Goal: Information Seeking & Learning: Check status

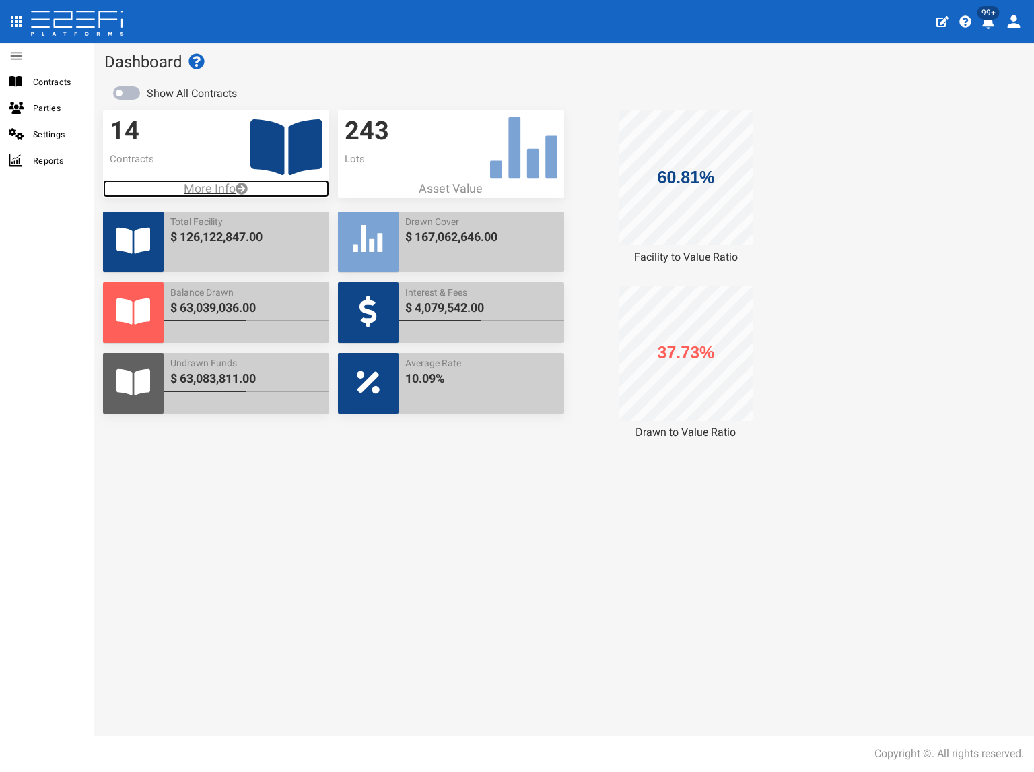
click at [218, 186] on p "More Info" at bounding box center [216, 189] width 226 height 18
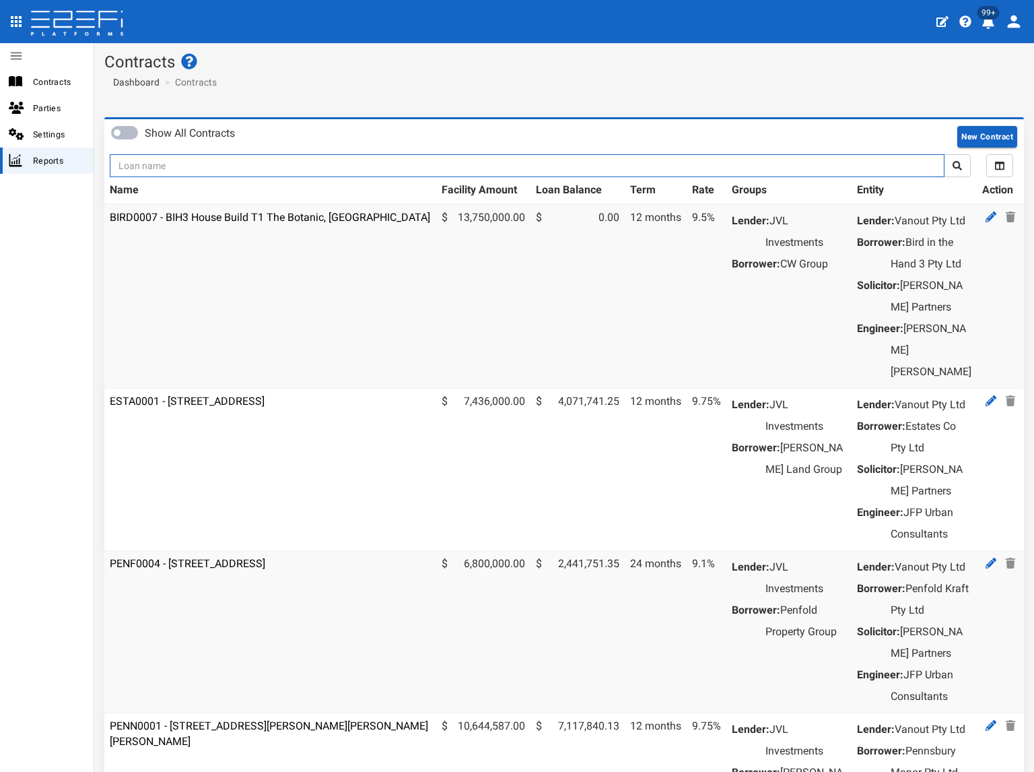
click at [225, 170] on input "text" at bounding box center [527, 165] width 835 height 23
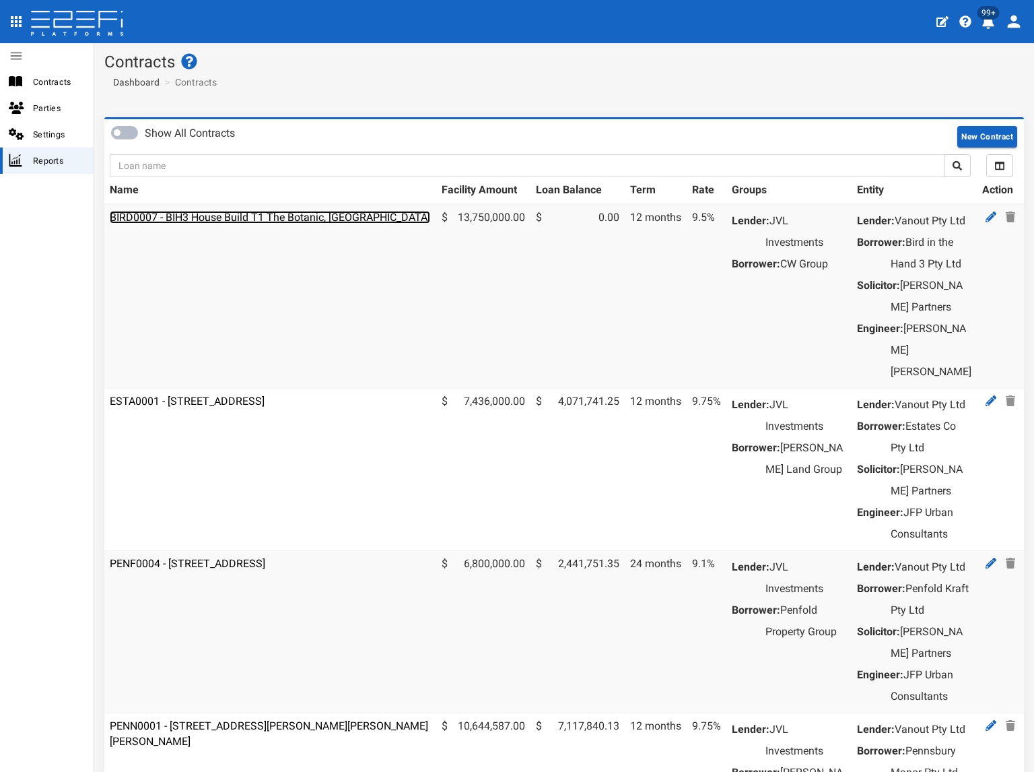
click at [243, 213] on link "BIRD0007 - BIH3 House Build T1 The Botanic, Highfields" at bounding box center [270, 217] width 320 height 13
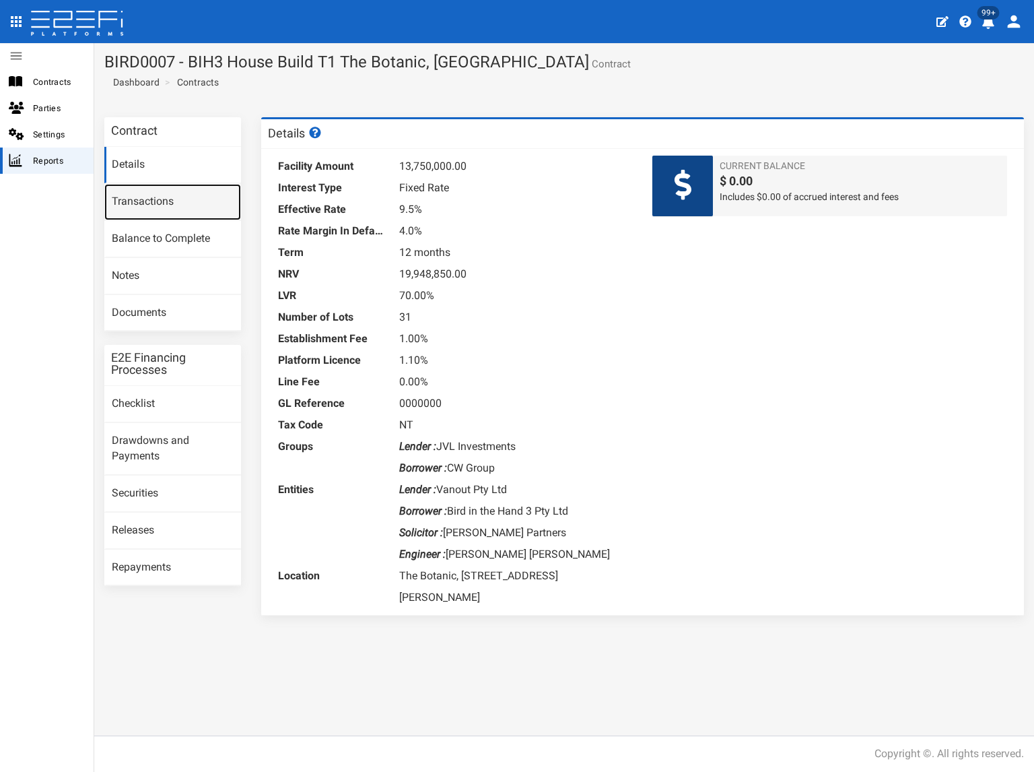
click at [184, 202] on link "Transactions" at bounding box center [172, 202] width 137 height 36
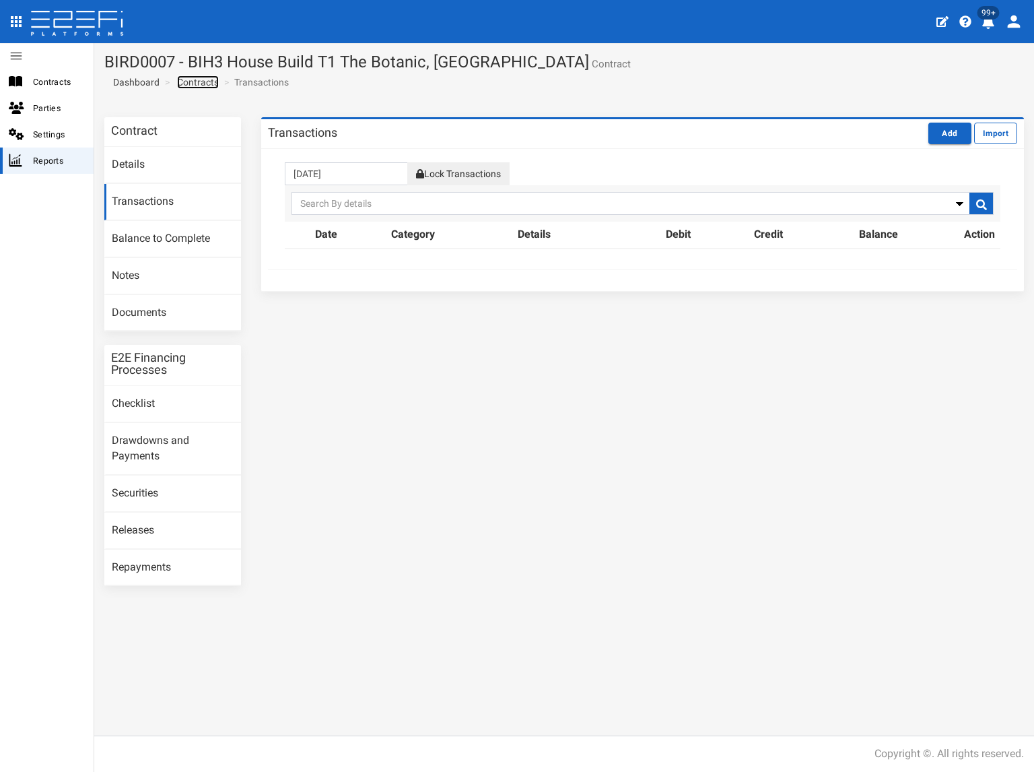
click at [207, 79] on link "Contracts" at bounding box center [198, 81] width 42 height 13
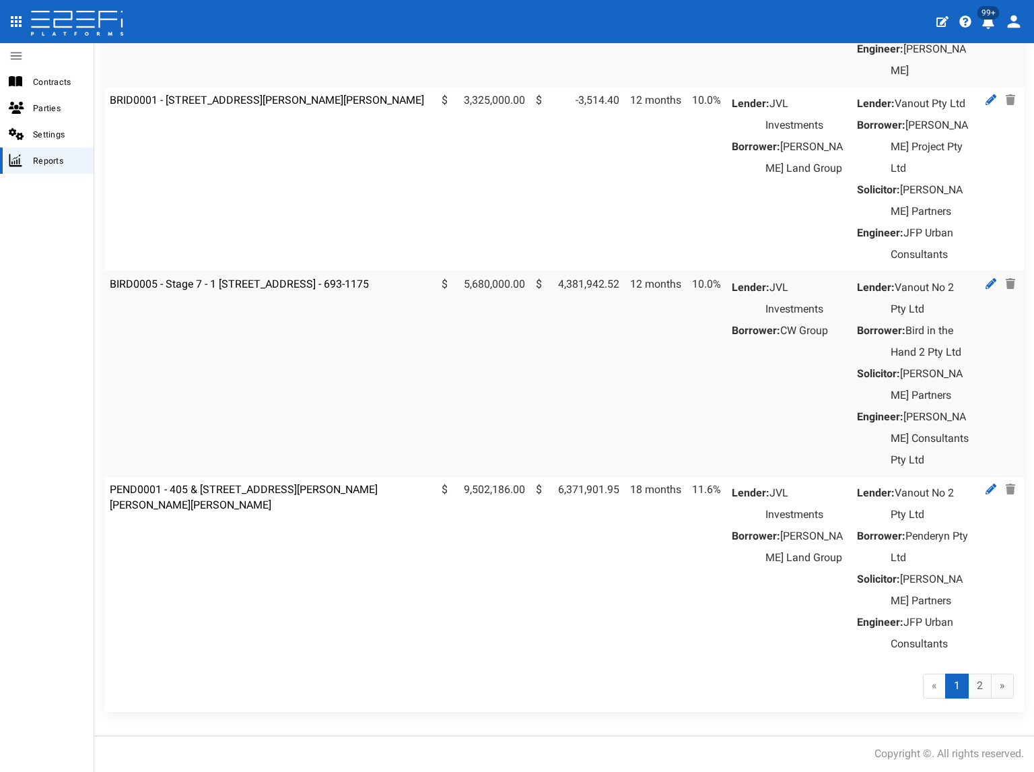
scroll to position [1540, 0]
click at [970, 684] on link "2" at bounding box center [980, 685] width 24 height 25
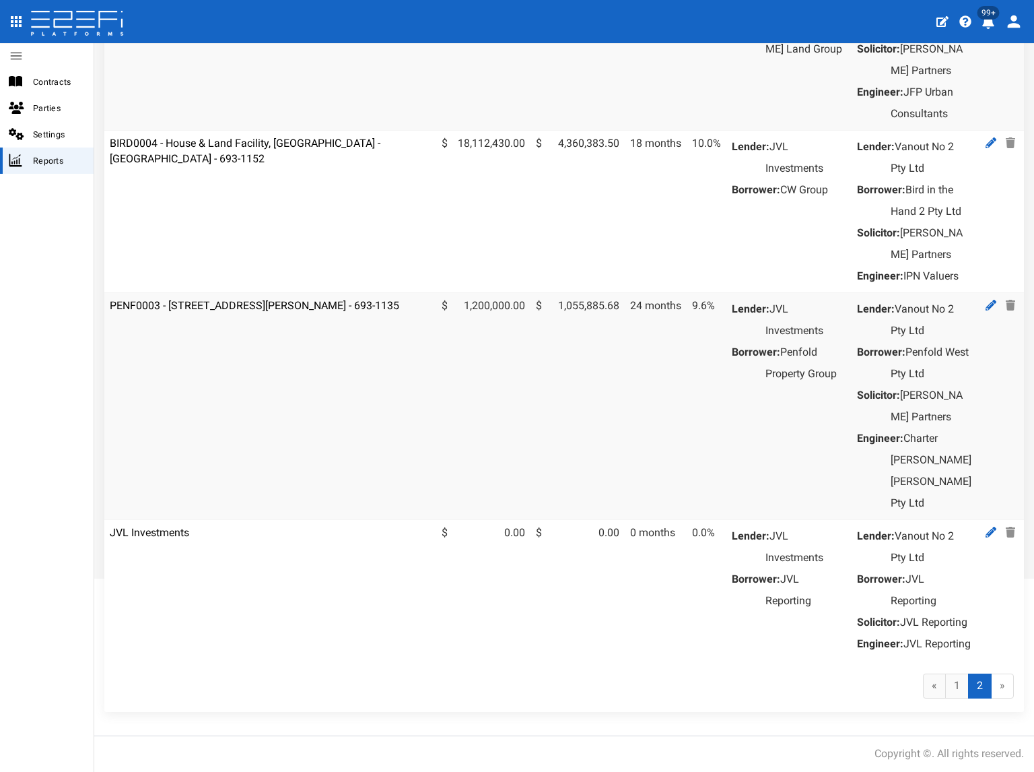
scroll to position [331, 0]
click at [950, 685] on link "1" at bounding box center [957, 685] width 24 height 25
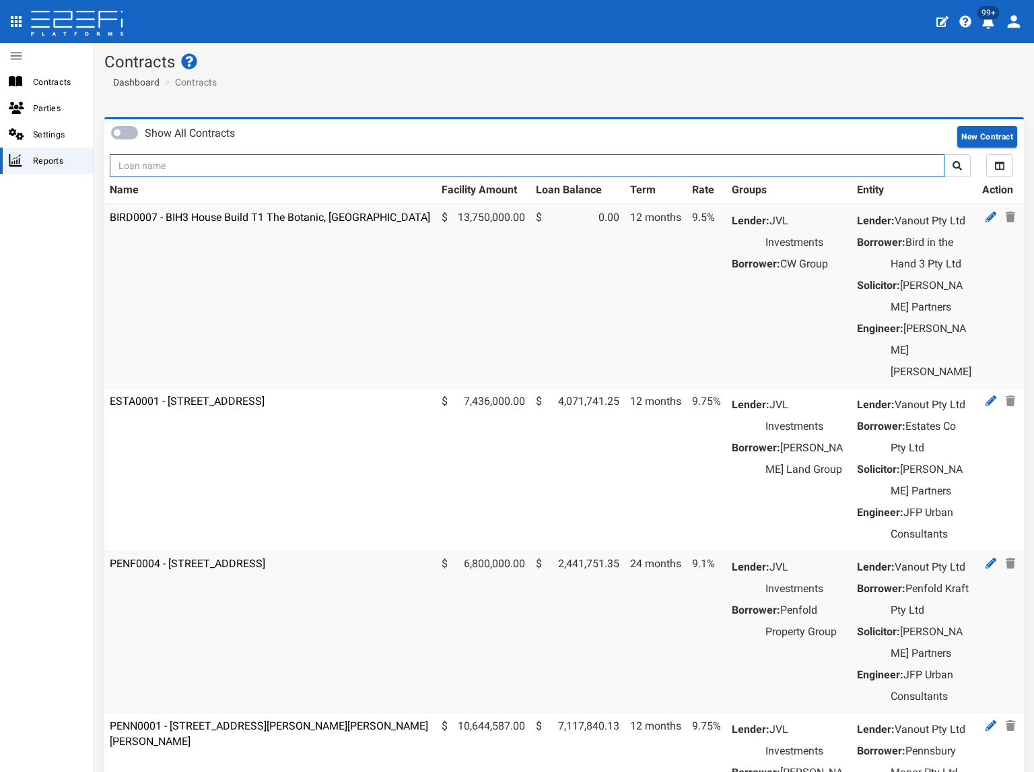
click at [207, 161] on input "text" at bounding box center [527, 165] width 835 height 23
type input "1130"
click at [944, 154] on button "submit" at bounding box center [957, 165] width 27 height 23
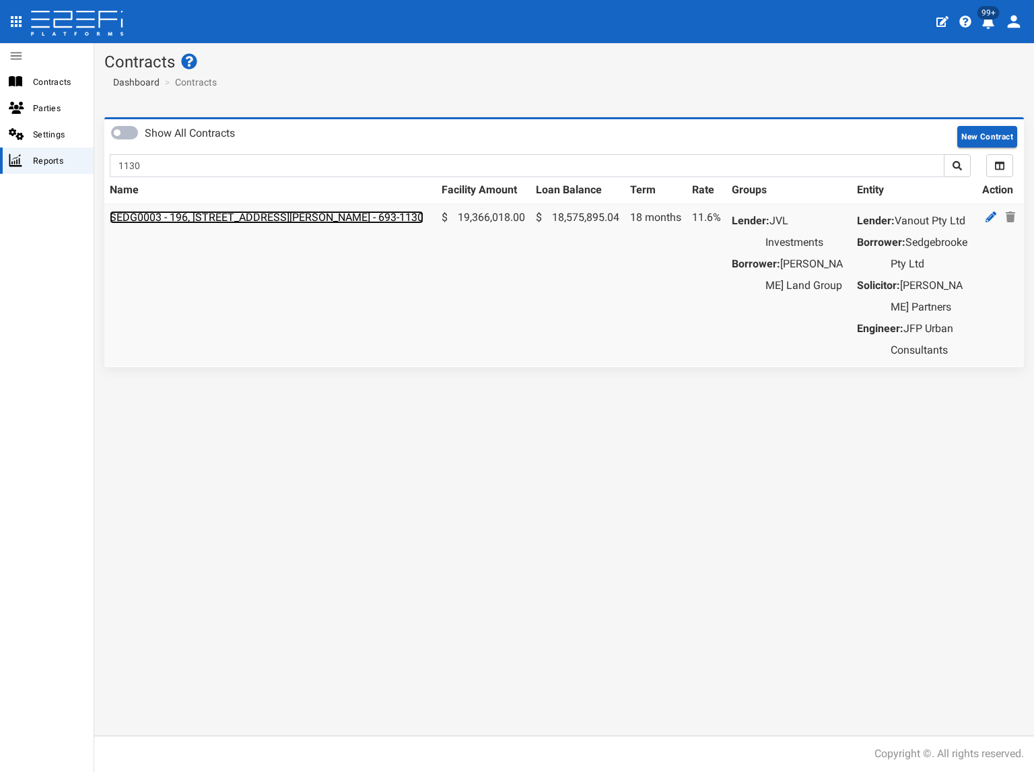
click at [245, 219] on link "SEDG0003 - 196, [STREET_ADDRESS][PERSON_NAME] - 693-1130" at bounding box center [267, 217] width 314 height 13
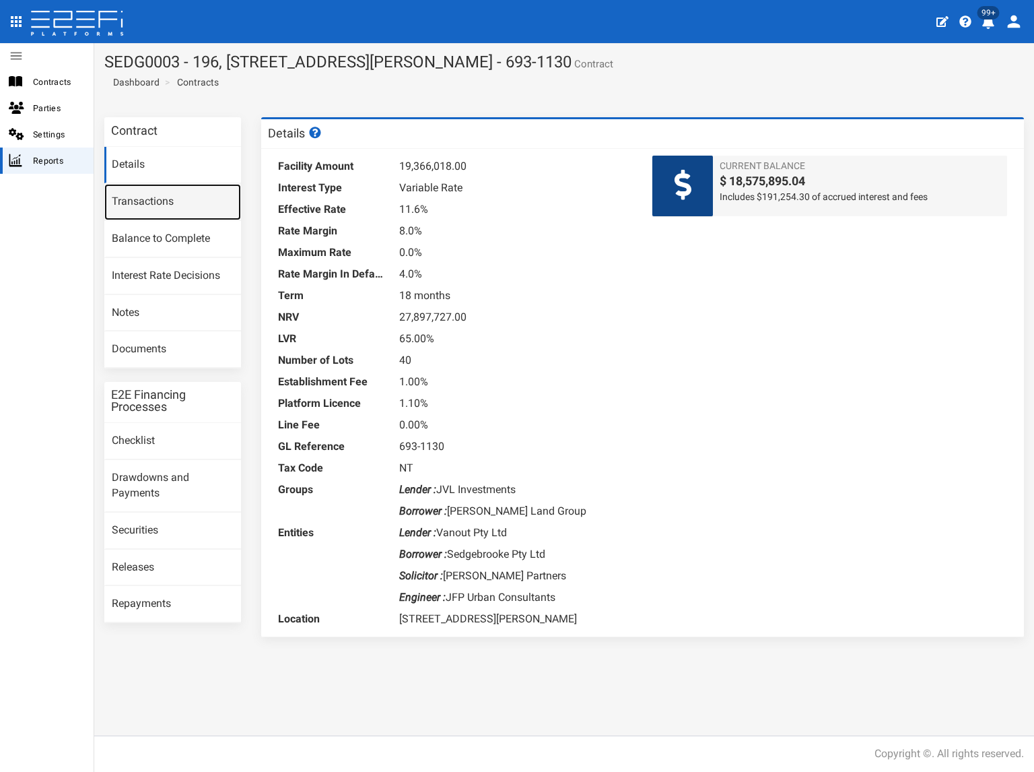
click at [152, 195] on link "Transactions" at bounding box center [172, 202] width 137 height 36
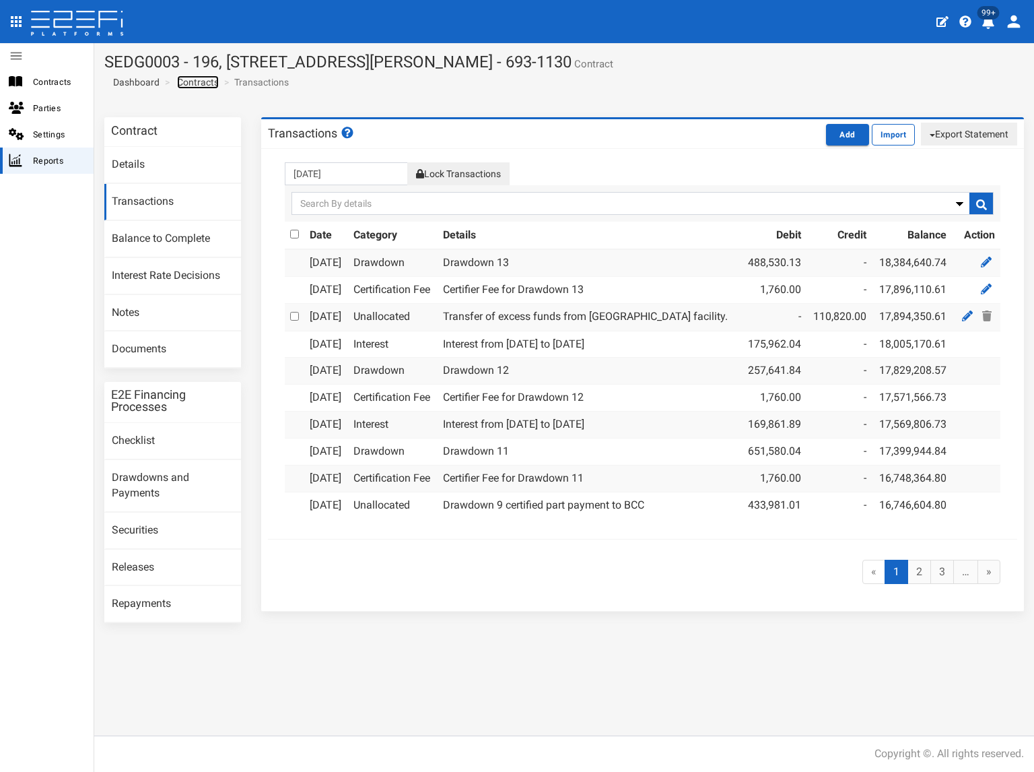
click at [210, 80] on link "Contracts" at bounding box center [198, 81] width 42 height 13
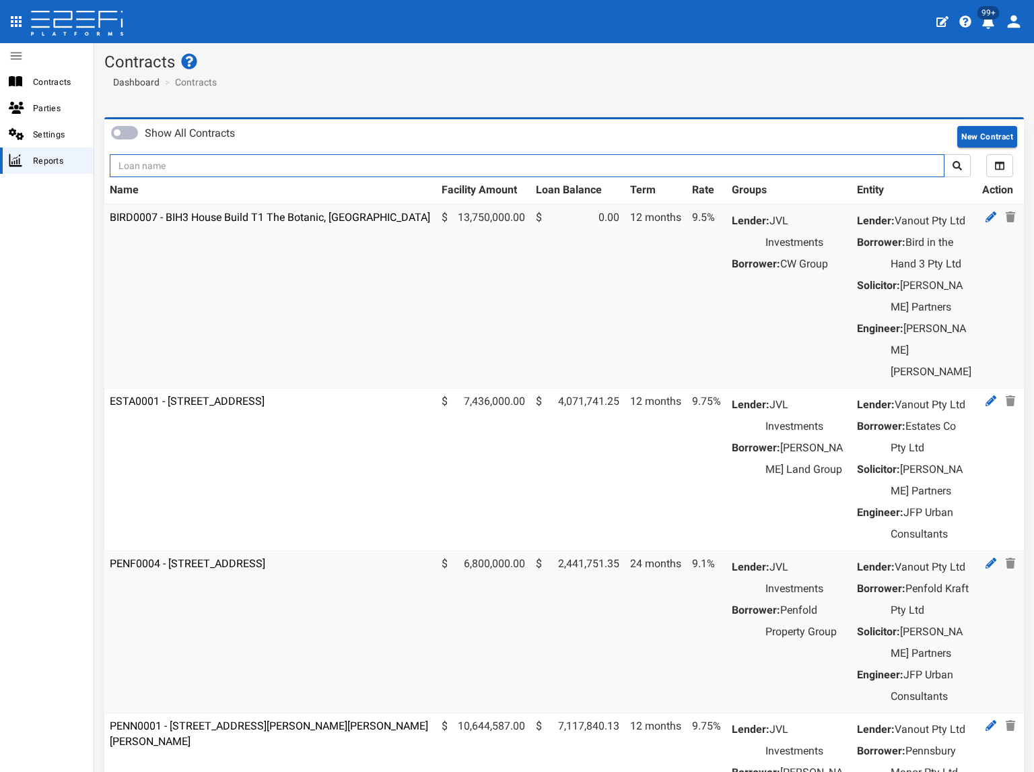
click at [242, 170] on input "text" at bounding box center [527, 165] width 835 height 23
type input "1176"
click at [944, 154] on button "submit" at bounding box center [957, 165] width 27 height 23
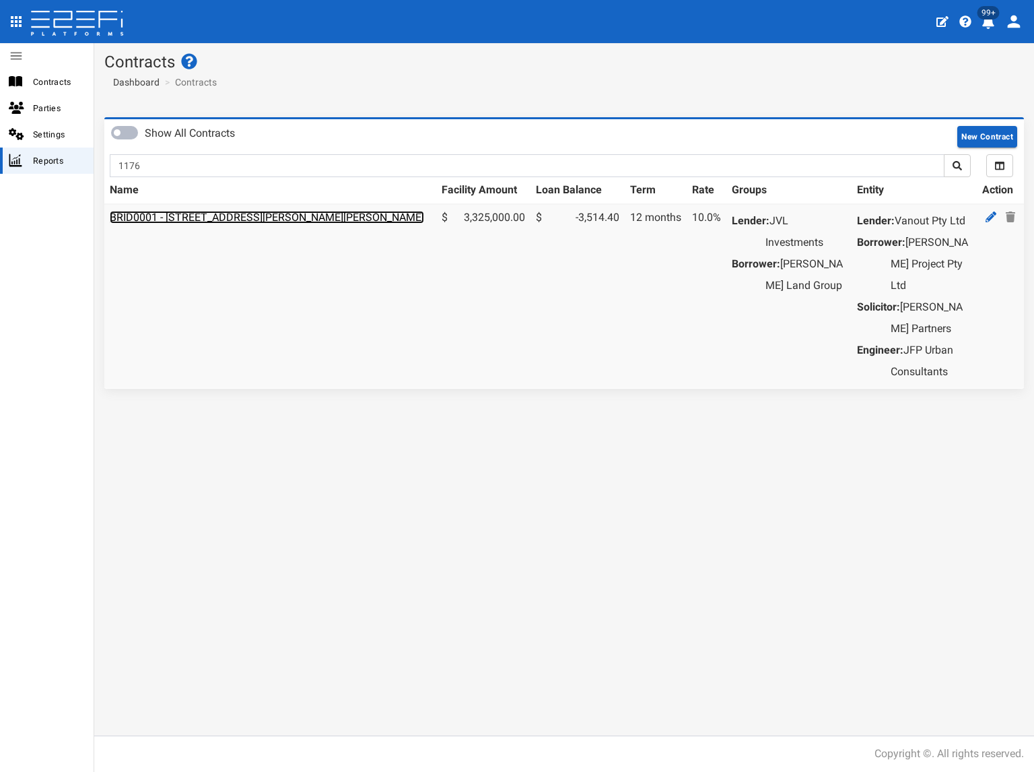
click at [233, 214] on link "BRID0001 - [STREET_ADDRESS][PERSON_NAME][PERSON_NAME]" at bounding box center [267, 217] width 314 height 13
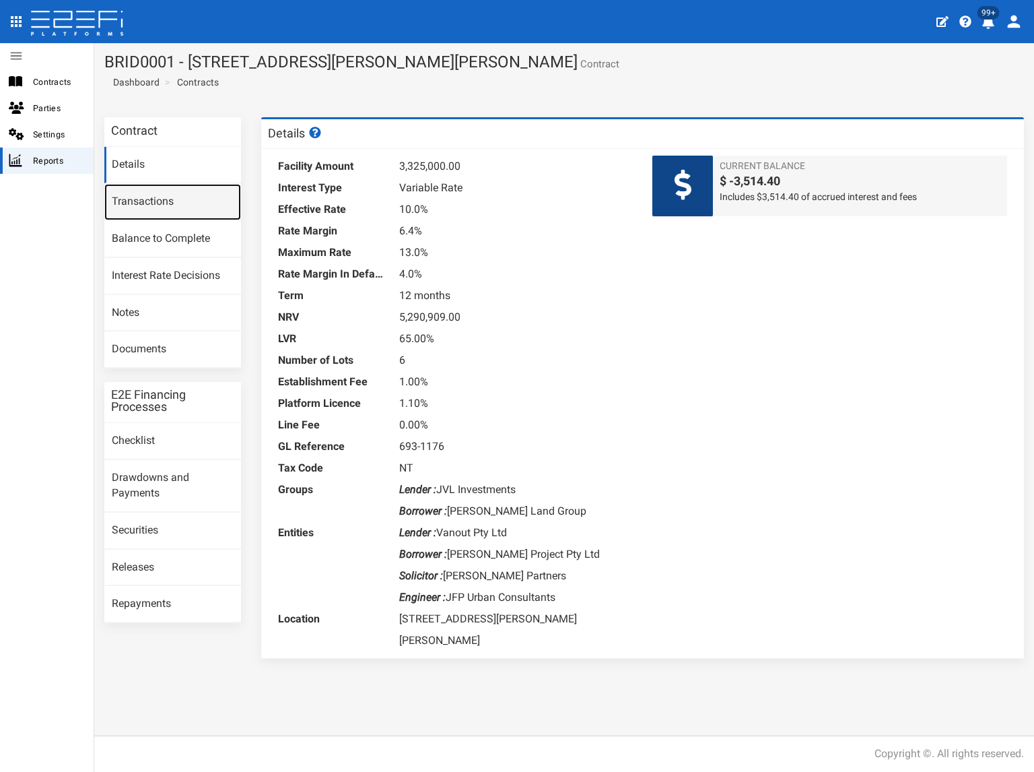
click at [183, 206] on link "Transactions" at bounding box center [172, 202] width 137 height 36
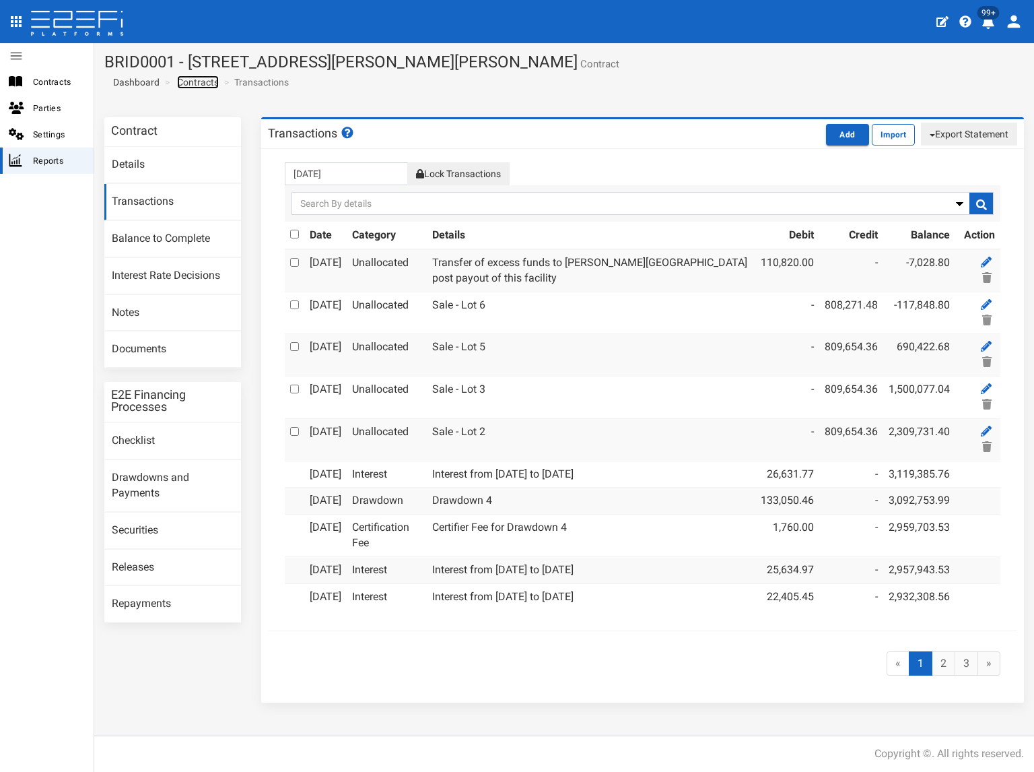
click at [215, 82] on link "Contracts" at bounding box center [198, 81] width 42 height 13
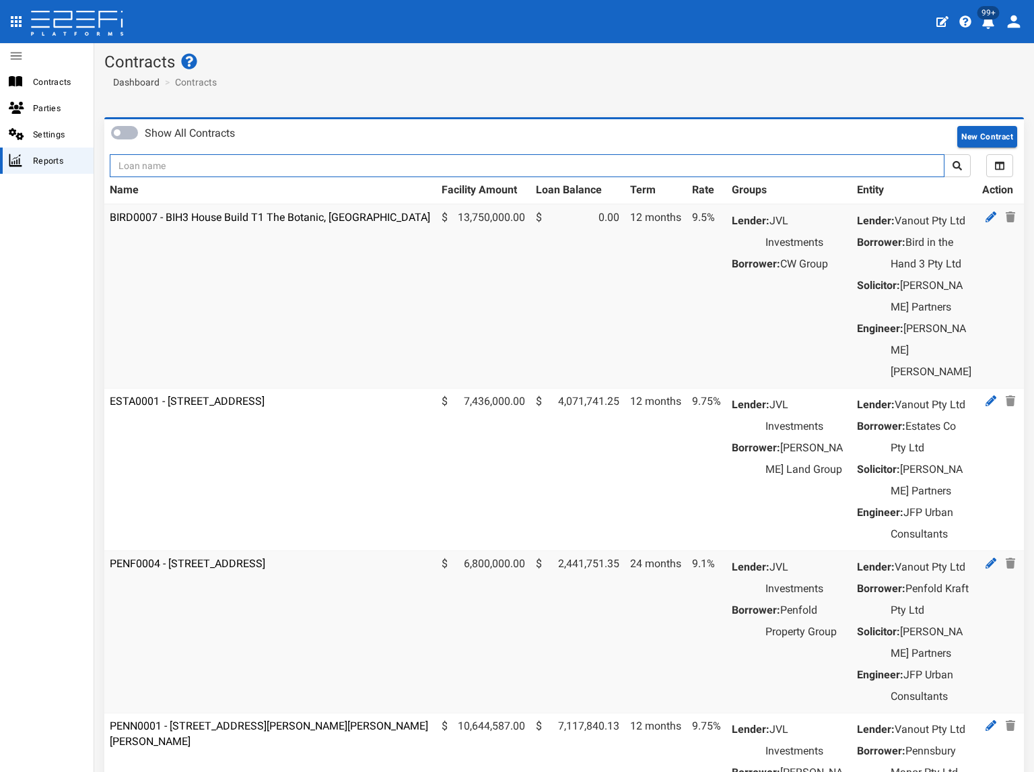
click at [237, 170] on input "text" at bounding box center [527, 165] width 835 height 23
type input "1130"
click at [944, 154] on button "submit" at bounding box center [957, 165] width 27 height 23
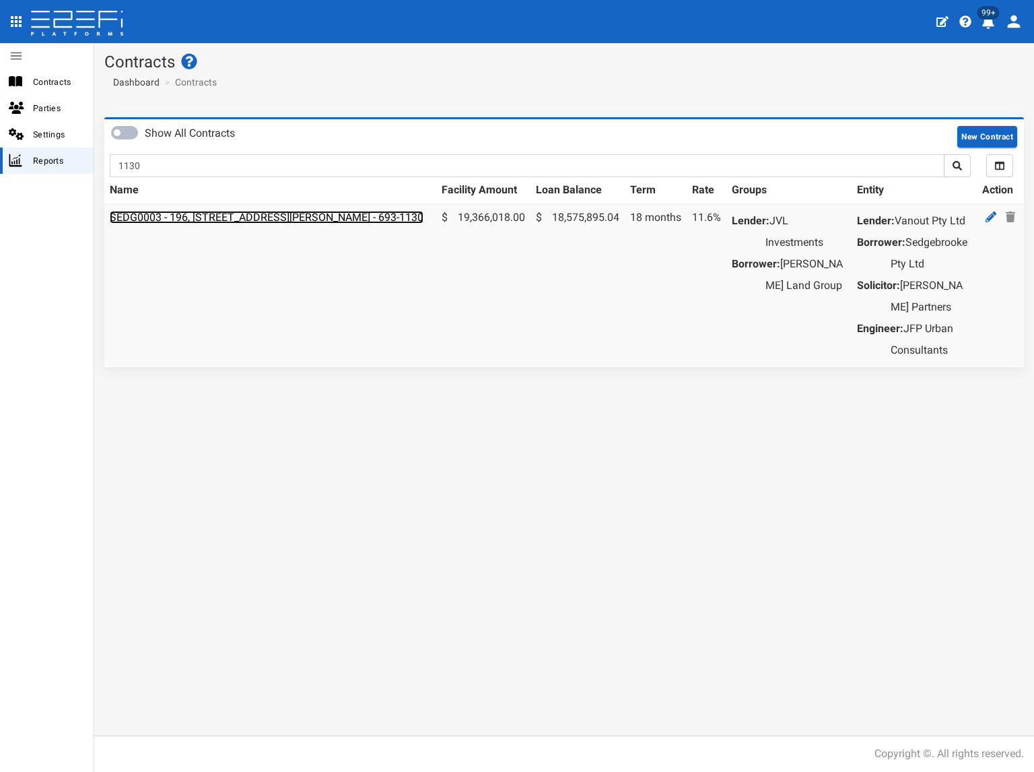
click at [226, 215] on link "SEDG0003 - 196, 206 & 208 Fleming Road, Hemmant - 693-1130" at bounding box center [267, 217] width 314 height 13
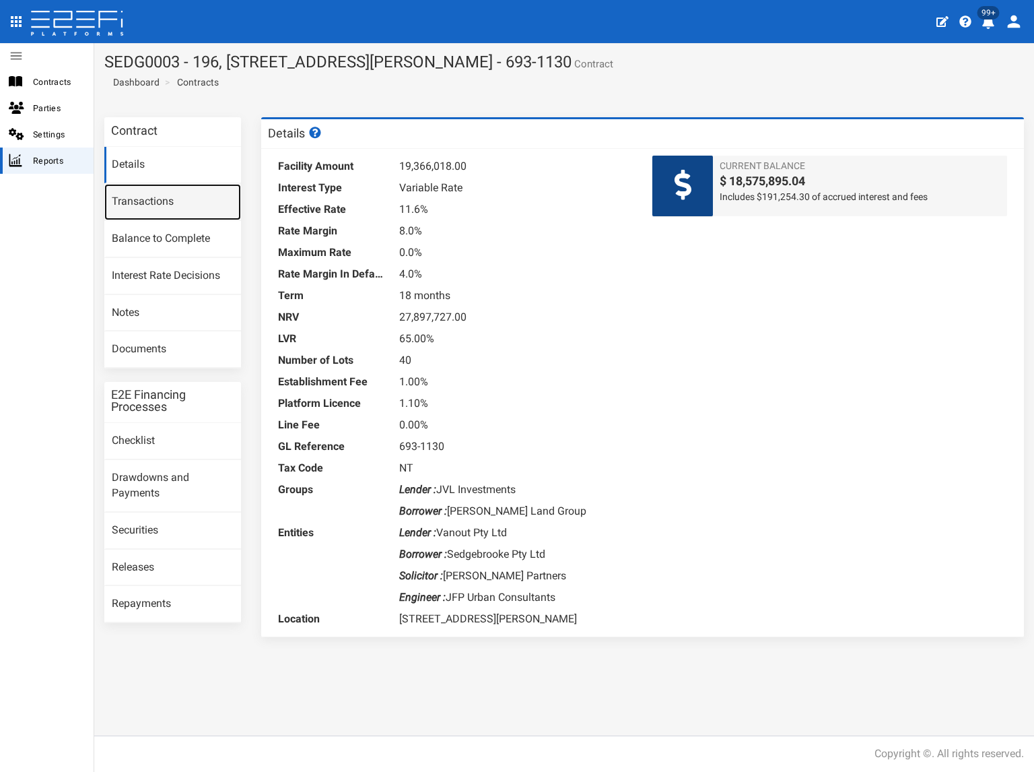
click at [164, 208] on link "Transactions" at bounding box center [172, 202] width 137 height 36
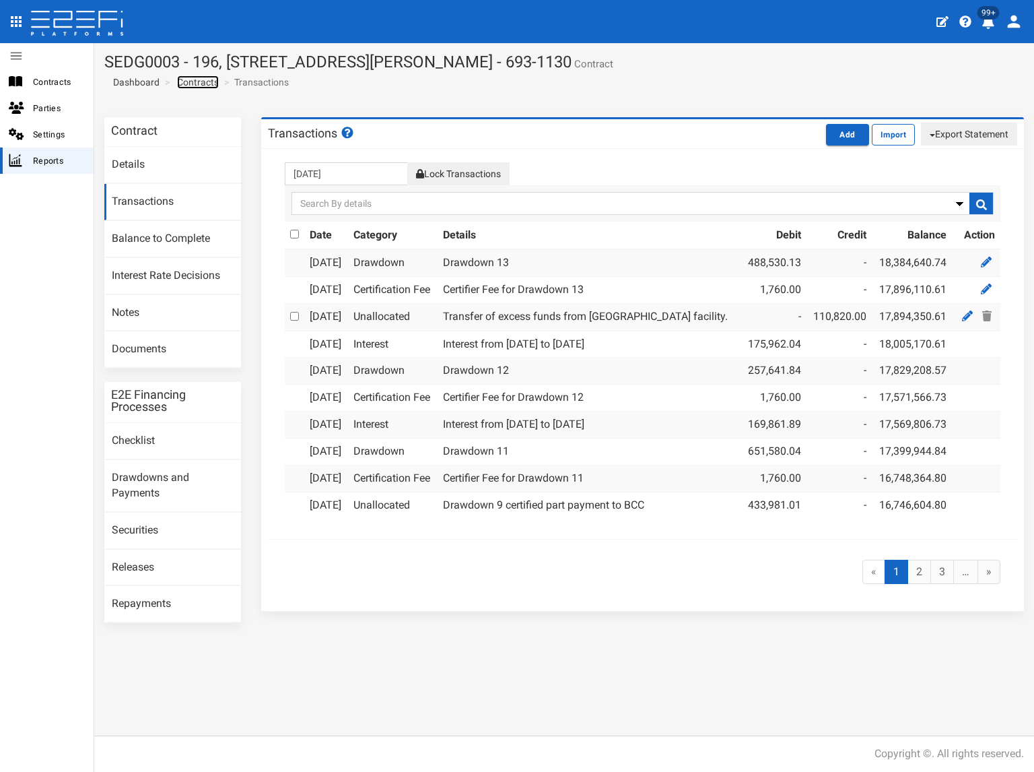
click at [215, 81] on link "Contracts" at bounding box center [198, 81] width 42 height 13
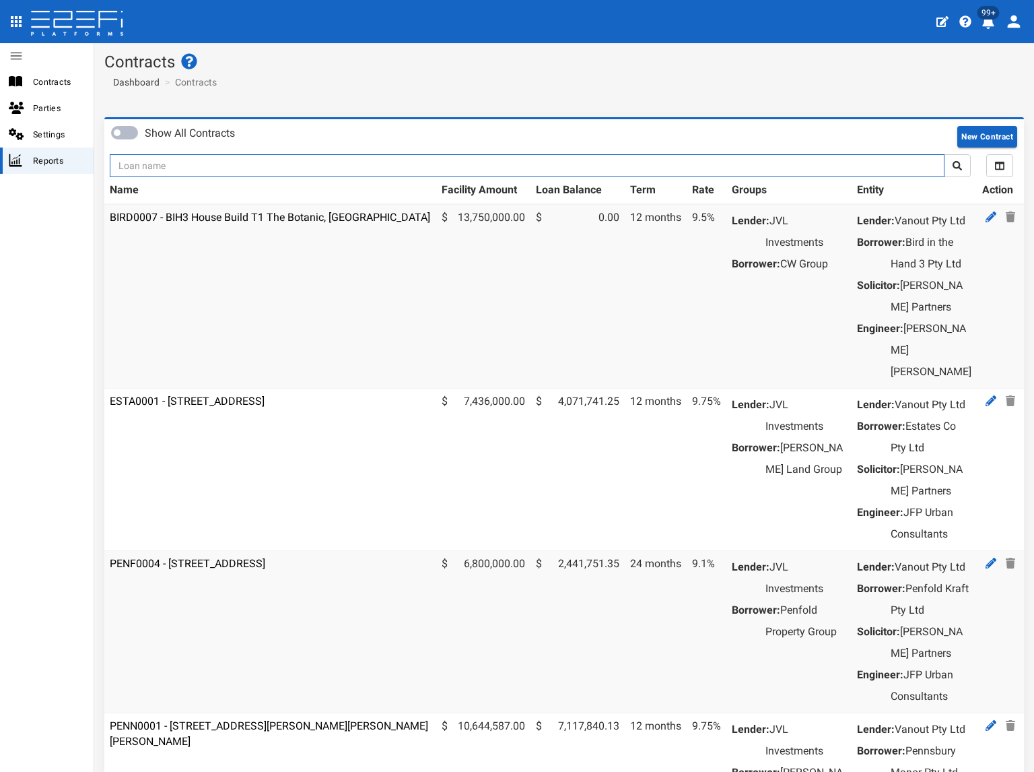
click at [206, 170] on input "text" at bounding box center [527, 165] width 835 height 23
type input "1176"
click at [944, 154] on button "submit" at bounding box center [957, 165] width 27 height 23
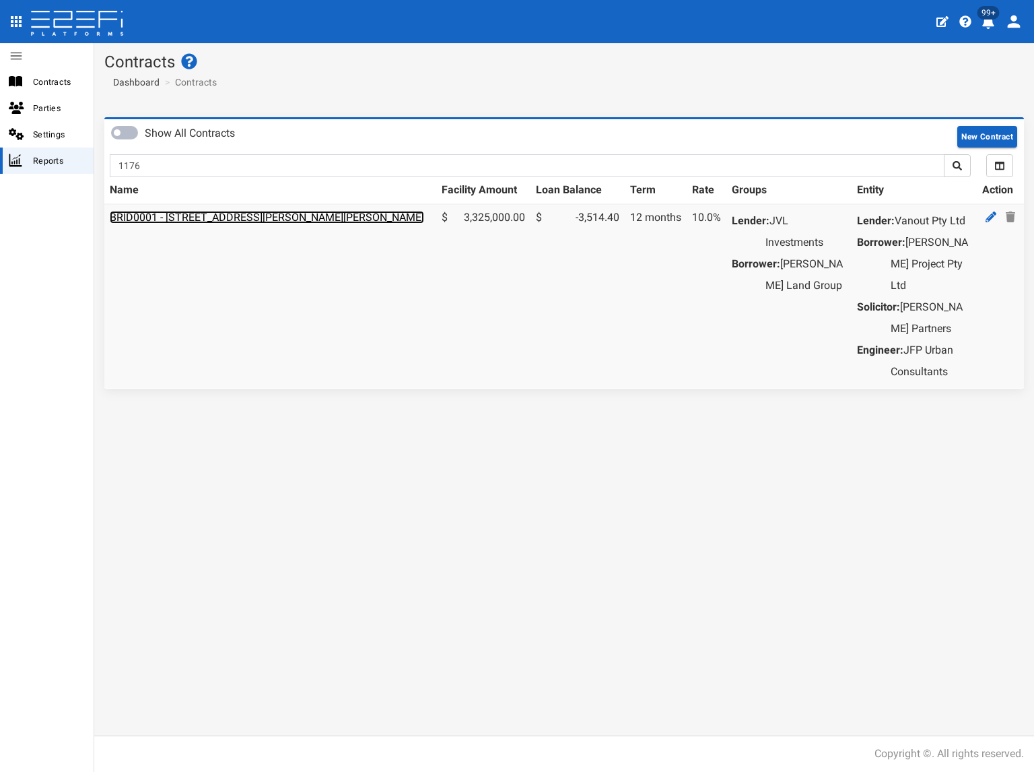
click at [290, 215] on link "BRID0001 - [STREET_ADDRESS][PERSON_NAME][PERSON_NAME]" at bounding box center [267, 217] width 314 height 13
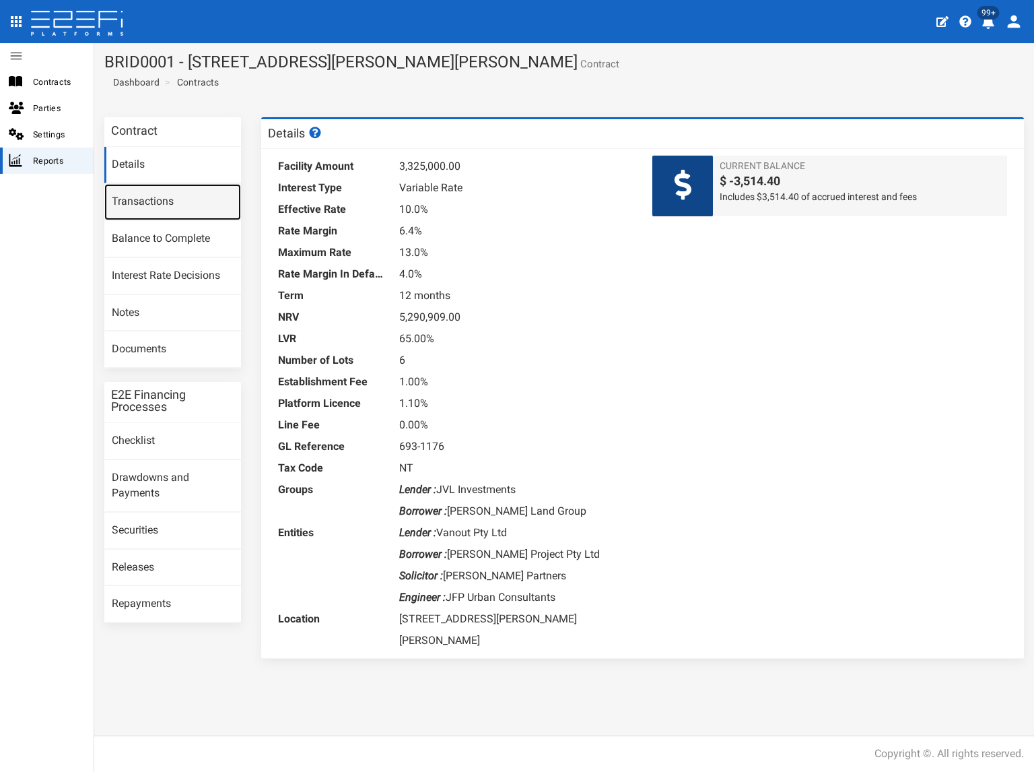
click at [180, 206] on link "Transactions" at bounding box center [172, 202] width 137 height 36
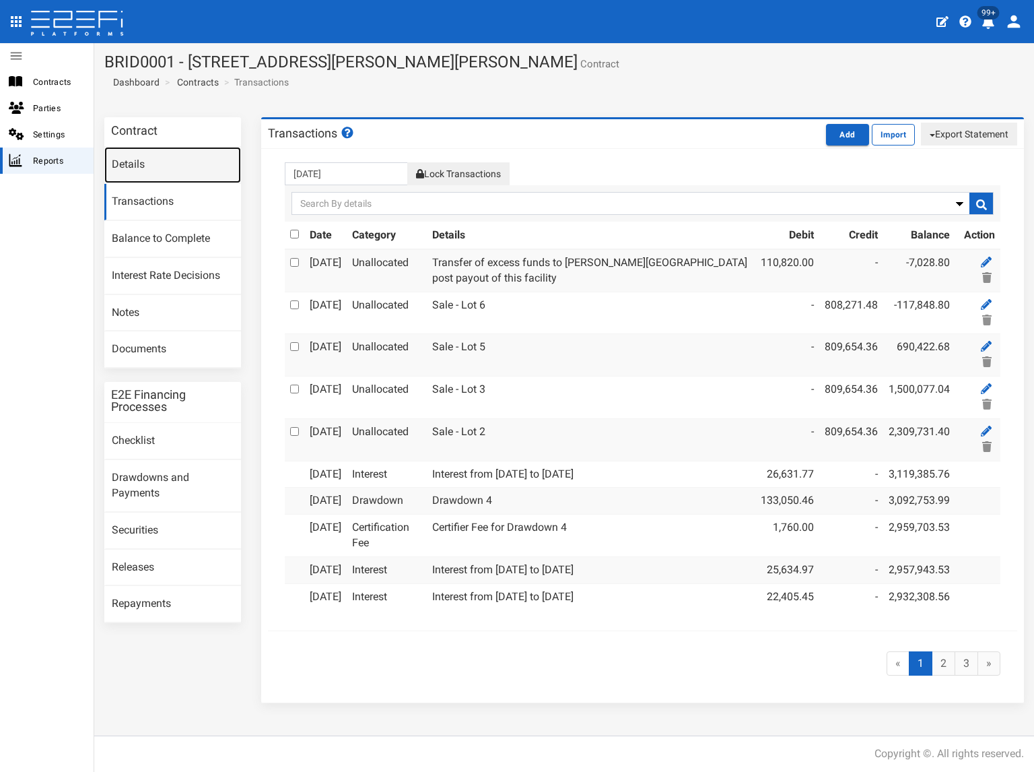
click at [135, 164] on link "Details" at bounding box center [172, 165] width 137 height 36
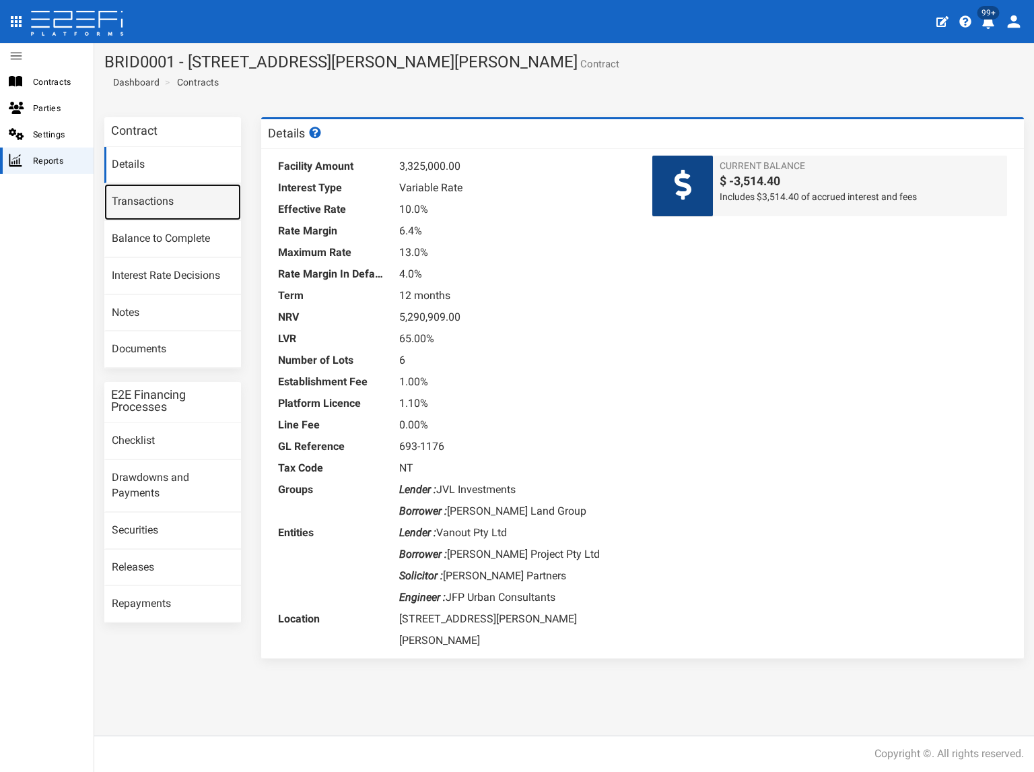
click at [147, 203] on link "Transactions" at bounding box center [172, 202] width 137 height 36
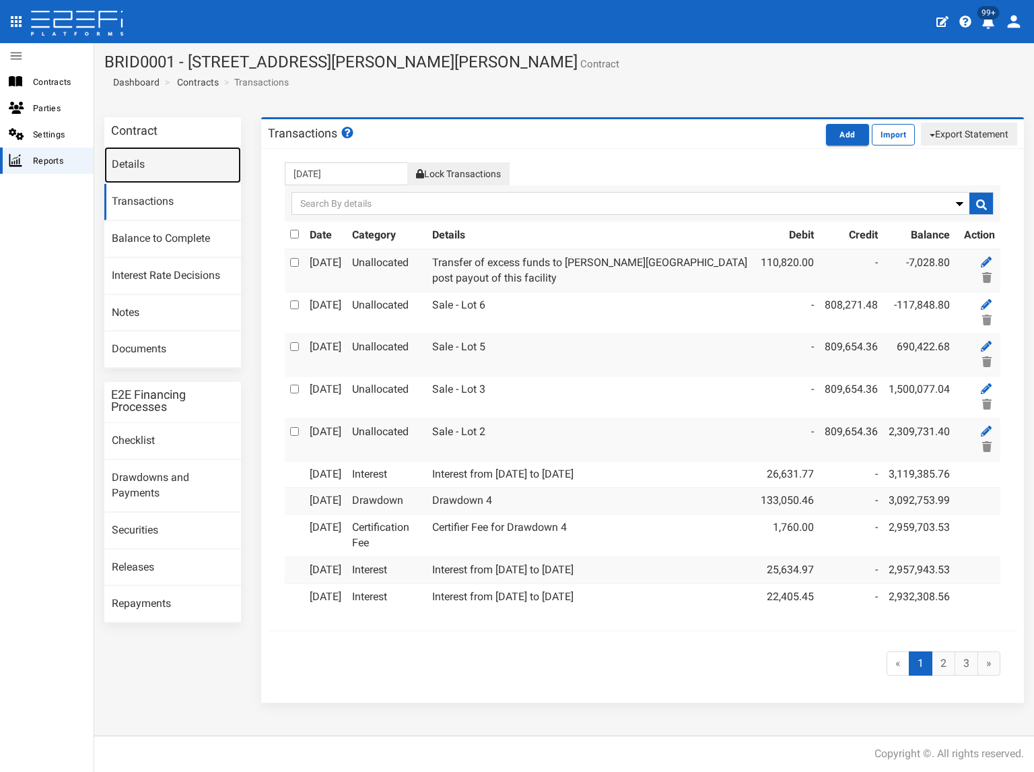
click at [178, 159] on link "Details" at bounding box center [172, 165] width 137 height 36
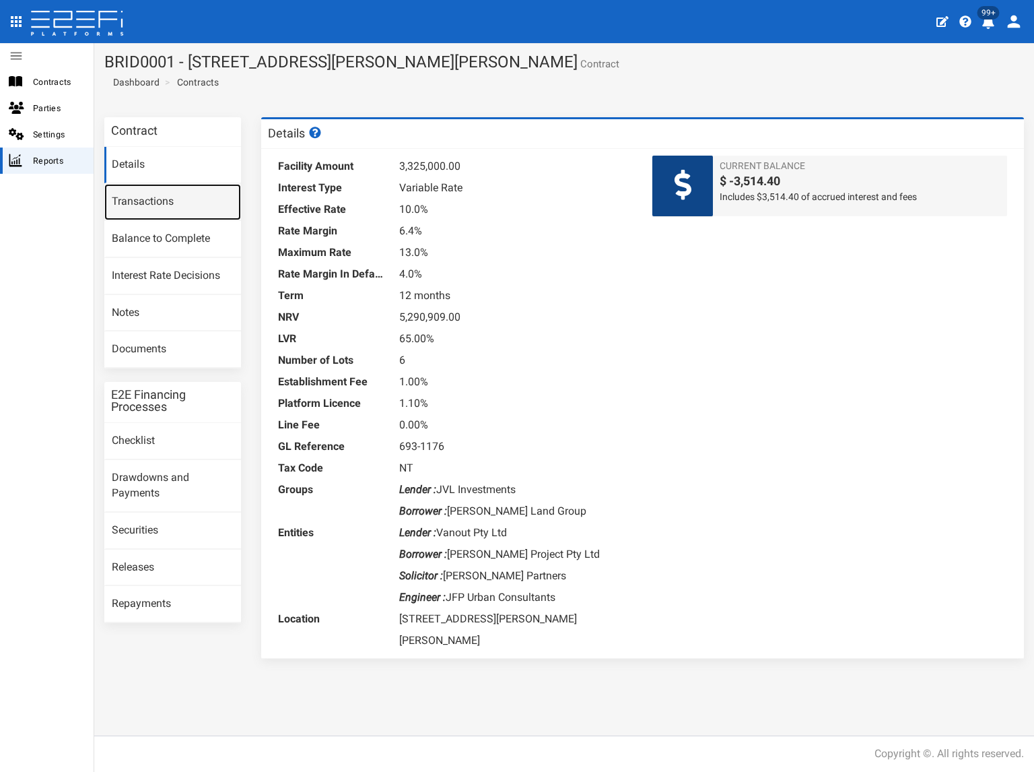
click at [171, 203] on link "Transactions" at bounding box center [172, 202] width 137 height 36
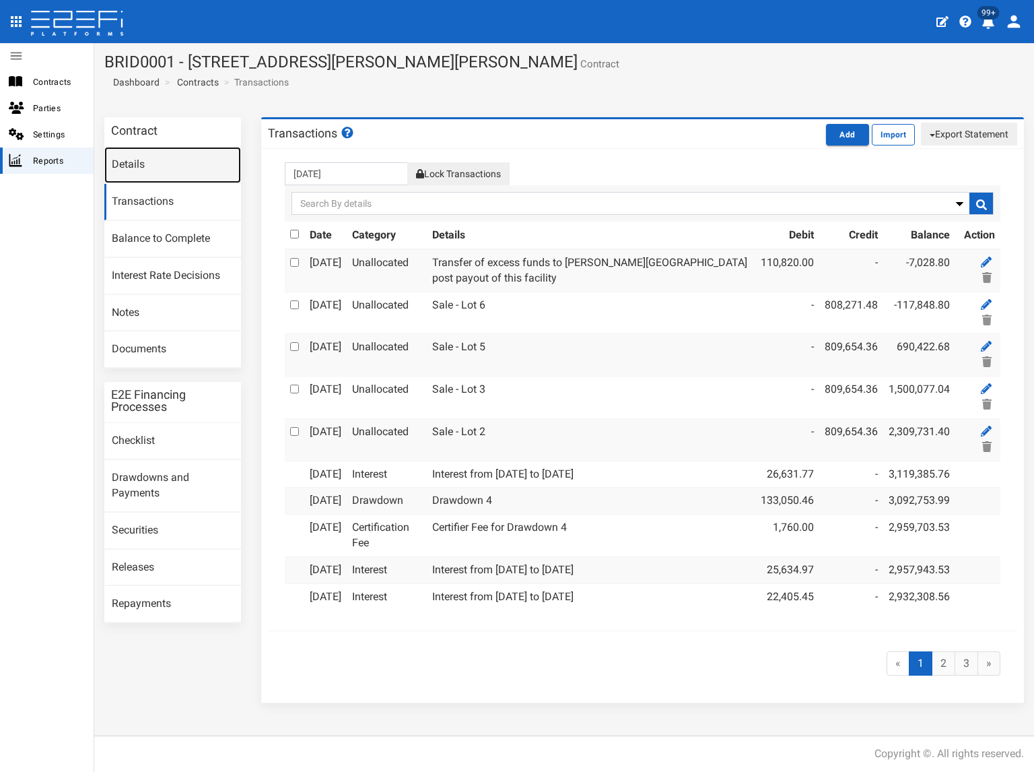
click at [143, 160] on link "Details" at bounding box center [172, 165] width 137 height 36
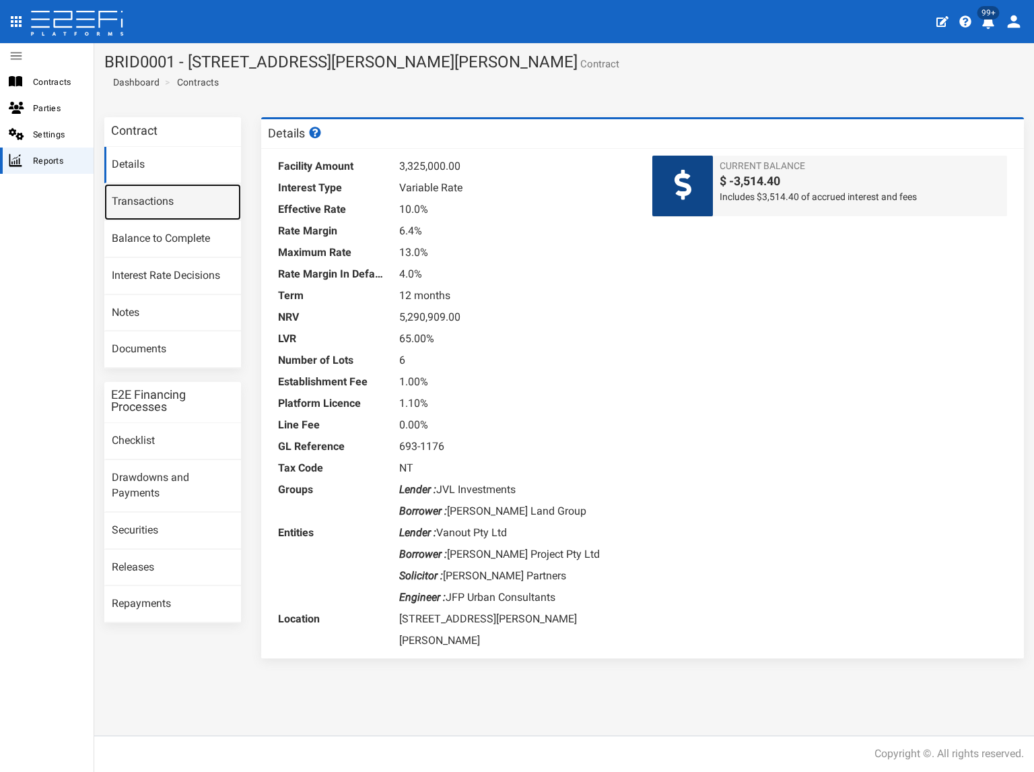
click at [169, 201] on link "Transactions" at bounding box center [172, 202] width 137 height 36
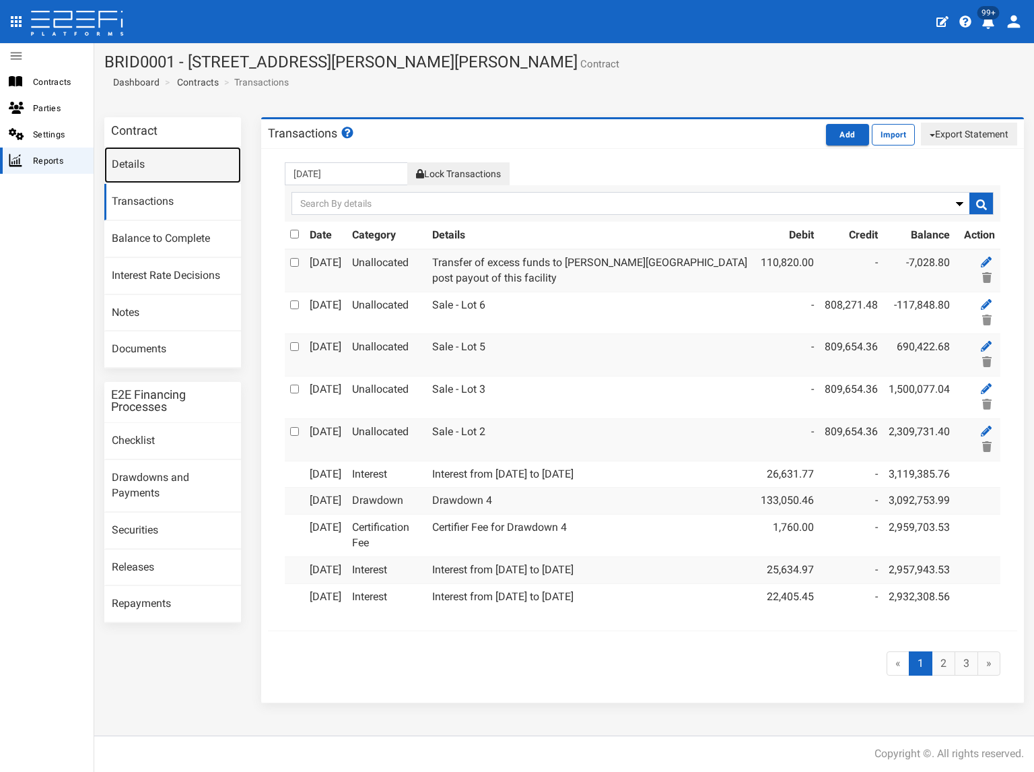
click at [141, 165] on link "Details" at bounding box center [172, 165] width 137 height 36
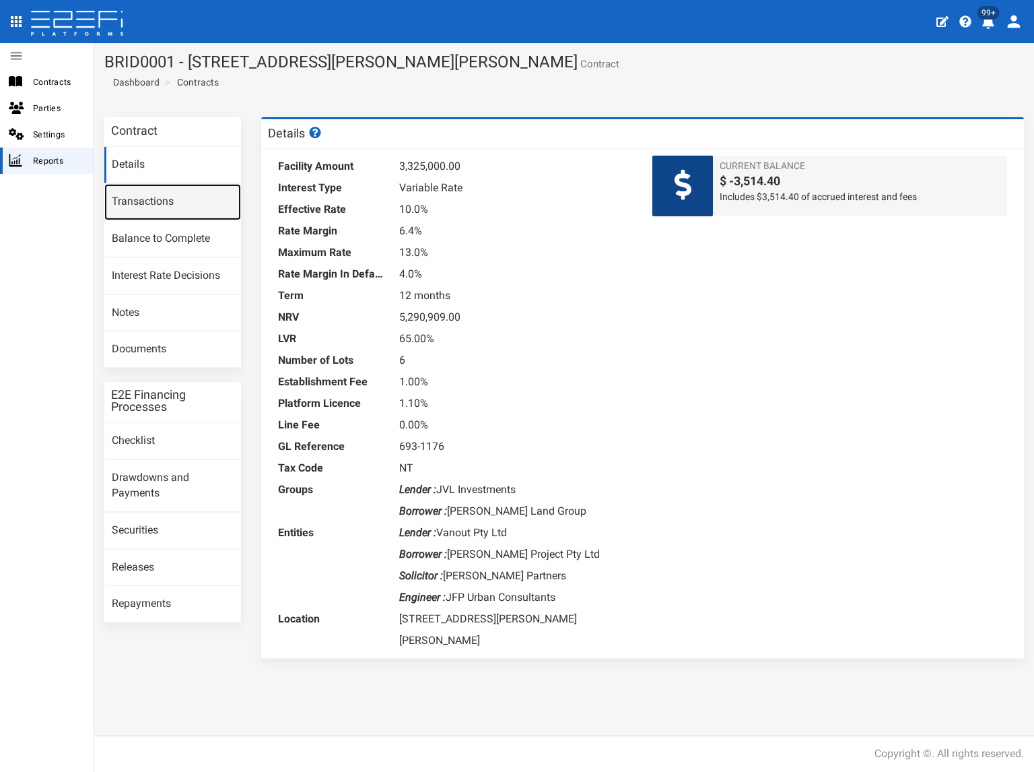
click at [157, 202] on link "Transactions" at bounding box center [172, 202] width 137 height 36
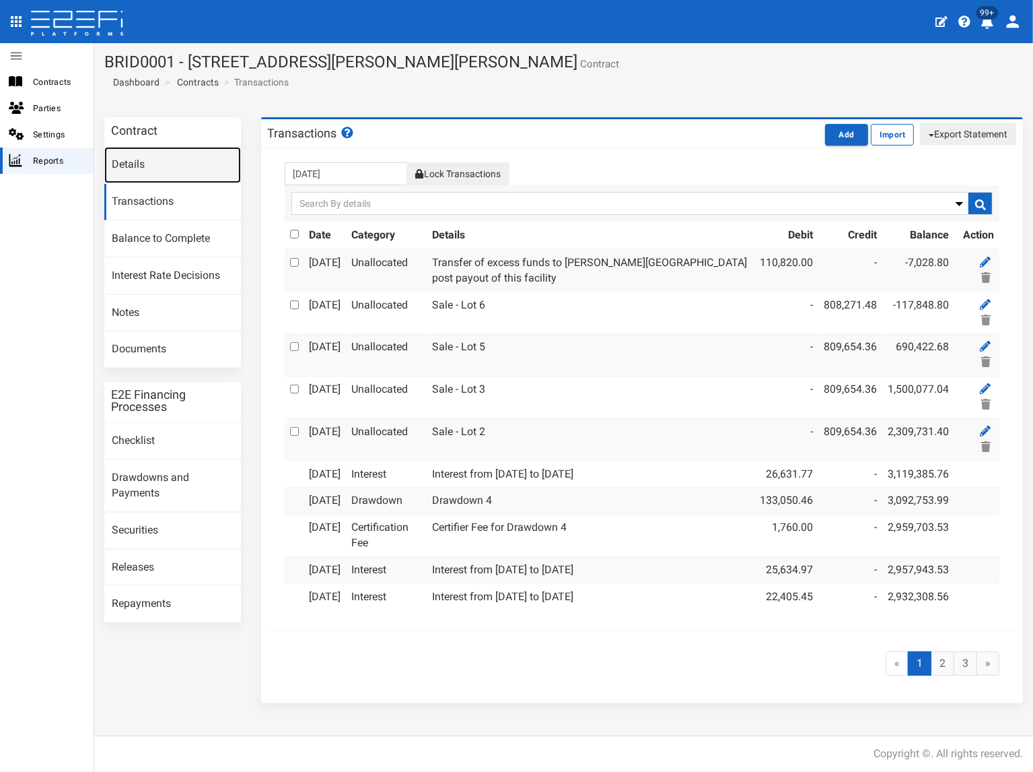
click at [159, 163] on link "Details" at bounding box center [172, 165] width 137 height 36
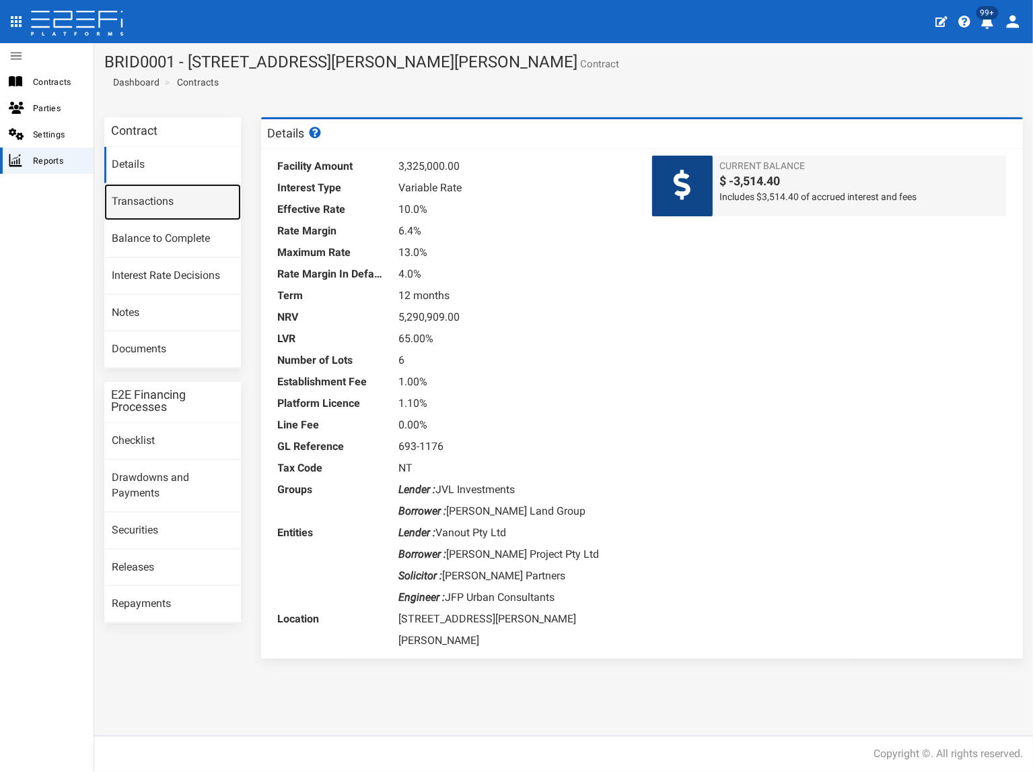
click at [162, 200] on link "Transactions" at bounding box center [172, 202] width 137 height 36
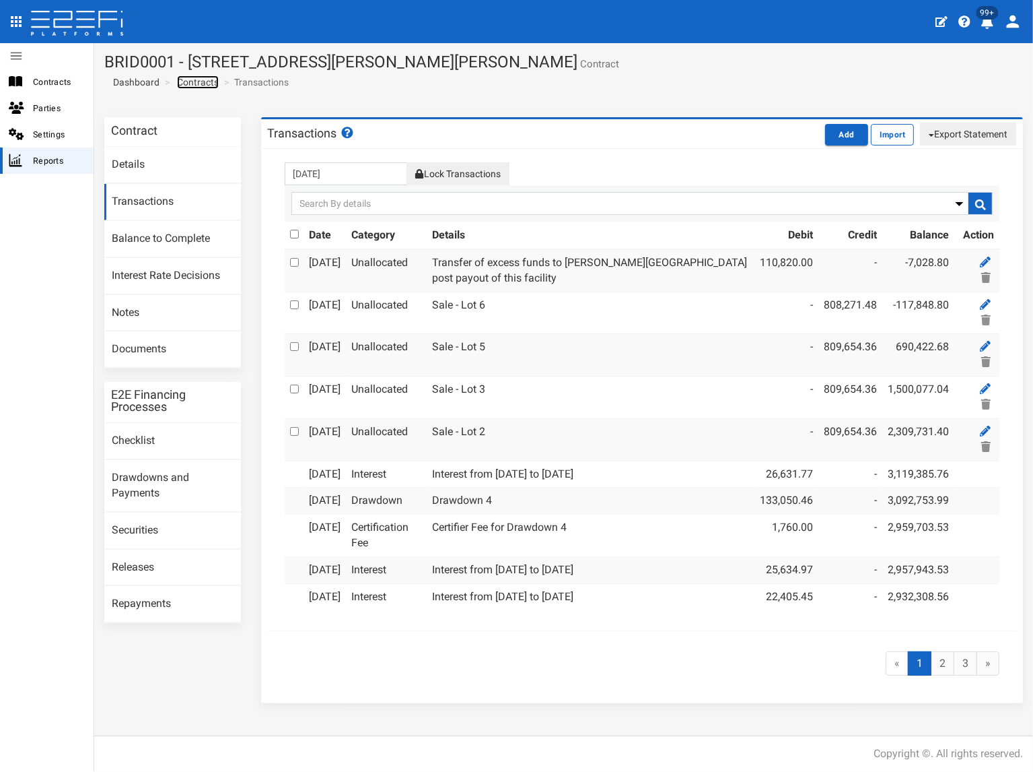
click at [211, 84] on link "Contracts" at bounding box center [198, 81] width 42 height 13
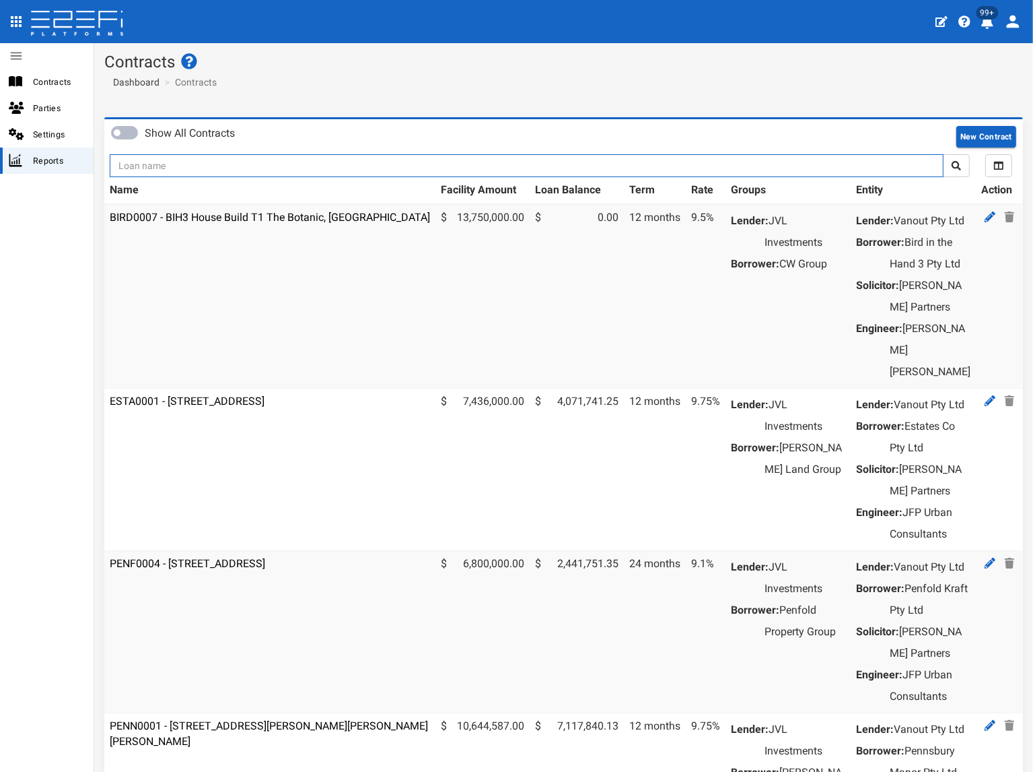
click at [207, 164] on input "text" at bounding box center [527, 165] width 834 height 23
type input "1180"
click at [943, 154] on button "submit" at bounding box center [956, 165] width 27 height 23
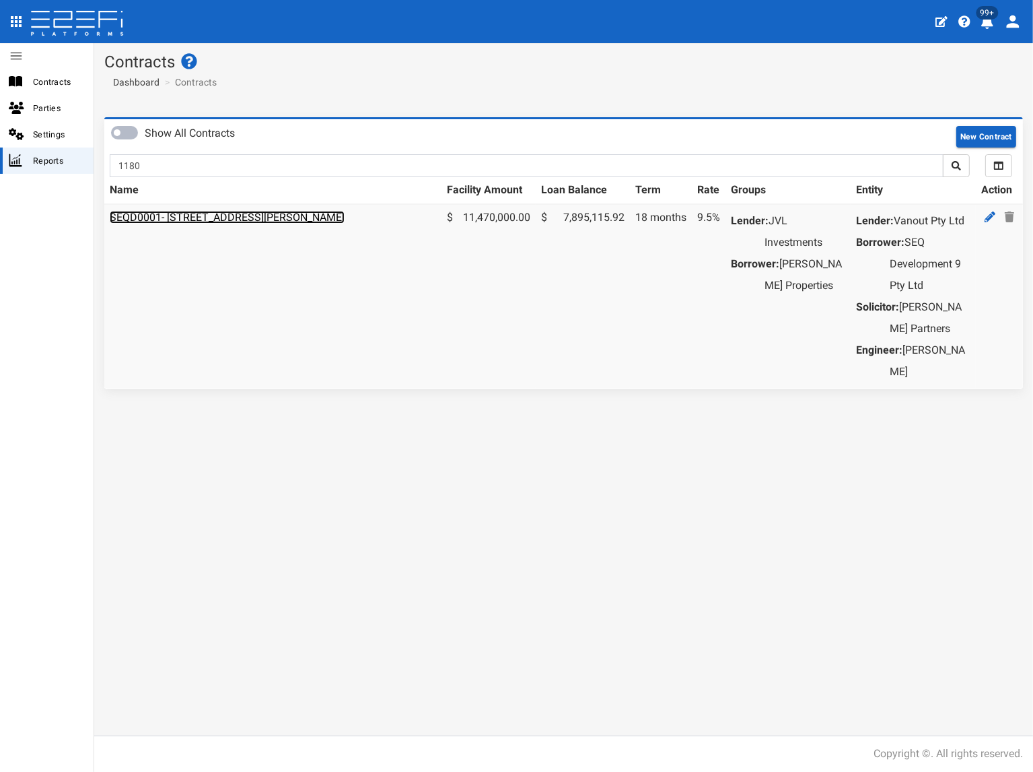
click at [240, 213] on link "SEQD0001- [STREET_ADDRESS][PERSON_NAME]" at bounding box center [227, 217] width 235 height 13
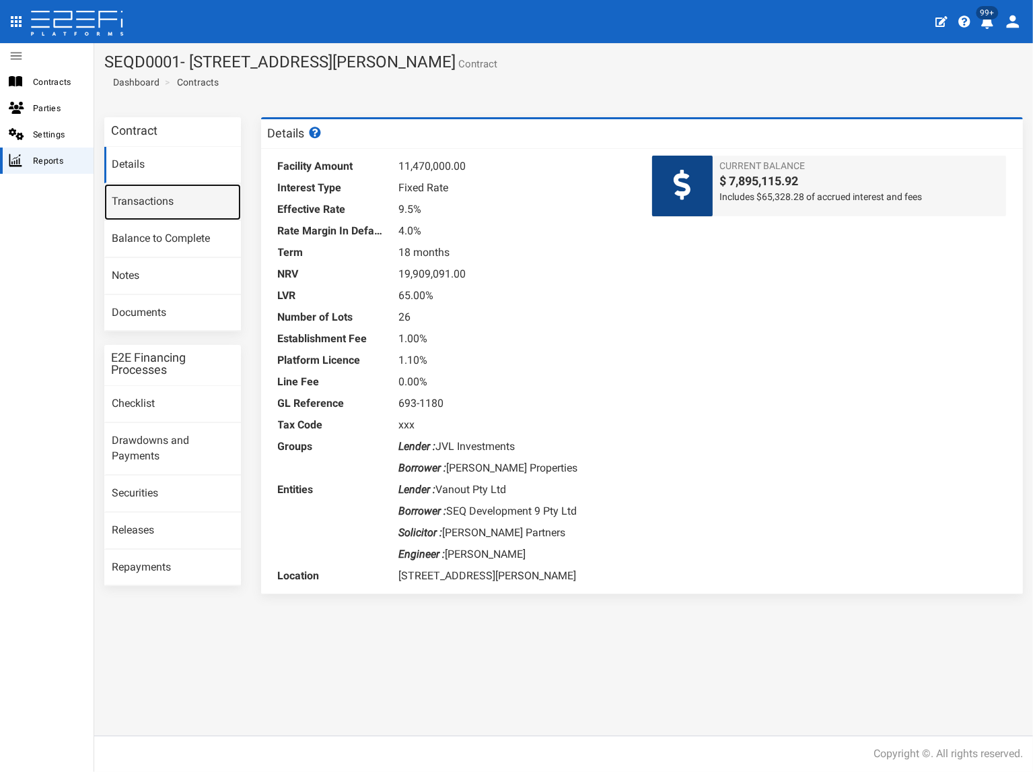
click at [186, 207] on link "Transactions" at bounding box center [172, 202] width 137 height 36
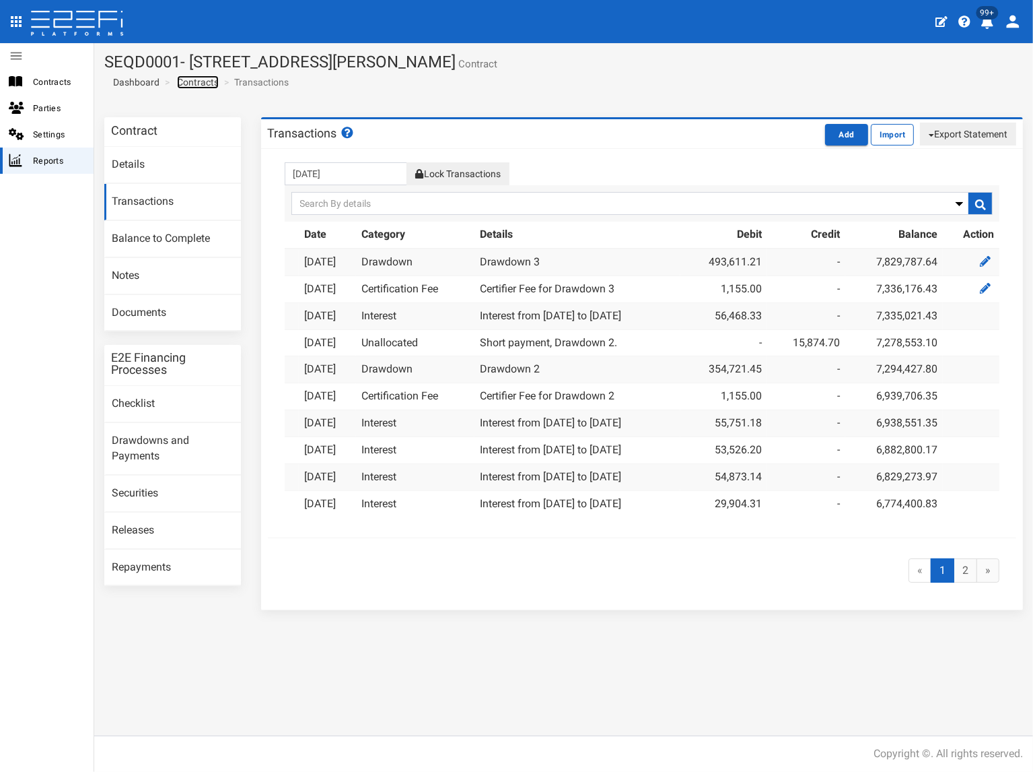
click at [209, 86] on link "Contracts" at bounding box center [198, 81] width 42 height 13
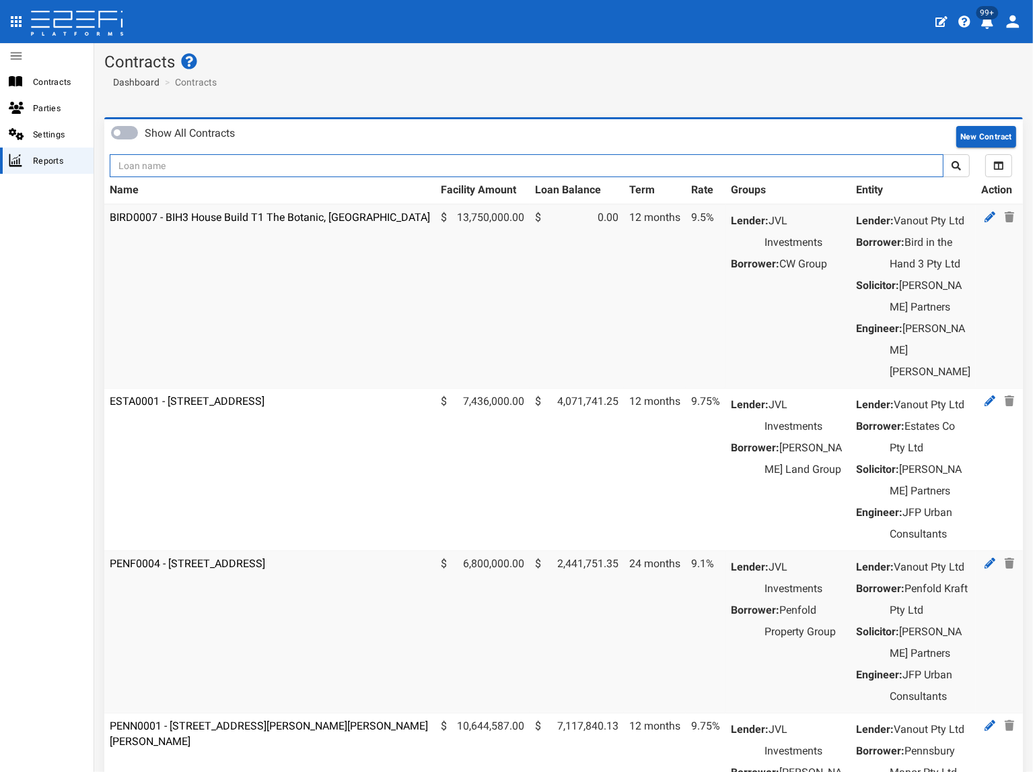
click at [189, 164] on input "text" at bounding box center [527, 165] width 834 height 23
type input "1185"
click at [943, 154] on button "submit" at bounding box center [956, 165] width 27 height 23
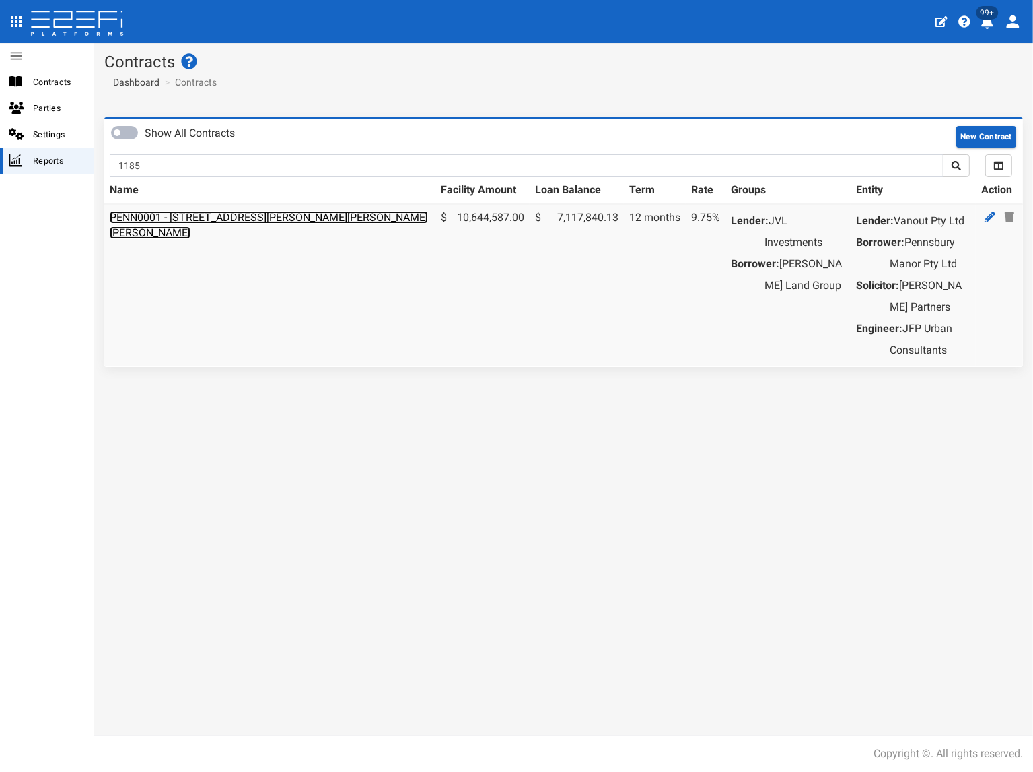
click at [221, 217] on link "PENN0001 - [STREET_ADDRESS][PERSON_NAME][PERSON_NAME][PERSON_NAME]" at bounding box center [269, 225] width 318 height 28
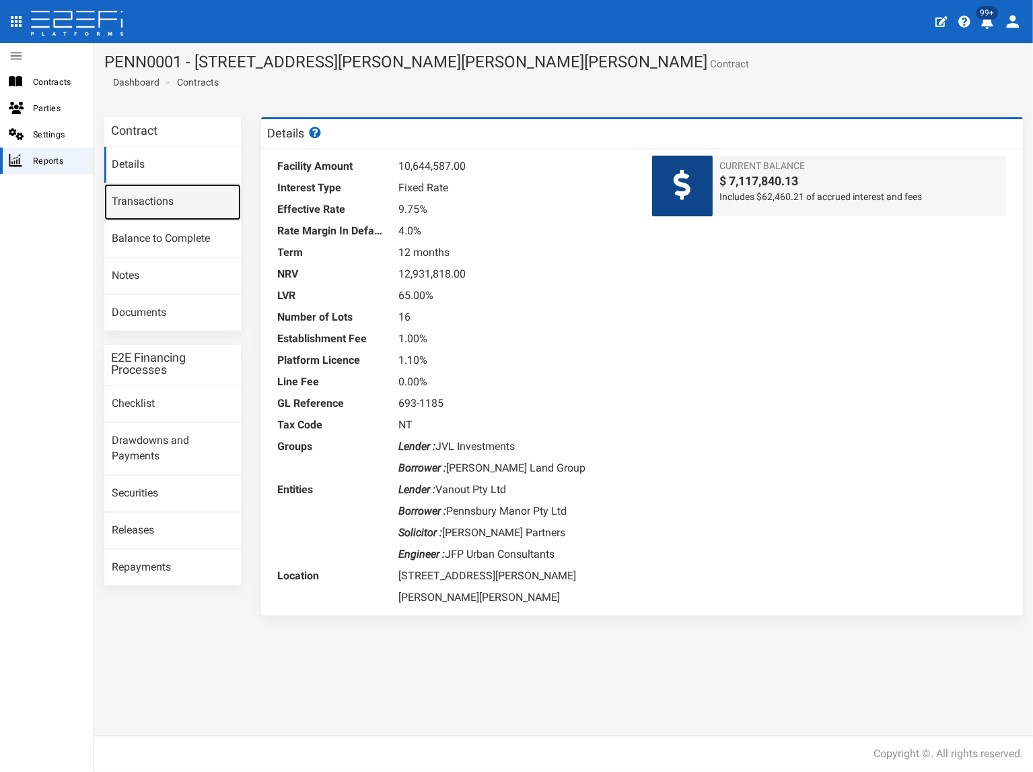
click at [178, 205] on link "Transactions" at bounding box center [172, 202] width 137 height 36
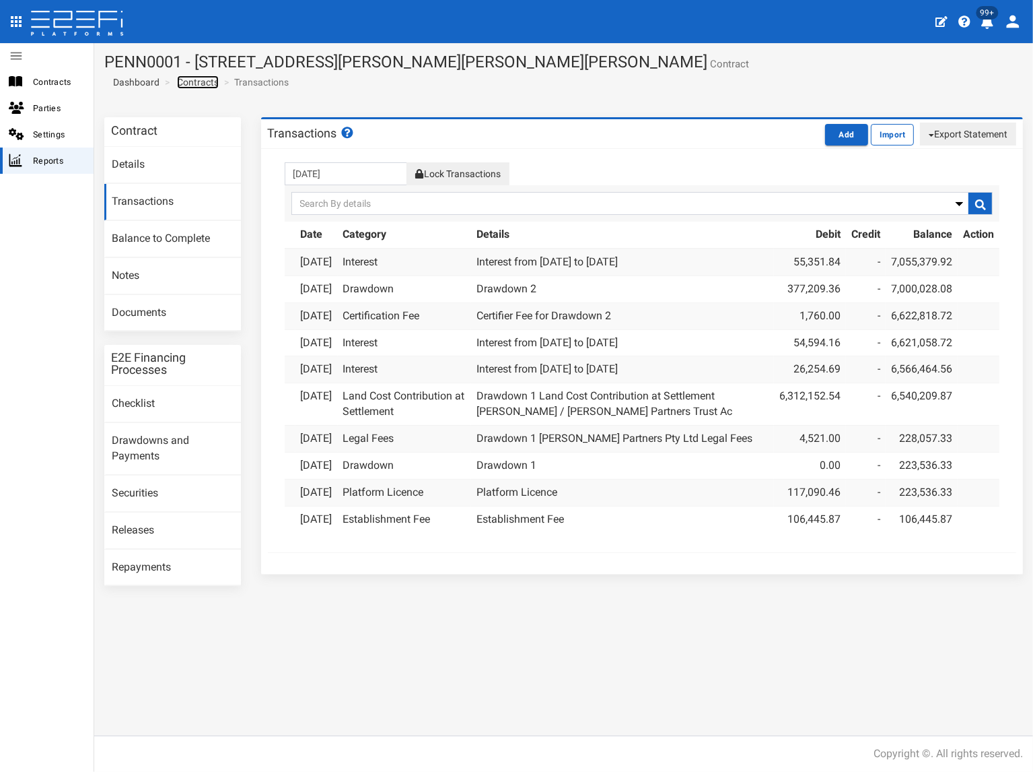
click at [215, 84] on link "Contracts" at bounding box center [198, 81] width 42 height 13
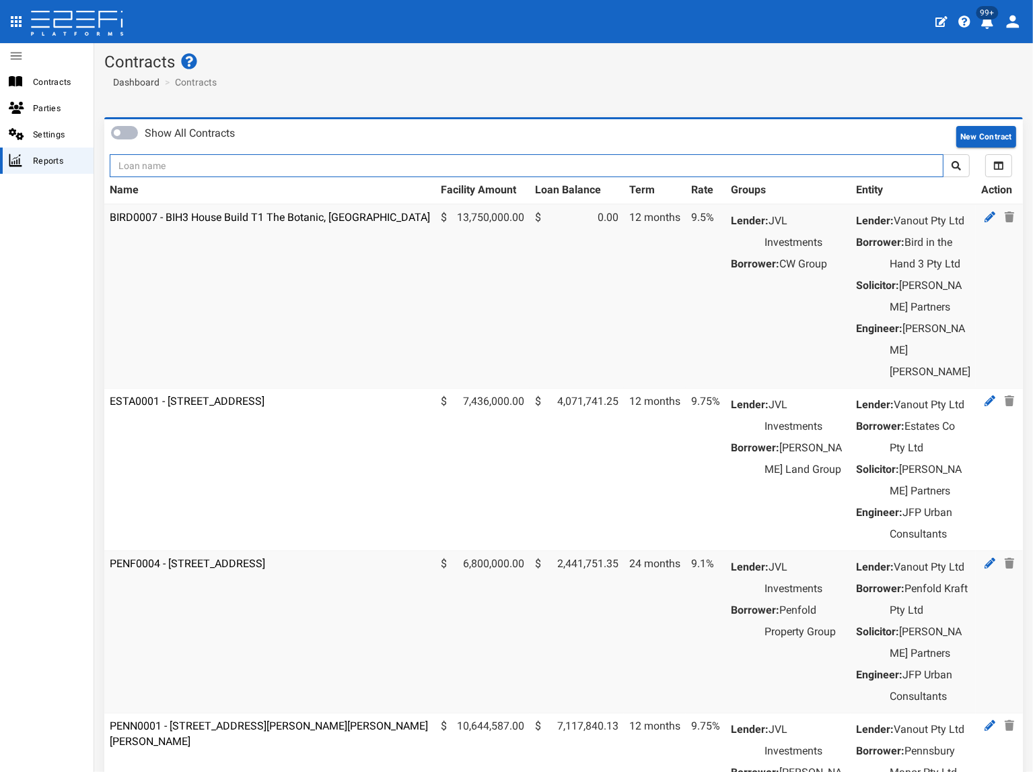
click at [178, 168] on input "text" at bounding box center [527, 165] width 834 height 23
type input "1188"
click at [943, 154] on button "submit" at bounding box center [956, 165] width 27 height 23
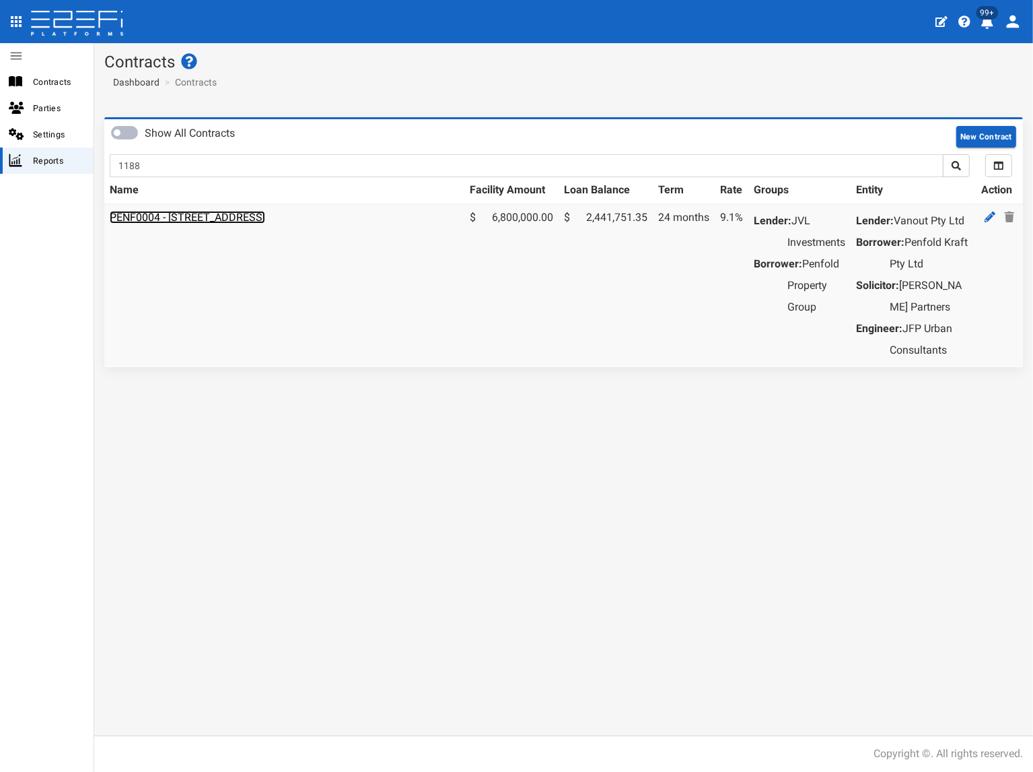
click at [176, 219] on link "PENF0004 - [STREET_ADDRESS]" at bounding box center [188, 217] width 156 height 13
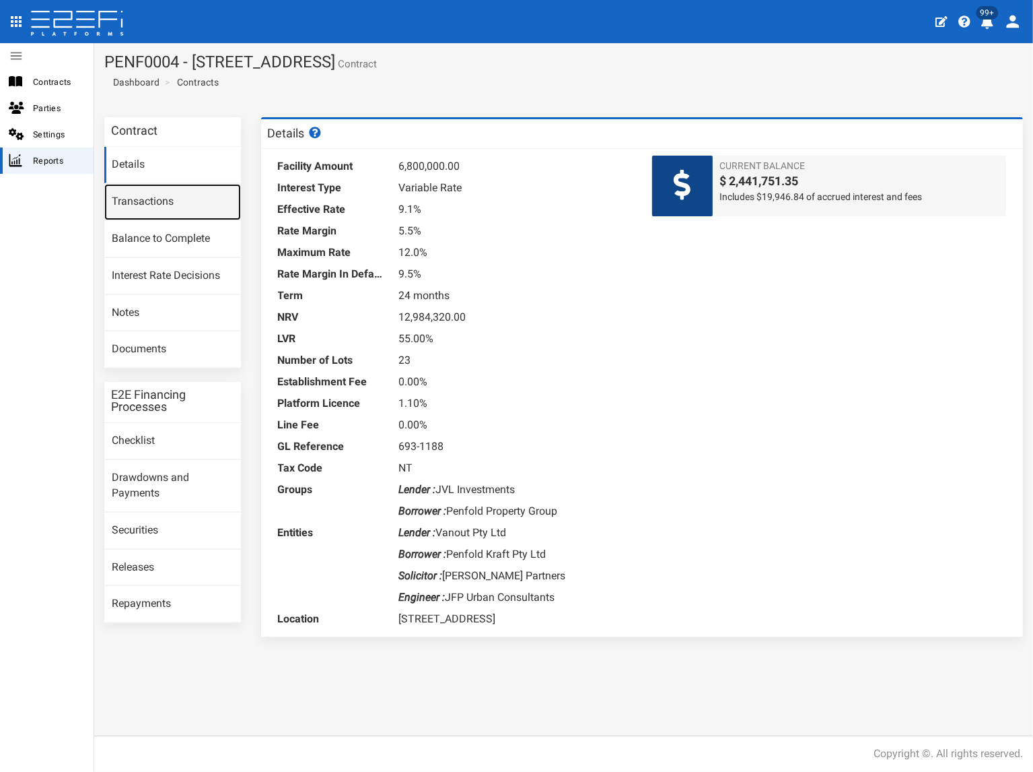
click at [176, 206] on link "Transactions" at bounding box center [172, 202] width 137 height 36
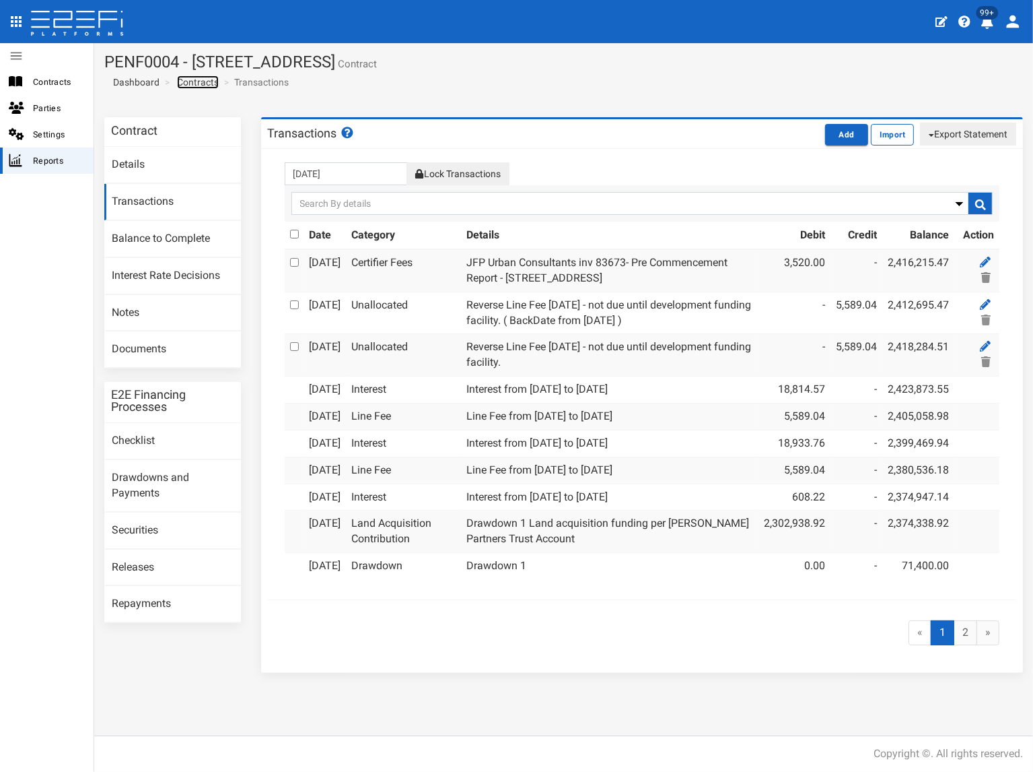
click at [212, 85] on link "Contracts" at bounding box center [198, 81] width 42 height 13
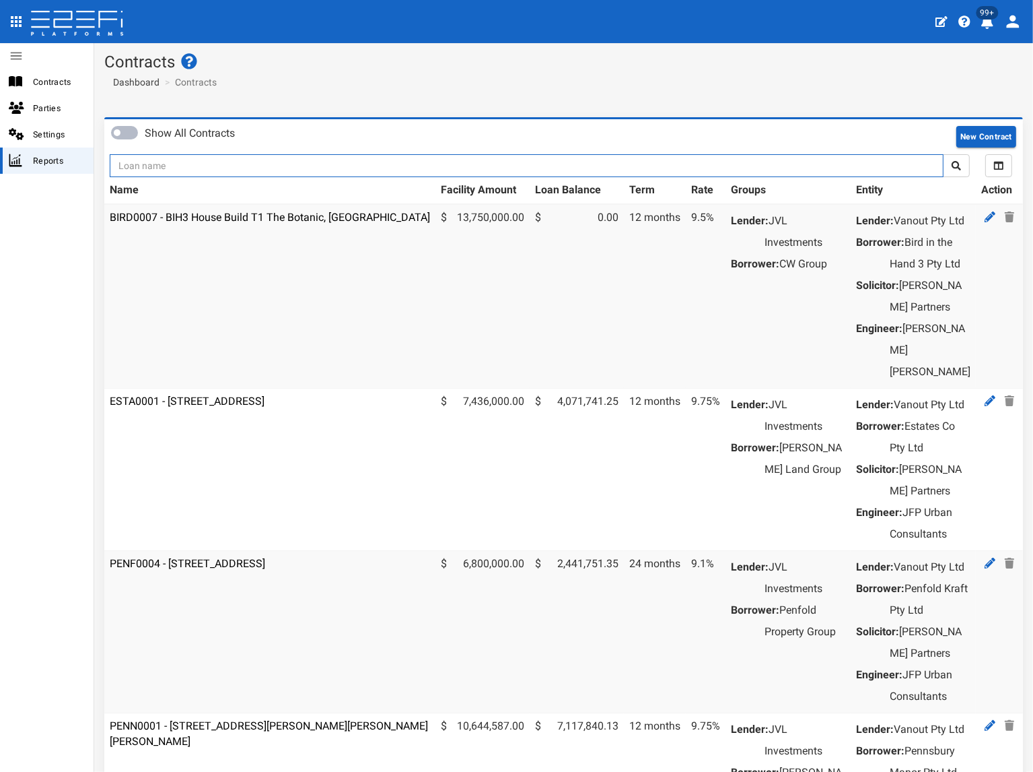
click at [205, 166] on input "text" at bounding box center [527, 165] width 834 height 23
type input "1197"
click at [943, 154] on button "submit" at bounding box center [956, 165] width 27 height 23
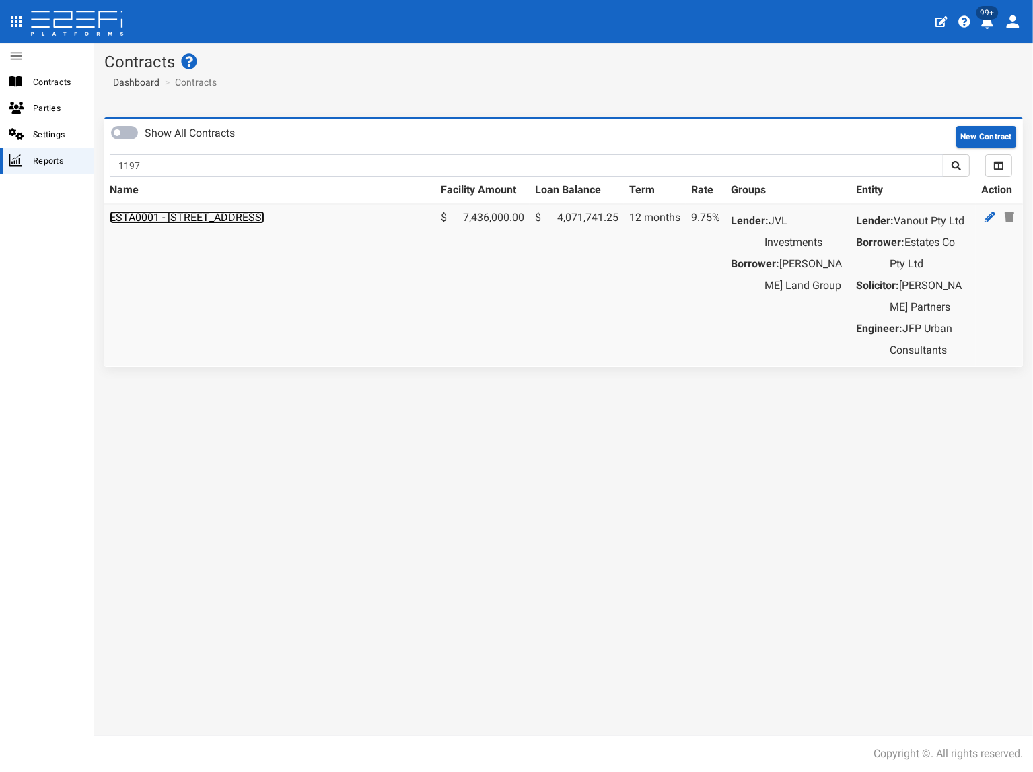
click at [228, 215] on link "ESTA0001 - [STREET_ADDRESS]" at bounding box center [187, 217] width 155 height 13
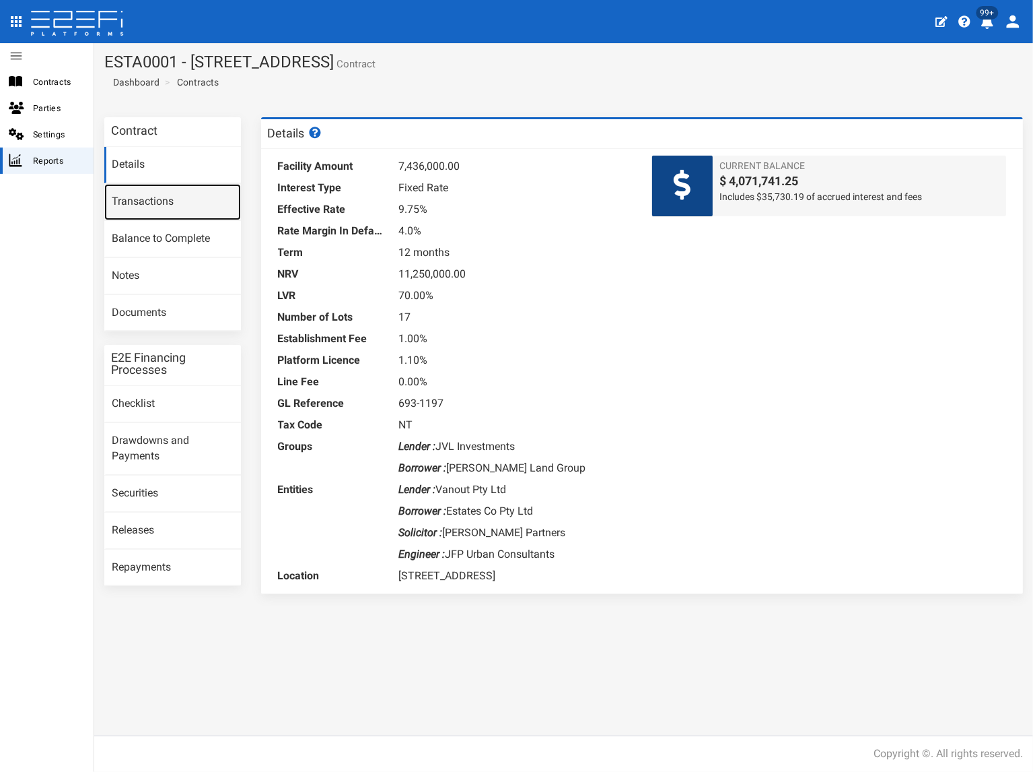
click at [175, 200] on link "Transactions" at bounding box center [172, 202] width 137 height 36
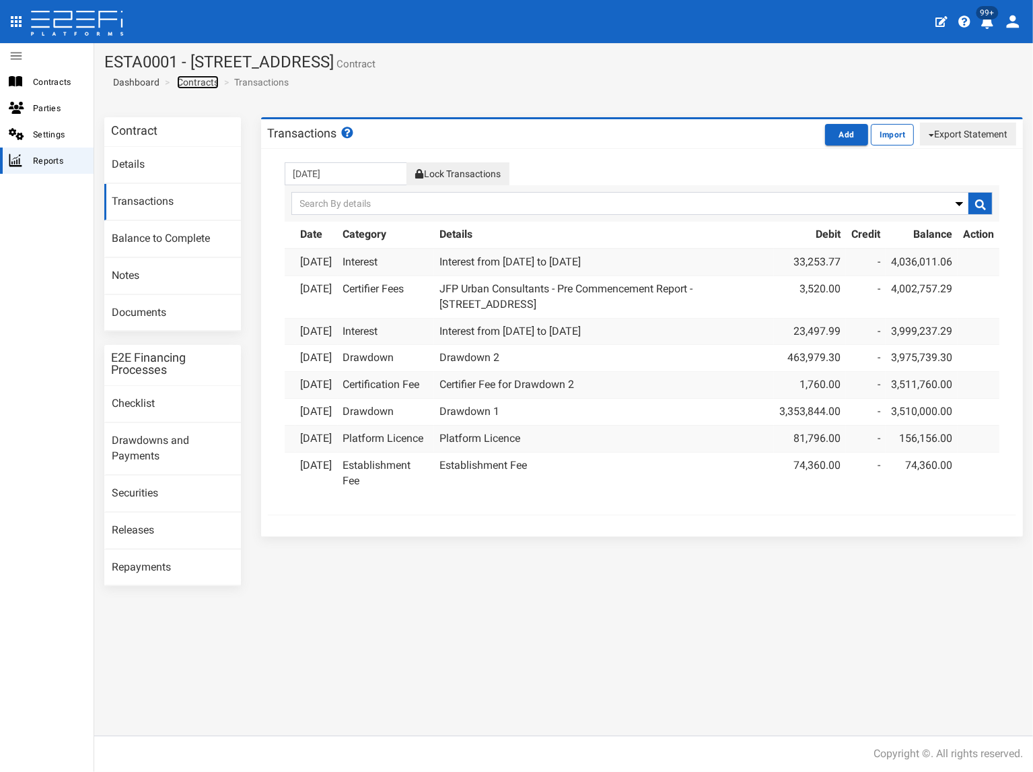
click at [210, 83] on link "Contracts" at bounding box center [198, 81] width 42 height 13
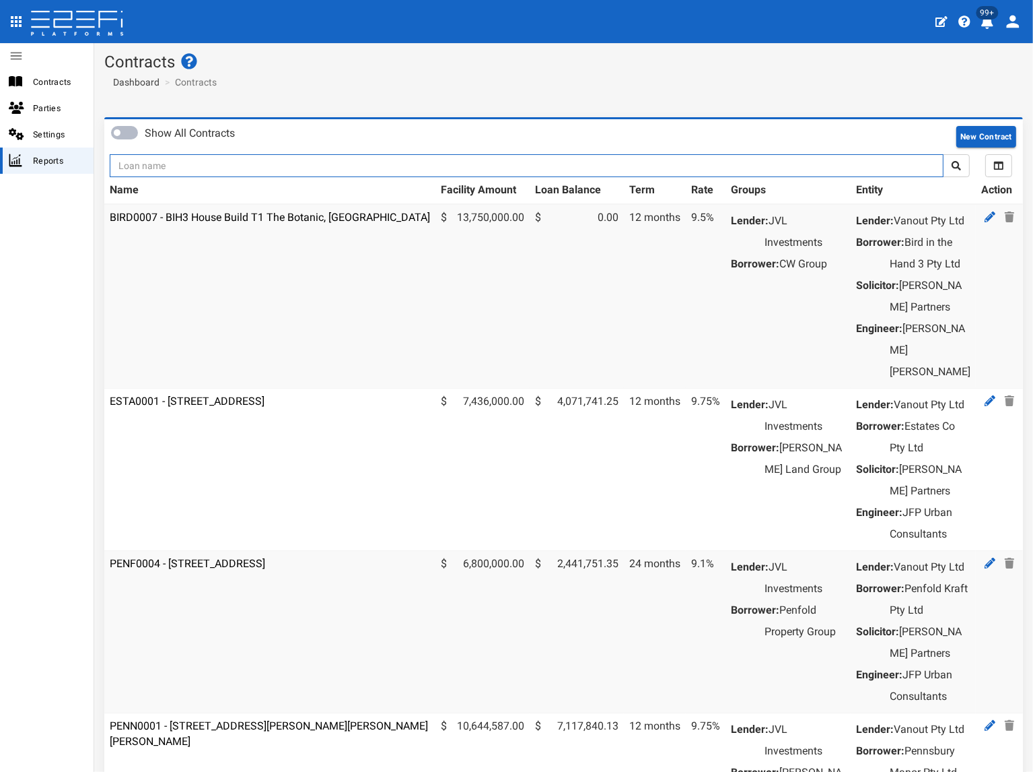
click at [186, 168] on input "text" at bounding box center [527, 165] width 834 height 23
type input "1135"
click at [943, 154] on button "submit" at bounding box center [956, 165] width 27 height 23
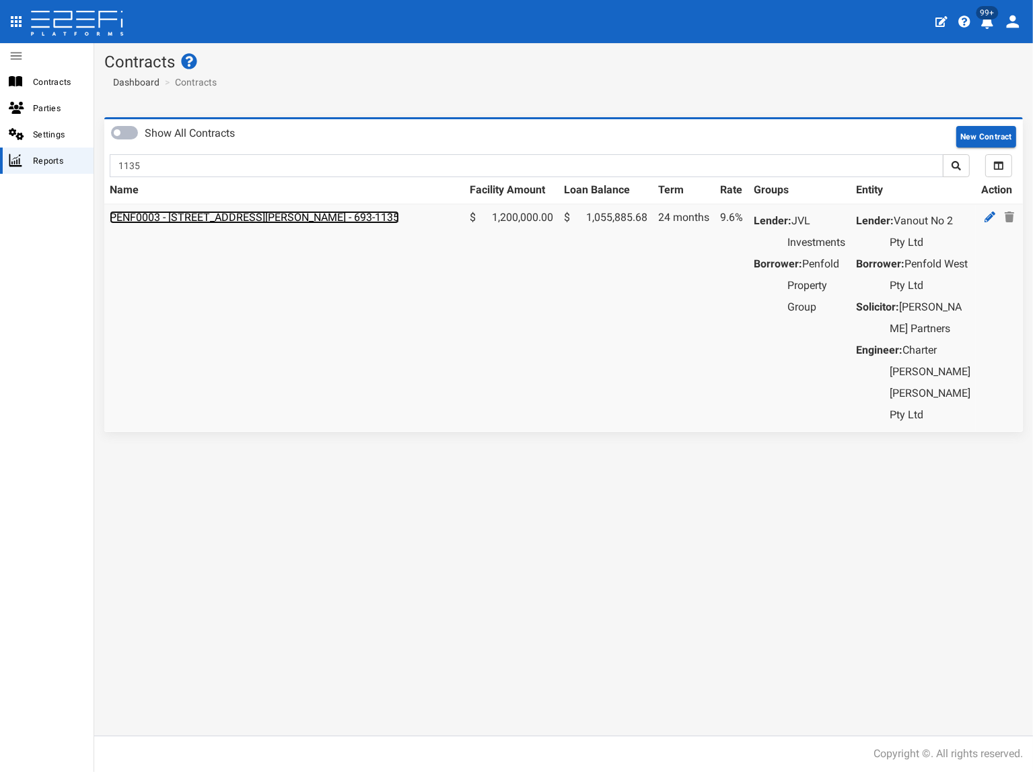
click at [206, 215] on link "PENF0003 - [STREET_ADDRESS][PERSON_NAME] - 693-1135" at bounding box center [255, 217] width 290 height 13
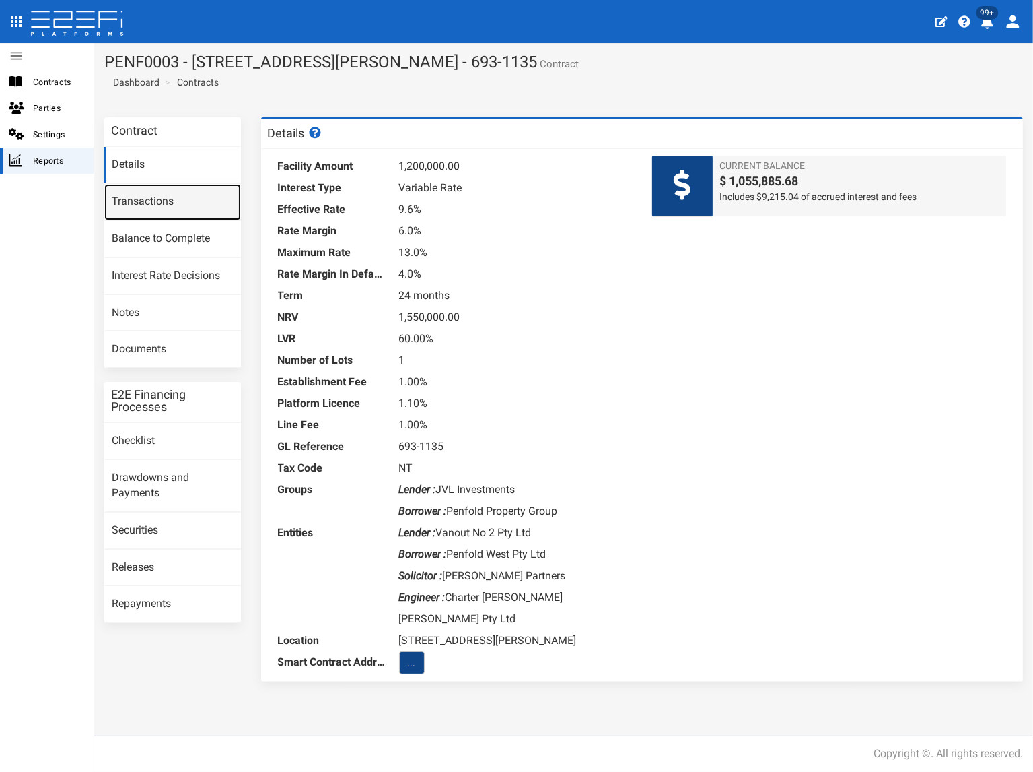
click at [156, 196] on link "Transactions" at bounding box center [172, 202] width 137 height 36
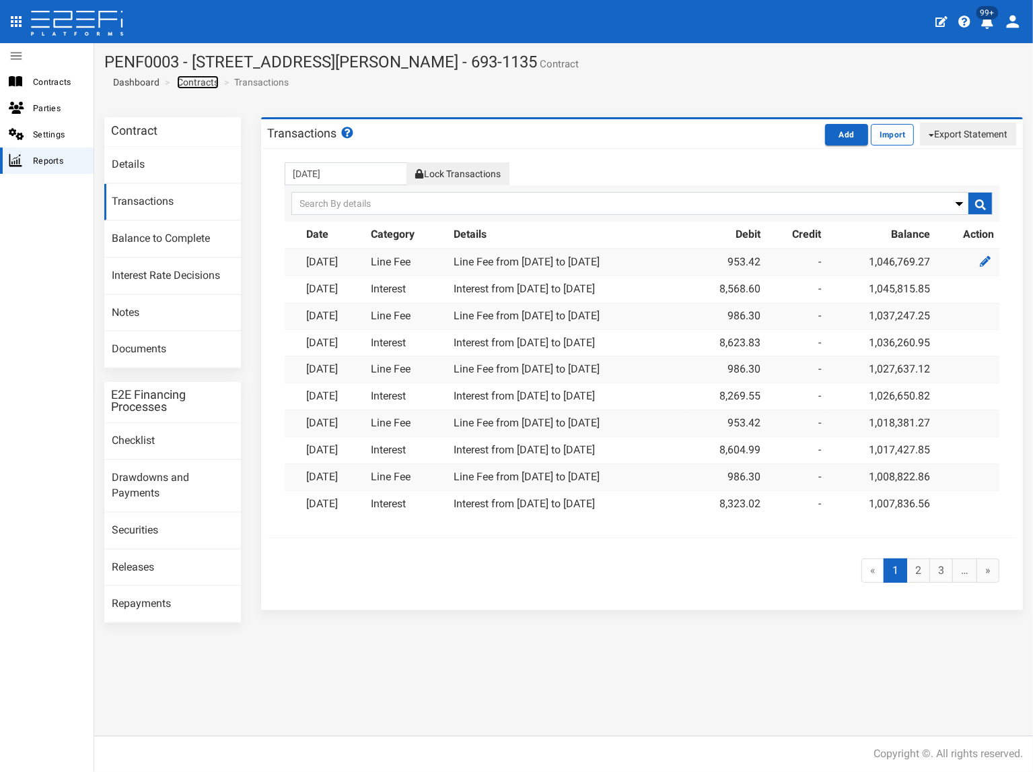
click at [184, 81] on link "Contracts" at bounding box center [198, 81] width 42 height 13
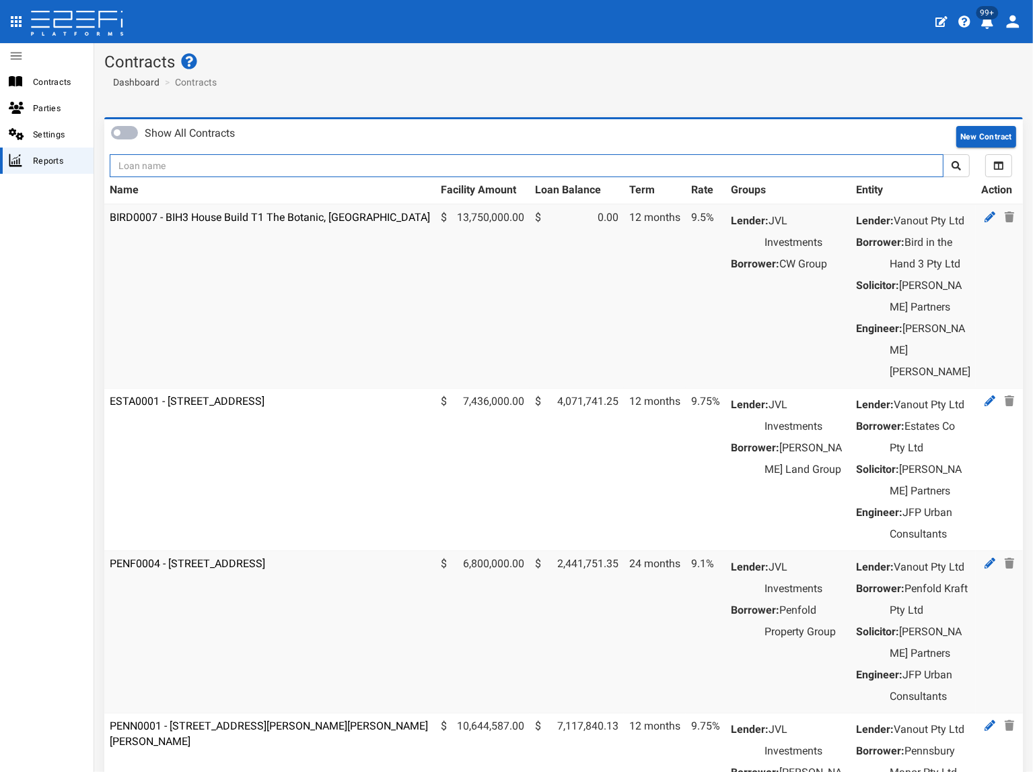
click at [169, 165] on input "text" at bounding box center [527, 165] width 834 height 23
type input "1151"
click at [943, 154] on button "submit" at bounding box center [956, 165] width 27 height 23
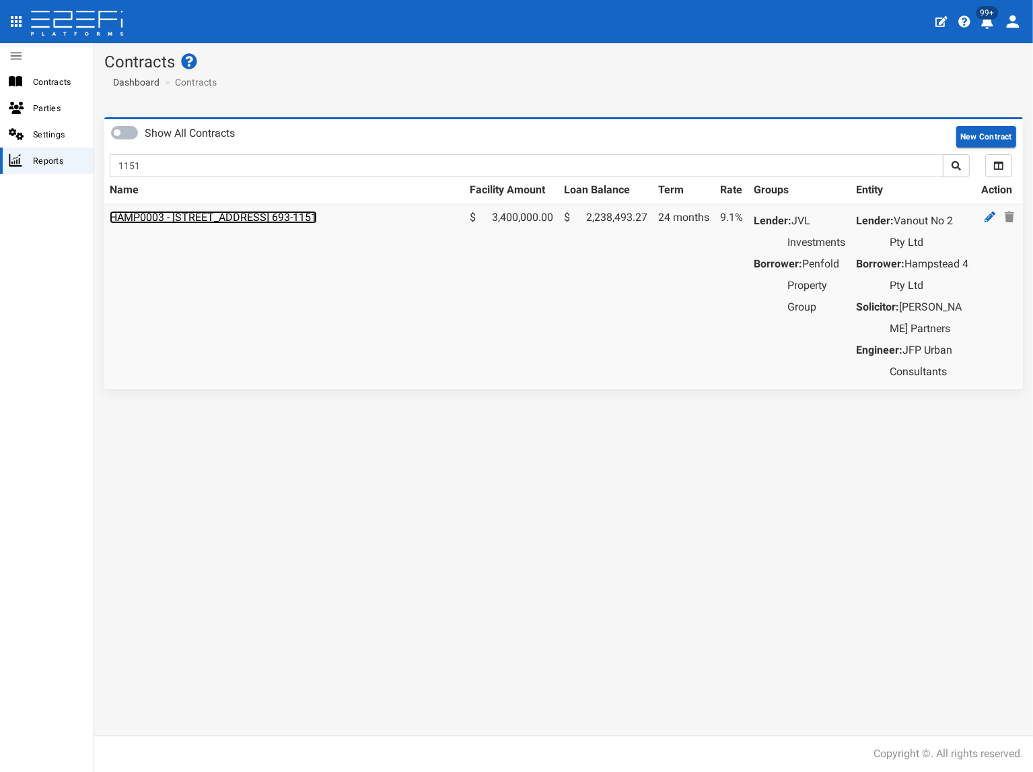
click at [180, 213] on link "HAMP0003 - [STREET_ADDRESS] 693-1151" at bounding box center [213, 217] width 207 height 13
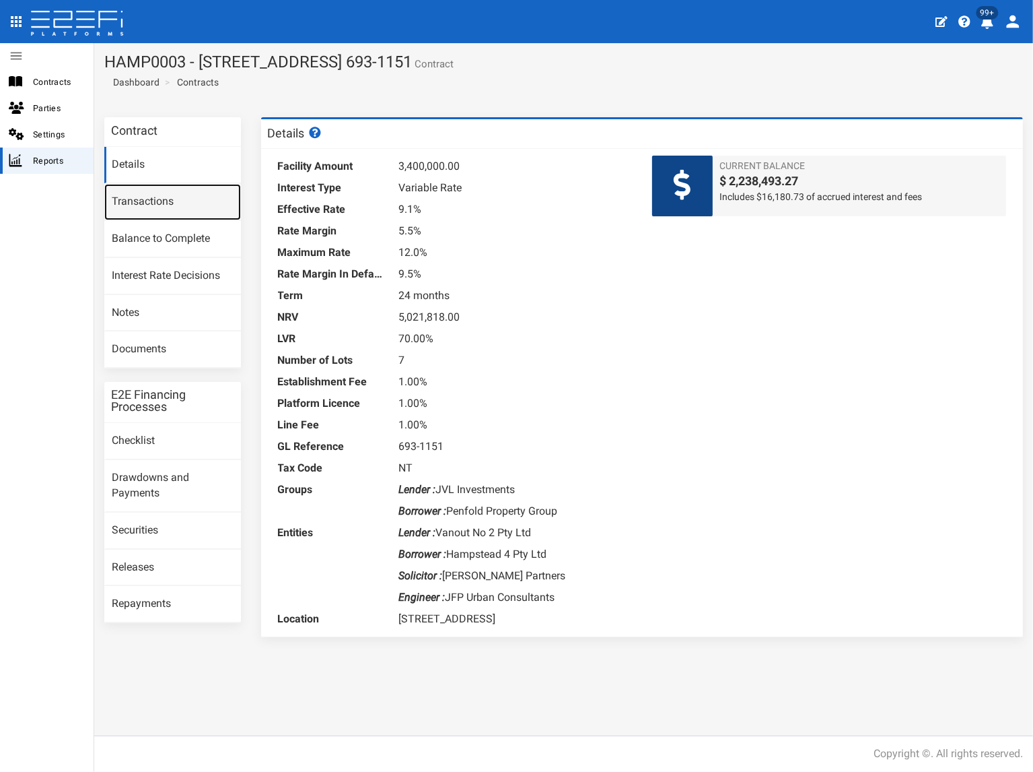
click at [170, 203] on link "Transactions" at bounding box center [172, 202] width 137 height 36
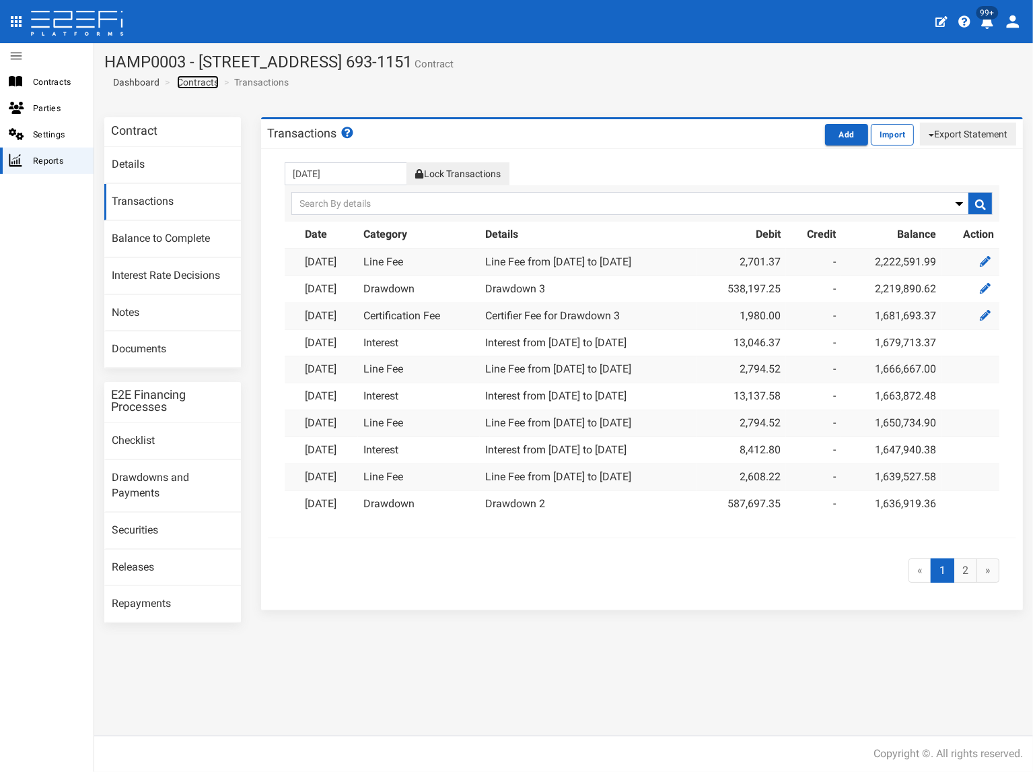
click at [197, 81] on link "Contracts" at bounding box center [198, 81] width 42 height 13
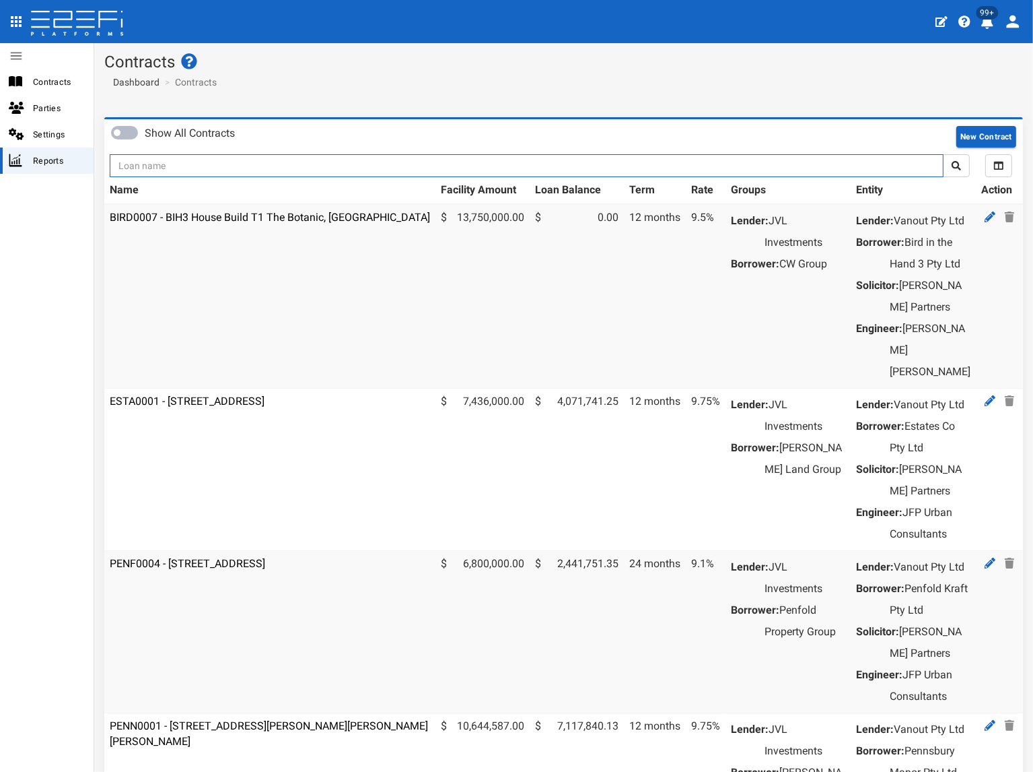
drag, startPoint x: 0, startPoint y: 0, endPoint x: 151, endPoint y: 172, distance: 229.0
click at [150, 172] on input "text" at bounding box center [527, 165] width 834 height 23
type input "1152"
click at [943, 154] on button "submit" at bounding box center [956, 165] width 27 height 23
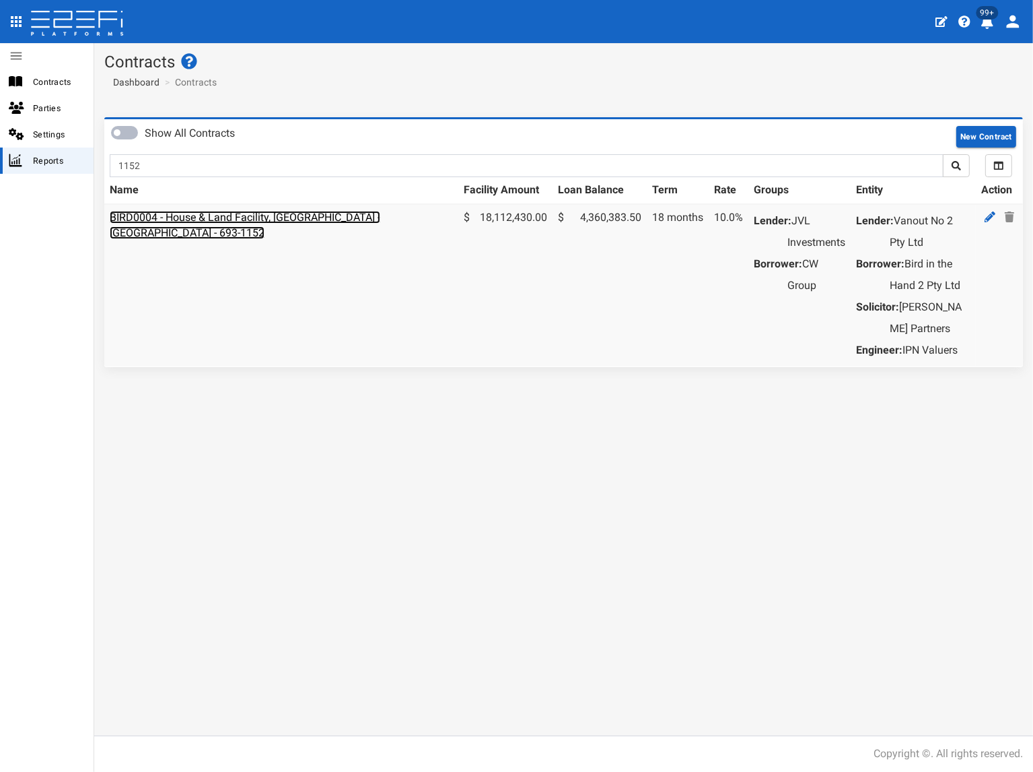
click at [183, 213] on link "BIRD0004 - House & Land Facility, [GEOGRAPHIC_DATA] - [GEOGRAPHIC_DATA] - 693-1…" at bounding box center [245, 225] width 271 height 28
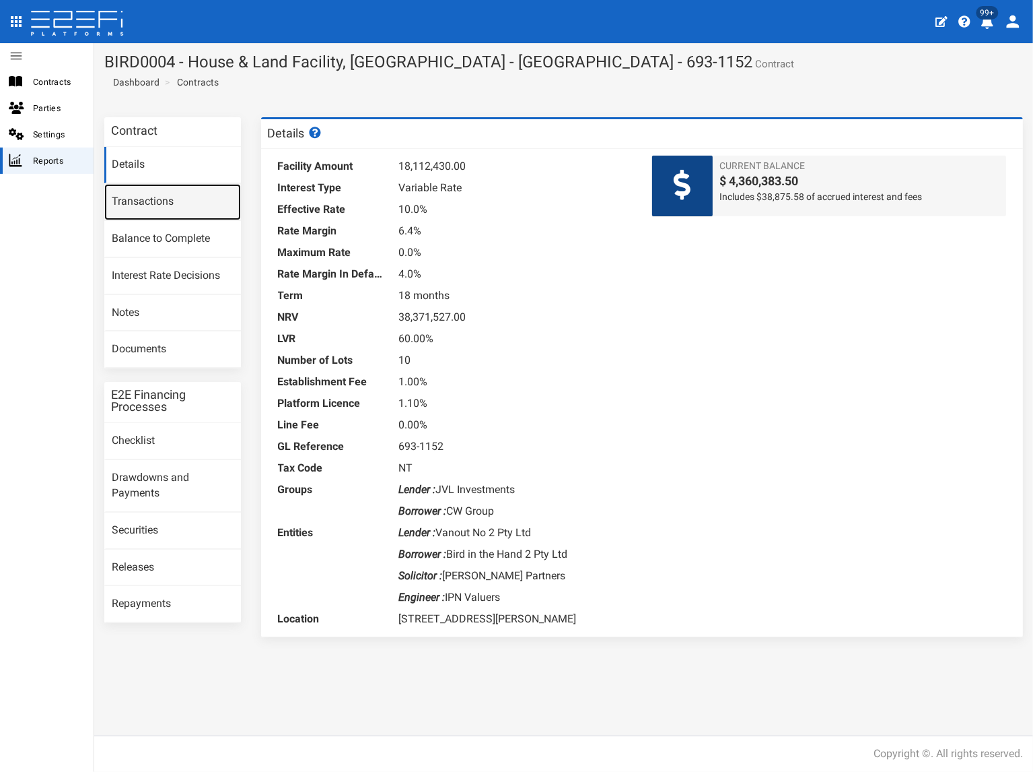
click at [183, 212] on link "Transactions" at bounding box center [172, 202] width 137 height 36
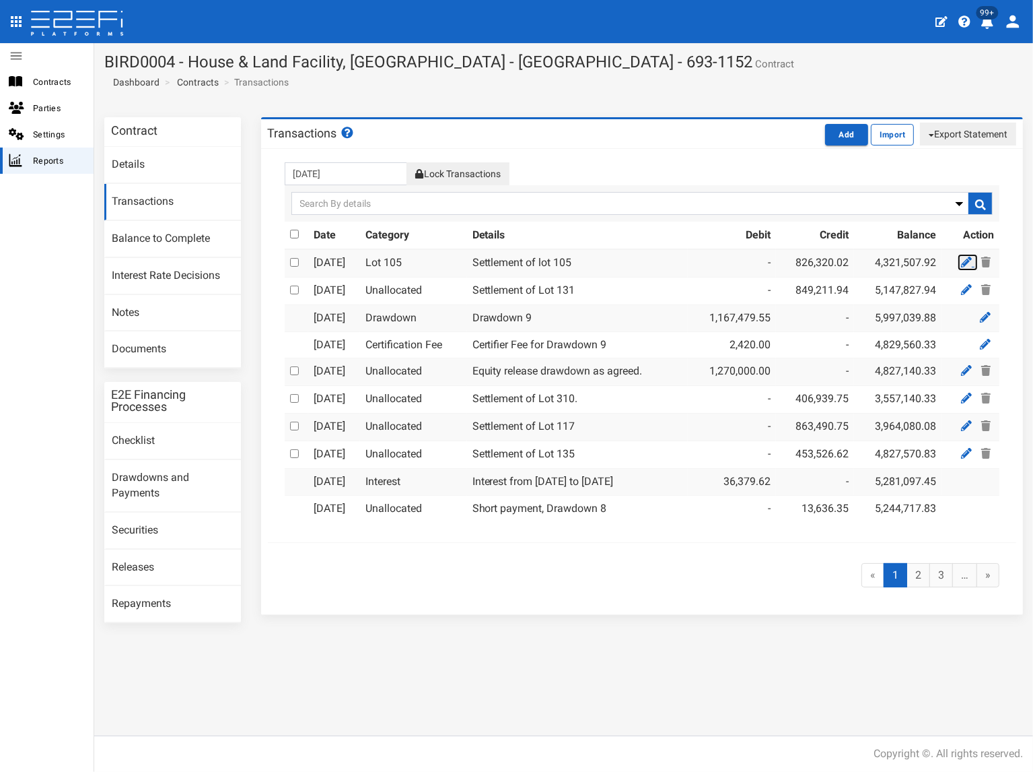
click at [964, 259] on icon at bounding box center [966, 262] width 11 height 11
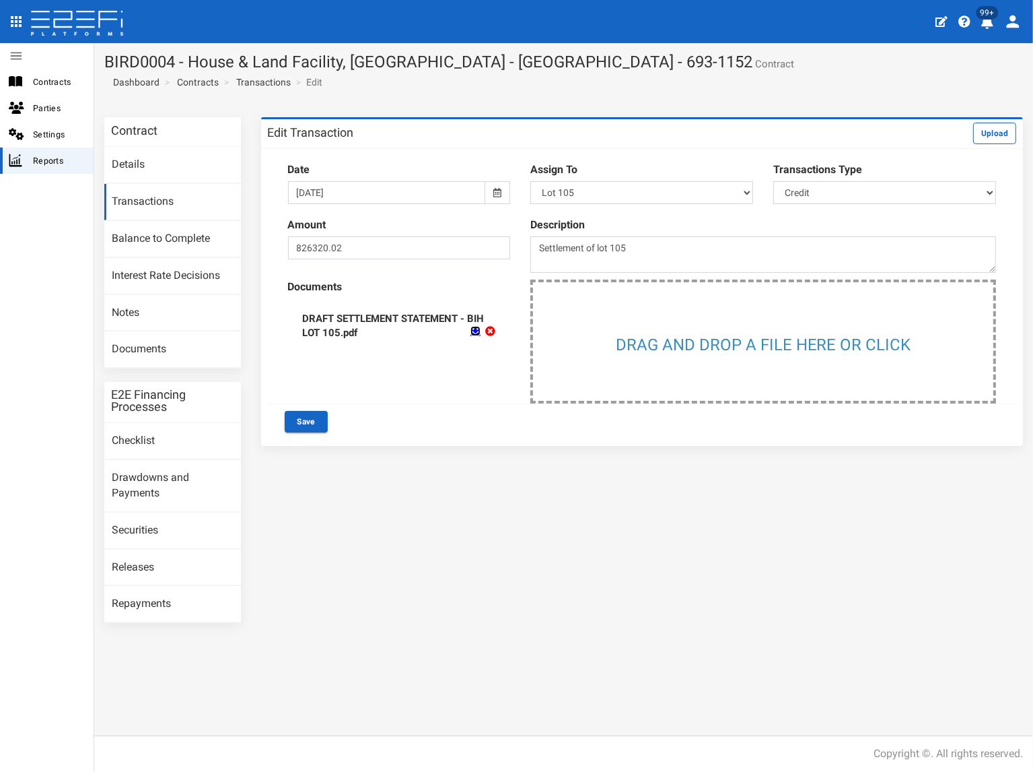
click at [475, 331] on icon at bounding box center [476, 331] width 10 height 10
click at [264, 85] on link "Transactions" at bounding box center [263, 81] width 55 height 13
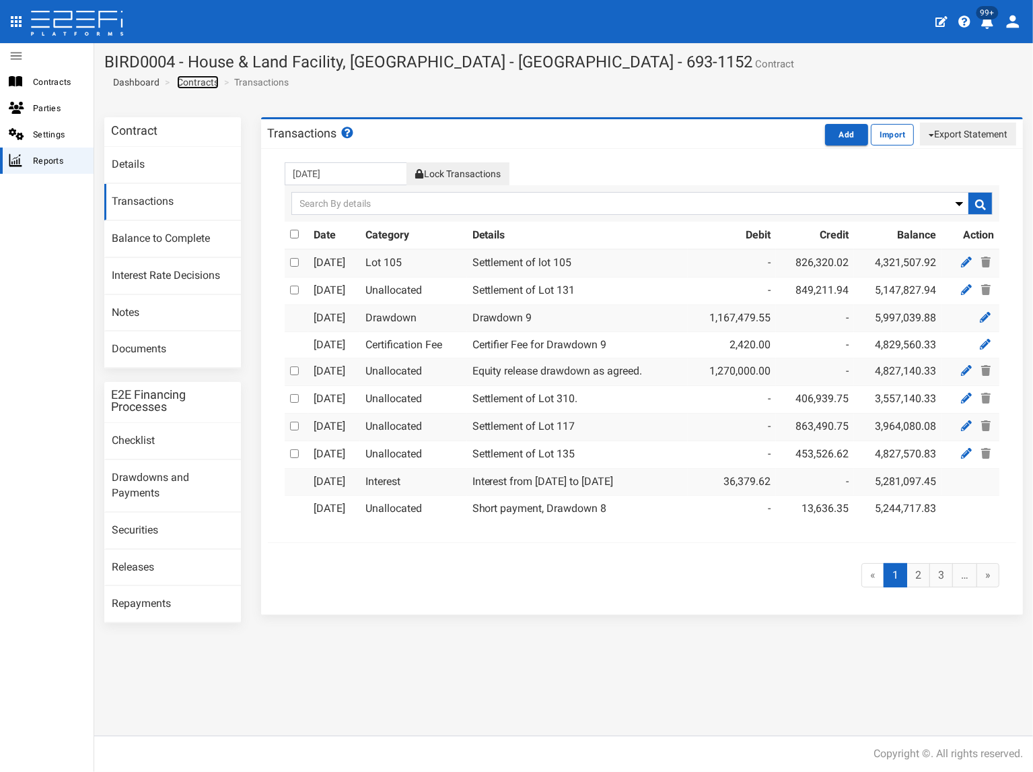
click at [212, 81] on link "Contracts" at bounding box center [198, 81] width 42 height 13
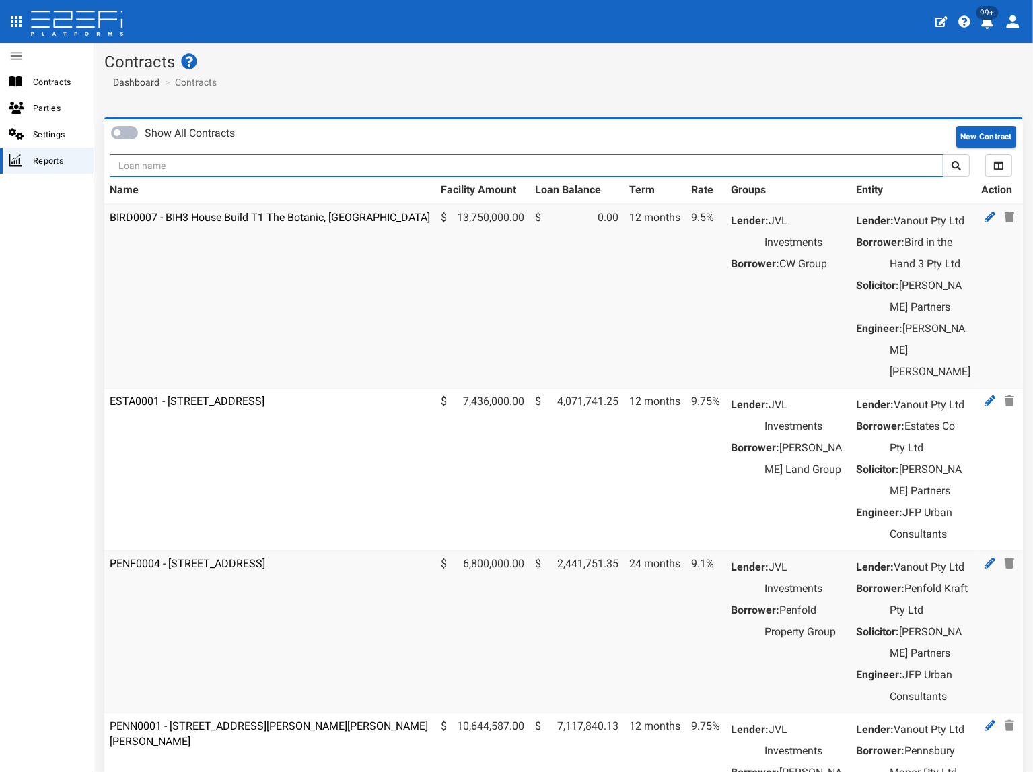
click at [193, 166] on input "text" at bounding box center [527, 165] width 834 height 23
type input "1170"
click at [943, 154] on button "submit" at bounding box center [956, 165] width 27 height 23
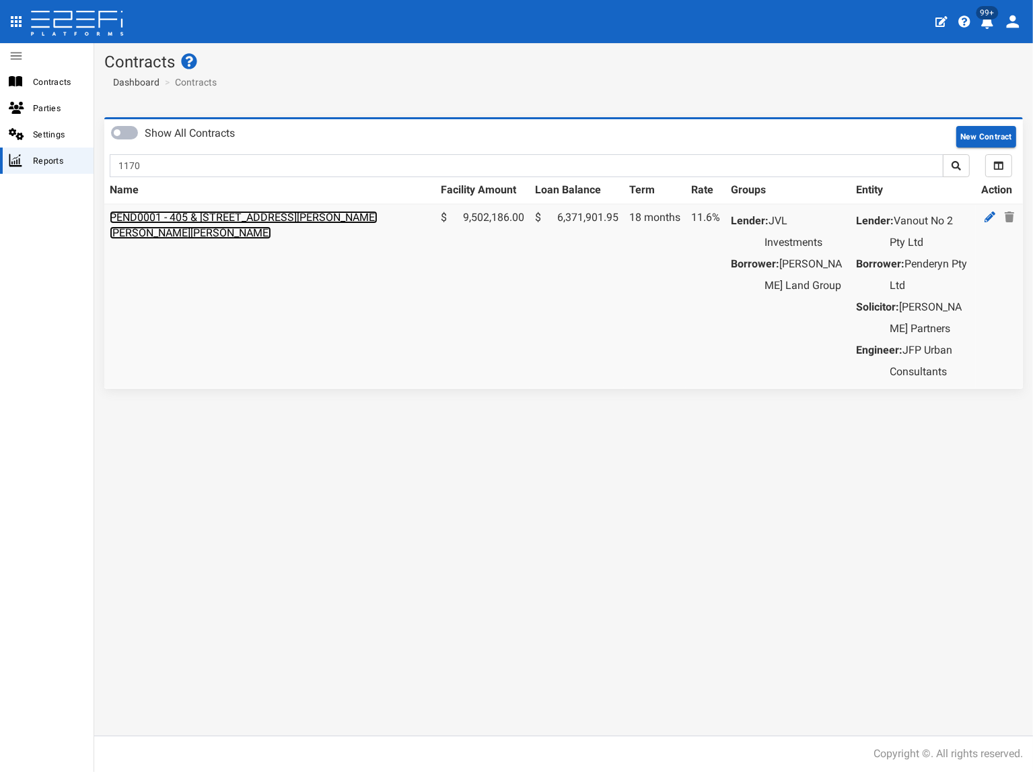
click at [194, 213] on link "PEND0001 - 405 & [STREET_ADDRESS][PERSON_NAME][PERSON_NAME][PERSON_NAME]" at bounding box center [244, 225] width 268 height 28
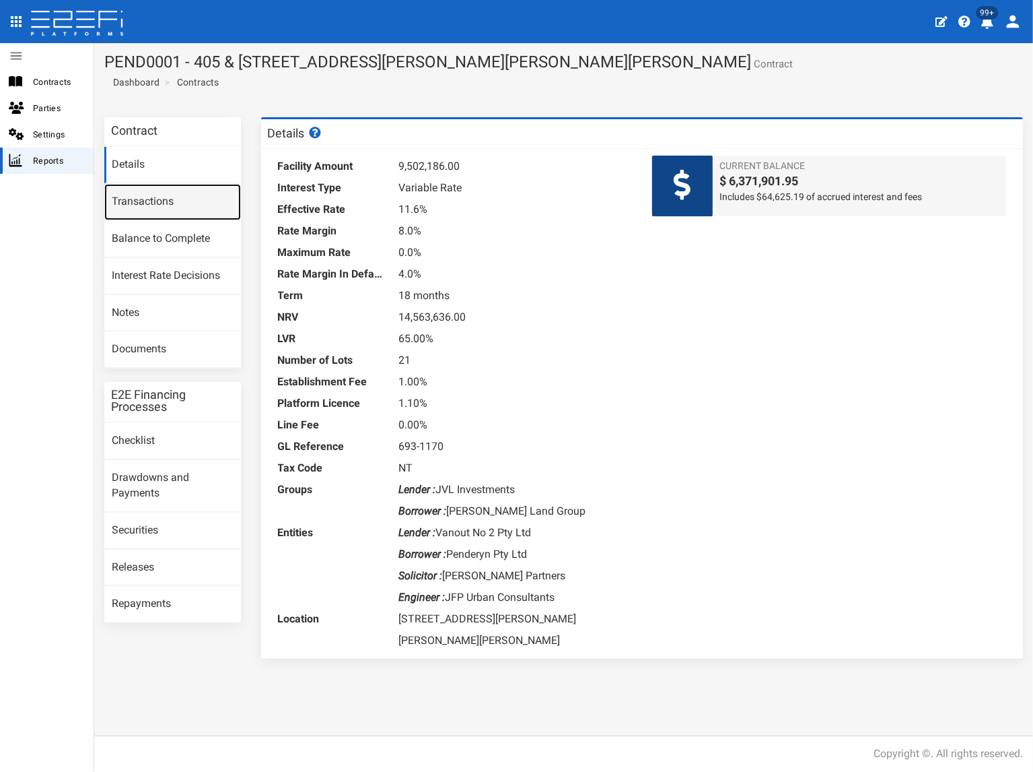
click at [176, 201] on link "Transactions" at bounding box center [172, 202] width 137 height 36
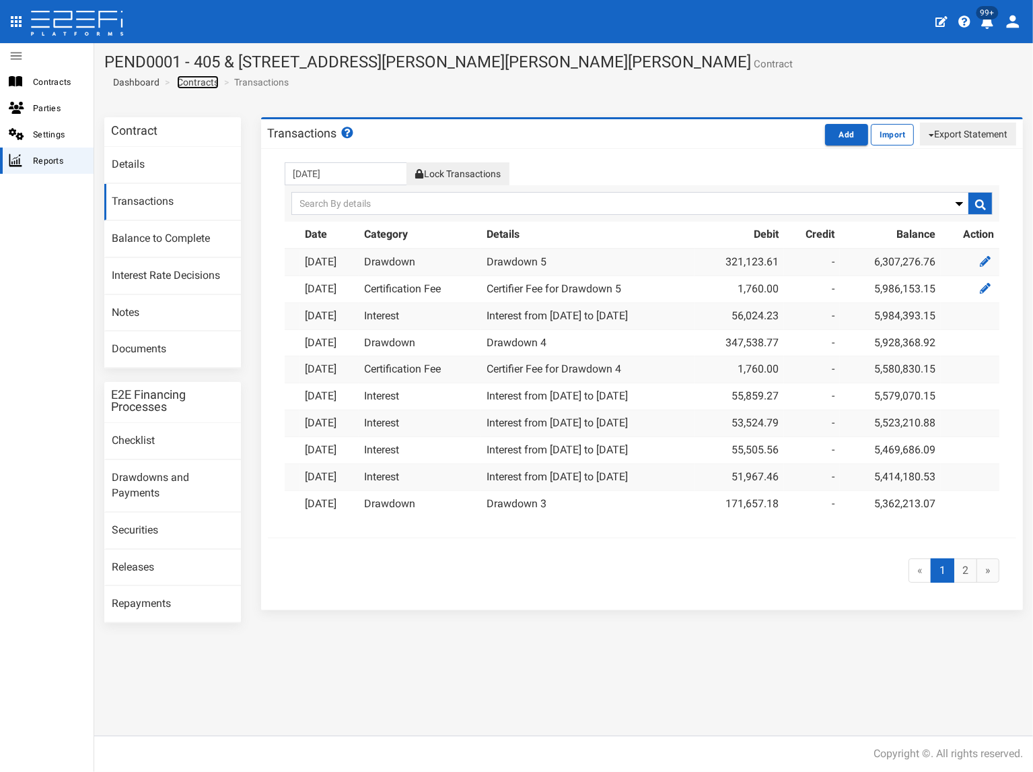
click at [202, 80] on link "Contracts" at bounding box center [198, 81] width 42 height 13
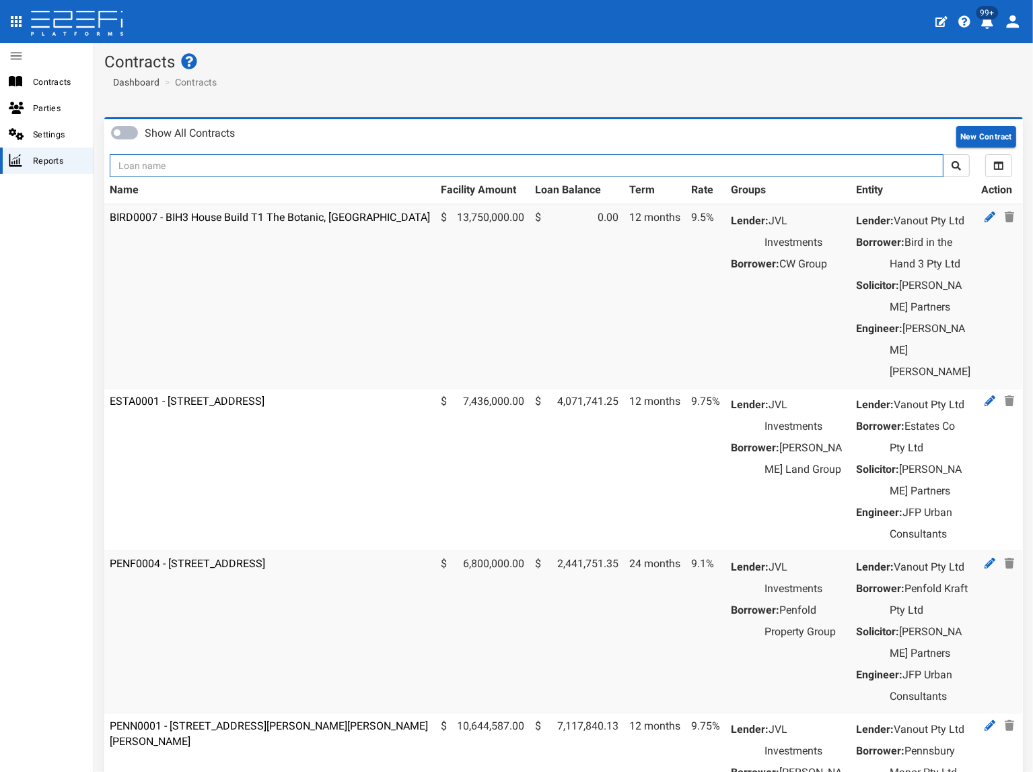
click at [208, 173] on input "text" at bounding box center [527, 165] width 834 height 23
click at [208, 160] on input "text" at bounding box center [527, 165] width 834 height 23
type input "1175"
click at [943, 154] on button "submit" at bounding box center [956, 165] width 27 height 23
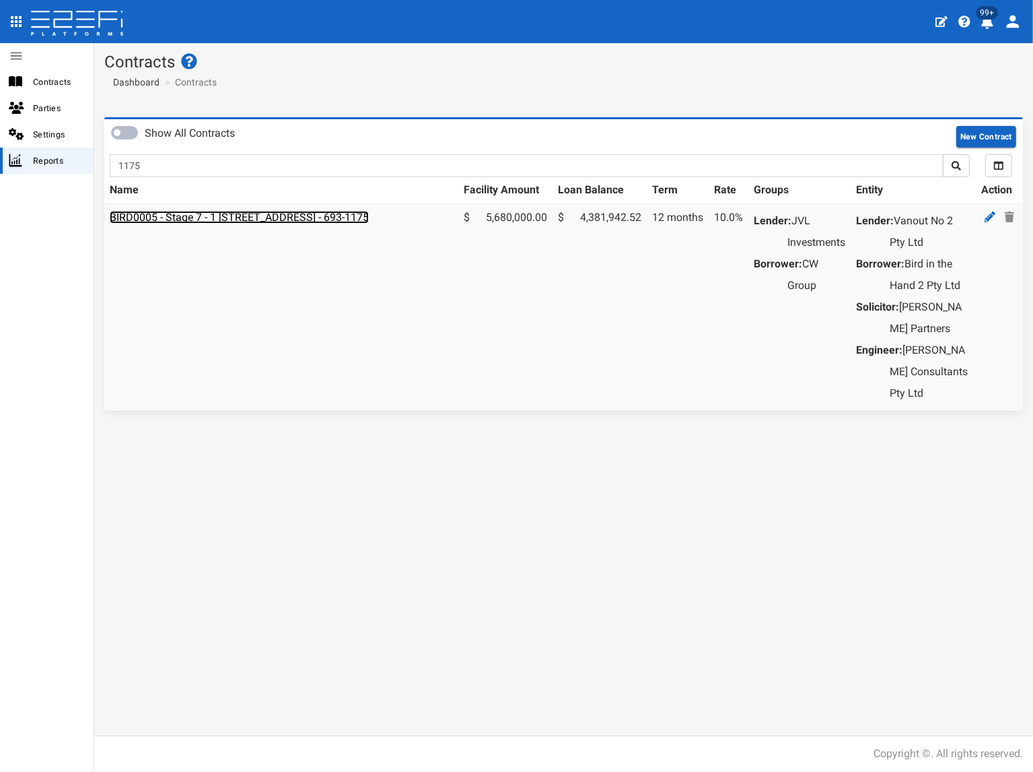
click at [206, 213] on link "BIRD0005 - Stage 7 - 1 [STREET_ADDRESS] - 693-1175" at bounding box center [239, 217] width 259 height 13
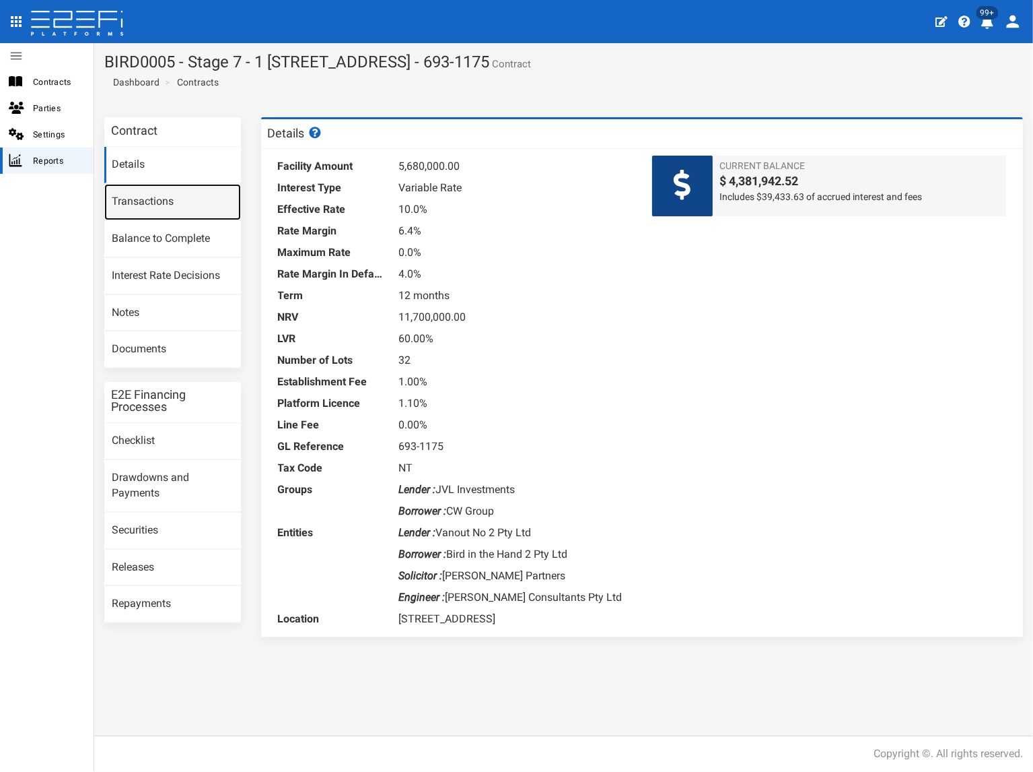
click at [189, 203] on link "Transactions" at bounding box center [172, 202] width 137 height 36
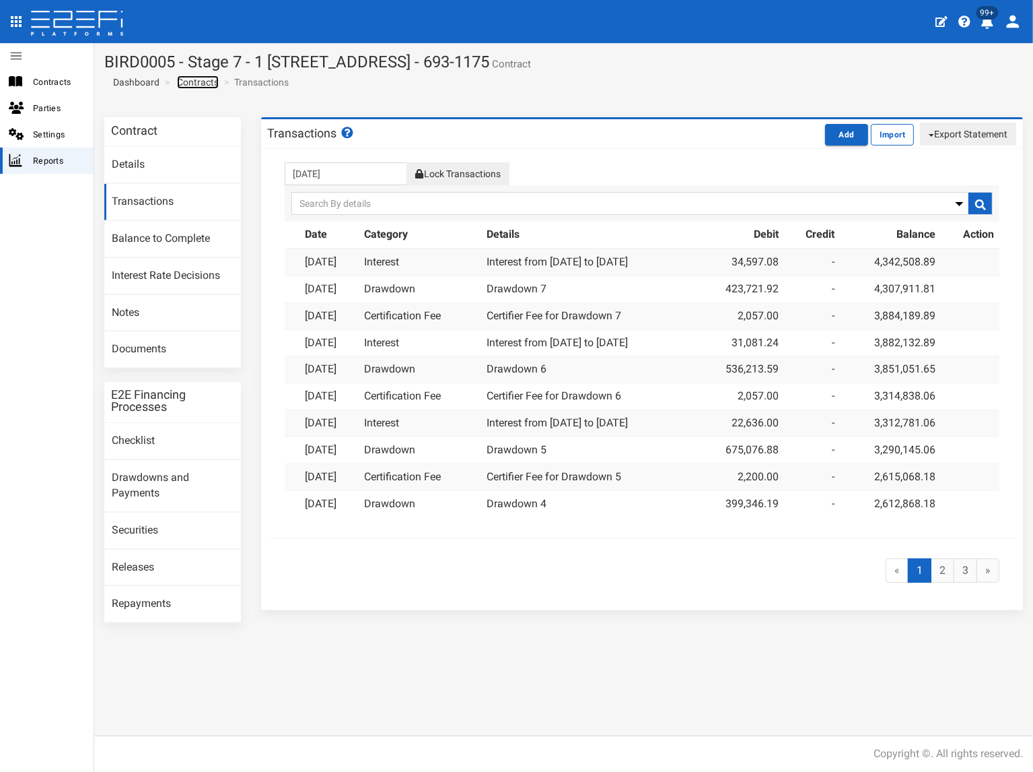
click at [209, 78] on link "Contracts" at bounding box center [198, 81] width 42 height 13
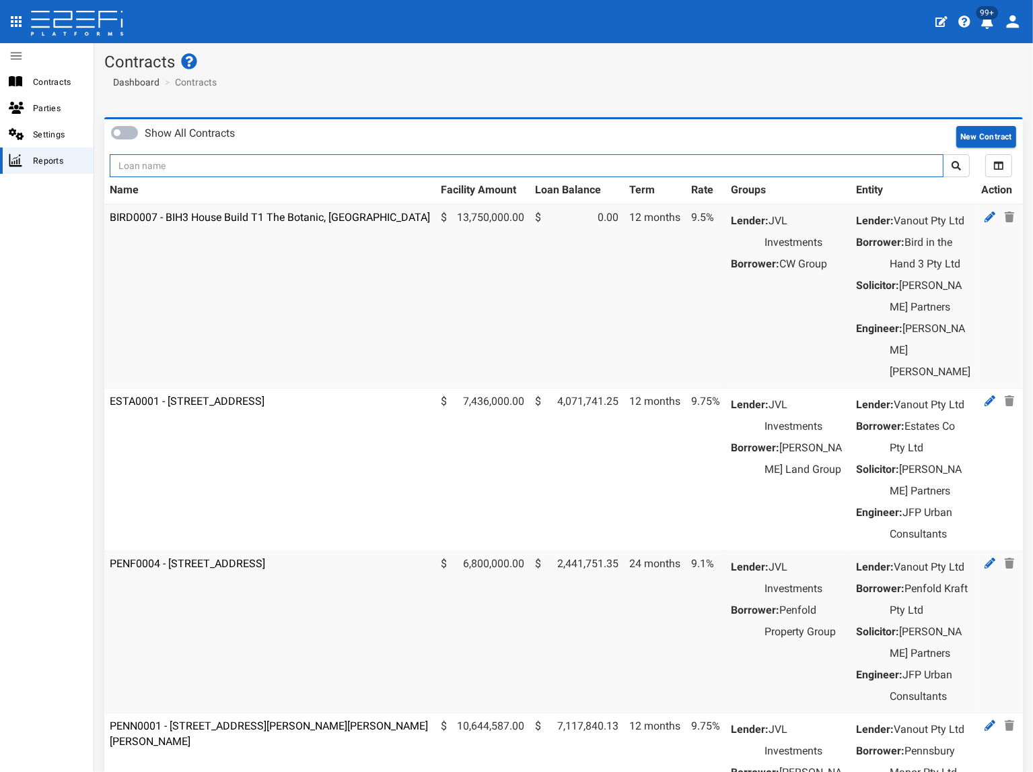
click at [195, 164] on input "text" at bounding box center [527, 165] width 834 height 23
type input "1193"
click at [943, 154] on button "submit" at bounding box center [956, 165] width 27 height 23
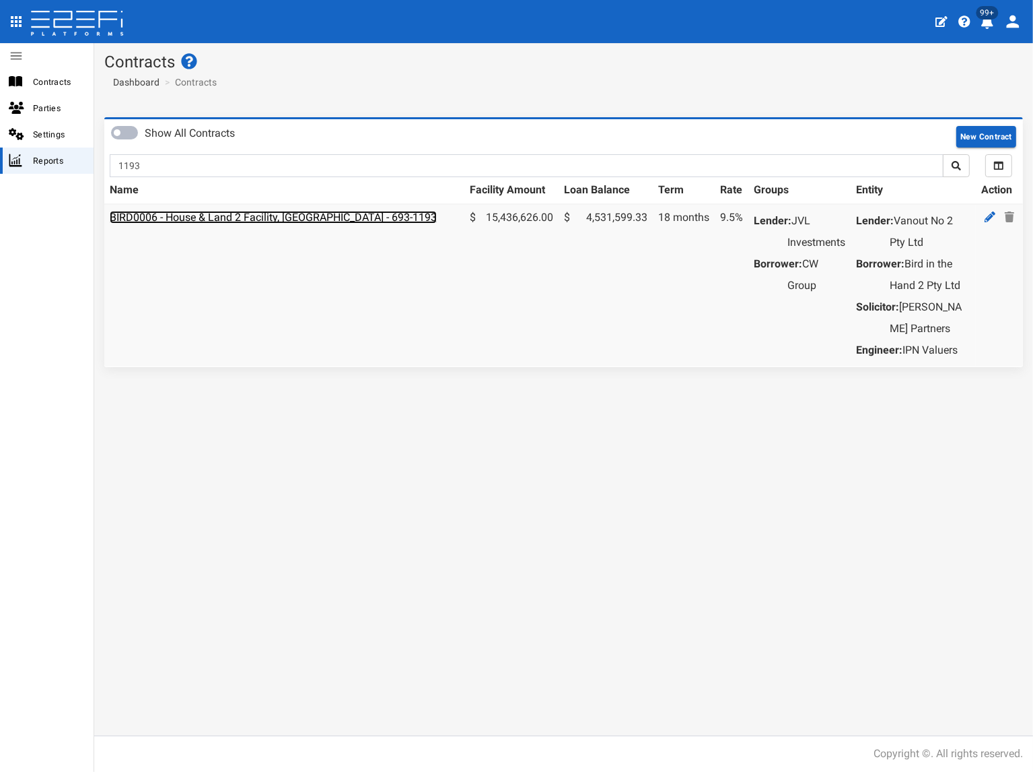
click at [186, 213] on link "BIRD0006 - House & Land 2 Facility, [GEOGRAPHIC_DATA] - 693-1193" at bounding box center [273, 217] width 327 height 13
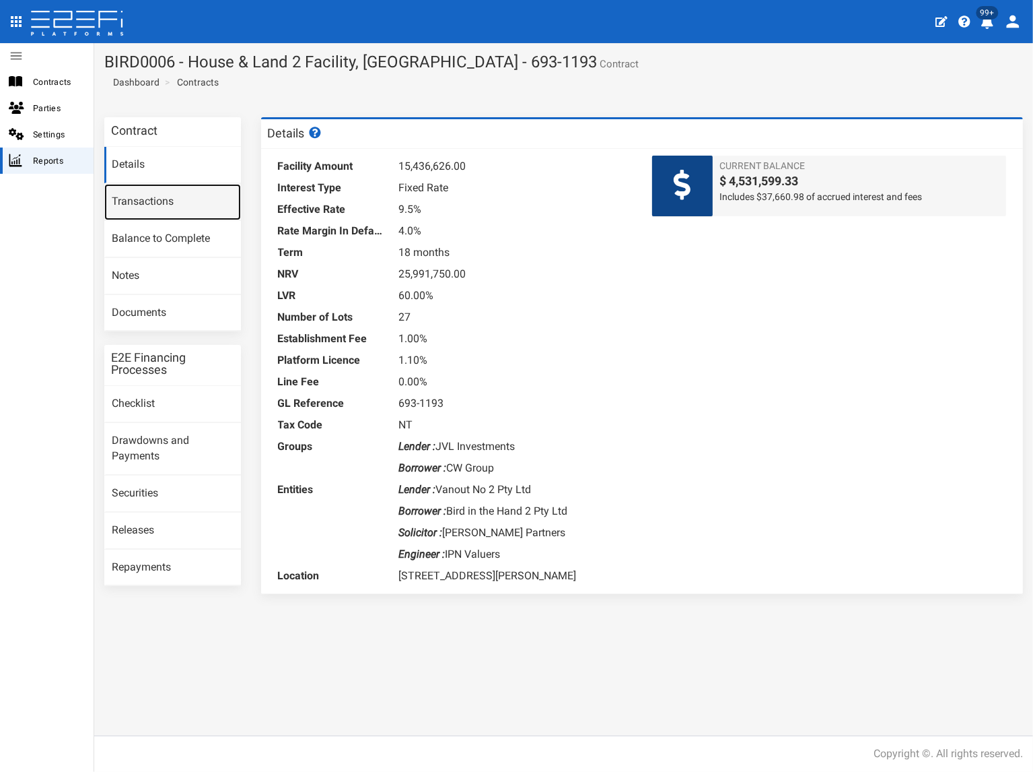
click at [183, 206] on link "Transactions" at bounding box center [172, 202] width 137 height 36
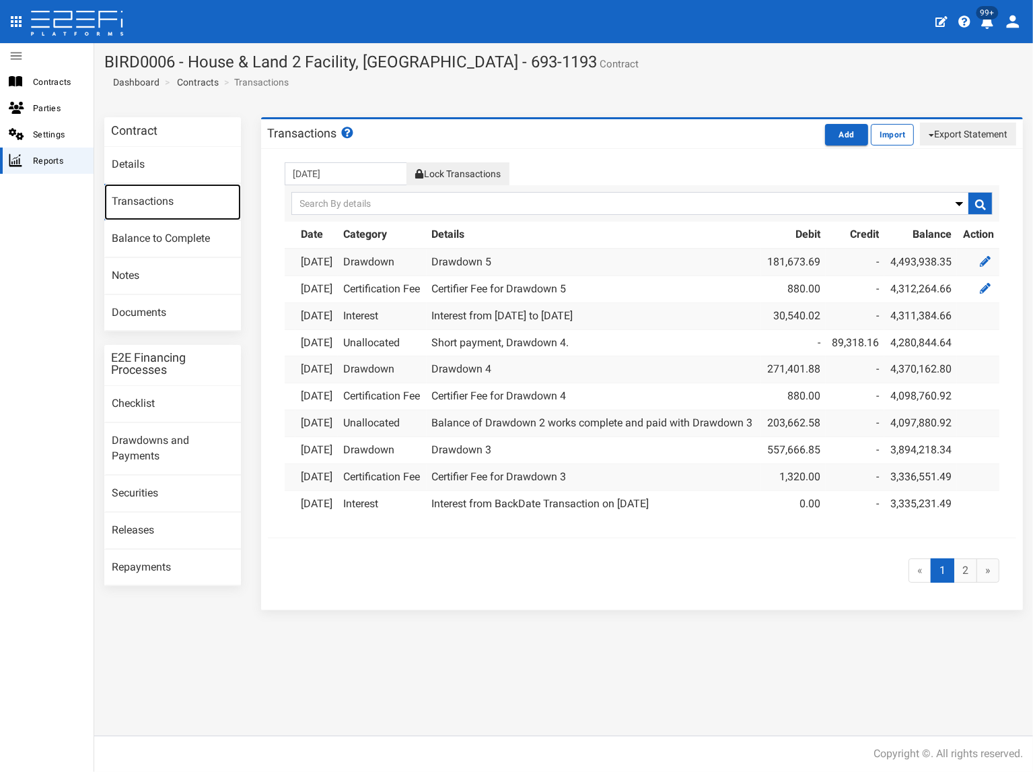
click at [151, 200] on link "Transactions" at bounding box center [172, 202] width 137 height 36
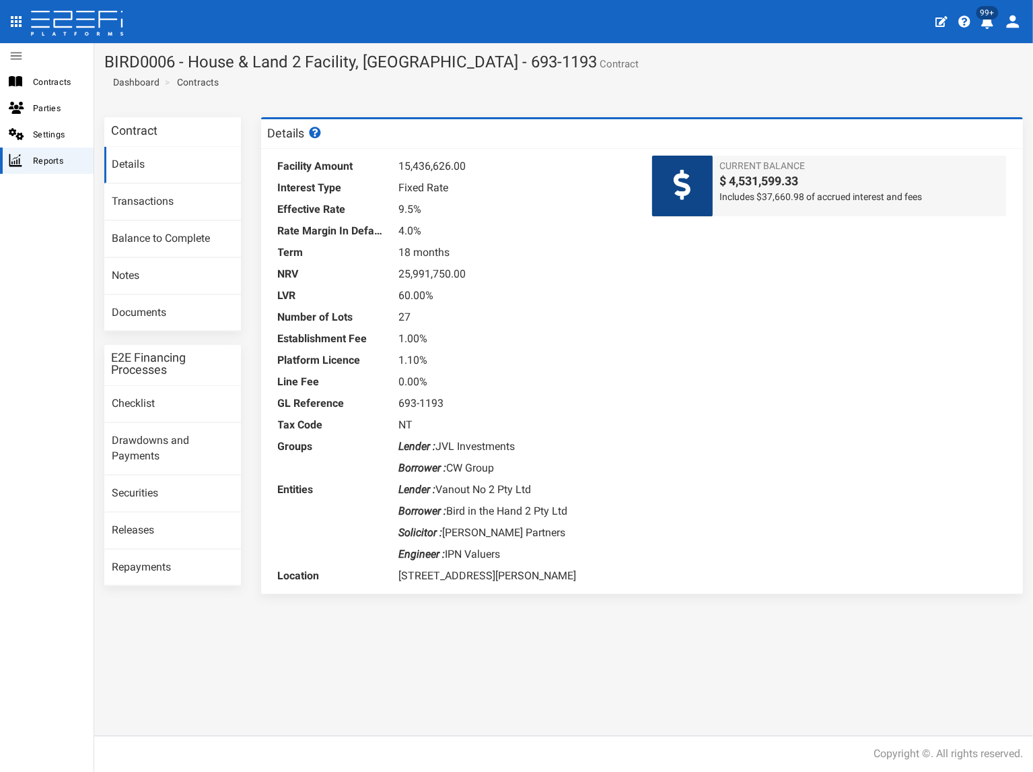
click at [259, 625] on div "Contract Details Transactions Balance to Complete Notes Documents E2E Financing…" at bounding box center [563, 421] width 939 height 628
click at [150, 205] on link "Transactions" at bounding box center [172, 202] width 137 height 36
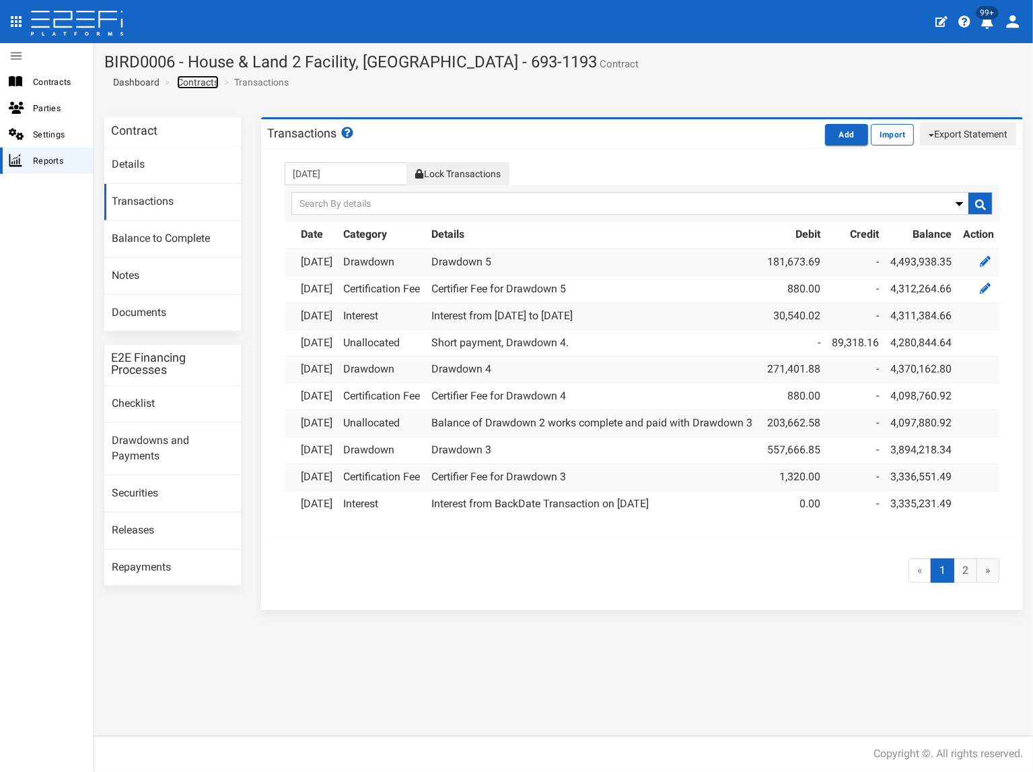
click at [215, 82] on link "Contracts" at bounding box center [198, 81] width 42 height 13
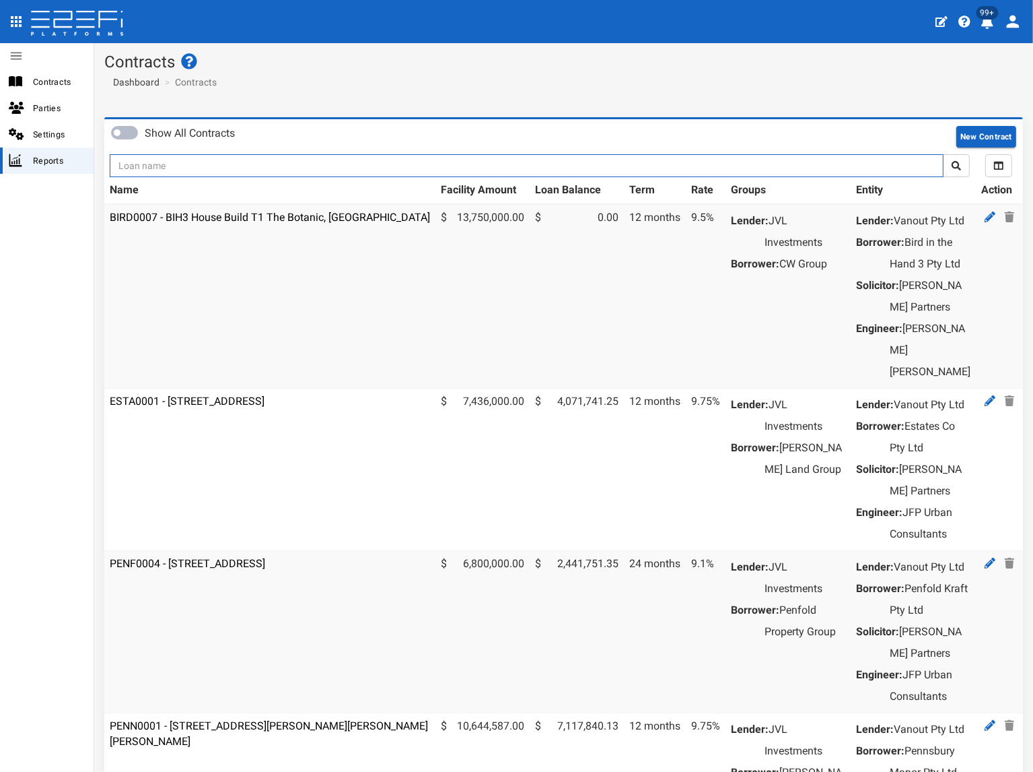
click at [202, 170] on input "text" at bounding box center [527, 165] width 834 height 23
type input "1180"
click at [943, 154] on button "submit" at bounding box center [956, 165] width 27 height 23
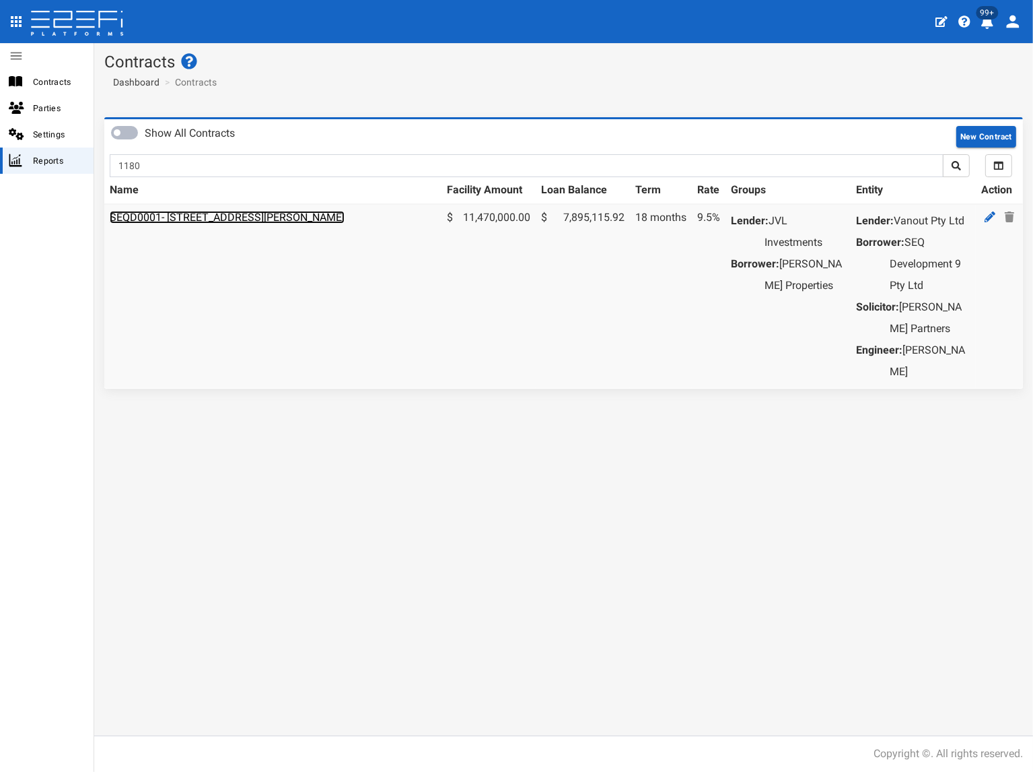
click at [189, 216] on link "SEQD0001- [STREET_ADDRESS][PERSON_NAME]" at bounding box center [227, 217] width 235 height 13
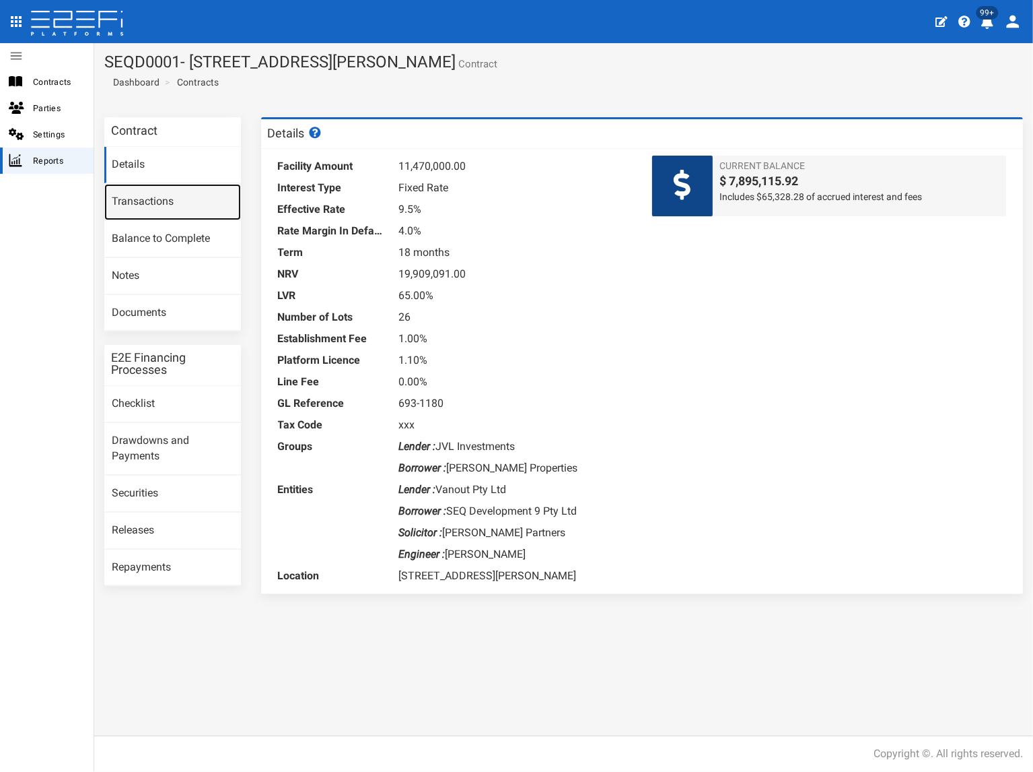
click at [184, 207] on link "Transactions" at bounding box center [172, 202] width 137 height 36
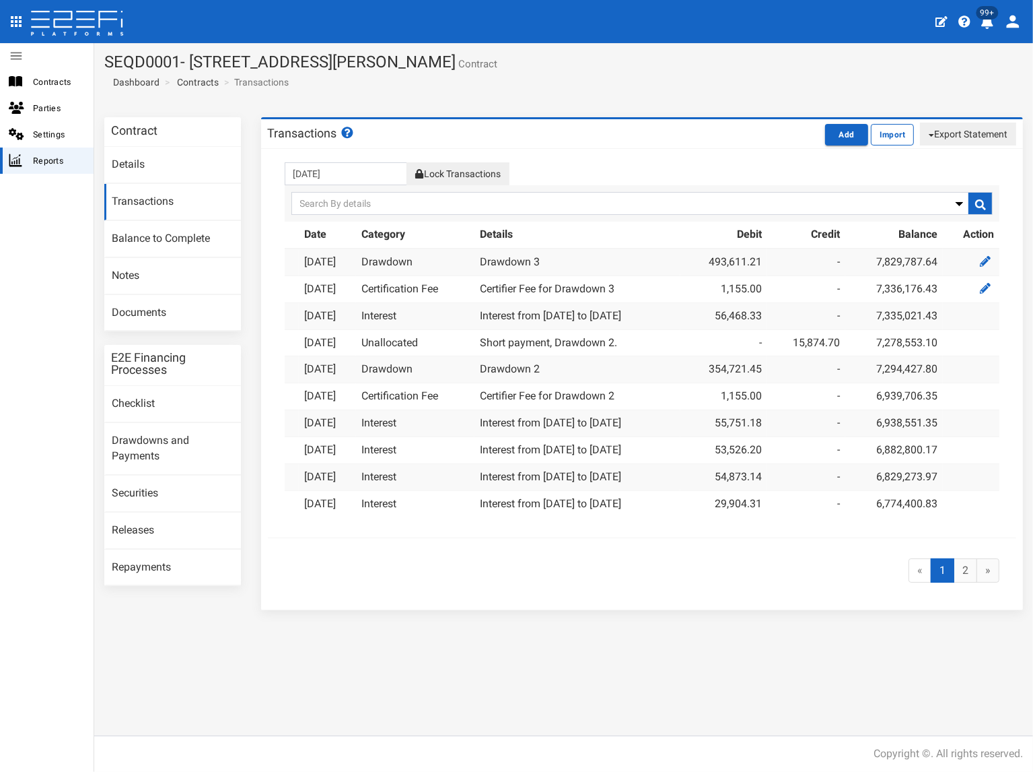
click at [468, 170] on button "Lock Transactions" at bounding box center [458, 173] width 102 height 23
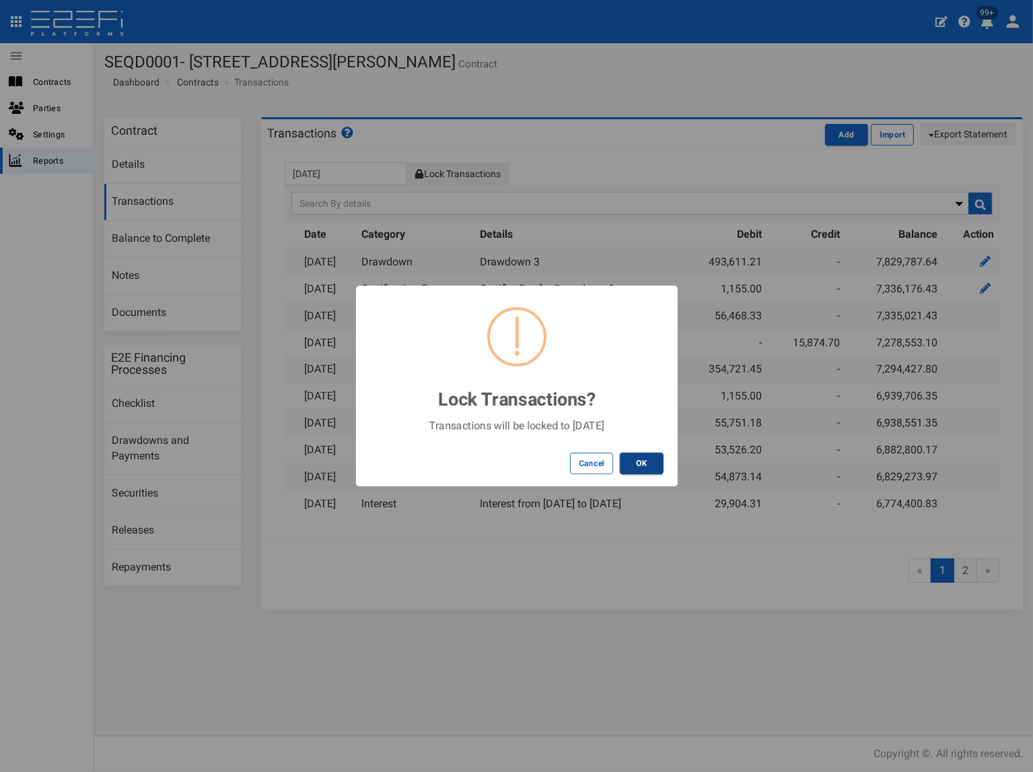
click at [646, 458] on button "OK" at bounding box center [642, 463] width 44 height 22
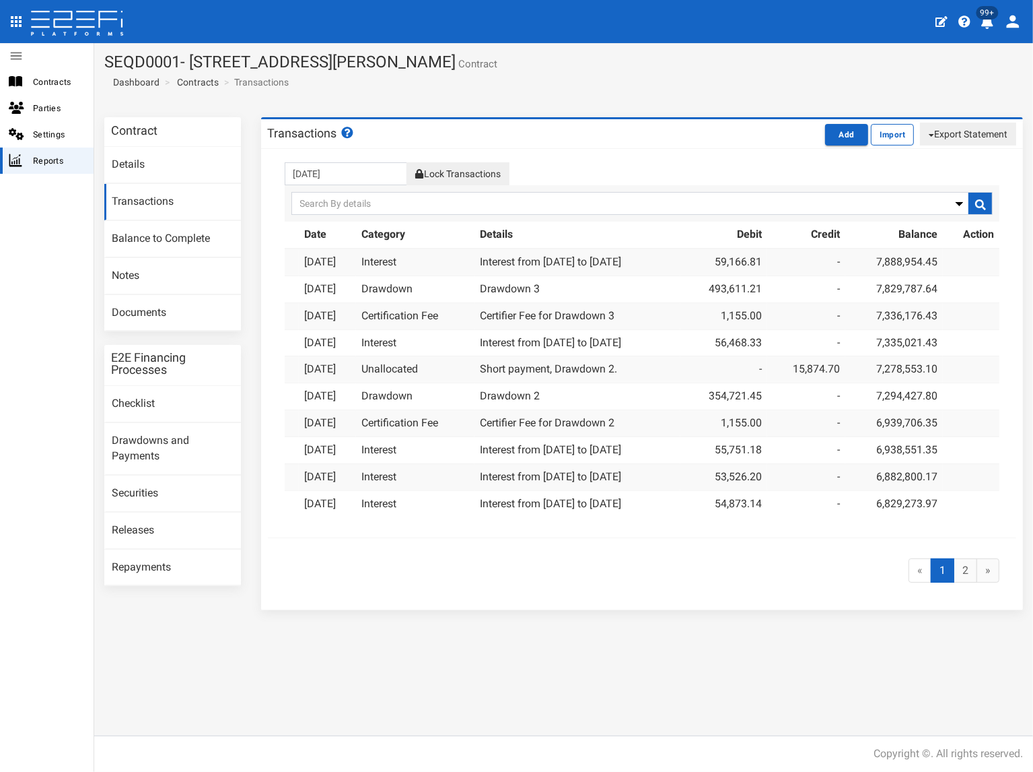
drag, startPoint x: 951, startPoint y: 131, endPoint x: 949, endPoint y: 143, distance: 12.2
click at [951, 131] on button "Export Statement" at bounding box center [968, 134] width 96 height 23
click at [936, 158] on link "pdf" at bounding box center [963, 160] width 106 height 18
drag, startPoint x: 479, startPoint y: 108, endPoint x: 512, endPoint y: 90, distance: 37.7
click at [479, 108] on section "Contract Details Transactions Balance to Complete Notes Documents E2E Financing…" at bounding box center [563, 370] width 939 height 526
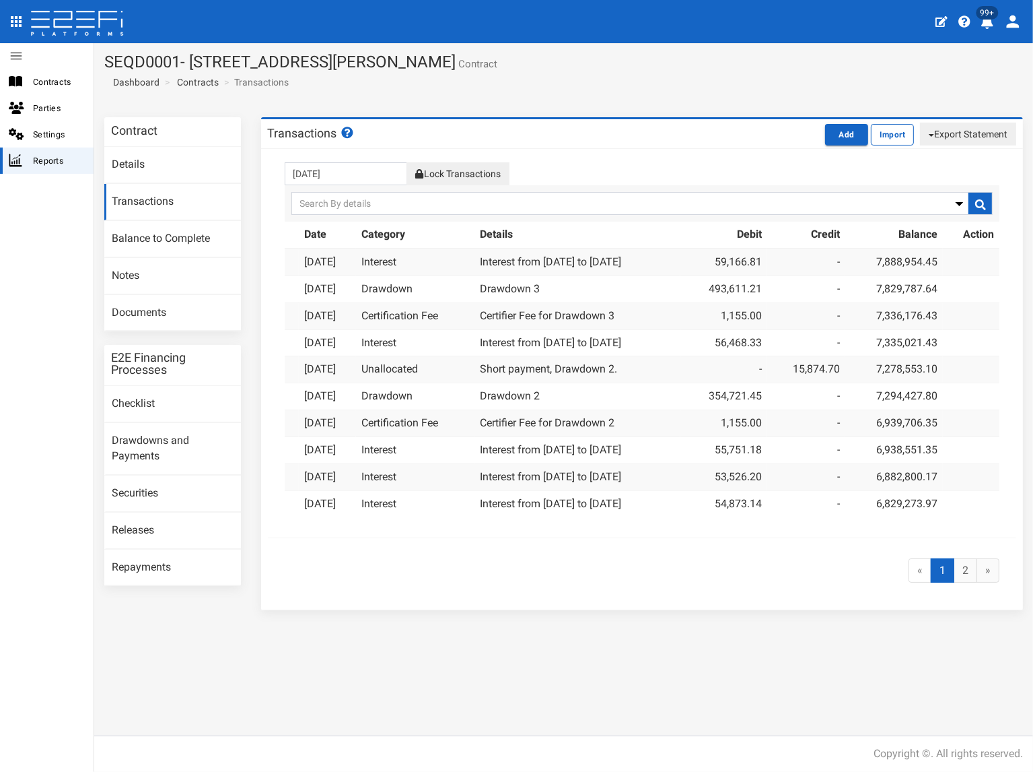
drag, startPoint x: 518, startPoint y: 61, endPoint x: 108, endPoint y: 61, distance: 410.0
click at [108, 61] on h1 "SEQD0001- 77 Gaskell Street, Eight Mile Plains - 693-1180 Contract" at bounding box center [563, 62] width 919 height 18
copy h1 "SEQD0001- [STREET_ADDRESS][PERSON_NAME]"
click at [148, 318] on link "Documents" at bounding box center [172, 313] width 137 height 36
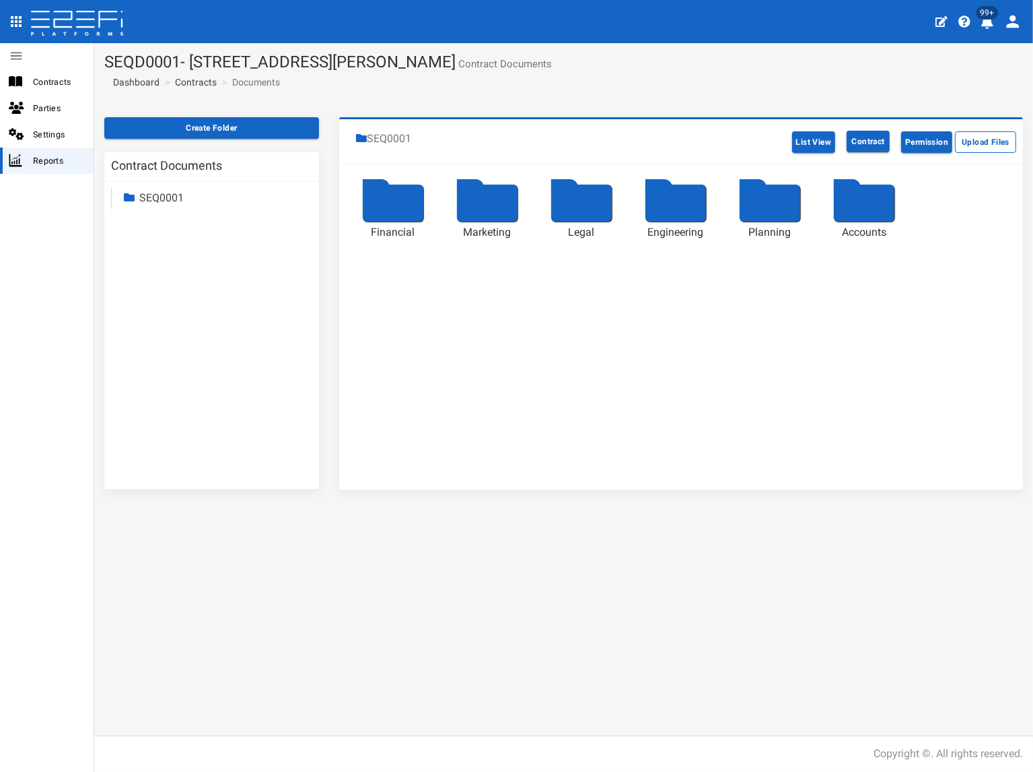
click at [166, 192] on link "SEQ0001" at bounding box center [161, 197] width 44 height 13
click at [181, 314] on link "Accounts" at bounding box center [173, 314] width 44 height 13
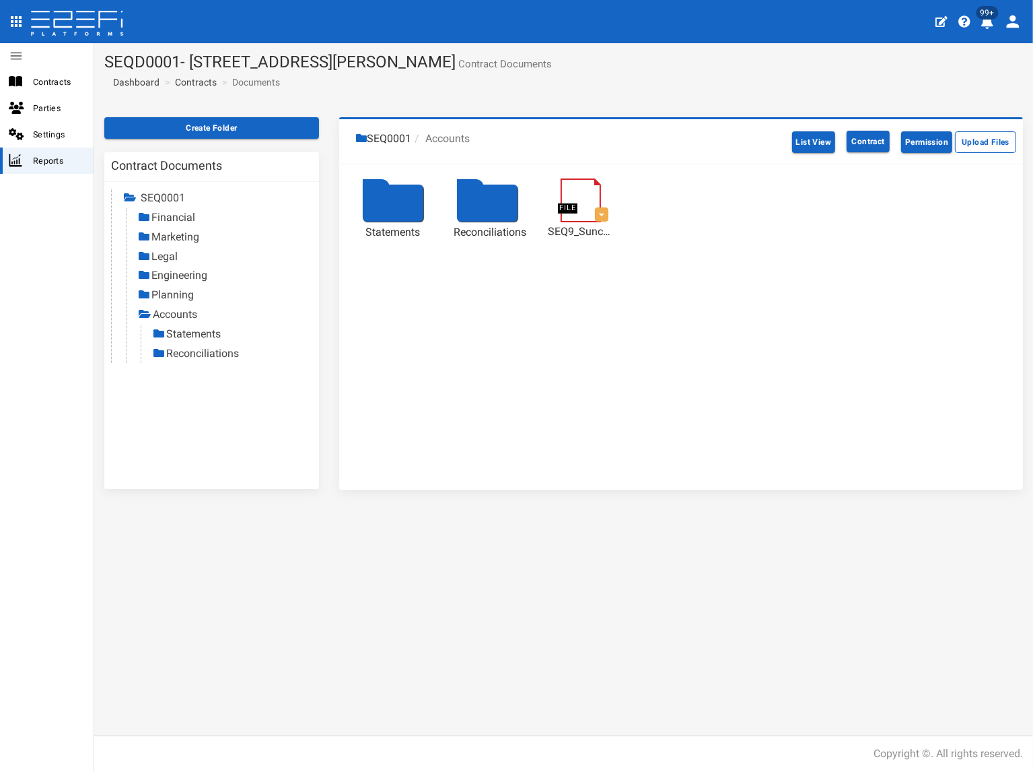
click at [183, 332] on link "Statements" at bounding box center [193, 333] width 55 height 13
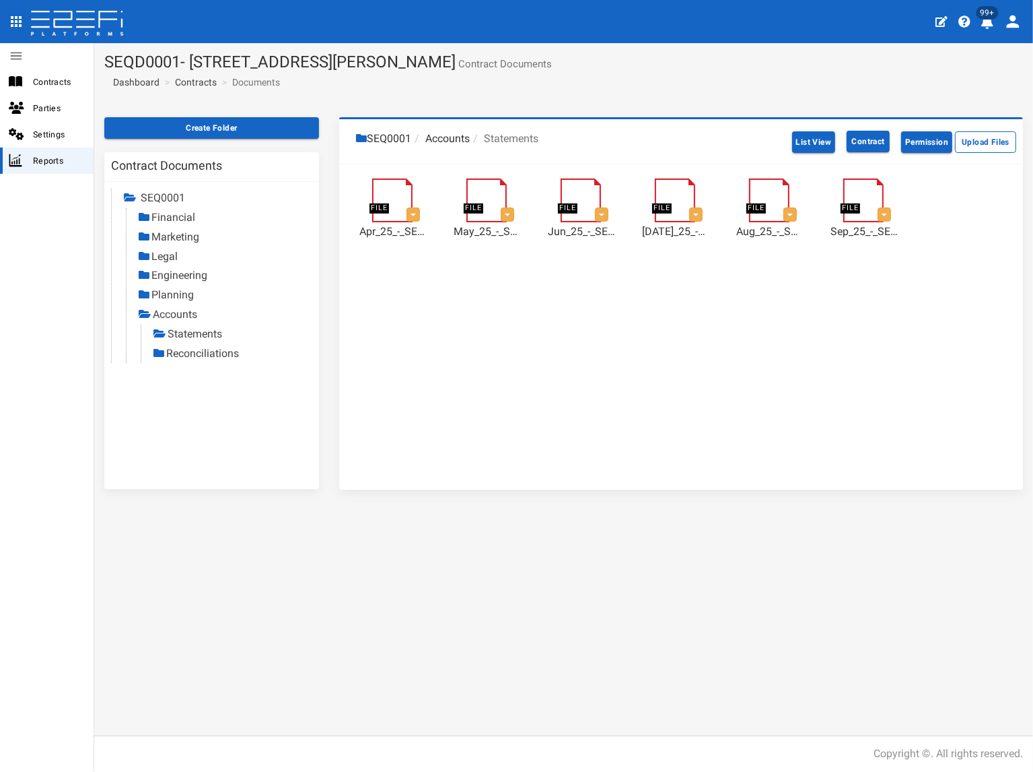
click at [226, 352] on link "Reconciliations" at bounding box center [202, 353] width 73 height 13
click at [207, 84] on link "Contracts" at bounding box center [196, 81] width 42 height 13
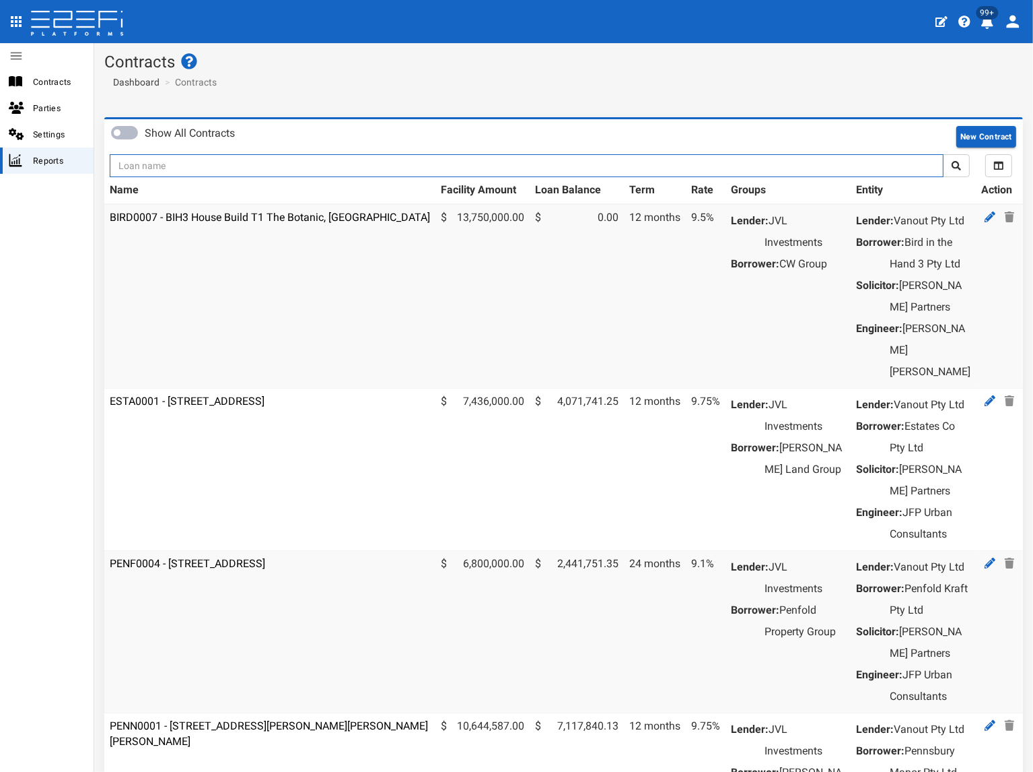
click at [189, 163] on input "text" at bounding box center [527, 165] width 834 height 23
type input "jvl"
click at [943, 154] on button "submit" at bounding box center [956, 165] width 27 height 23
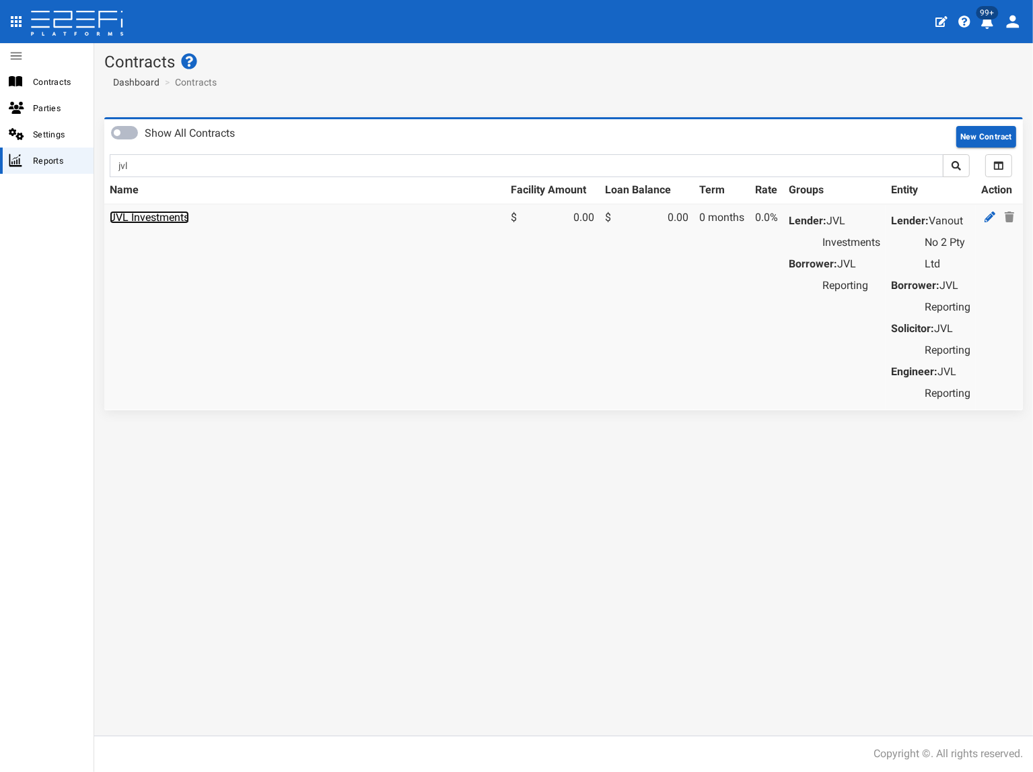
click at [170, 217] on link "JVL Investments" at bounding box center [149, 217] width 79 height 13
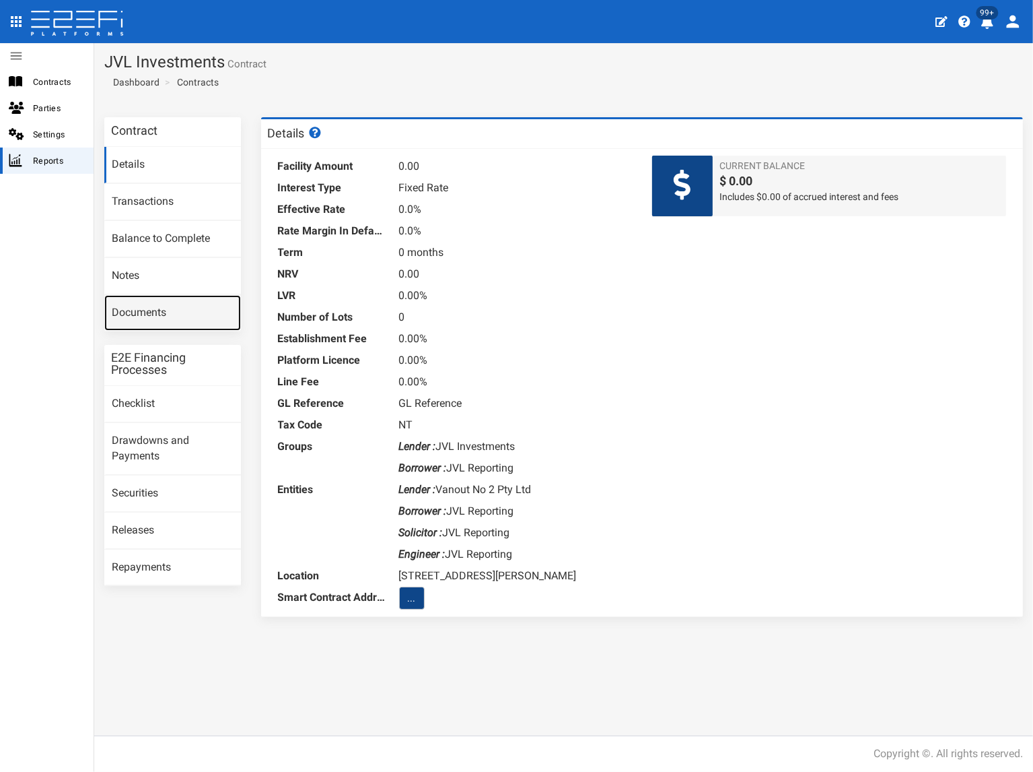
click at [167, 308] on link "Documents" at bounding box center [172, 313] width 137 height 36
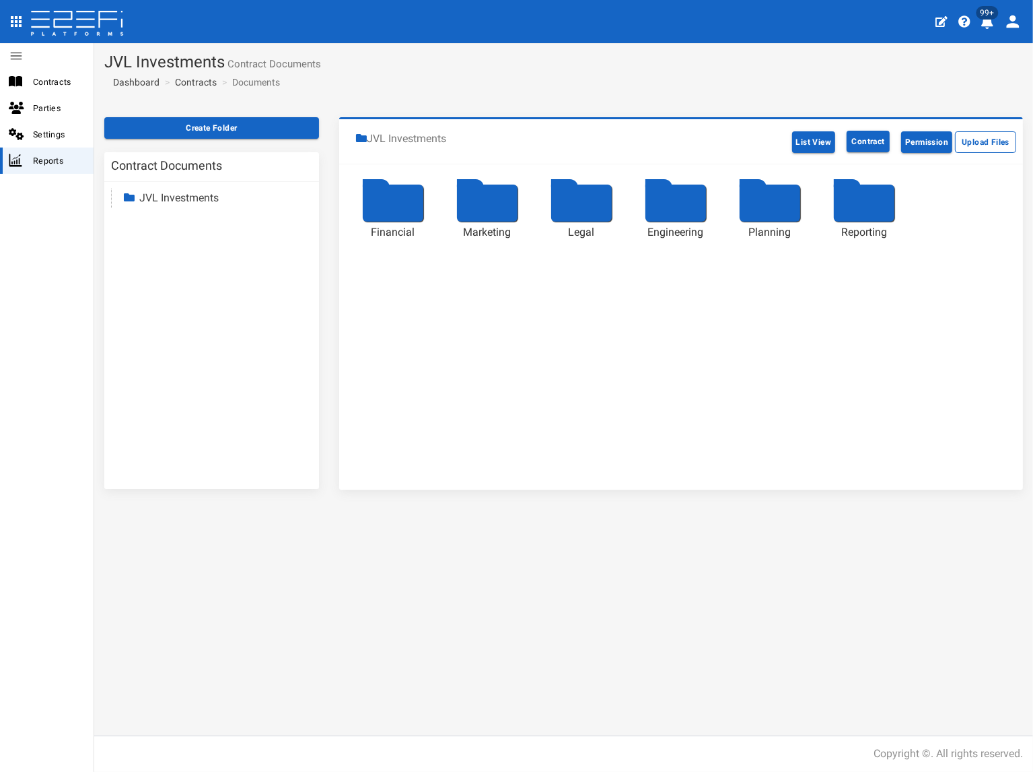
click at [197, 200] on link "JVL Investments" at bounding box center [178, 197] width 79 height 13
click at [186, 310] on link "Reporting" at bounding box center [174, 314] width 46 height 13
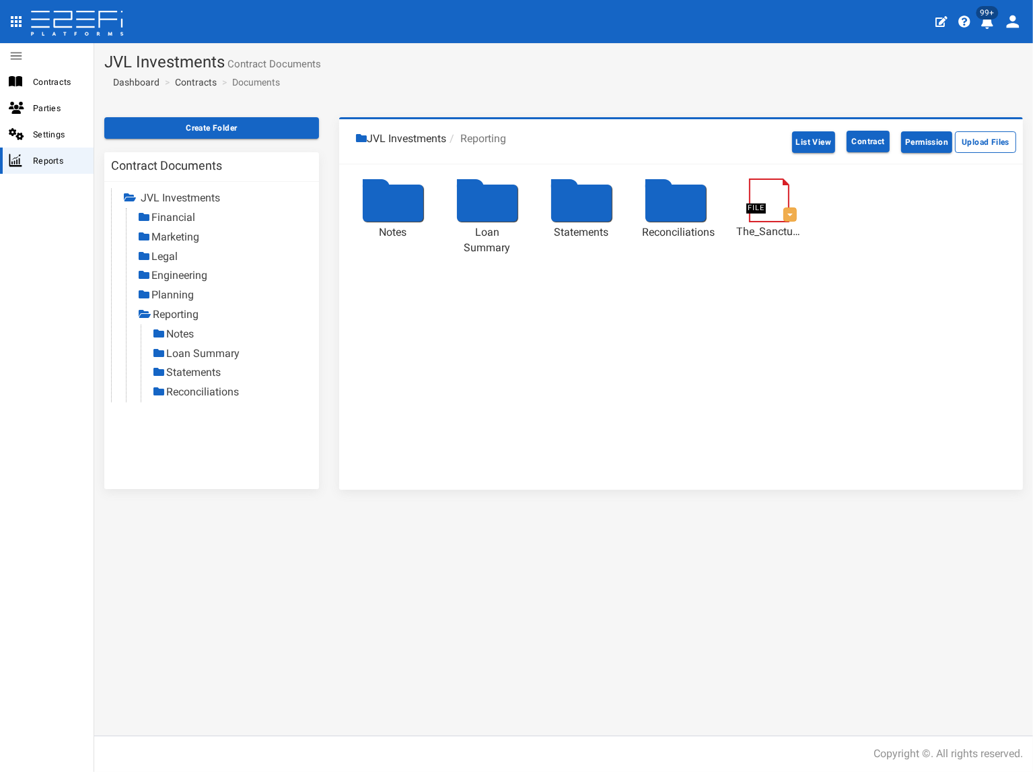
click at [195, 371] on link "Statements" at bounding box center [193, 372] width 55 height 13
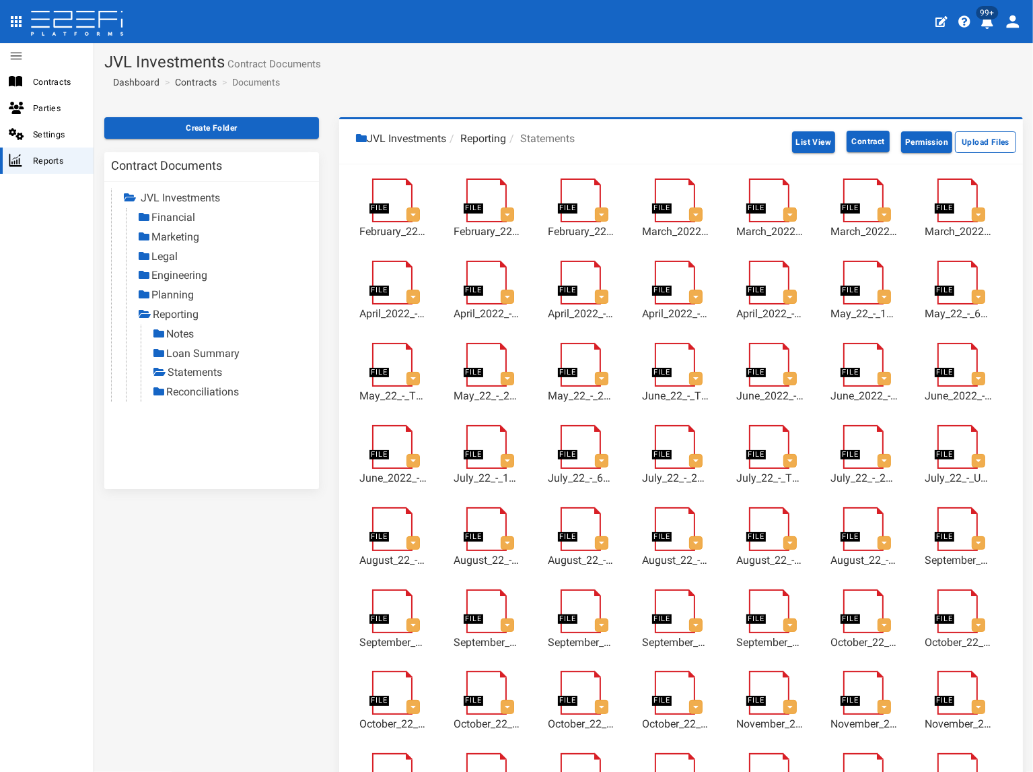
click at [201, 395] on link "Reconciliations" at bounding box center [202, 391] width 73 height 13
click at [194, 86] on link "Contracts" at bounding box center [196, 81] width 42 height 13
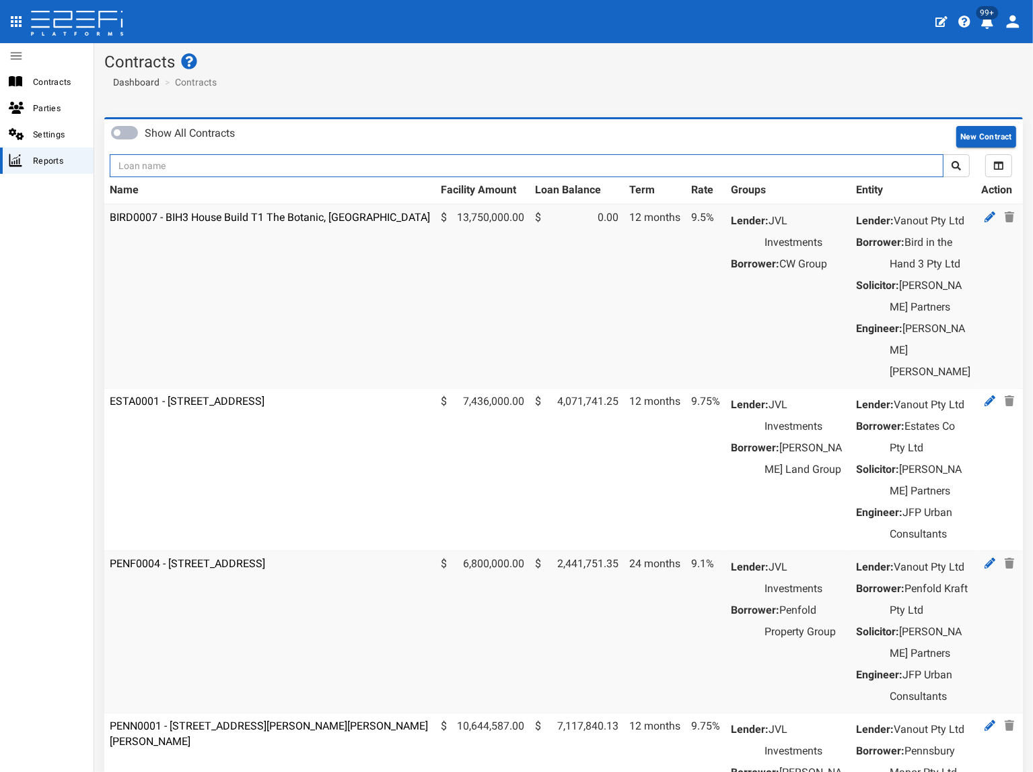
click at [183, 159] on input "text" at bounding box center [527, 165] width 834 height 23
type input "1180"
click at [943, 154] on button "submit" at bounding box center [956, 165] width 27 height 23
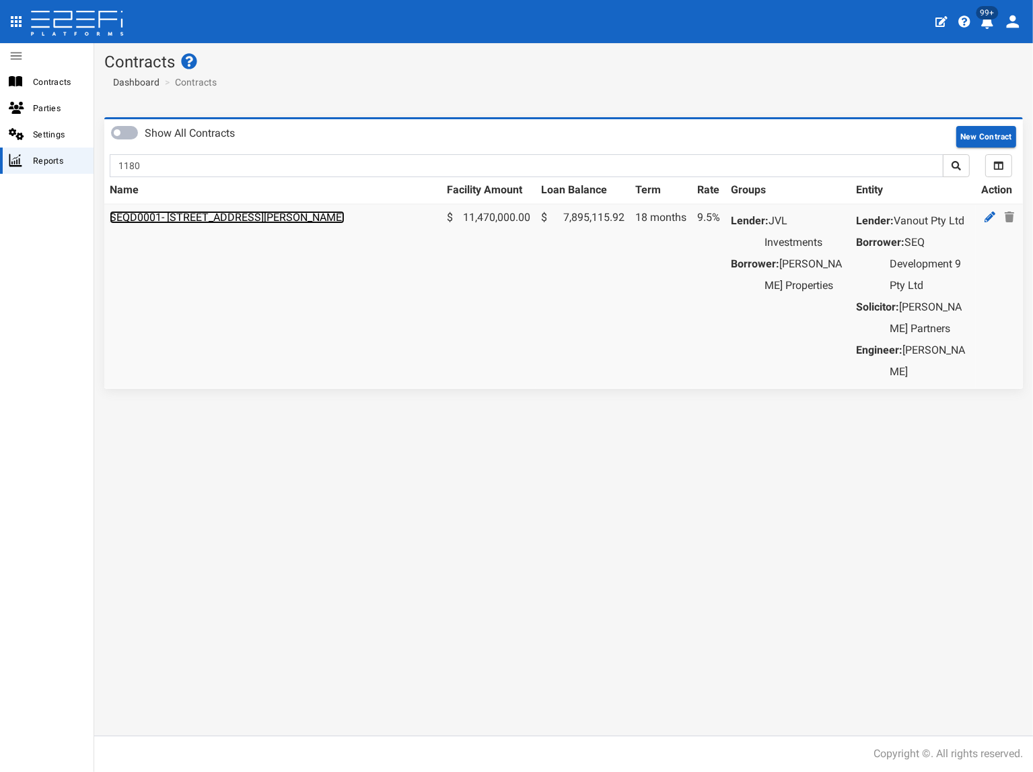
click at [223, 213] on link "SEQD0001- [STREET_ADDRESS][PERSON_NAME]" at bounding box center [227, 217] width 235 height 13
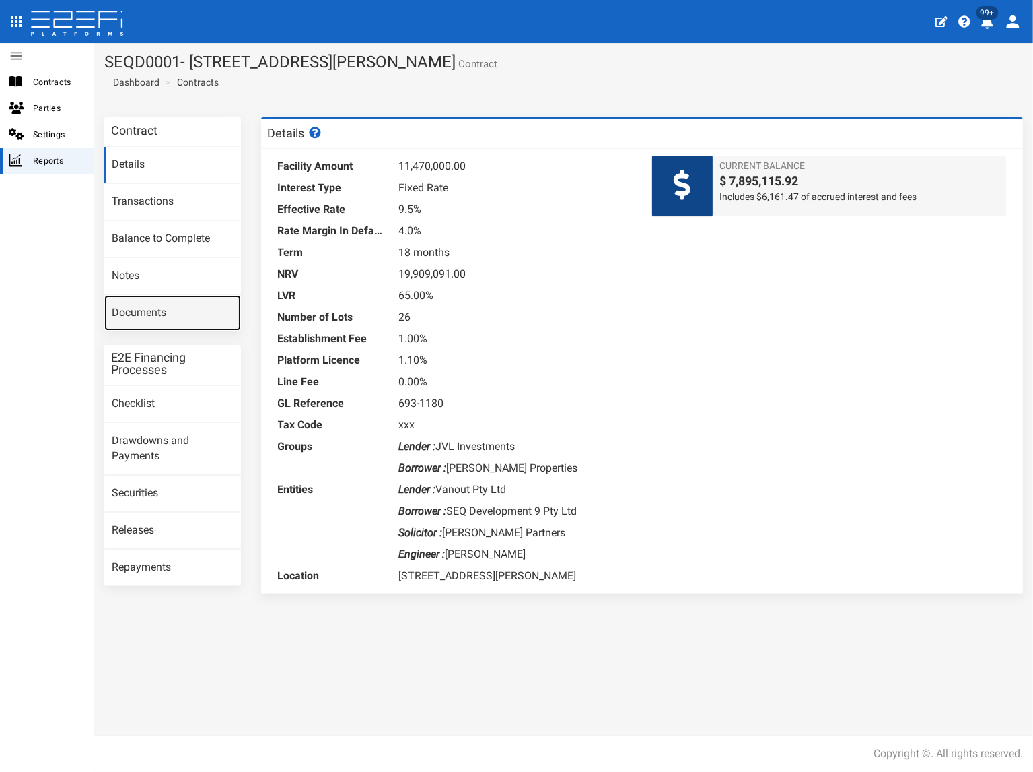
click at [178, 308] on link "Documents" at bounding box center [172, 313] width 137 height 36
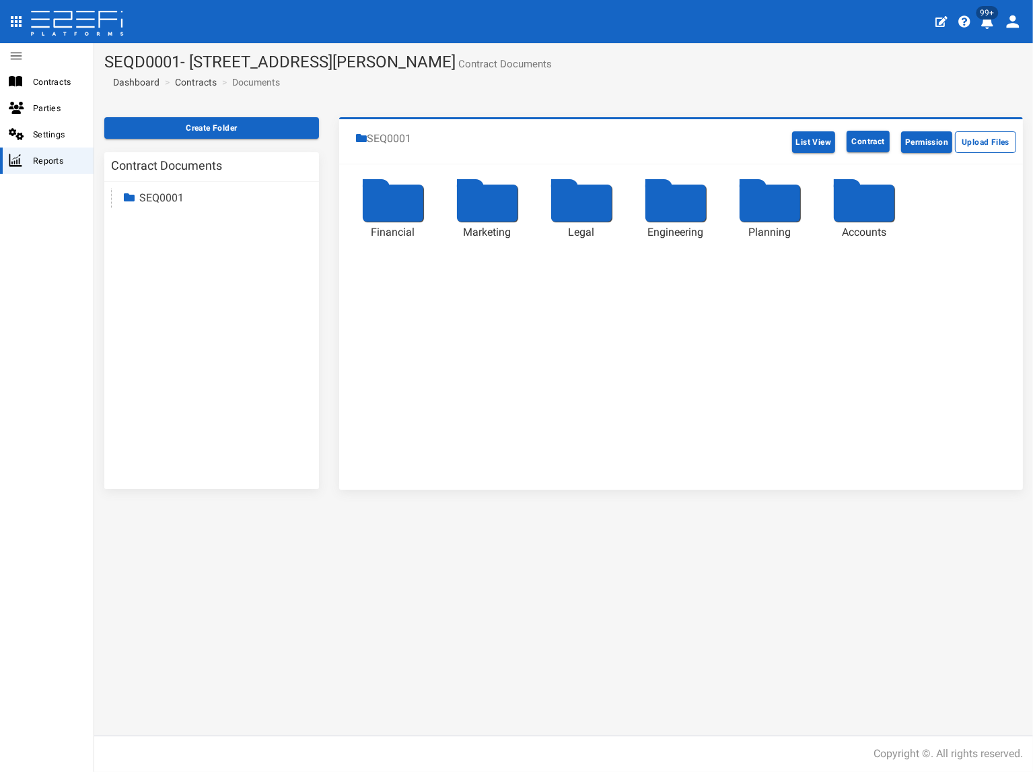
click at [180, 192] on link "SEQ0001" at bounding box center [161, 197] width 44 height 13
click at [173, 316] on link "Accounts" at bounding box center [173, 314] width 44 height 13
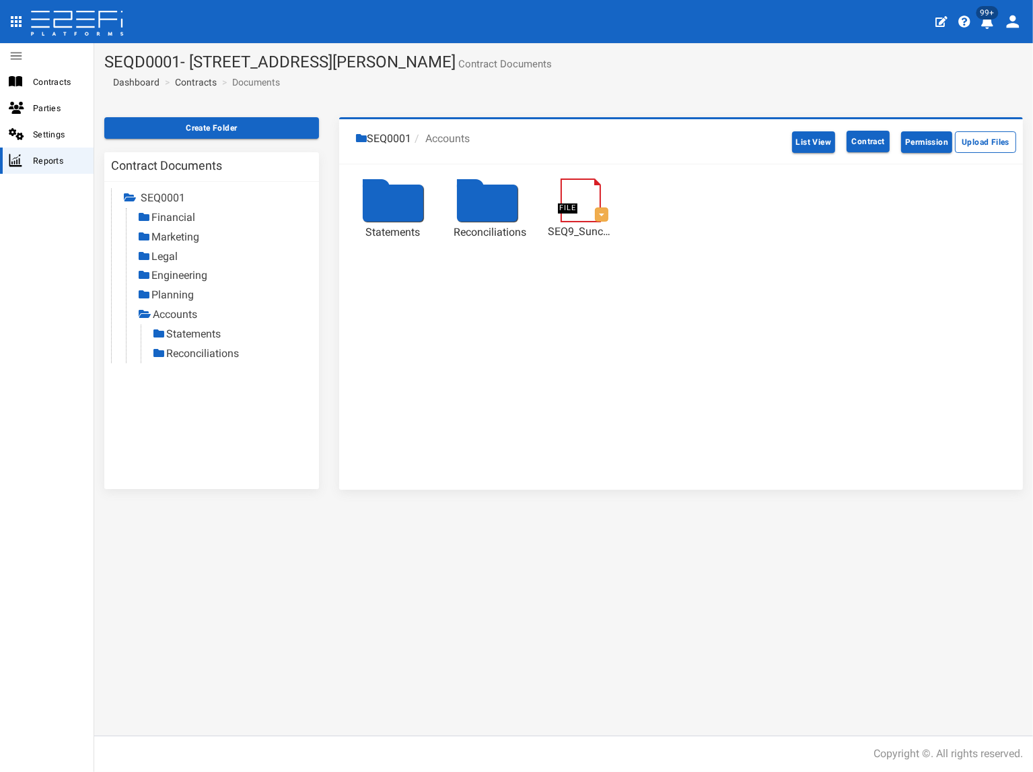
click at [185, 333] on link "Statements" at bounding box center [193, 333] width 55 height 13
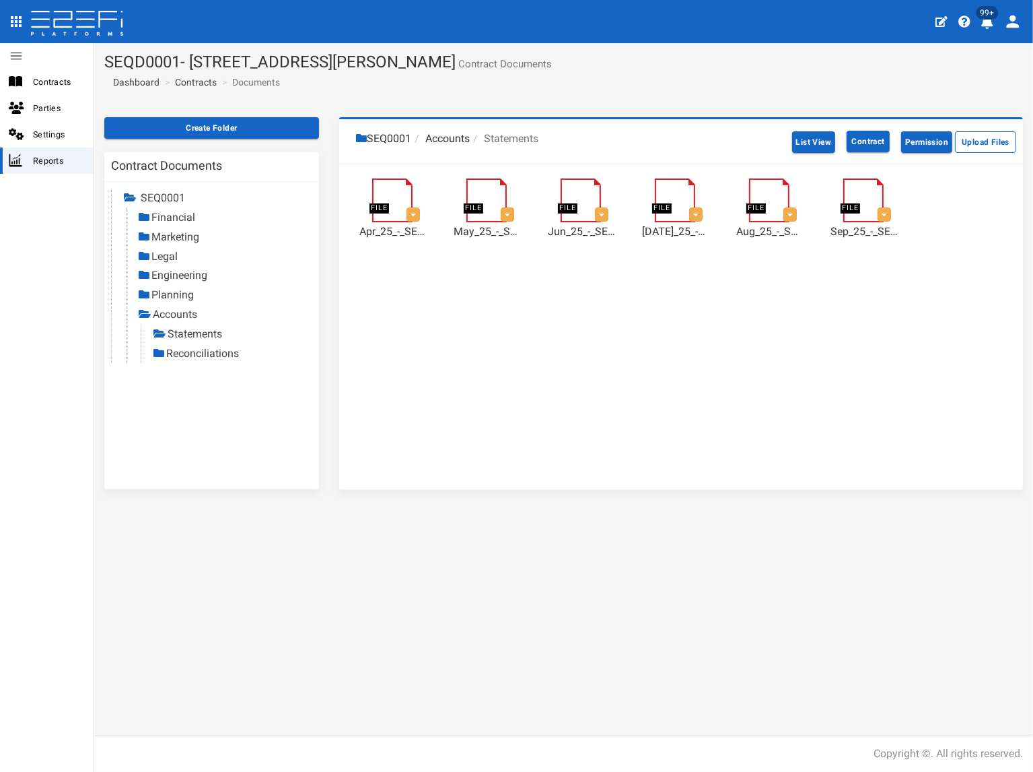
click at [183, 353] on link "Reconciliations" at bounding box center [202, 353] width 73 height 13
click at [207, 81] on link "Contracts" at bounding box center [196, 81] width 42 height 13
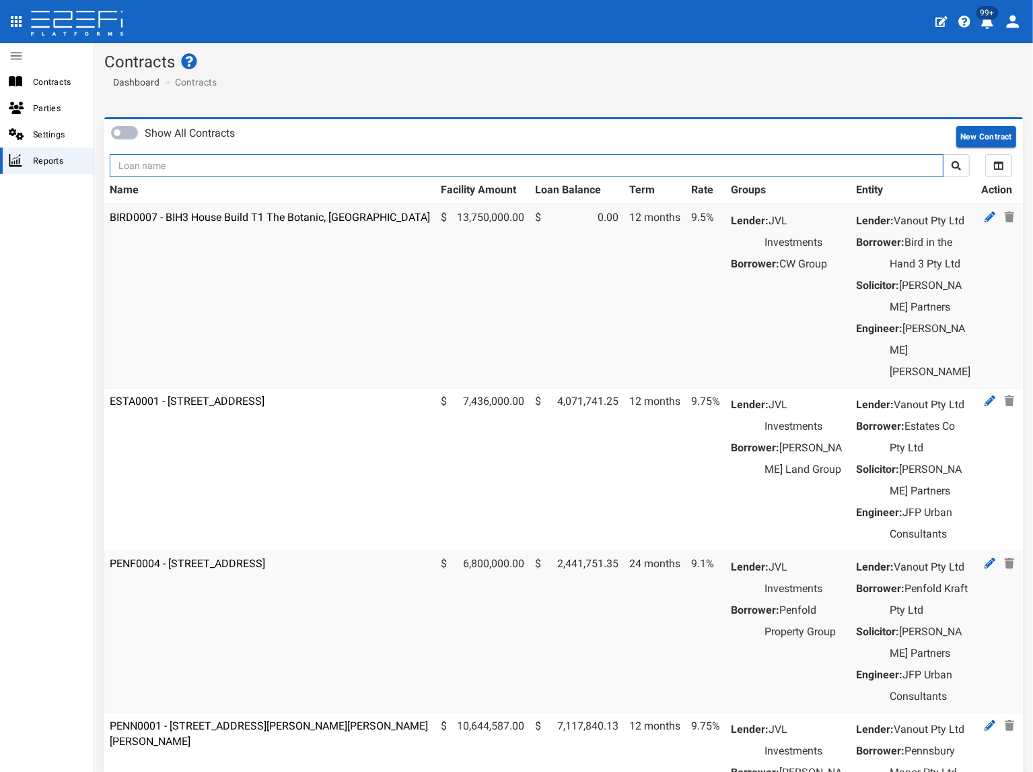
click at [197, 160] on input "text" at bounding box center [527, 165] width 834 height 23
type input "1185"
click at [943, 154] on button "submit" at bounding box center [956, 165] width 27 height 23
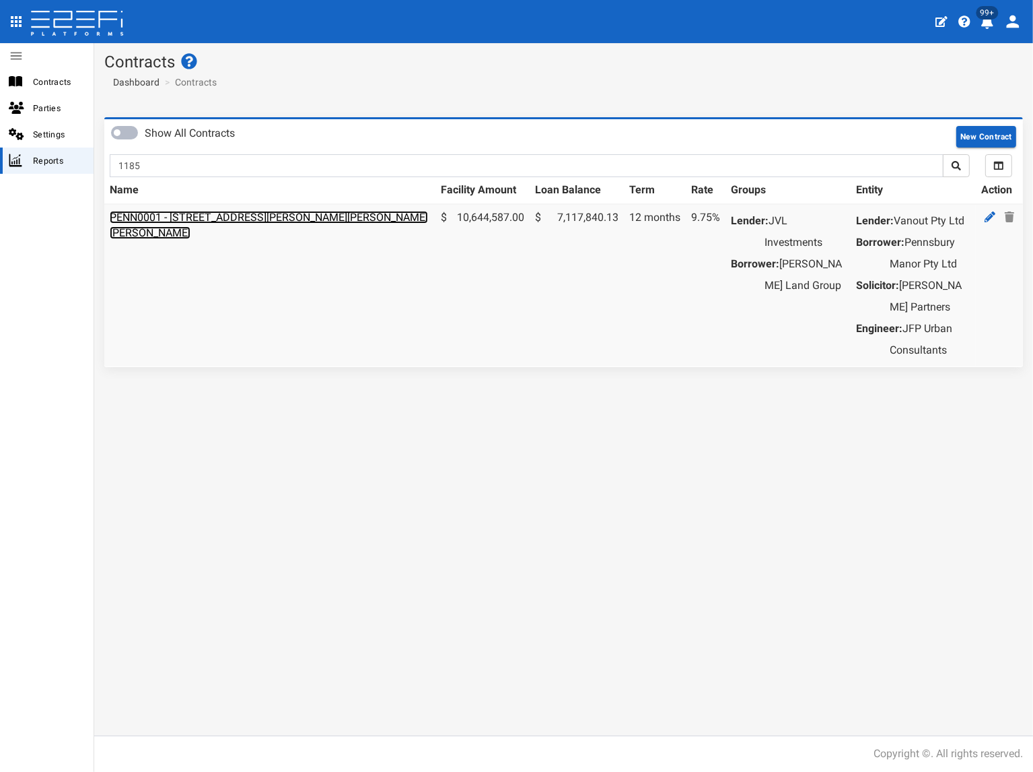
click at [205, 219] on link "PENN0001 - [STREET_ADDRESS][PERSON_NAME][PERSON_NAME][PERSON_NAME]" at bounding box center [269, 225] width 318 height 28
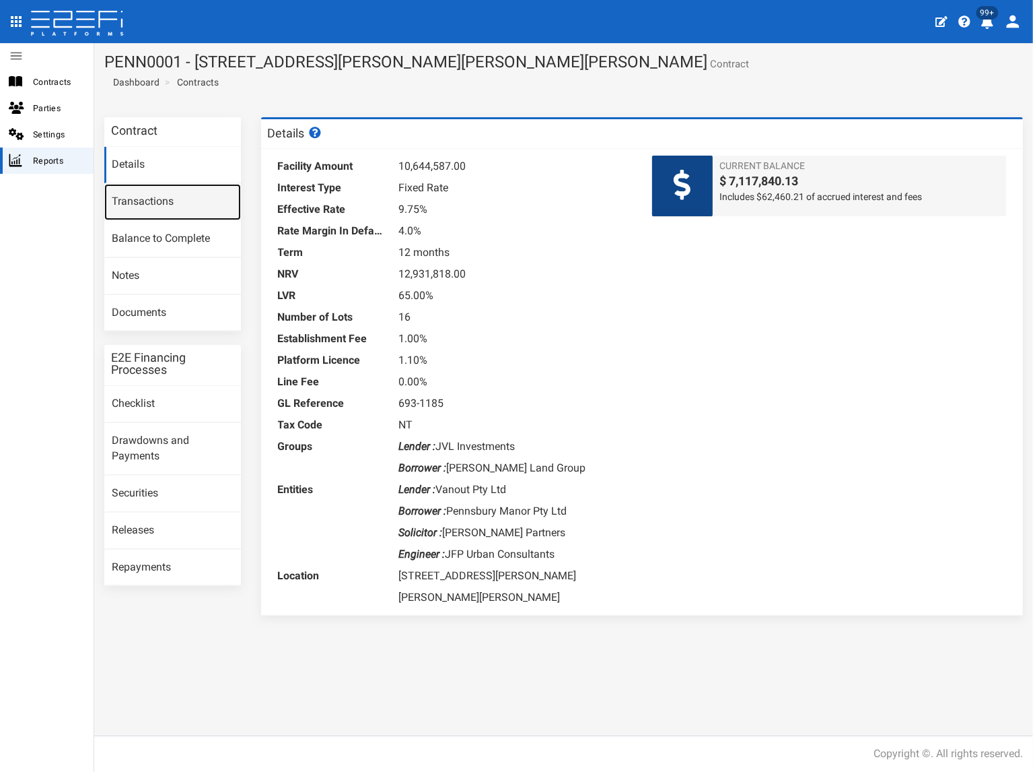
click at [175, 205] on link "Transactions" at bounding box center [172, 202] width 137 height 36
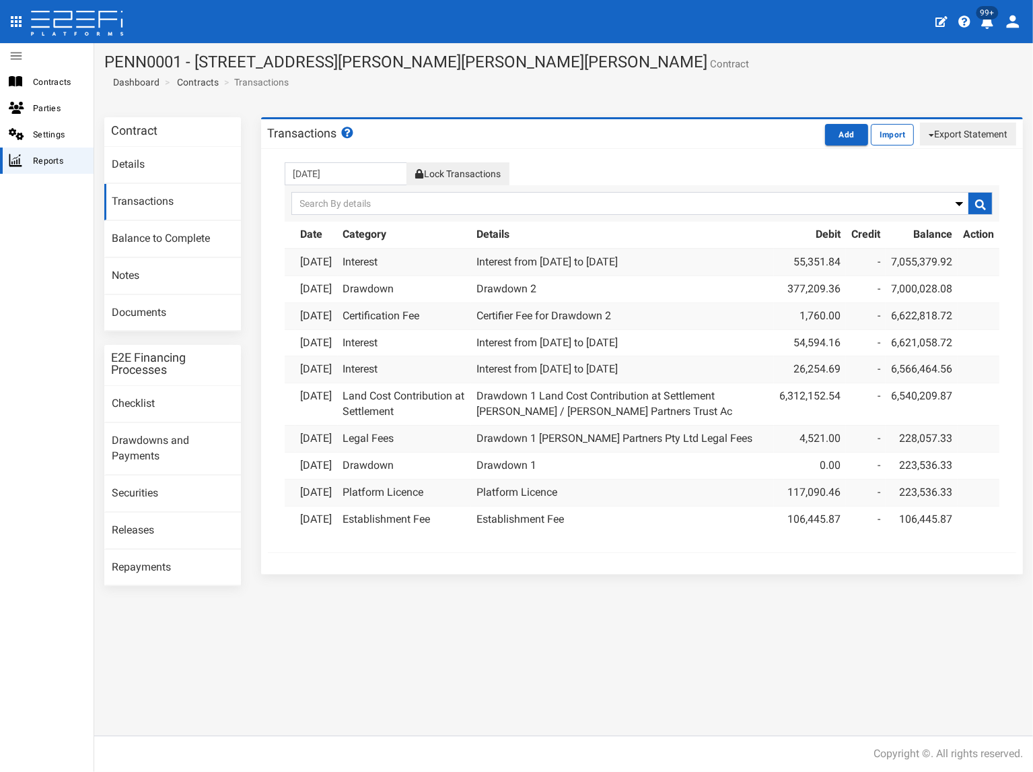
click at [485, 176] on button "Lock Transactions" at bounding box center [458, 173] width 102 height 23
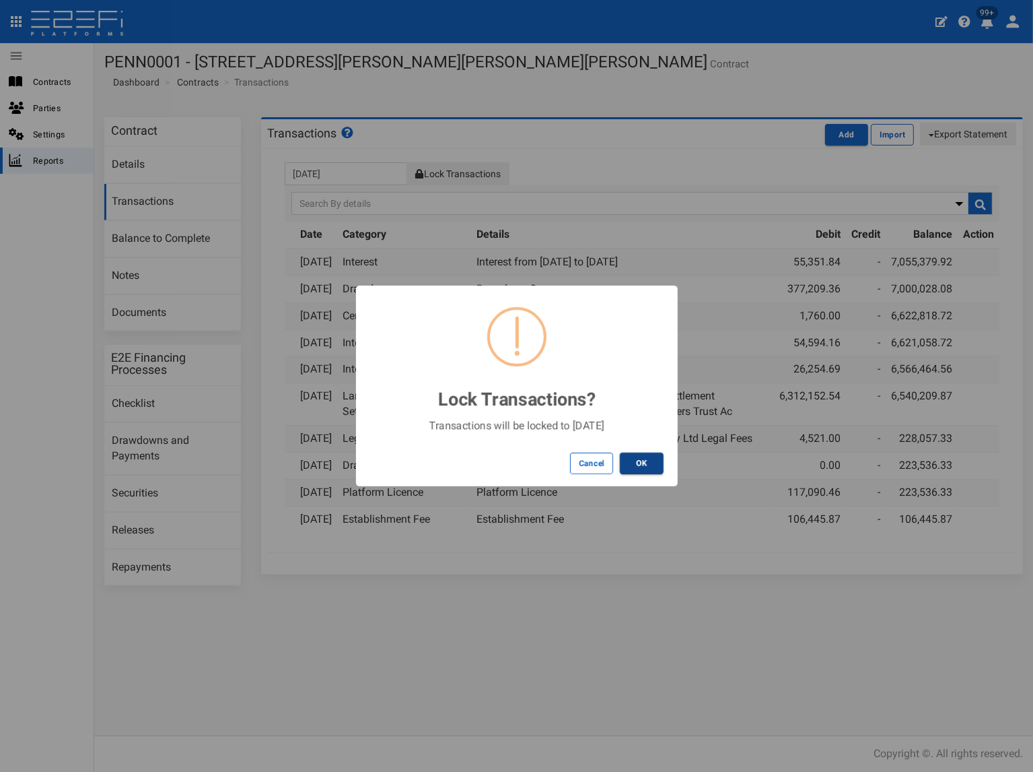
click at [644, 458] on button "OK" at bounding box center [642, 463] width 44 height 22
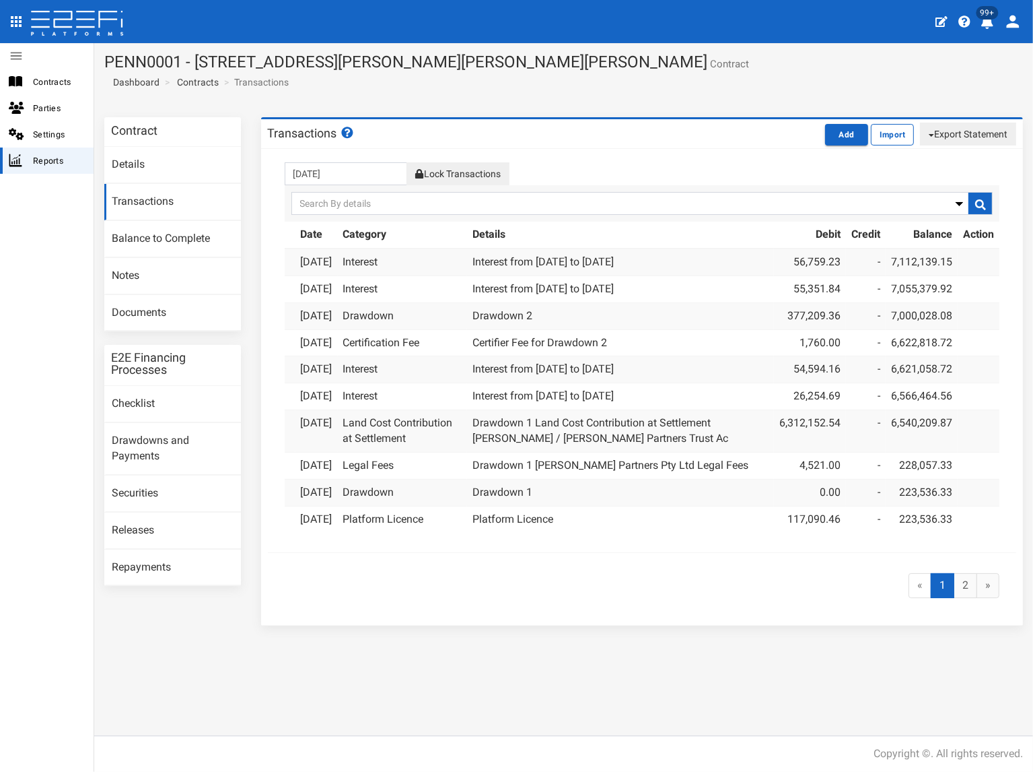
click at [935, 133] on button "Export Statement" at bounding box center [968, 134] width 96 height 23
click at [928, 157] on link "pdf" at bounding box center [963, 160] width 106 height 18
click at [487, 84] on section "PENN0001 - 206 Graham Road, Bridgeman Downs - 693-1185 Contract Dashboard Contr…" at bounding box center [563, 75] width 939 height 64
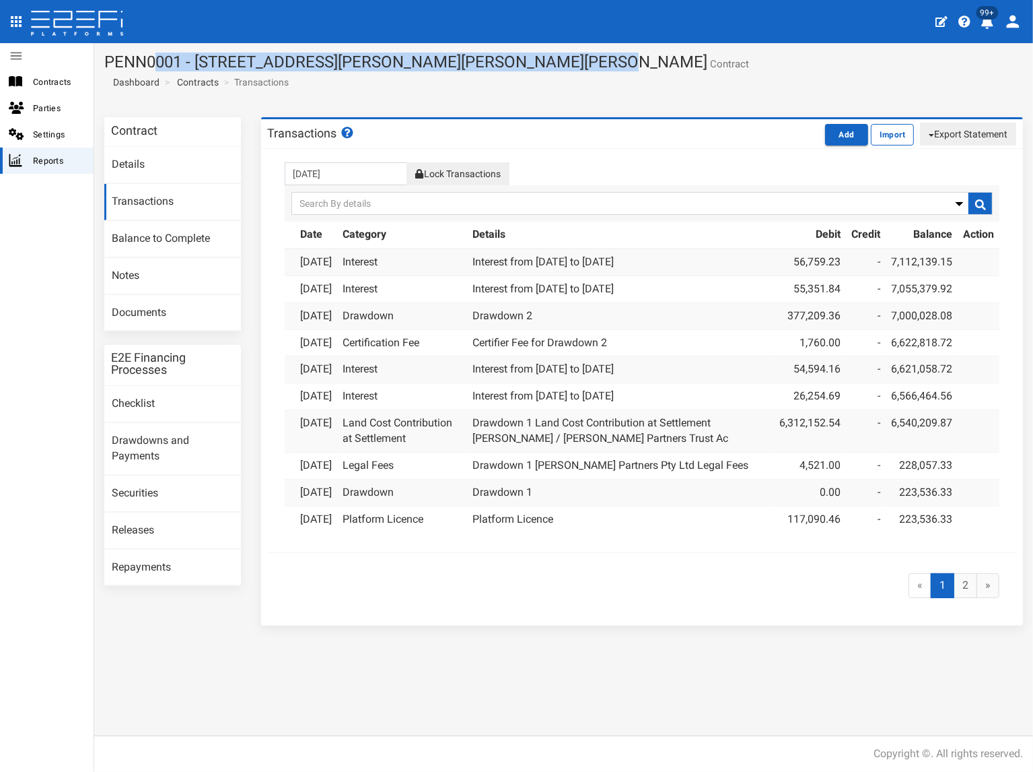
drag, startPoint x: 541, startPoint y: 63, endPoint x: 108, endPoint y: 69, distance: 432.9
click at [108, 69] on h1 "PENN0001 - 206 Graham Road, Bridgeman Downs - 693-1185 Contract" at bounding box center [563, 62] width 919 height 18
copy h1 "PENN0001 - 206 Graham Road, Bridgeman Downs - 693-1185"
click at [166, 310] on link "Documents" at bounding box center [172, 313] width 137 height 36
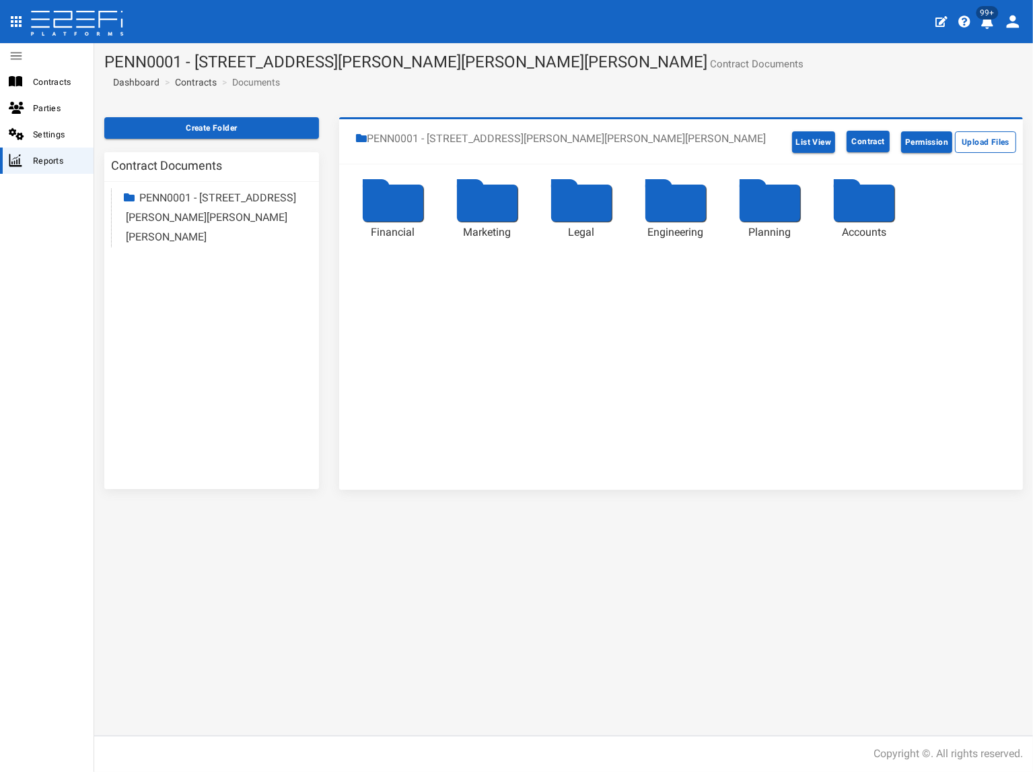
click at [185, 219] on link "PENN0001 - [STREET_ADDRESS][PERSON_NAME][PERSON_NAME][PERSON_NAME]" at bounding box center [211, 217] width 170 height 52
click at [174, 347] on link "Accounts" at bounding box center [173, 353] width 44 height 13
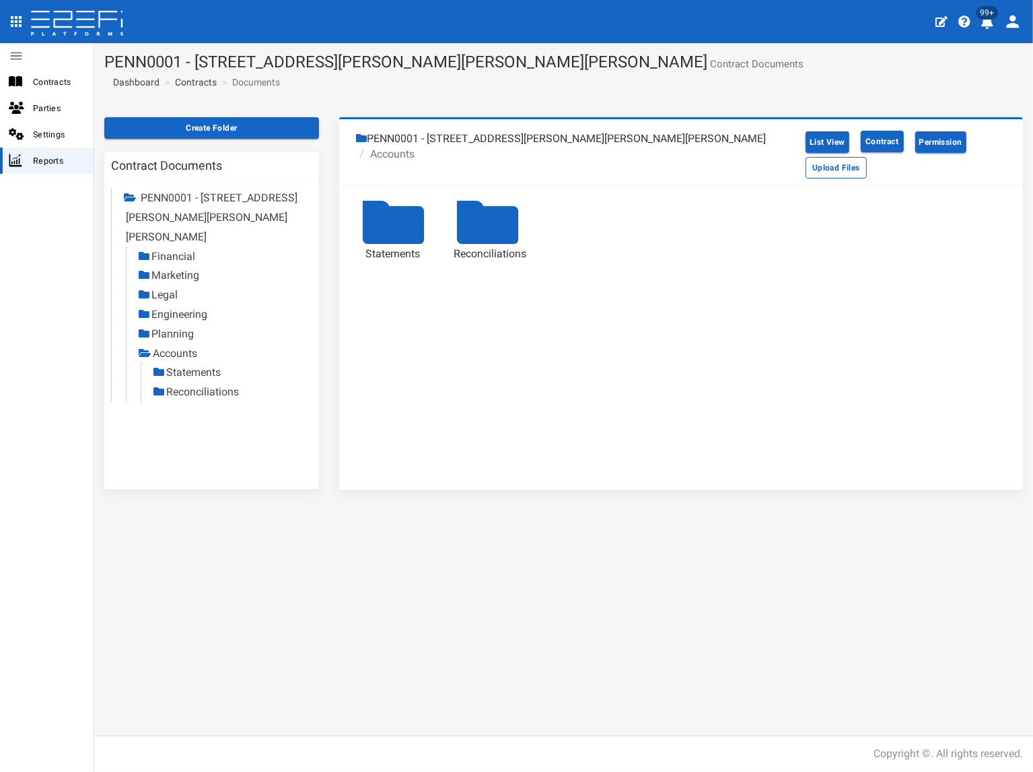
click at [199, 366] on link "Statements" at bounding box center [193, 372] width 55 height 13
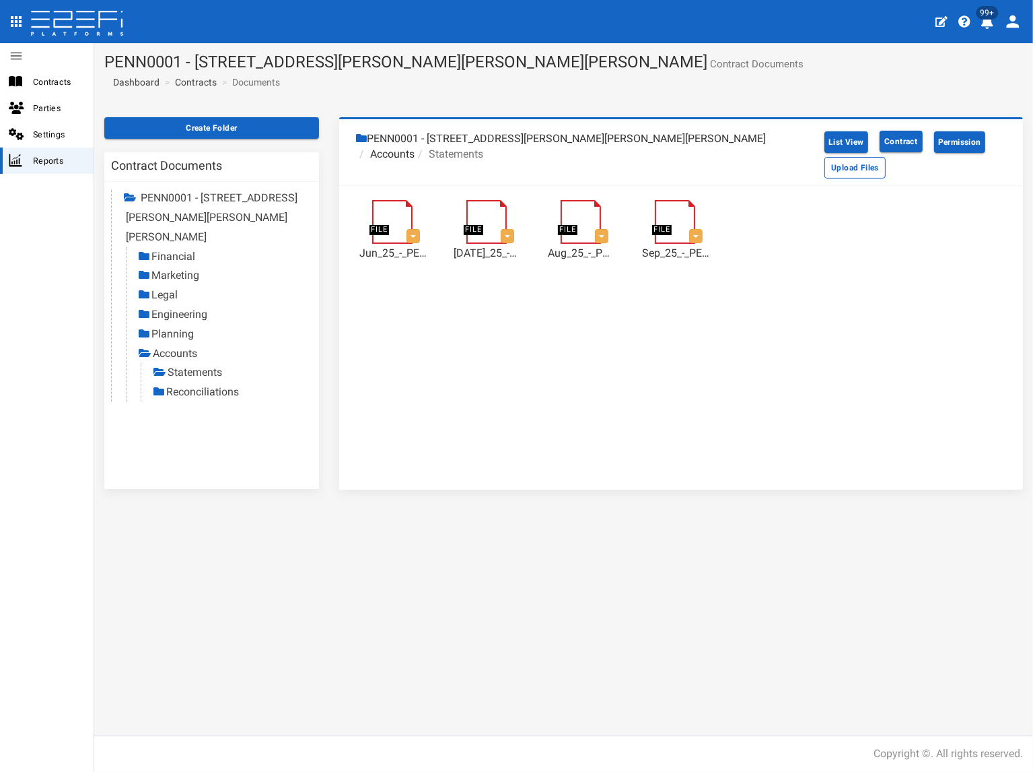
click at [215, 385] on link "Reconciliations" at bounding box center [202, 391] width 73 height 13
click at [199, 366] on link "Statements" at bounding box center [195, 372] width 55 height 13
click at [207, 83] on link "Contracts" at bounding box center [196, 81] width 42 height 13
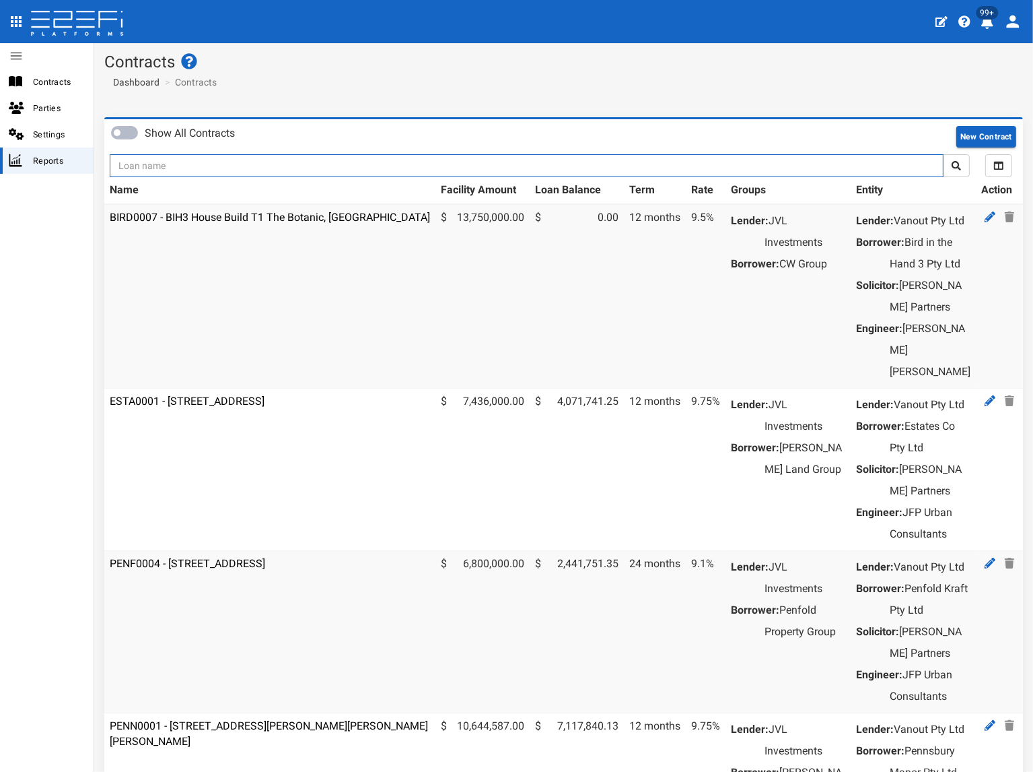
click at [215, 158] on input "text" at bounding box center [527, 165] width 834 height 23
type input "jvl"
click at [943, 154] on button "submit" at bounding box center [956, 165] width 27 height 23
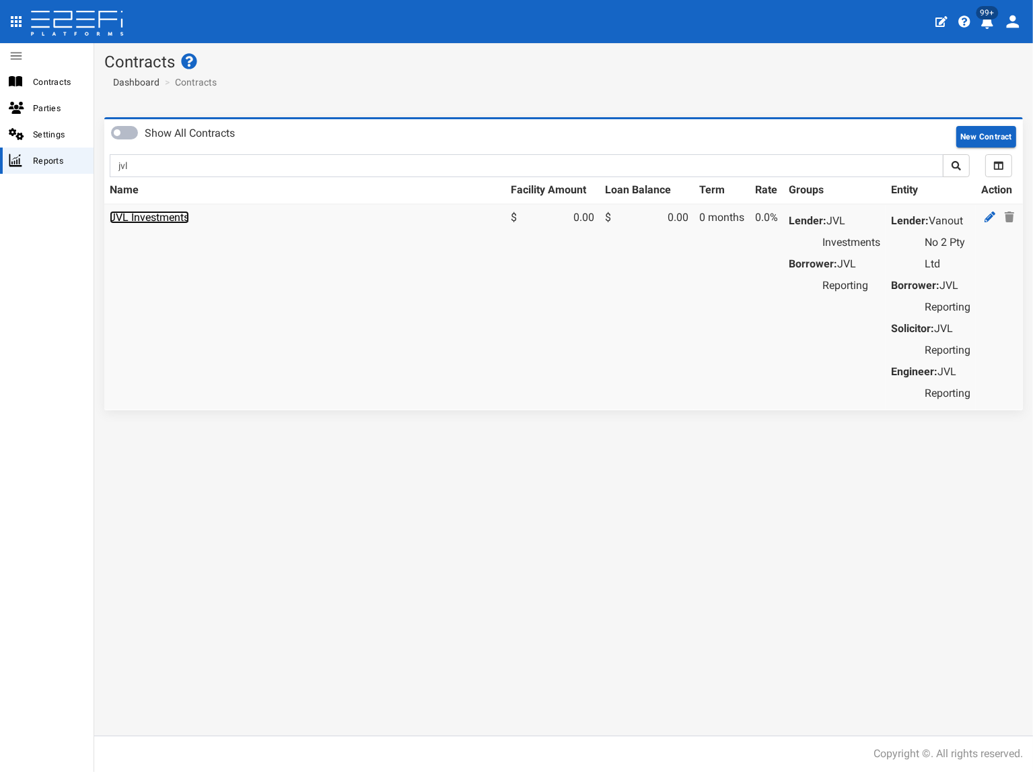
click at [186, 215] on link "JVL Investments" at bounding box center [149, 217] width 79 height 13
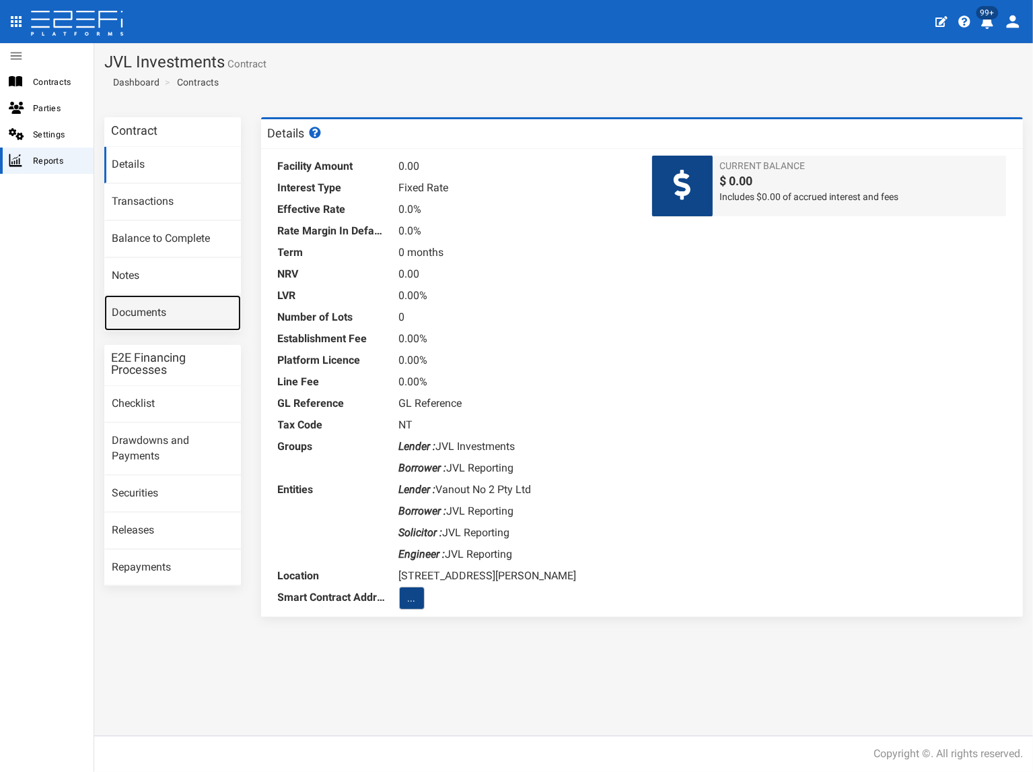
click at [186, 307] on link "Documents" at bounding box center [172, 313] width 137 height 36
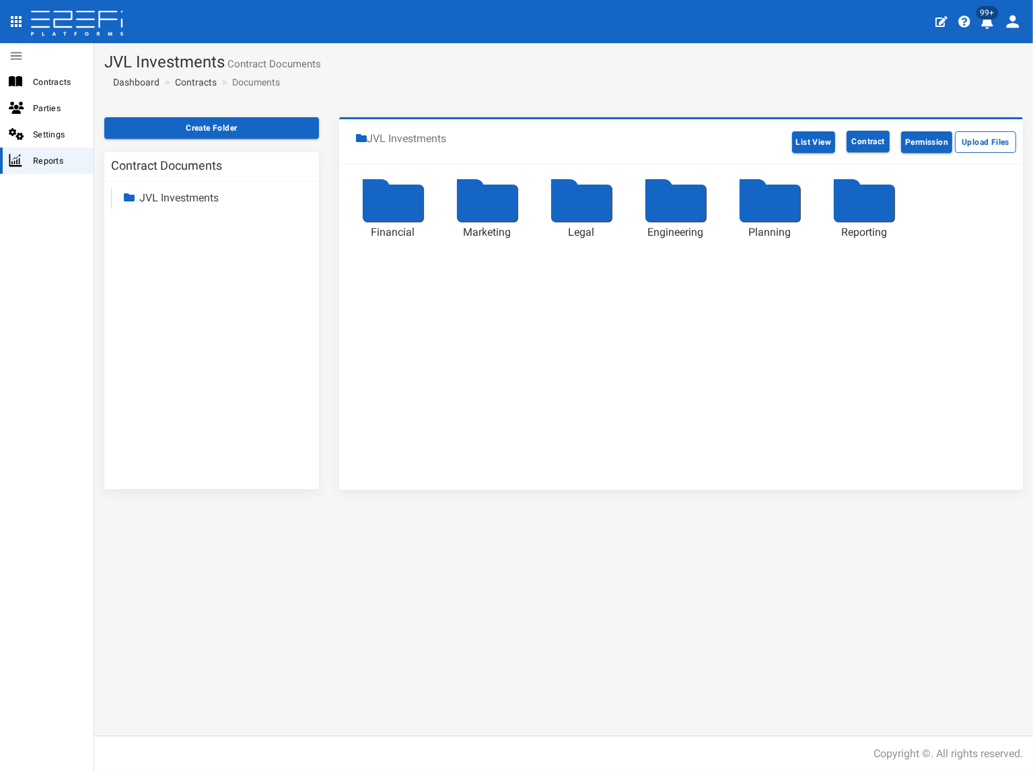
click at [203, 197] on link "JVL Investments" at bounding box center [178, 197] width 79 height 13
click at [184, 319] on link "Reporting" at bounding box center [174, 314] width 46 height 13
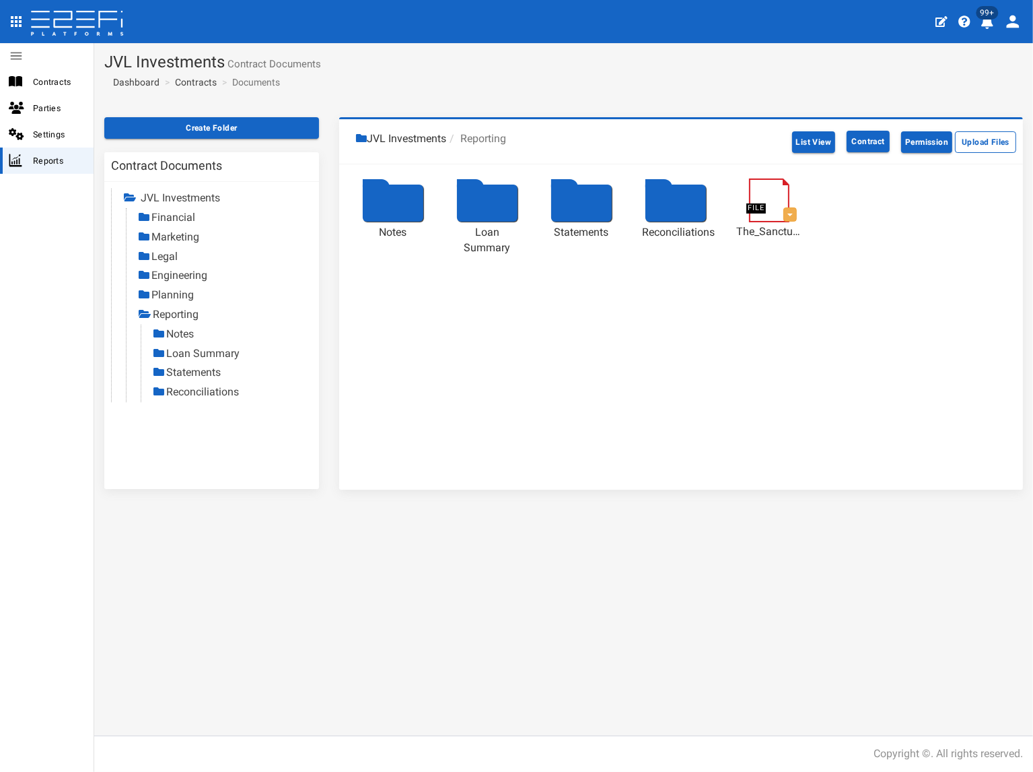
click at [205, 374] on link "Statements" at bounding box center [193, 372] width 55 height 13
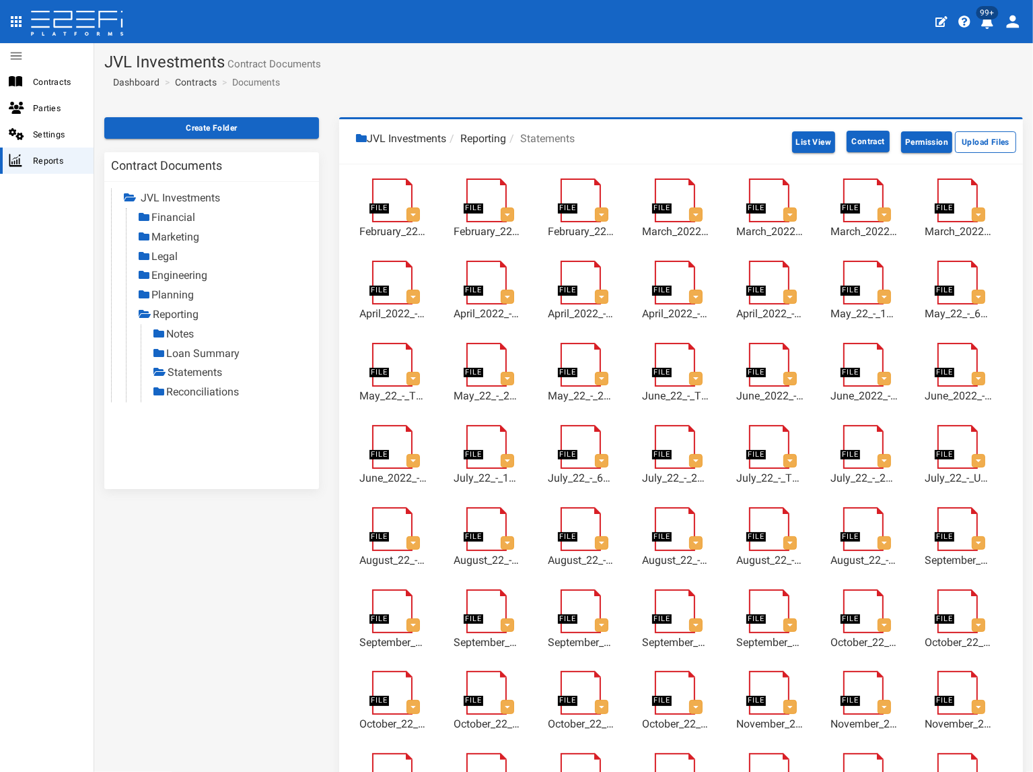
click at [222, 391] on link "Reconciliations" at bounding box center [202, 391] width 73 height 13
click at [198, 84] on link "Contracts" at bounding box center [196, 81] width 42 height 13
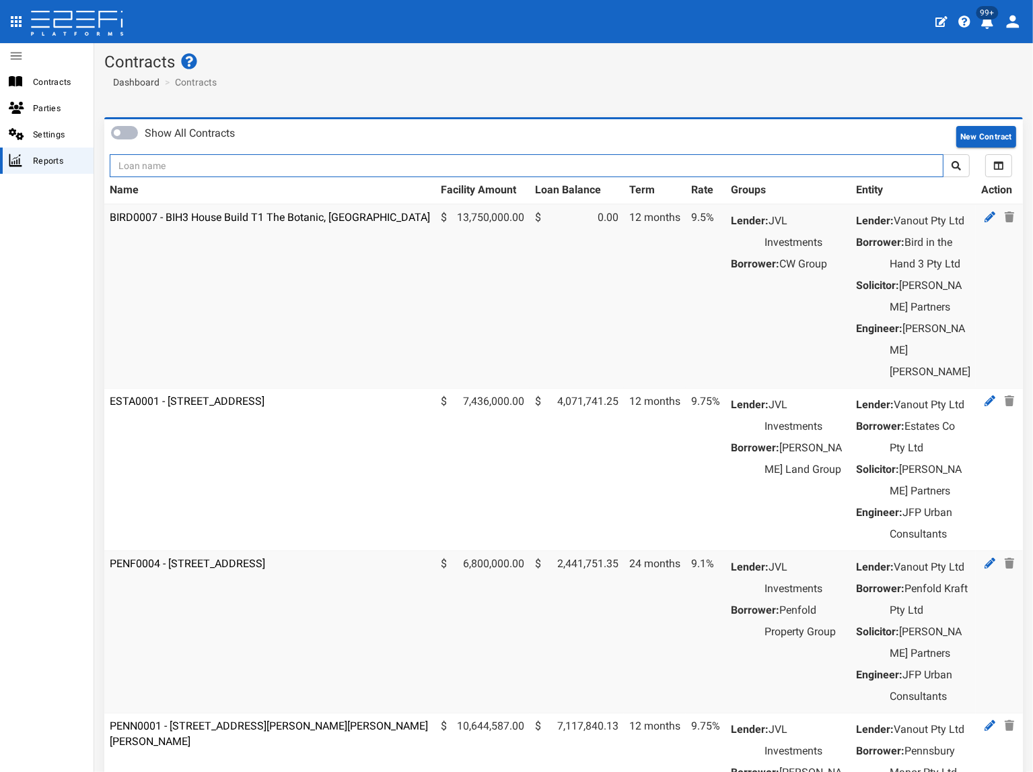
click at [182, 170] on input "text" at bounding box center [527, 165] width 834 height 23
type input "1188"
click at [943, 154] on button "submit" at bounding box center [956, 165] width 27 height 23
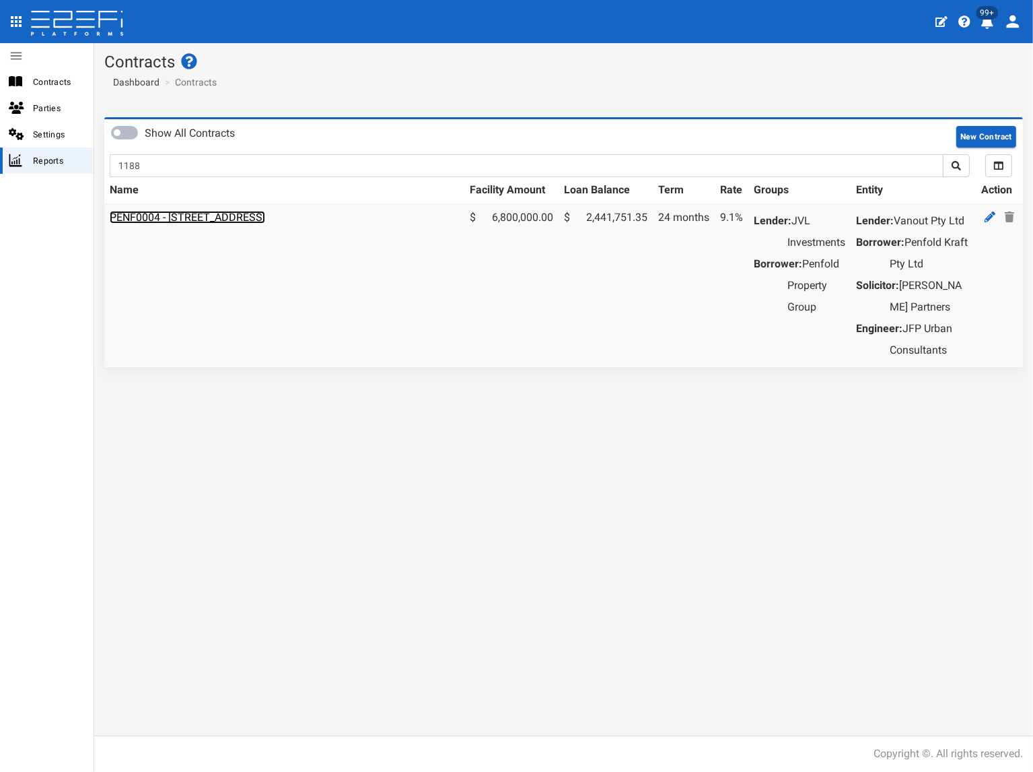
click at [205, 219] on link "PENF0004 - [STREET_ADDRESS]" at bounding box center [188, 217] width 156 height 13
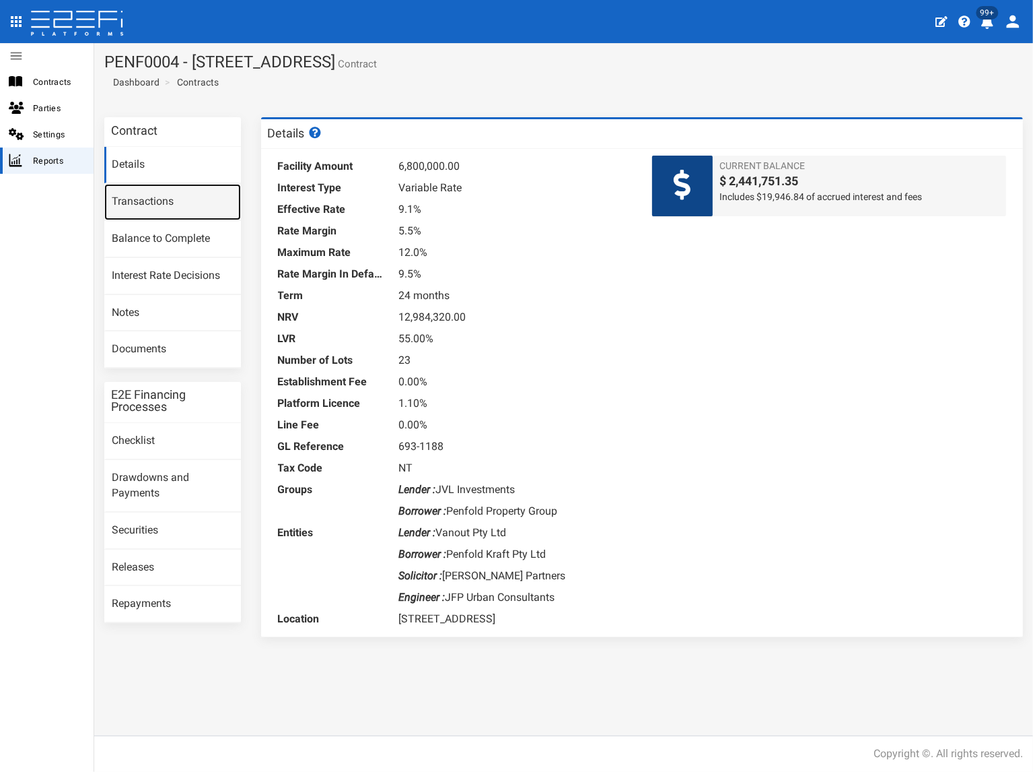
click at [180, 205] on link "Transactions" at bounding box center [172, 202] width 137 height 36
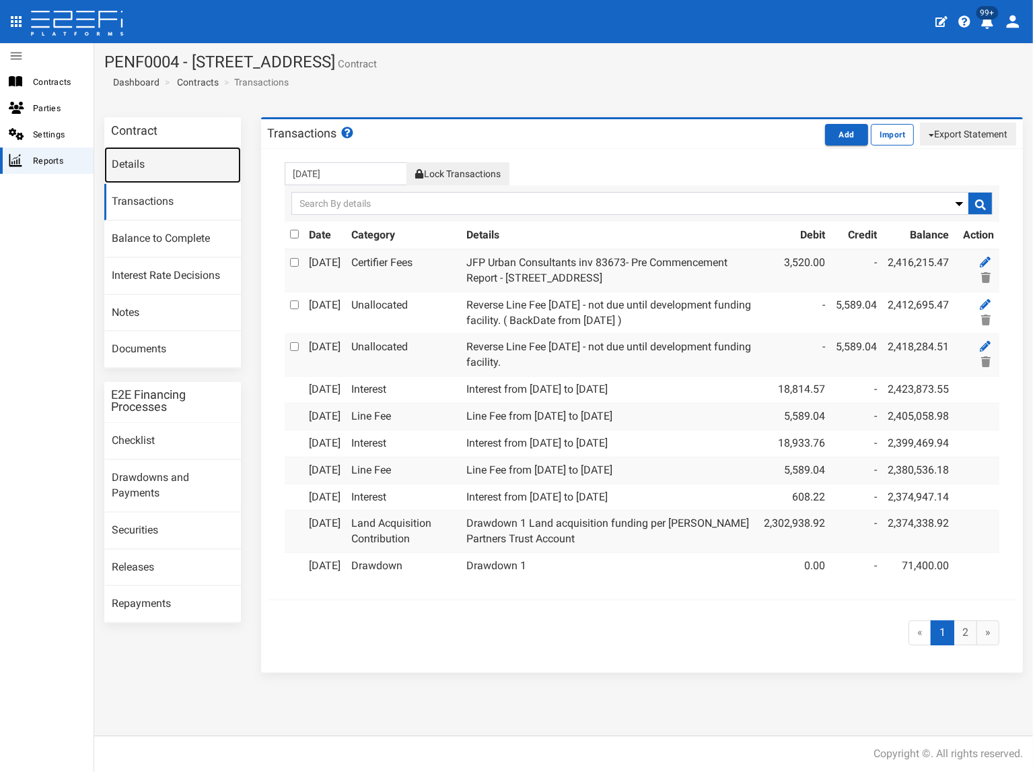
click at [151, 164] on link "Details" at bounding box center [172, 165] width 137 height 36
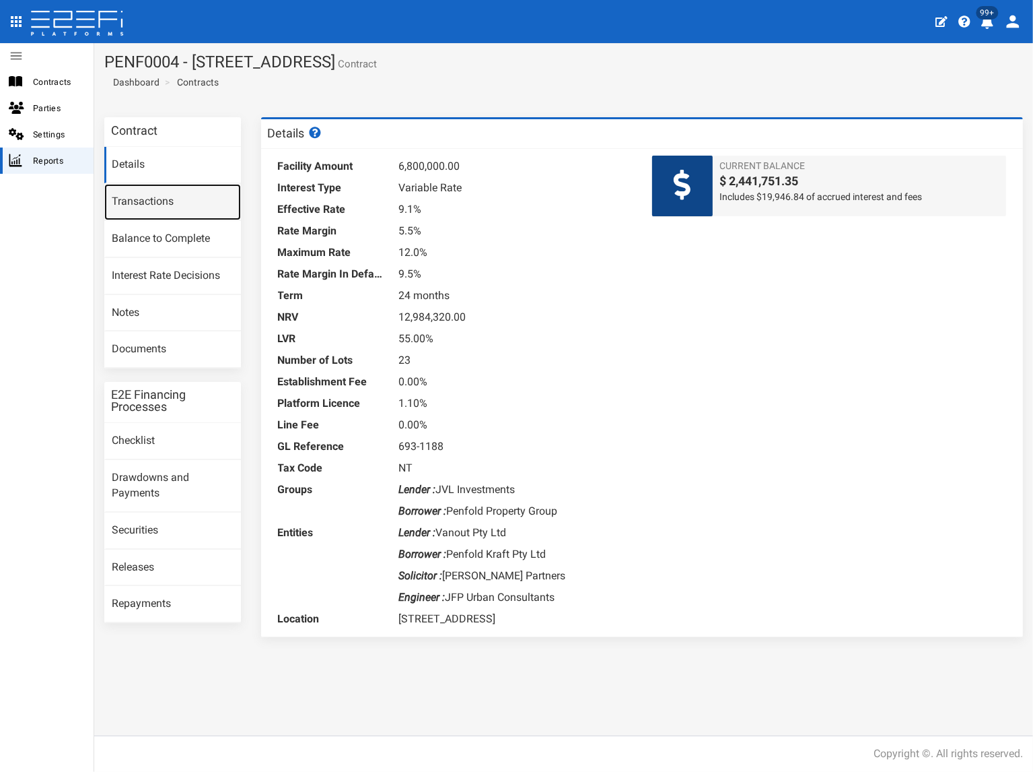
click at [154, 200] on link "Transactions" at bounding box center [172, 202] width 137 height 36
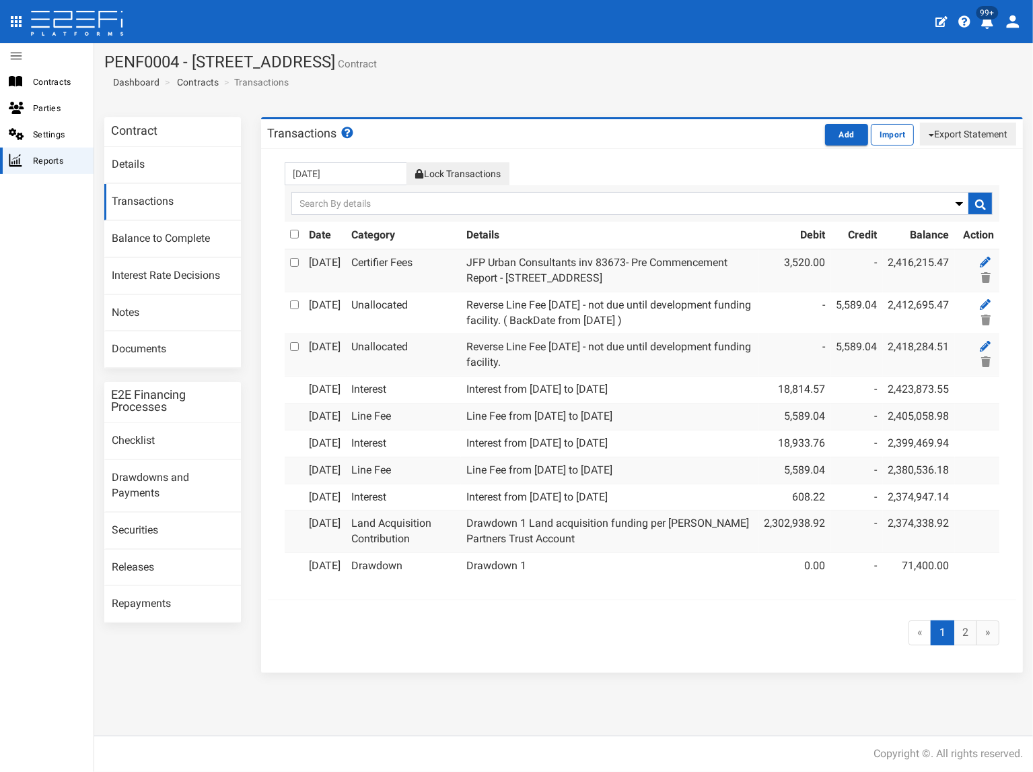
click at [454, 174] on button "Lock Transactions" at bounding box center [458, 173] width 102 height 23
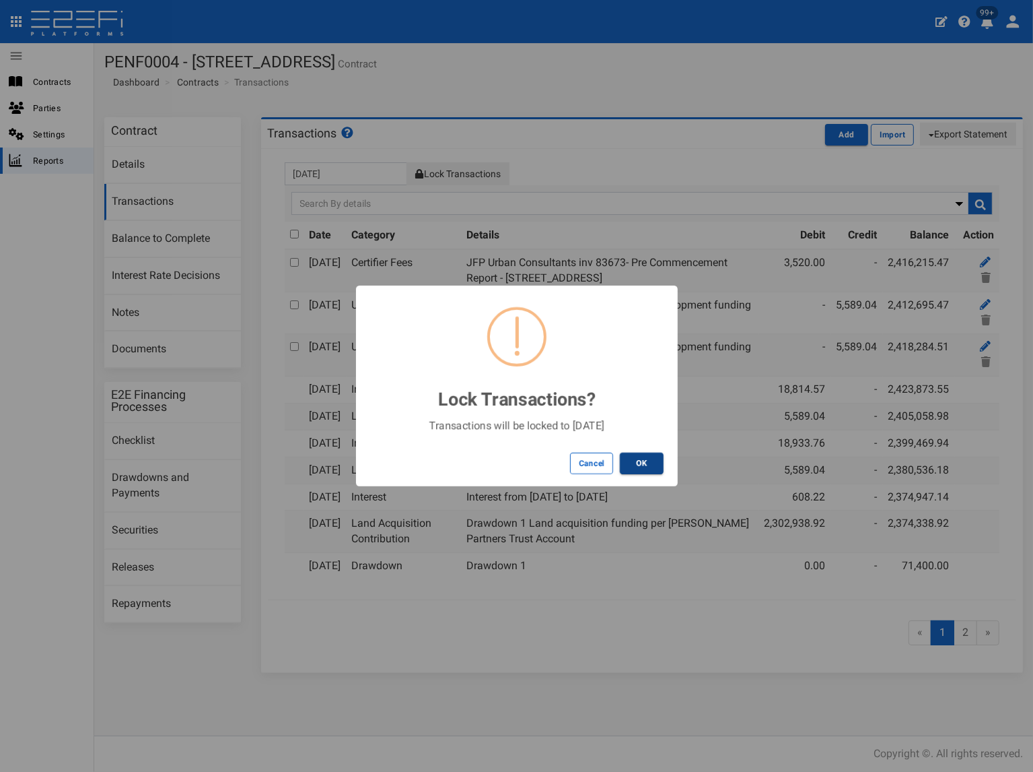
click at [646, 462] on button "OK" at bounding box center [642, 463] width 44 height 22
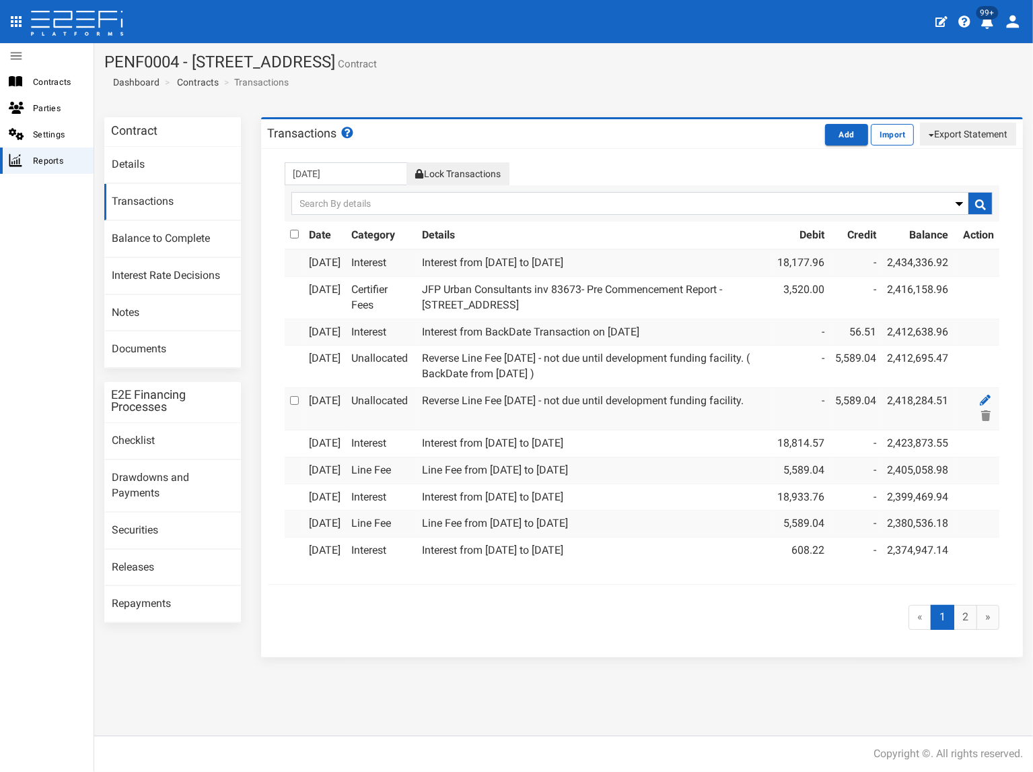
click at [941, 133] on button "Export Statement" at bounding box center [968, 134] width 96 height 23
click at [939, 157] on link "pdf" at bounding box center [963, 160] width 106 height 18
click at [425, 81] on section "PENF0004 - 85 Kraft Road, Pallara - 693-1188 Contract Dashboard Contracts Trans…" at bounding box center [563, 75] width 939 height 64
drag, startPoint x: 425, startPoint y: 66, endPoint x: 107, endPoint y: 60, distance: 317.8
click at [107, 60] on h1 "PENF0004 - 85 Kraft Road, Pallara - 693-1188 Contract" at bounding box center [563, 62] width 919 height 18
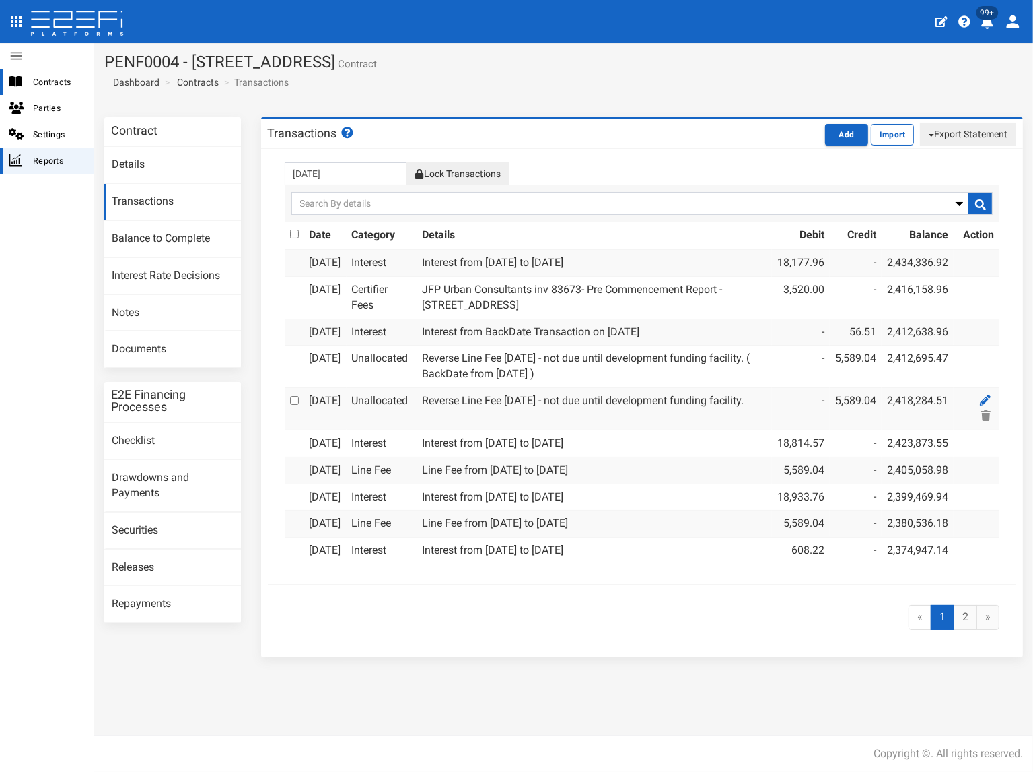
copy h1 "PENF0004 - [STREET_ADDRESS]"
click at [147, 351] on link "Documents" at bounding box center [172, 349] width 137 height 36
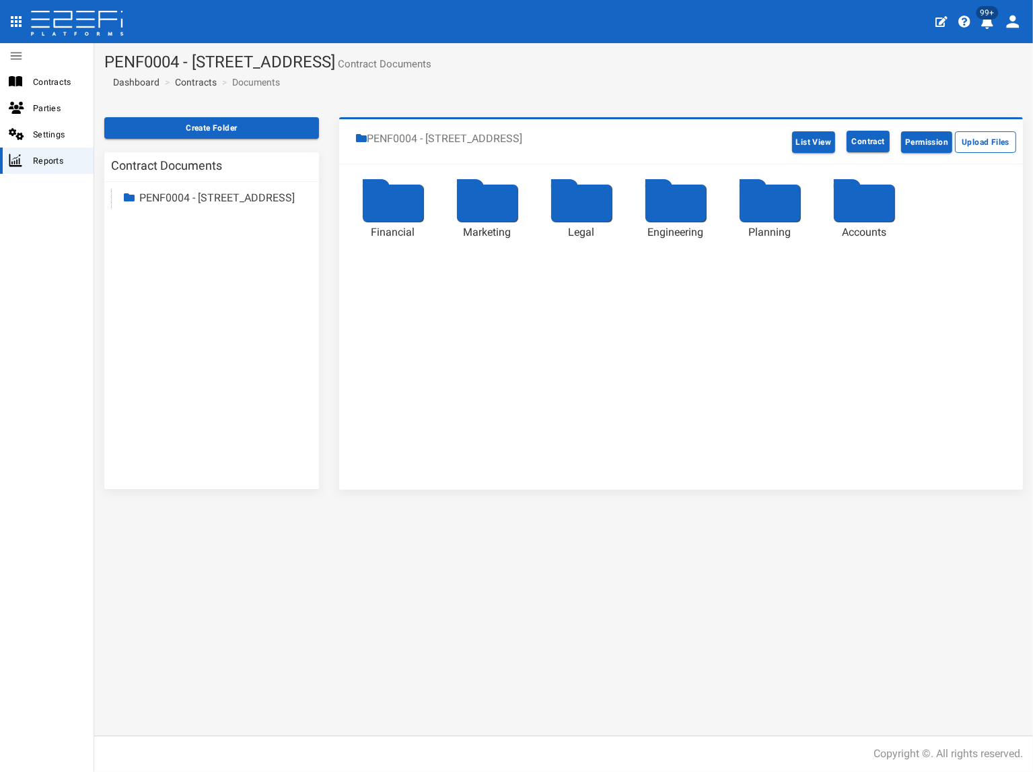
click at [167, 200] on link "PENF0004 - [STREET_ADDRESS]" at bounding box center [217, 197] width 156 height 13
click at [172, 312] on link "Accounts" at bounding box center [173, 314] width 44 height 13
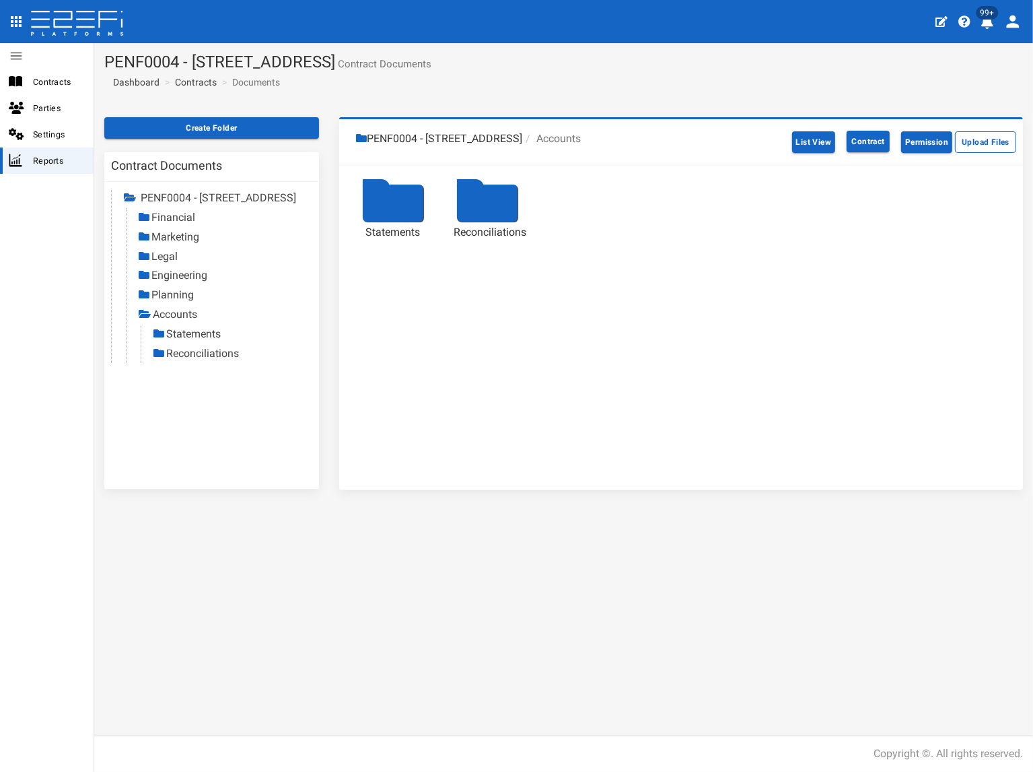
click at [192, 335] on link "Statements" at bounding box center [193, 333] width 55 height 13
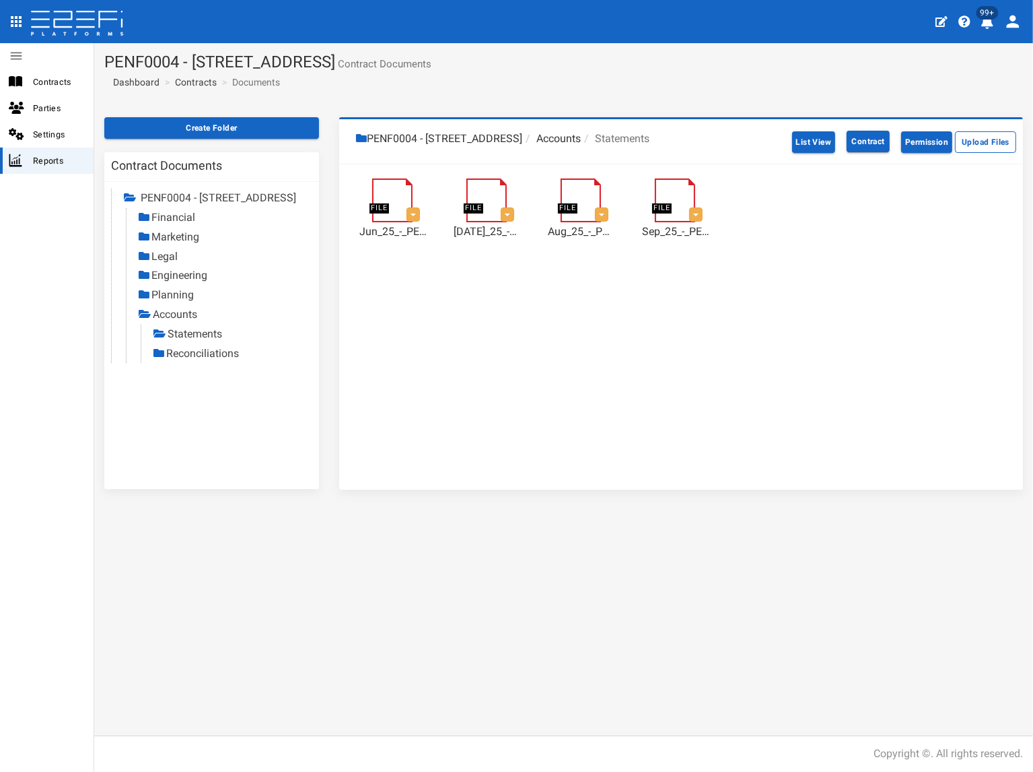
click at [178, 353] on link "Reconciliations" at bounding box center [202, 353] width 73 height 13
click at [201, 335] on link "Statements" at bounding box center [195, 333] width 55 height 13
click at [190, 83] on link "Contracts" at bounding box center [196, 81] width 42 height 13
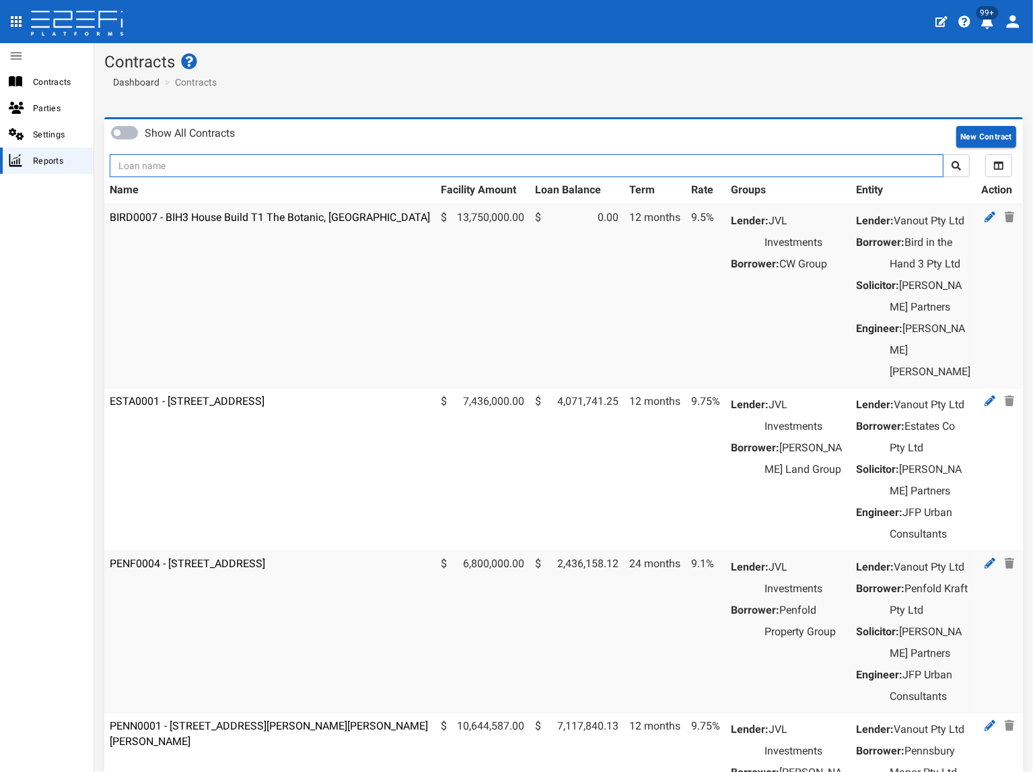
click at [183, 166] on input "text" at bounding box center [527, 165] width 834 height 23
type input "jvl"
click at [943, 154] on button "submit" at bounding box center [956, 165] width 27 height 23
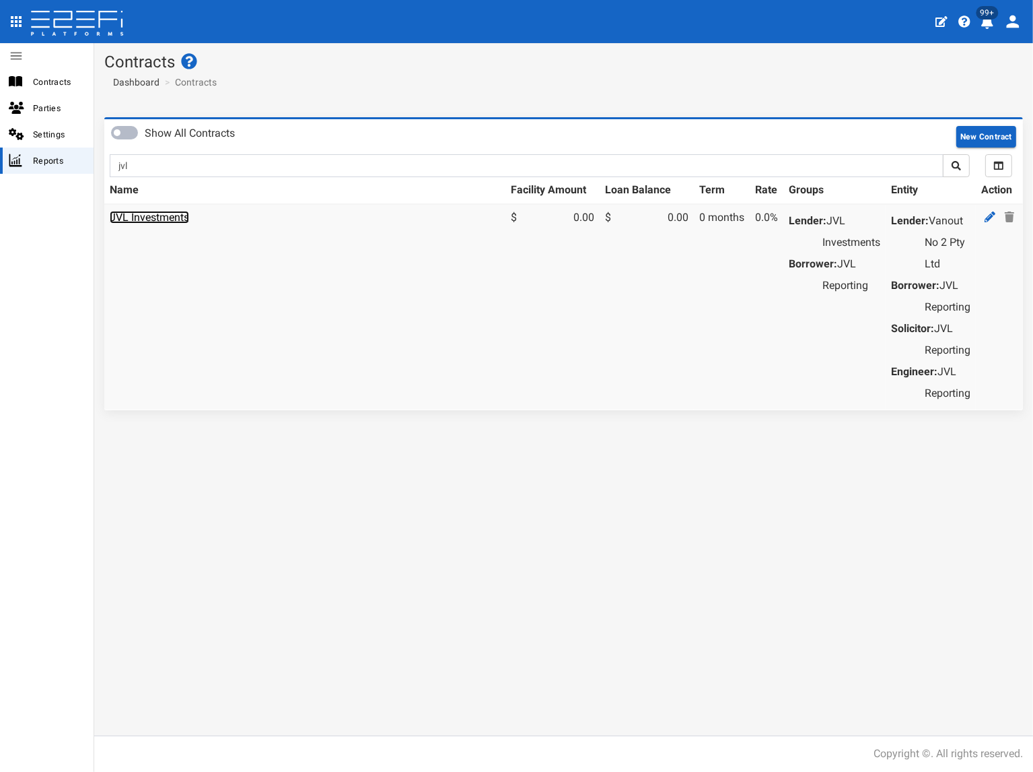
click at [183, 222] on link "JVL Investments" at bounding box center [149, 217] width 79 height 13
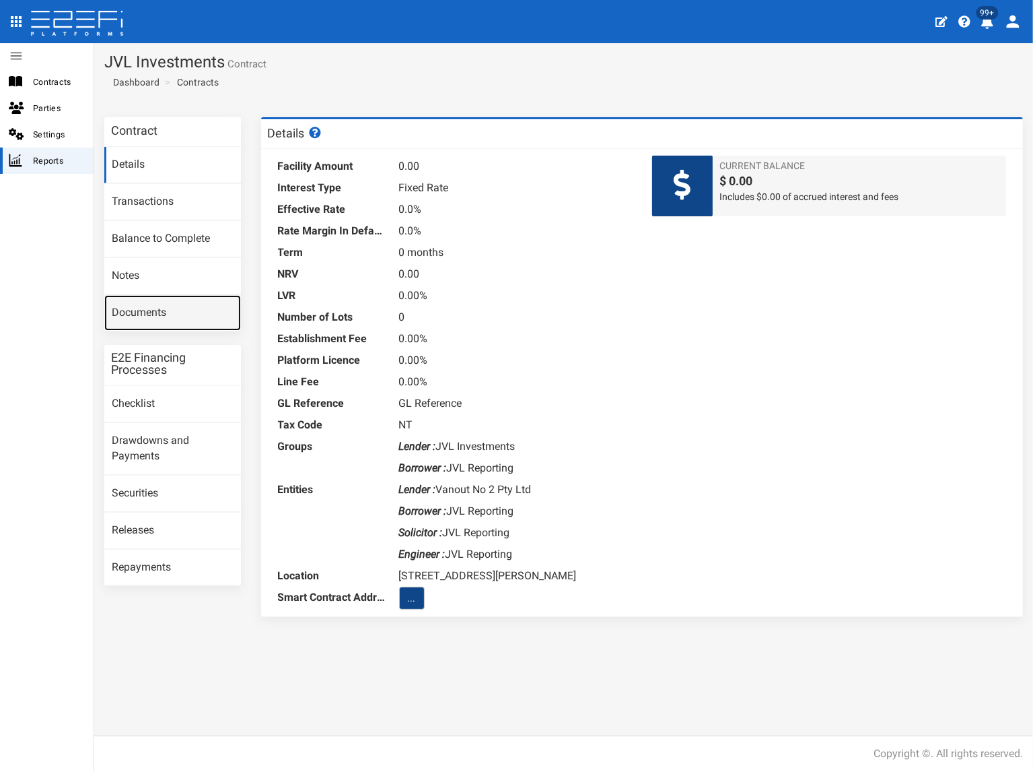
click at [180, 316] on link "Documents" at bounding box center [172, 313] width 137 height 36
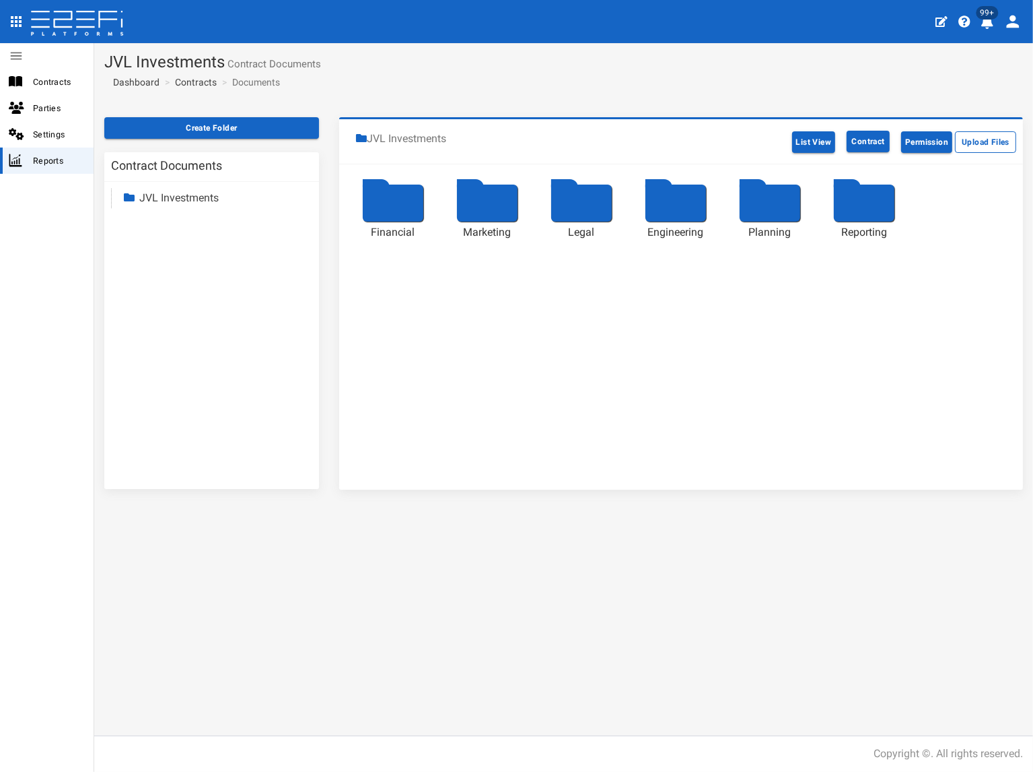
click at [202, 197] on link "JVL Investments" at bounding box center [178, 197] width 79 height 13
click at [188, 317] on link "Reporting" at bounding box center [174, 314] width 46 height 13
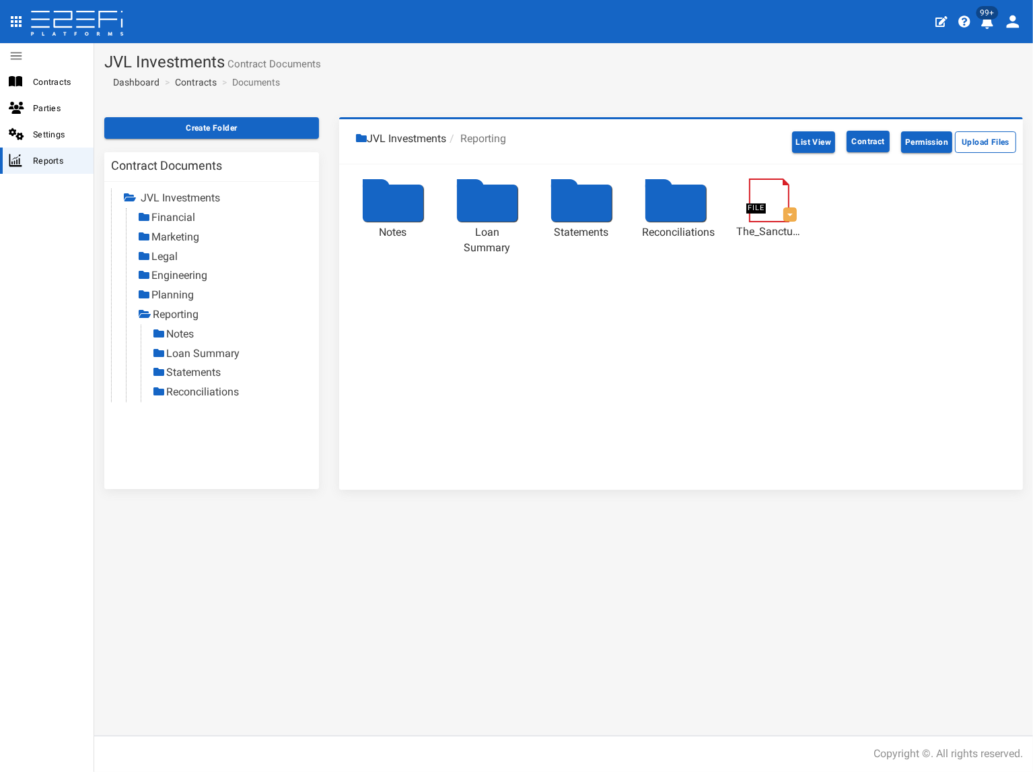
click at [190, 370] on link "Statements" at bounding box center [193, 372] width 55 height 13
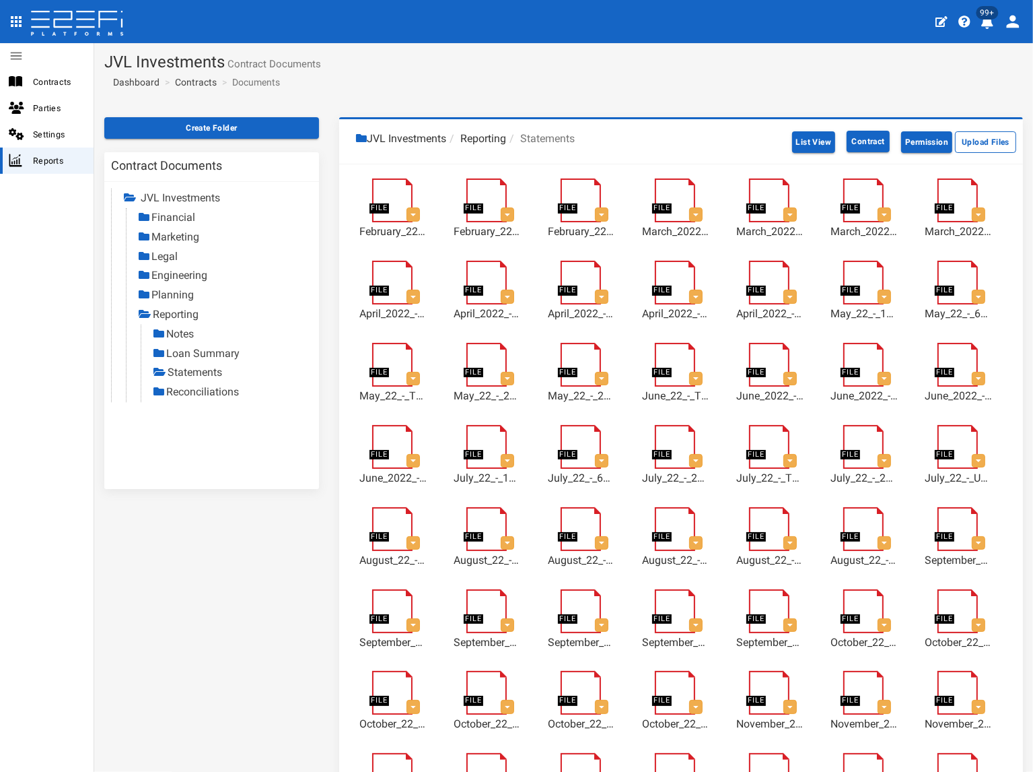
click at [221, 393] on link "Reconciliations" at bounding box center [202, 391] width 73 height 13
click at [195, 84] on link "Contracts" at bounding box center [196, 81] width 42 height 13
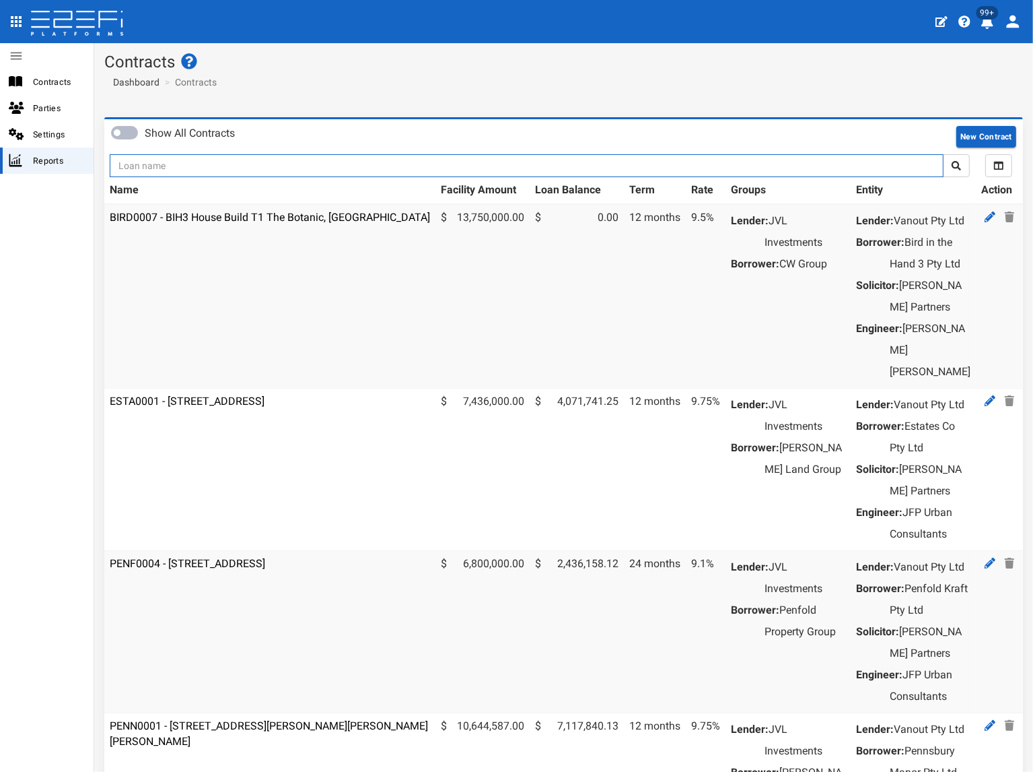
click at [189, 164] on input "text" at bounding box center [527, 165] width 834 height 23
type input "1197"
click at [943, 154] on button "submit" at bounding box center [956, 165] width 27 height 23
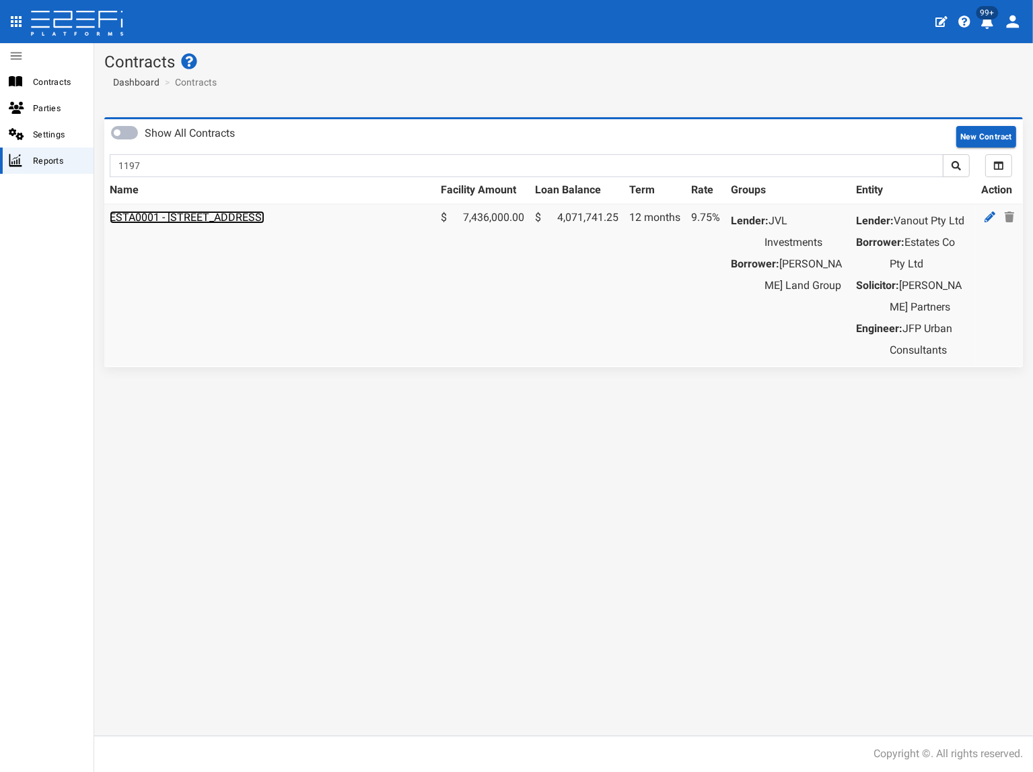
click at [204, 219] on link "ESTA0001 - [STREET_ADDRESS]" at bounding box center [187, 217] width 155 height 13
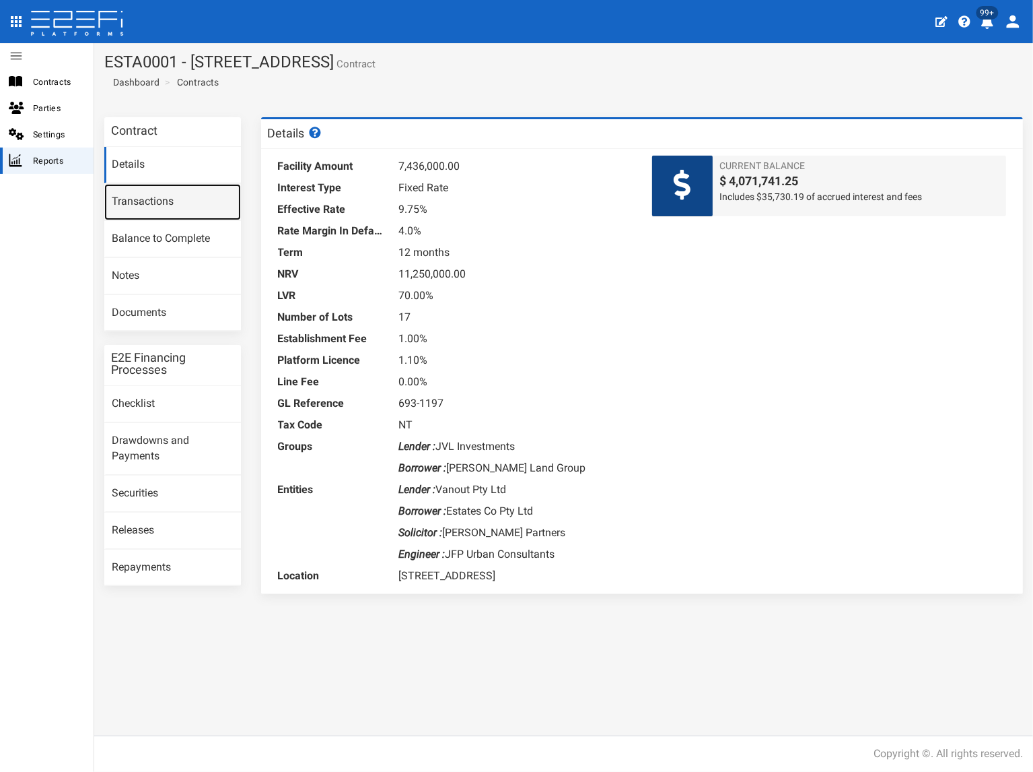
click at [186, 203] on link "Transactions" at bounding box center [172, 202] width 137 height 36
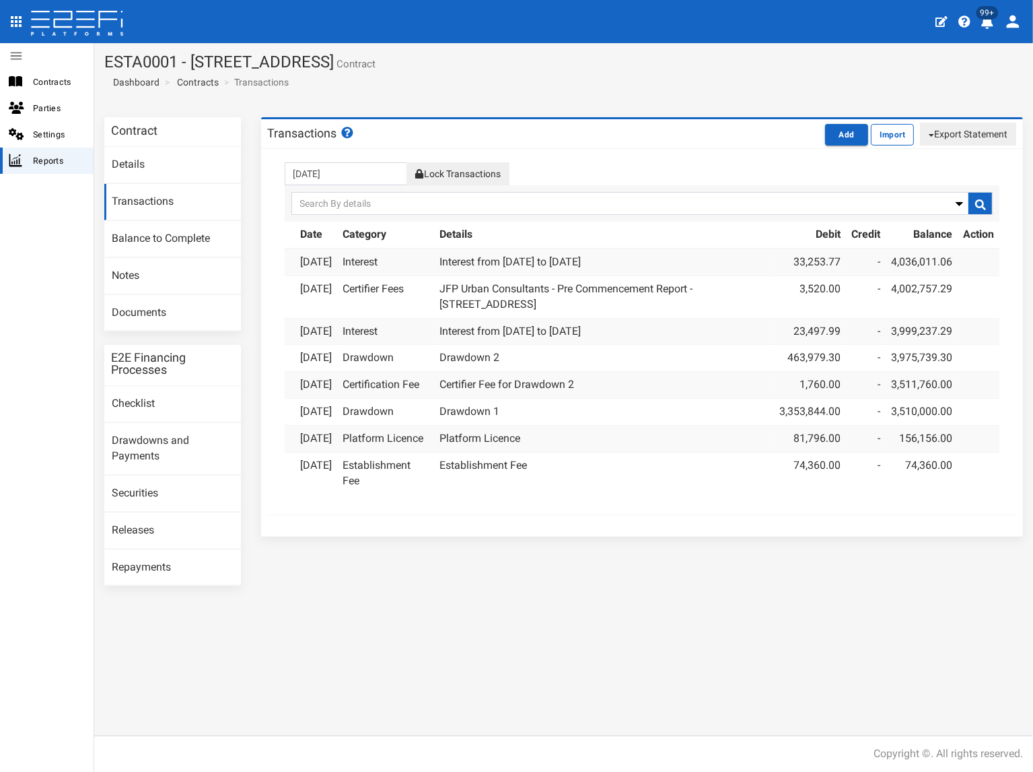
click at [452, 168] on button "Lock Transactions" at bounding box center [458, 173] width 102 height 23
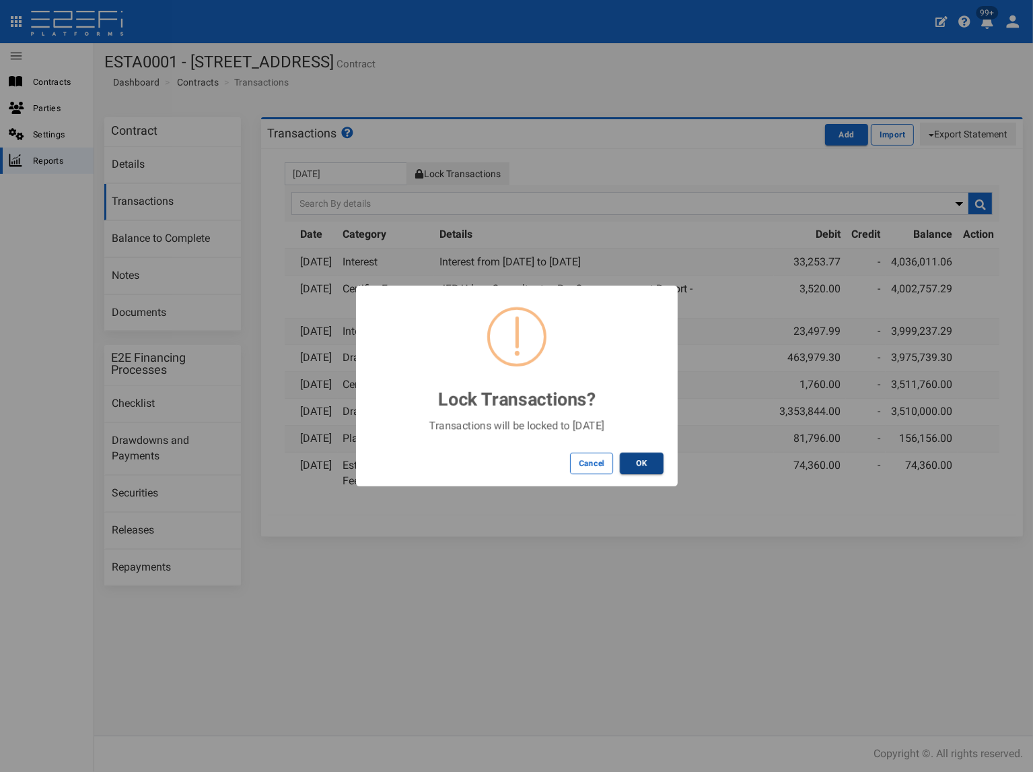
click at [637, 461] on button "OK" at bounding box center [642, 463] width 44 height 22
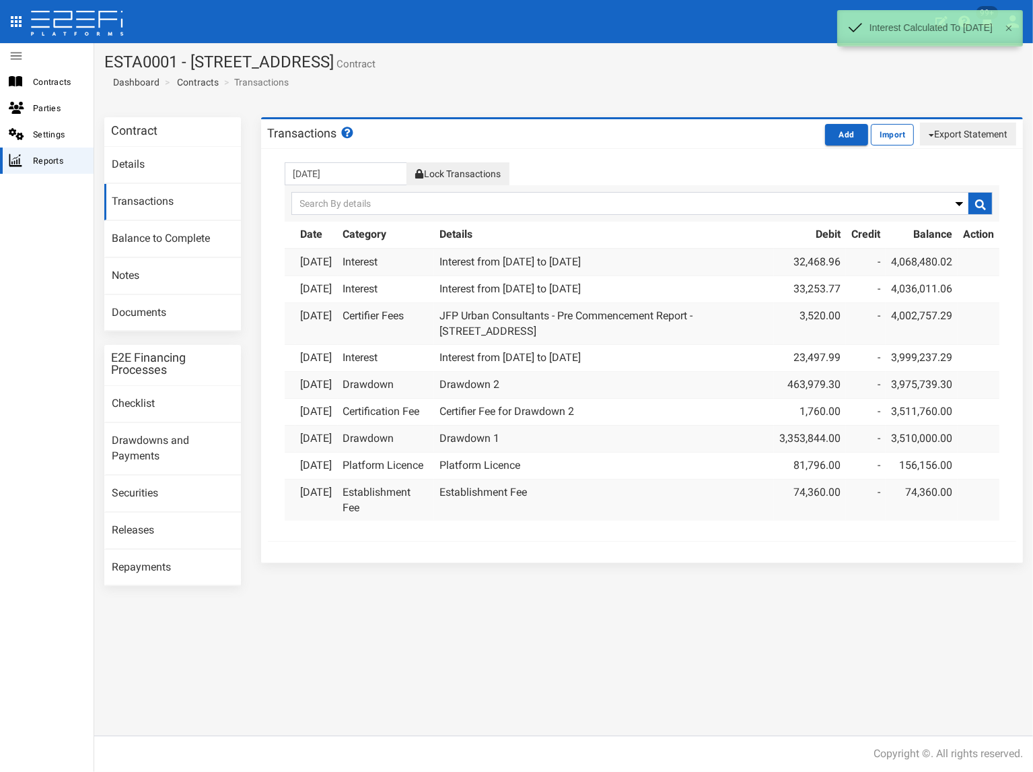
click at [959, 133] on button "Export Statement" at bounding box center [968, 134] width 96 height 23
click at [941, 159] on link "pdf" at bounding box center [963, 160] width 106 height 18
drag, startPoint x: 470, startPoint y: 104, endPoint x: 479, endPoint y: 77, distance: 28.5
click at [470, 103] on section "ESTA0001 - 112 Gross Avenue, Hemmant - 693-1197 Contract Dashboard Contracts Tr…" at bounding box center [563, 75] width 939 height 64
drag, startPoint x: 477, startPoint y: 65, endPoint x: 105, endPoint y: 67, distance: 372.3
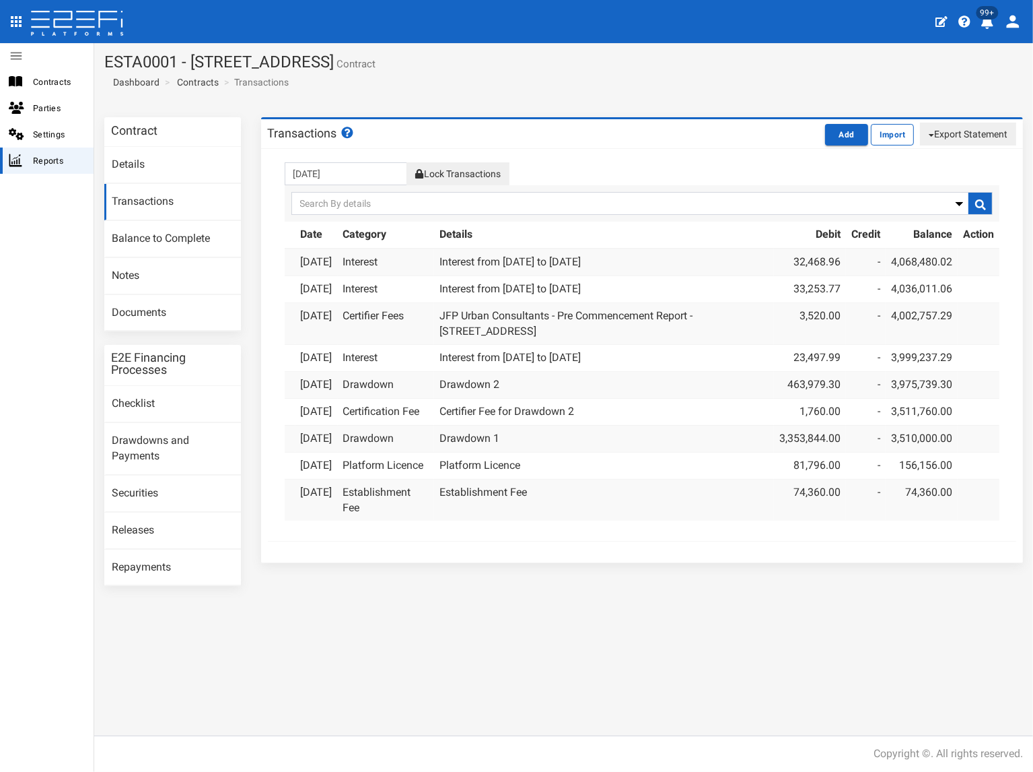
click at [105, 67] on h1 "ESTA0001 - 112 Gross Avenue, Hemmant - 693-1197 Contract" at bounding box center [563, 62] width 919 height 18
copy h1 "ESTA0001 - [STREET_ADDRESS]"
click at [155, 314] on link "Documents" at bounding box center [172, 313] width 137 height 36
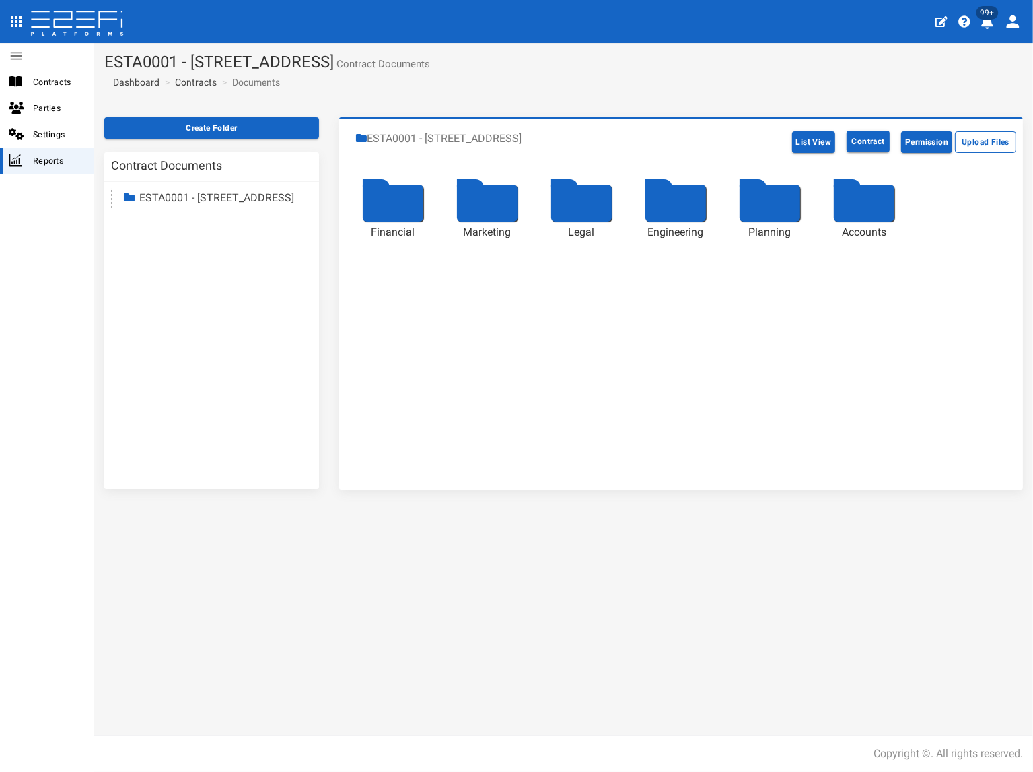
click at [156, 204] on link "ESTA0001 - [STREET_ADDRESS]" at bounding box center [216, 197] width 155 height 13
click at [174, 320] on link "Accounts" at bounding box center [173, 314] width 44 height 13
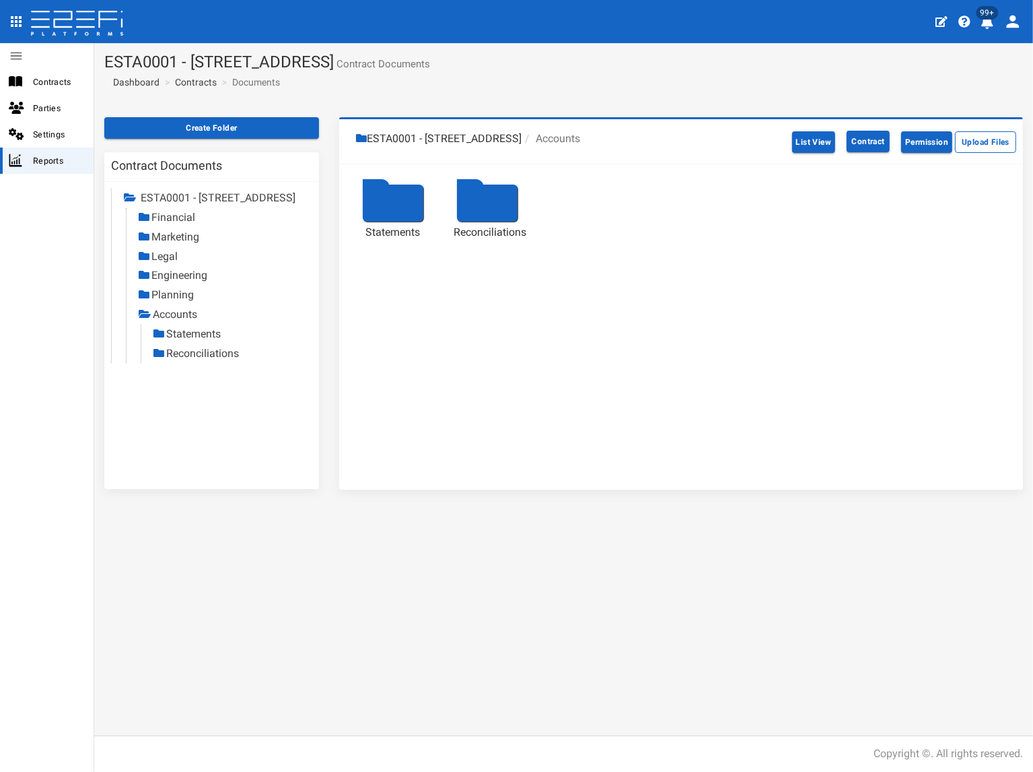
click at [195, 340] on link "Statements" at bounding box center [193, 333] width 55 height 13
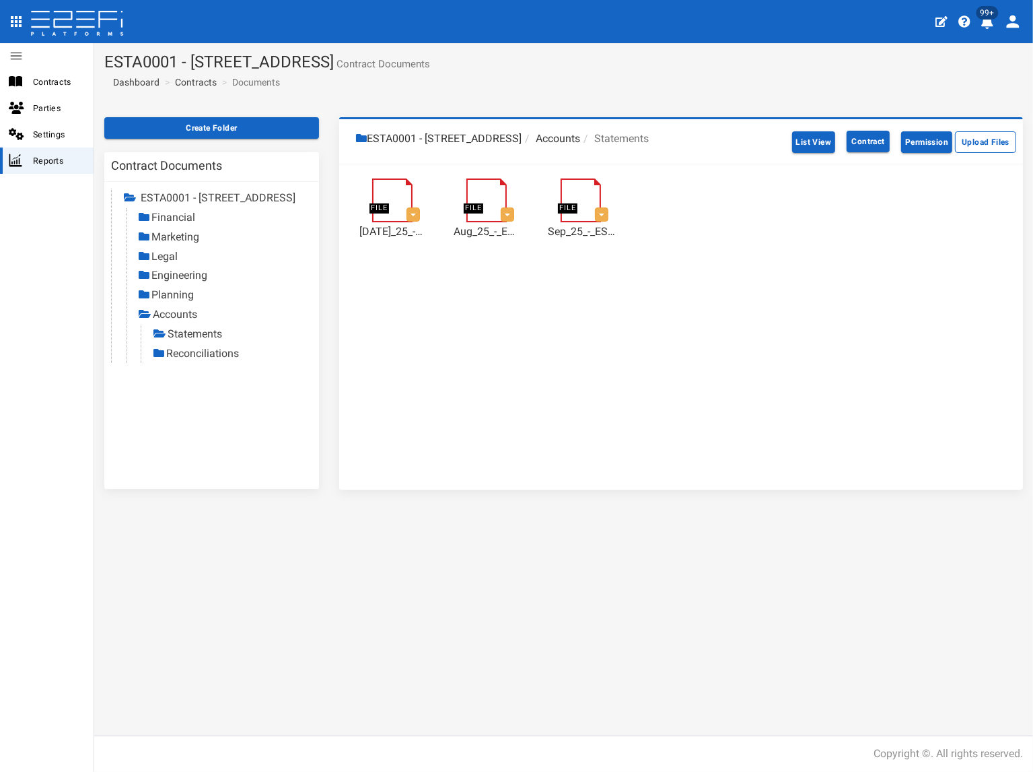
drag, startPoint x: 178, startPoint y: 372, endPoint x: 166, endPoint y: 372, distance: 12.1
click at [178, 360] on link "Reconciliations" at bounding box center [202, 353] width 73 height 13
click at [215, 340] on link "Statements" at bounding box center [195, 333] width 55 height 13
click at [189, 86] on link "Contracts" at bounding box center [196, 81] width 42 height 13
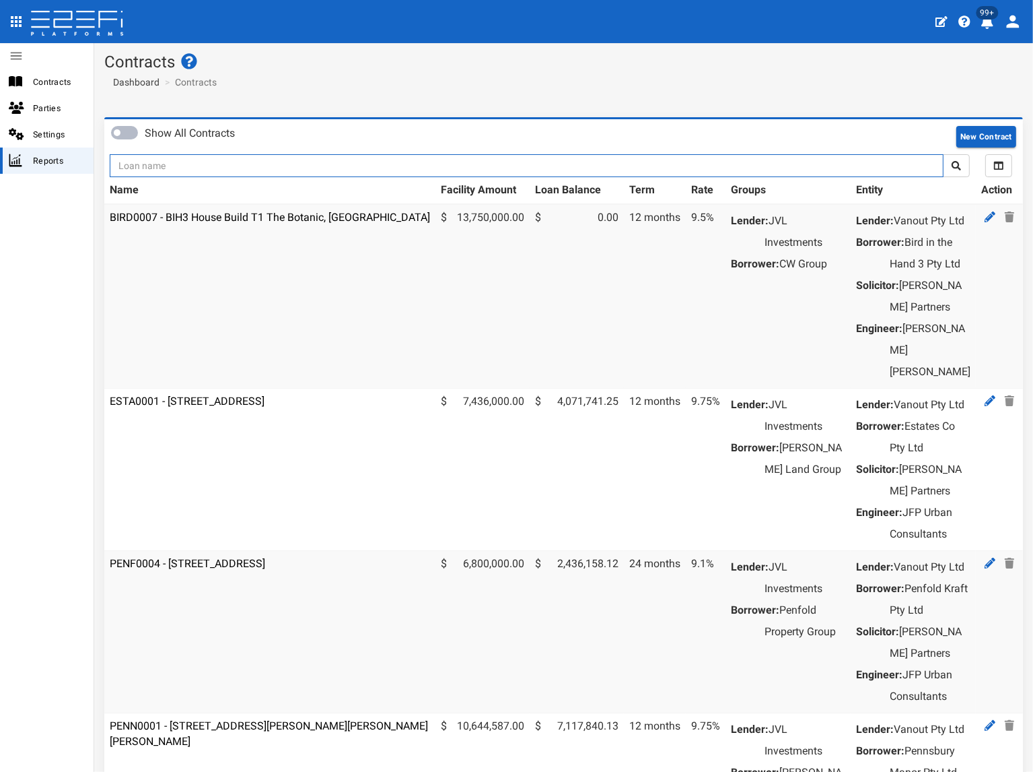
click at [190, 170] on input "text" at bounding box center [527, 165] width 834 height 23
type input "jvl"
click at [943, 154] on button "submit" at bounding box center [956, 165] width 27 height 23
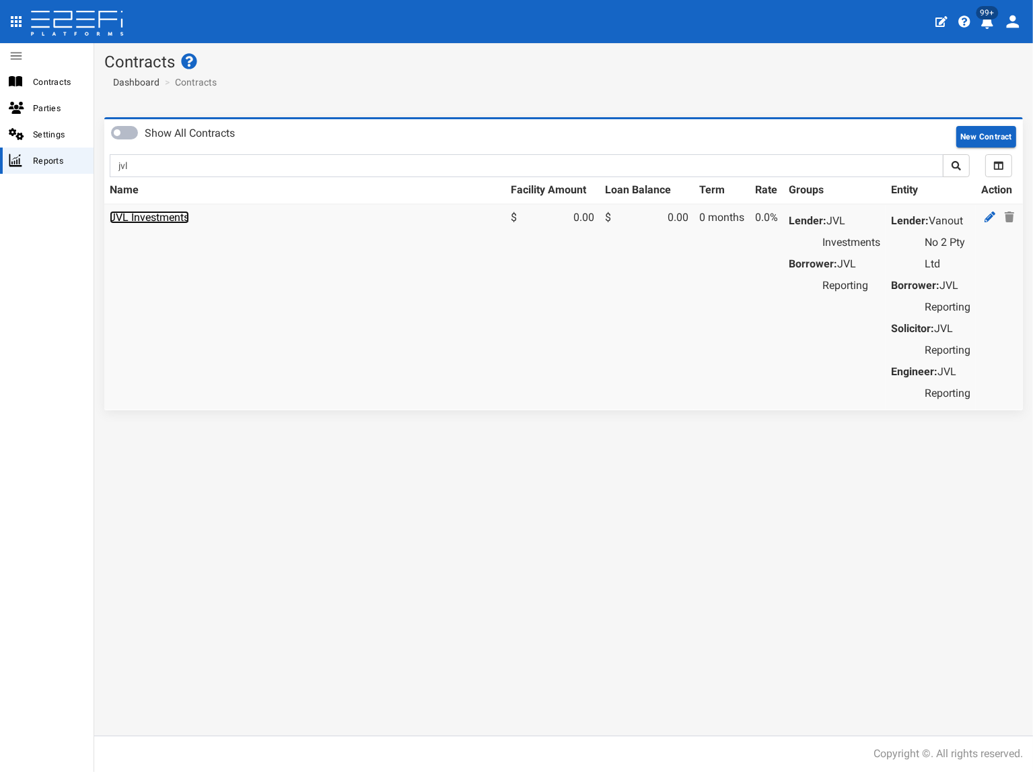
click at [174, 218] on link "JVL Investments" at bounding box center [149, 217] width 79 height 13
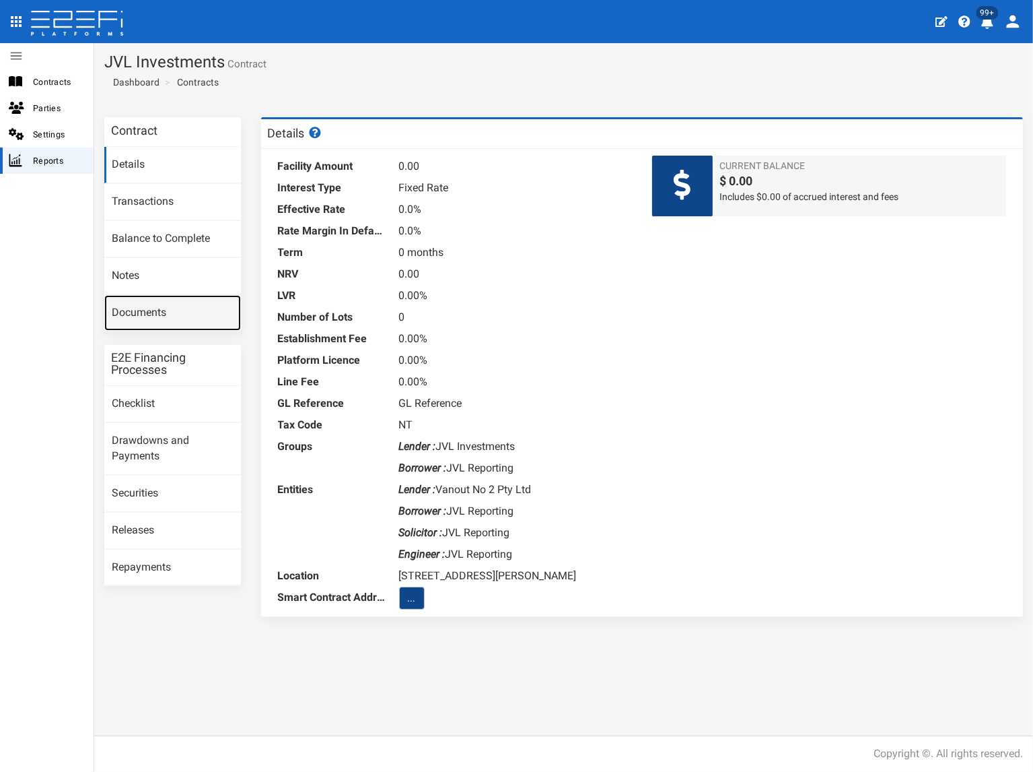
click at [150, 300] on link "Documents" at bounding box center [172, 313] width 137 height 36
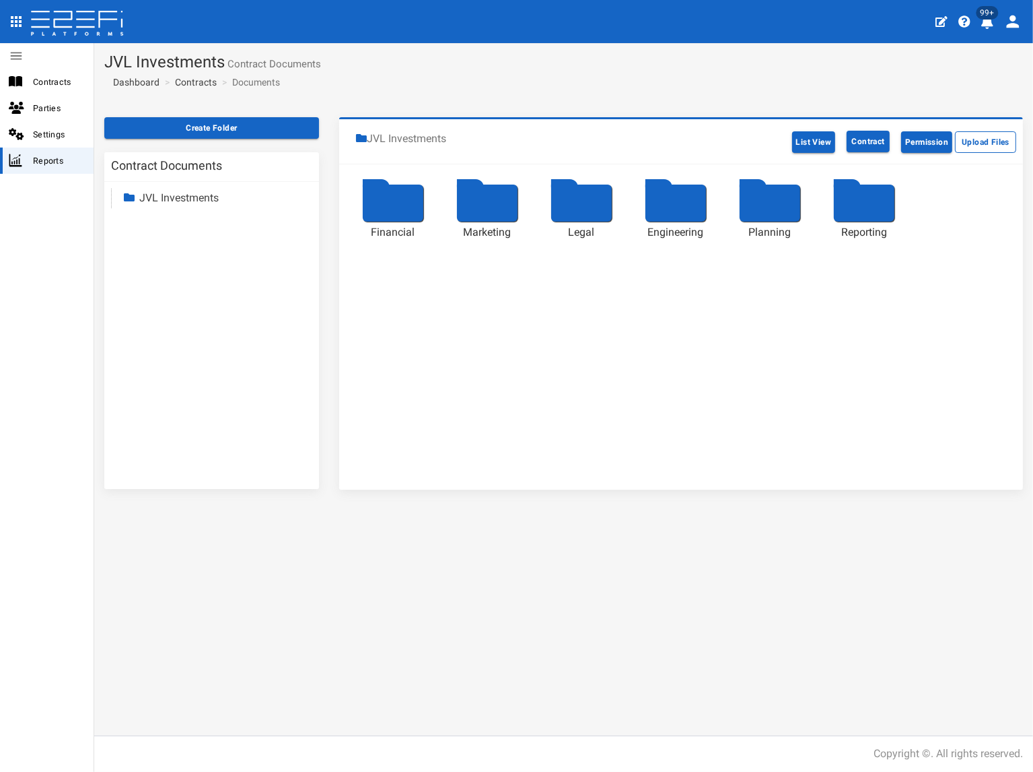
click at [176, 195] on link "JVL Investments" at bounding box center [178, 197] width 79 height 13
click at [178, 311] on link "Reporting" at bounding box center [174, 314] width 46 height 13
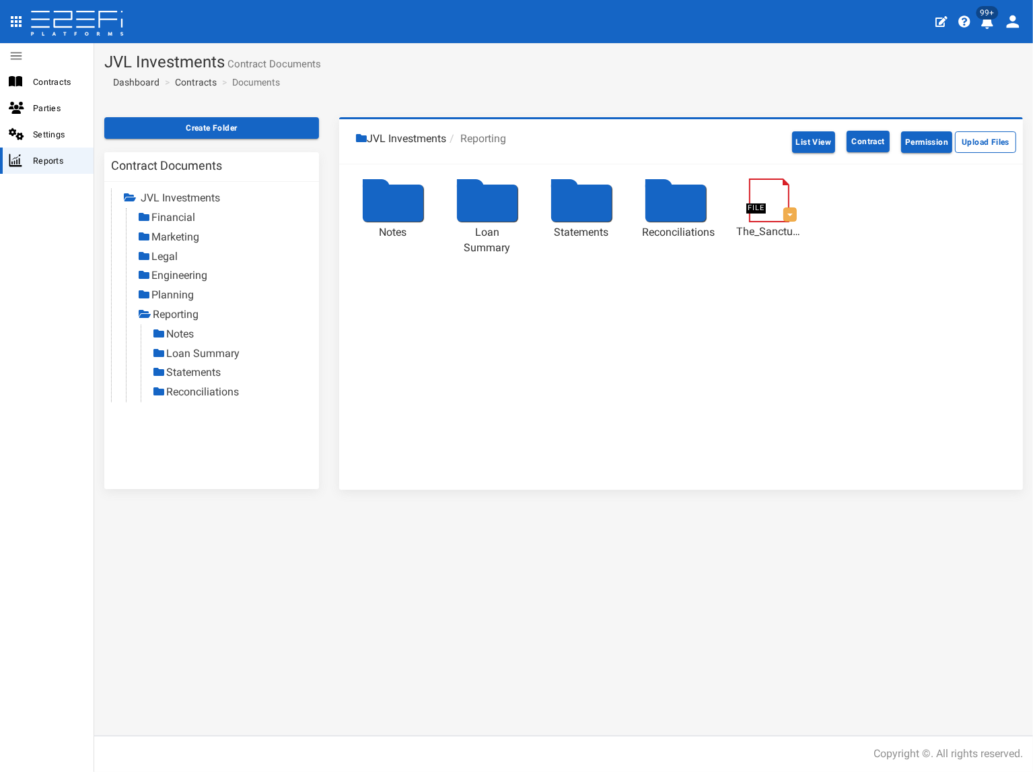
click at [195, 368] on link "Statements" at bounding box center [193, 372] width 55 height 13
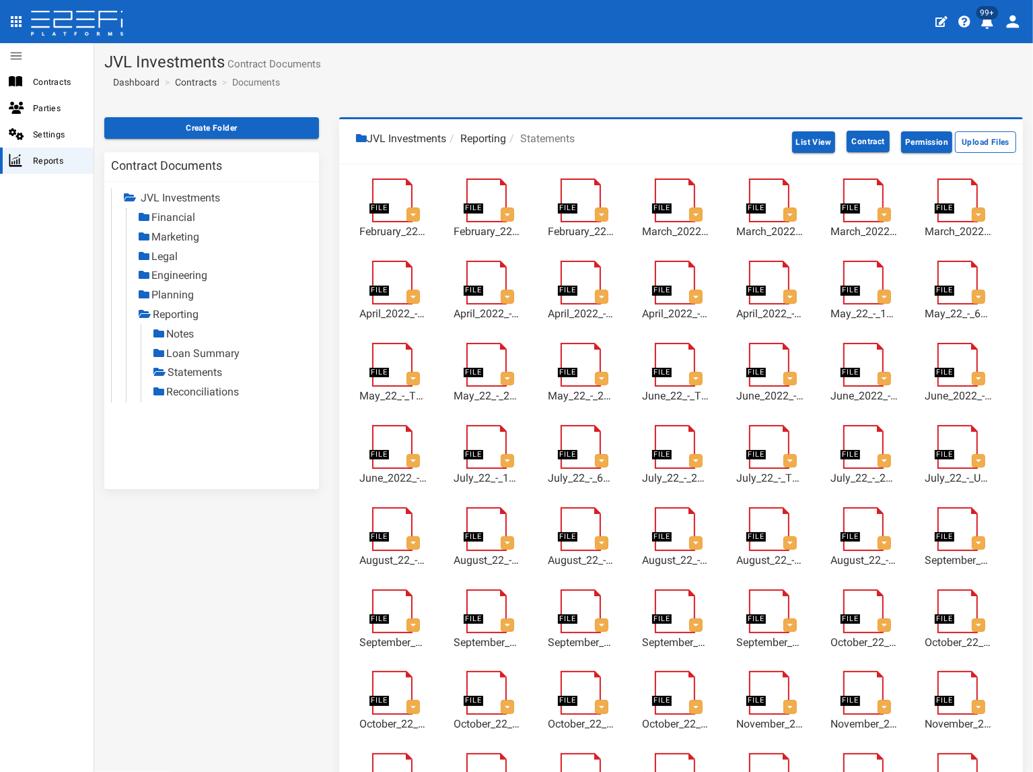
click at [230, 393] on link "Reconciliations" at bounding box center [202, 391] width 73 height 13
click at [191, 79] on link "Contracts" at bounding box center [196, 81] width 42 height 13
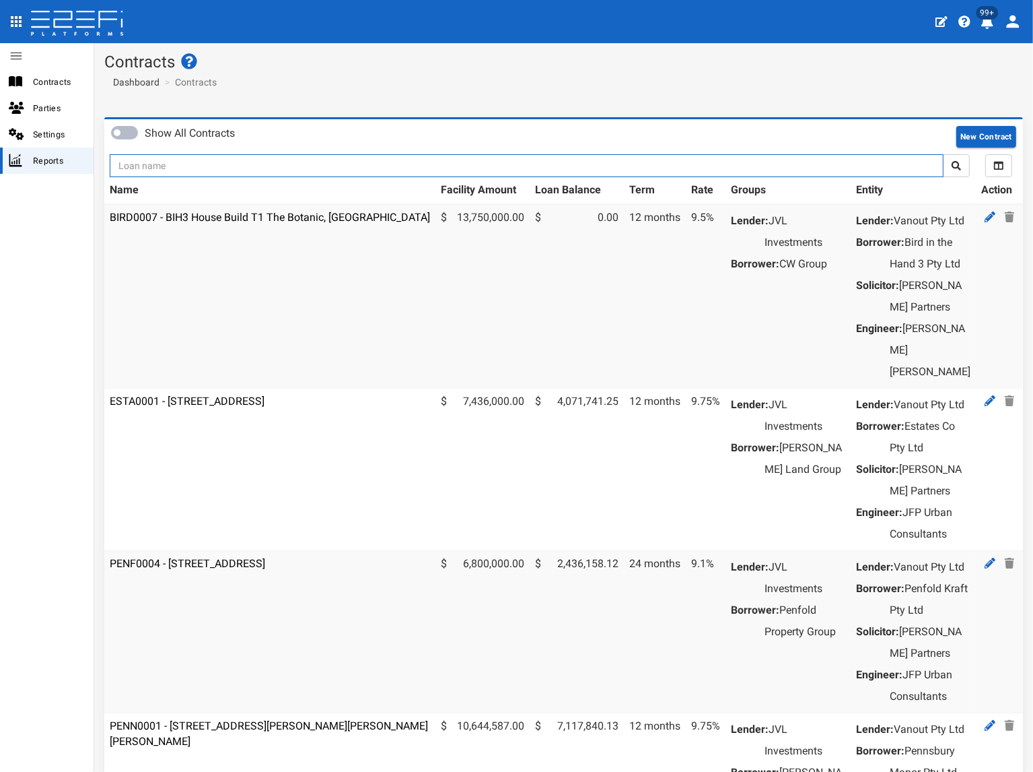
click at [175, 164] on input "text" at bounding box center [527, 165] width 834 height 23
type input "1151"
click at [943, 154] on button "submit" at bounding box center [956, 165] width 27 height 23
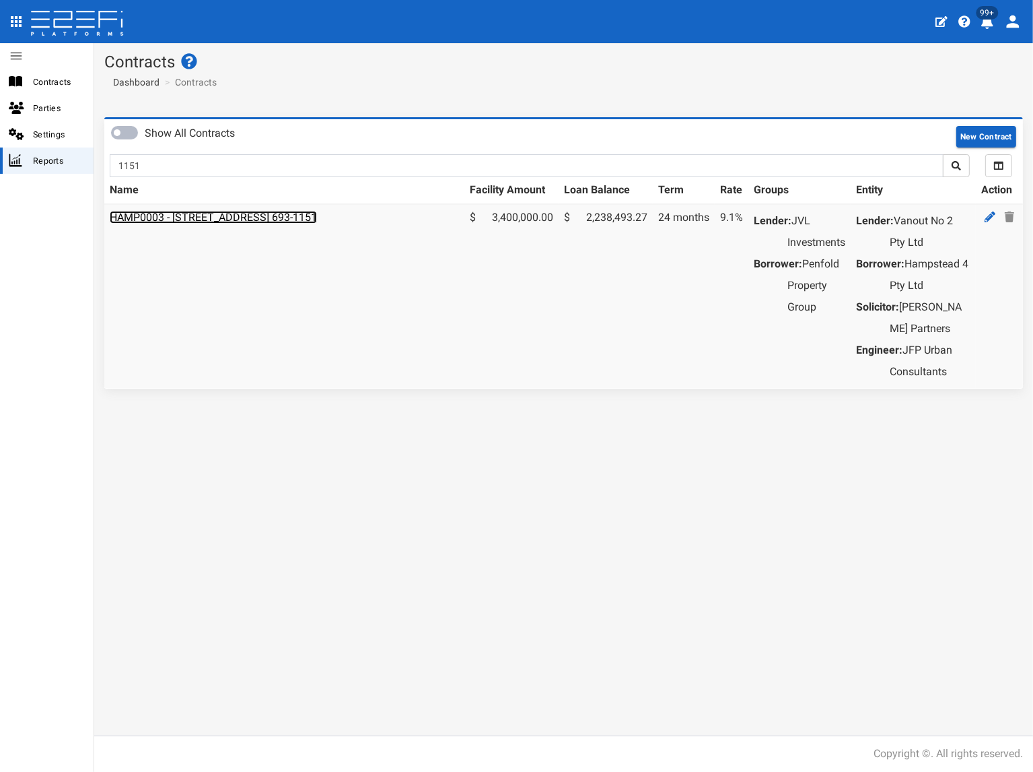
click at [194, 219] on link "HAMP0003 - [STREET_ADDRESS] 693-1151" at bounding box center [213, 217] width 207 height 13
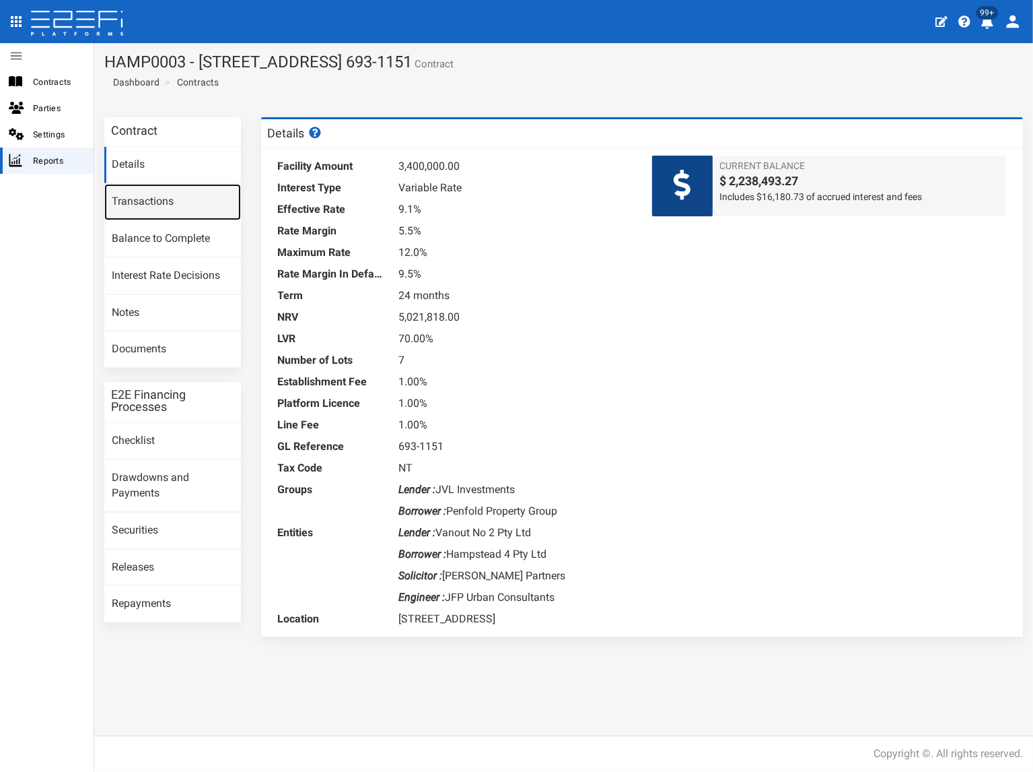
click at [184, 205] on link "Transactions" at bounding box center [172, 202] width 137 height 36
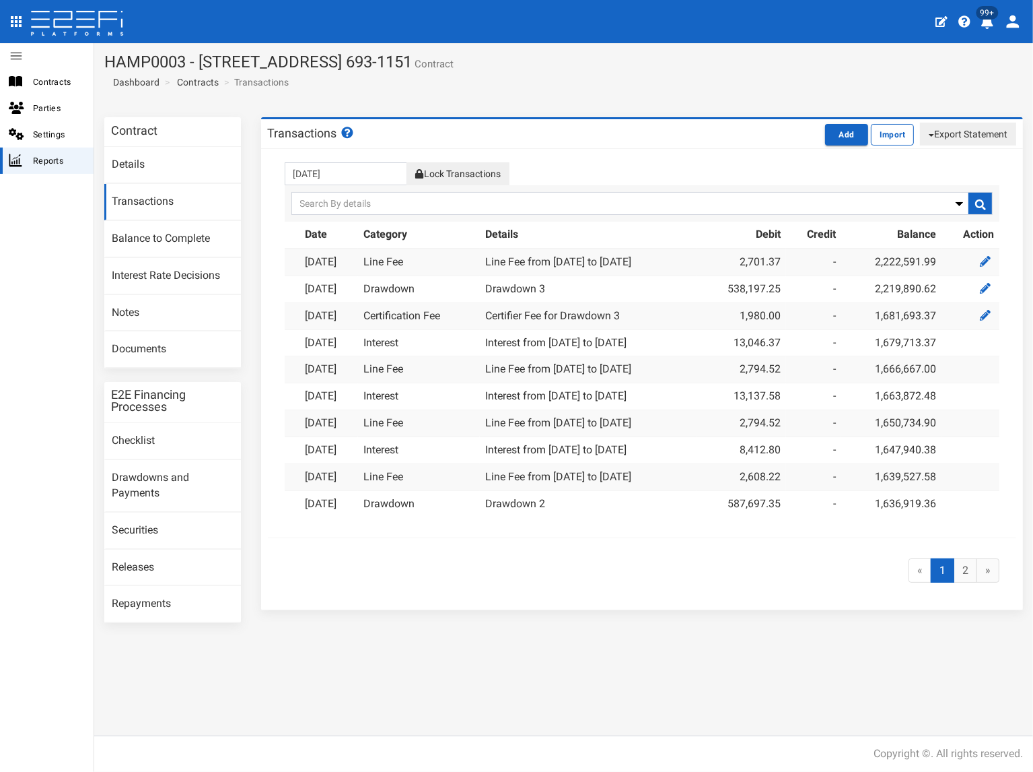
click at [463, 170] on button "Lock Transactions" at bounding box center [458, 173] width 102 height 23
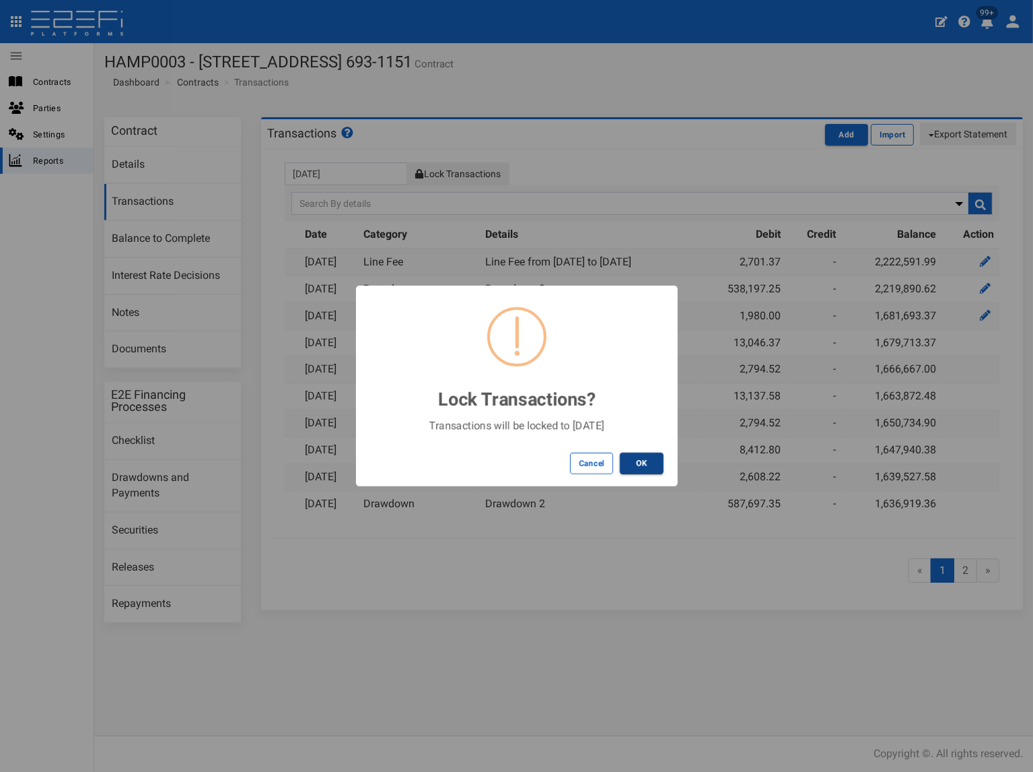
click at [642, 458] on button "OK" at bounding box center [642, 463] width 44 height 22
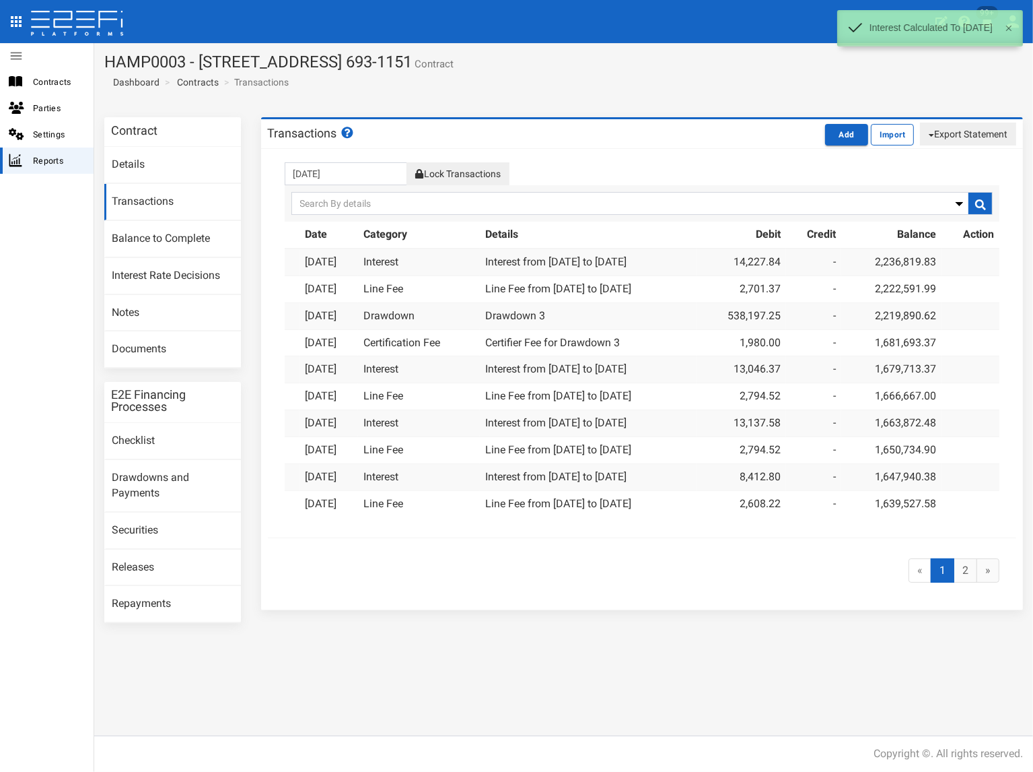
click at [949, 138] on button "Export Statement" at bounding box center [968, 134] width 96 height 23
click at [923, 159] on link "pdf" at bounding box center [963, 160] width 106 height 18
drag, startPoint x: 472, startPoint y: 107, endPoint x: 482, endPoint y: 70, distance: 38.4
click at [472, 106] on div "HAMP0003 - 15 Aramis Place, Nudgee 4014 693-1151 Contract Dashboard Contracts T…" at bounding box center [563, 407] width 939 height 728
click at [490, 65] on h1 "HAMP0003 - 15 Aramis Place, Nudgee 4014 693-1151 Contract" at bounding box center [563, 62] width 919 height 18
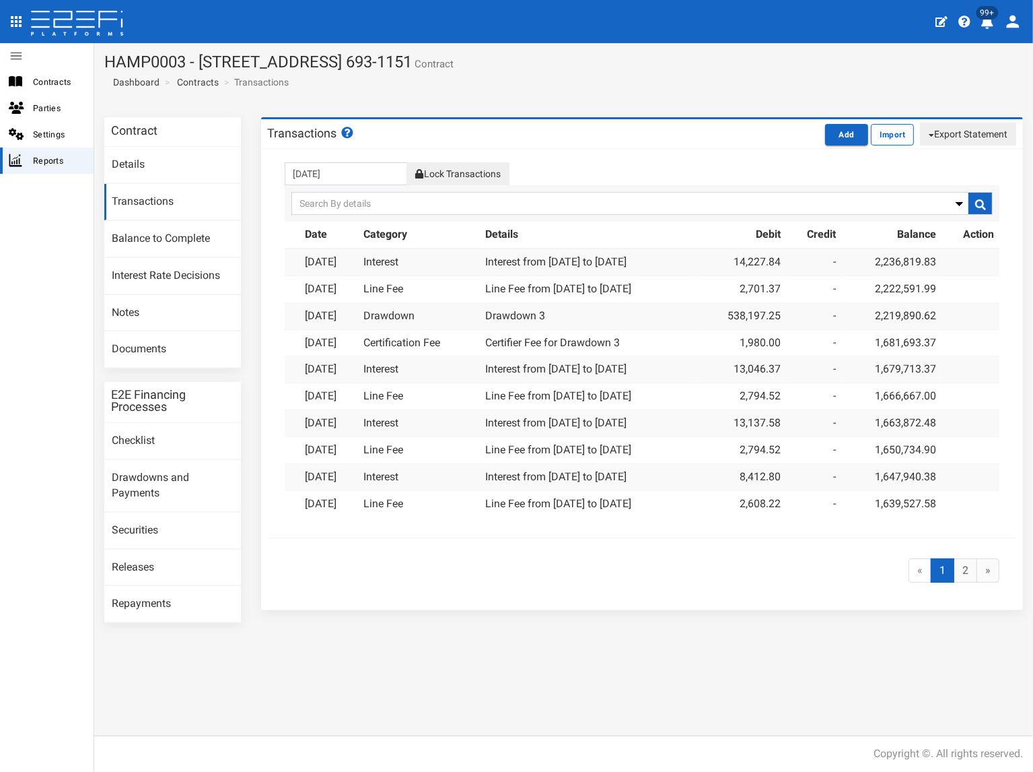
drag, startPoint x: 487, startPoint y: 65, endPoint x: 109, endPoint y: 63, distance: 378.4
click at [109, 63] on h1 "HAMP0003 - 15 Aramis Place, Nudgee 4014 693-1151 Contract" at bounding box center [563, 62] width 919 height 18
copy h1 "HAMP0003 - 15 Aramis Place, Nudgee 4014 693-1151"
click at [162, 345] on link "Documents" at bounding box center [172, 349] width 137 height 36
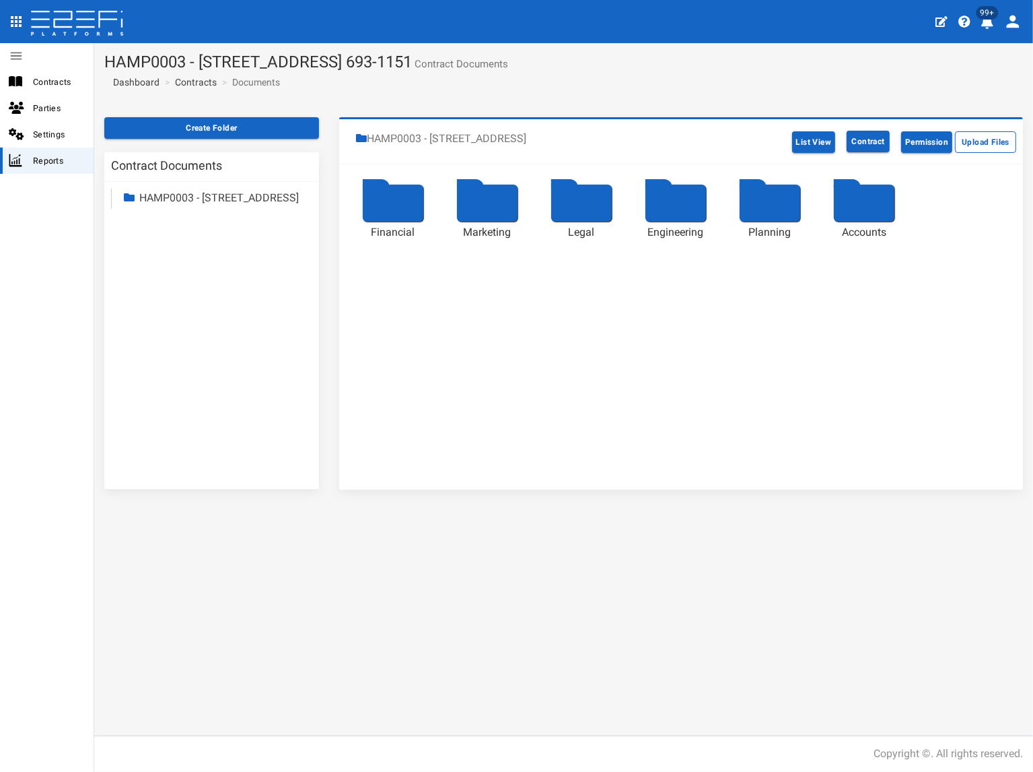
click at [202, 195] on link "HAMP0003 - [STREET_ADDRESS]" at bounding box center [219, 197] width 160 height 13
click at [178, 320] on link "Accounts" at bounding box center [173, 314] width 44 height 13
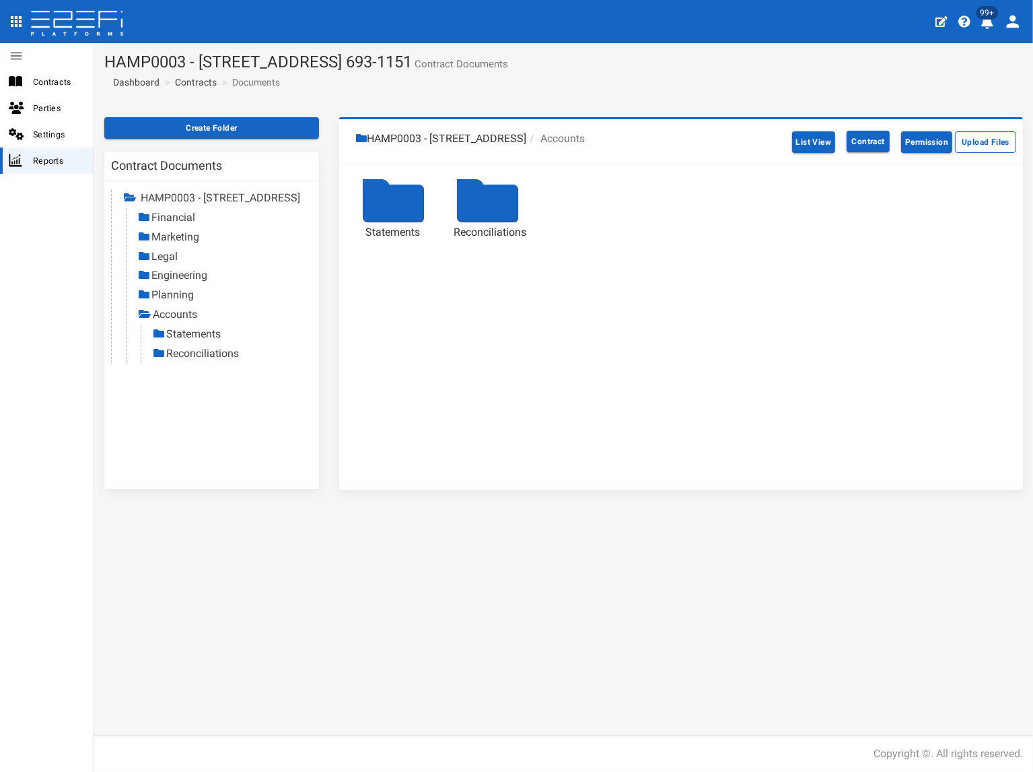
click at [173, 340] on link "Statements" at bounding box center [193, 333] width 55 height 13
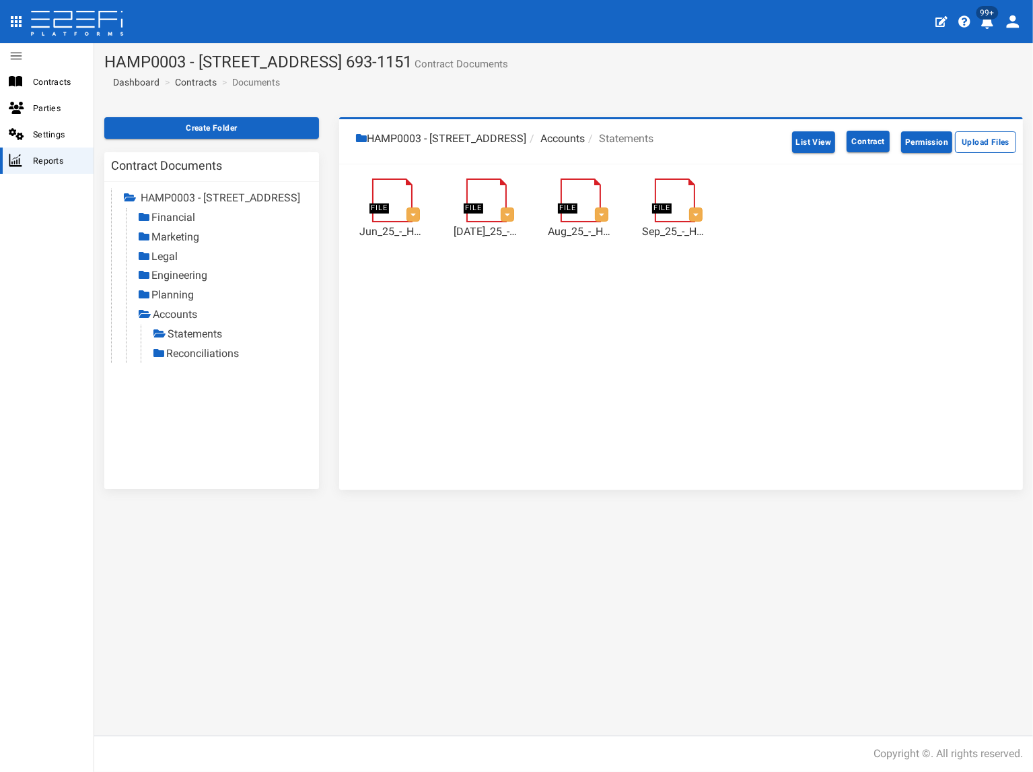
click at [207, 360] on link "Reconciliations" at bounding box center [202, 353] width 73 height 13
click at [194, 81] on link "Contracts" at bounding box center [196, 81] width 42 height 13
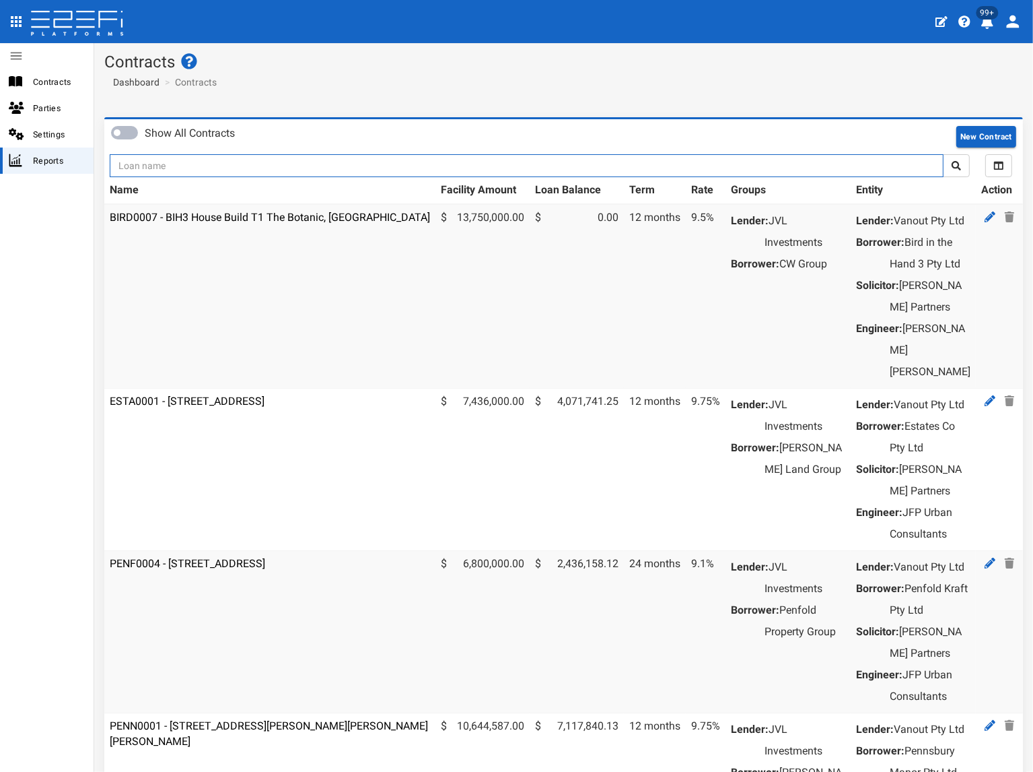
click at [189, 164] on input "text" at bounding box center [527, 165] width 834 height 23
type input "jvl"
click at [943, 154] on button "submit" at bounding box center [956, 165] width 27 height 23
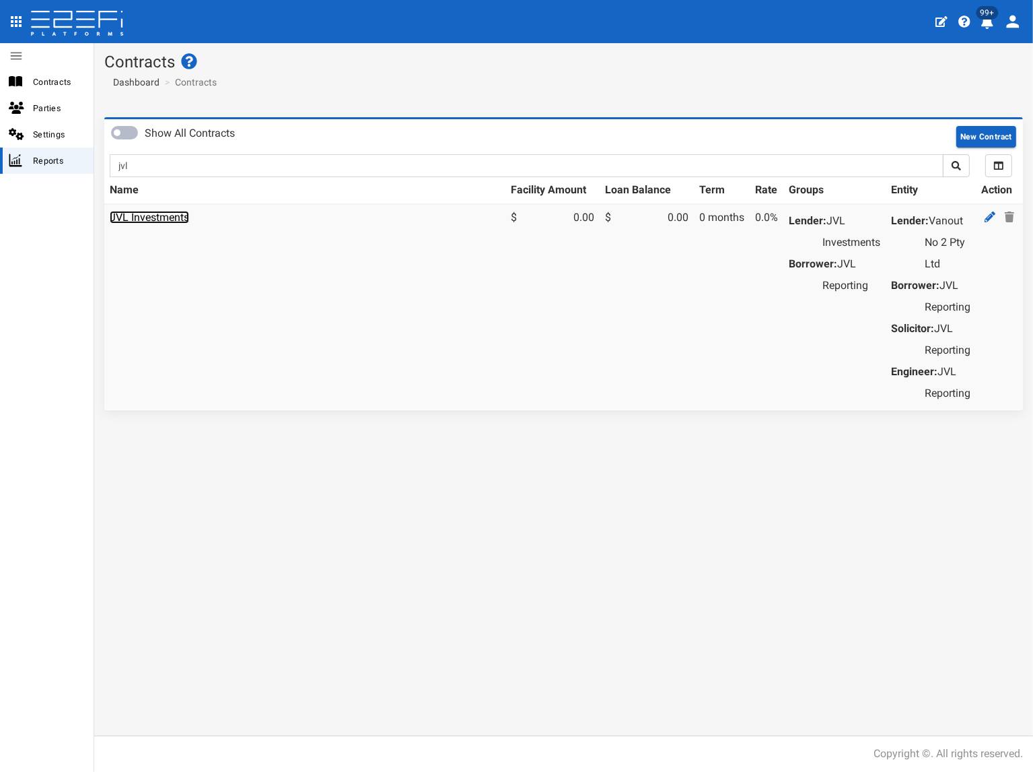
click at [170, 217] on link "JVL Investments" at bounding box center [149, 217] width 79 height 13
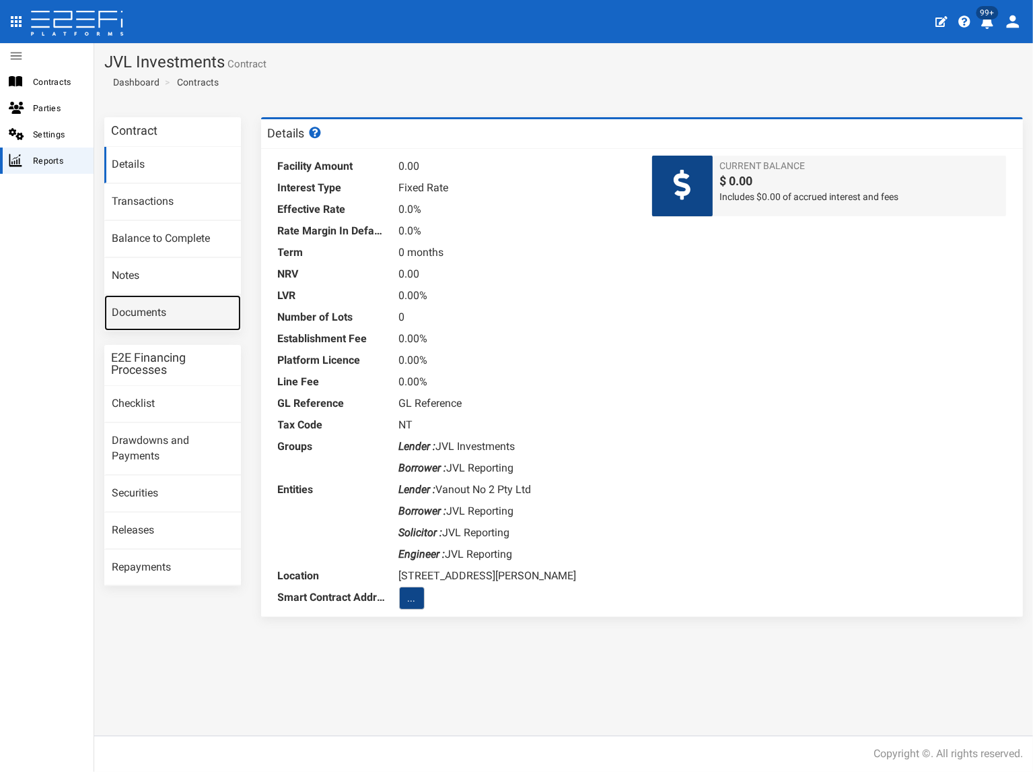
click at [175, 305] on link "Documents" at bounding box center [172, 313] width 137 height 36
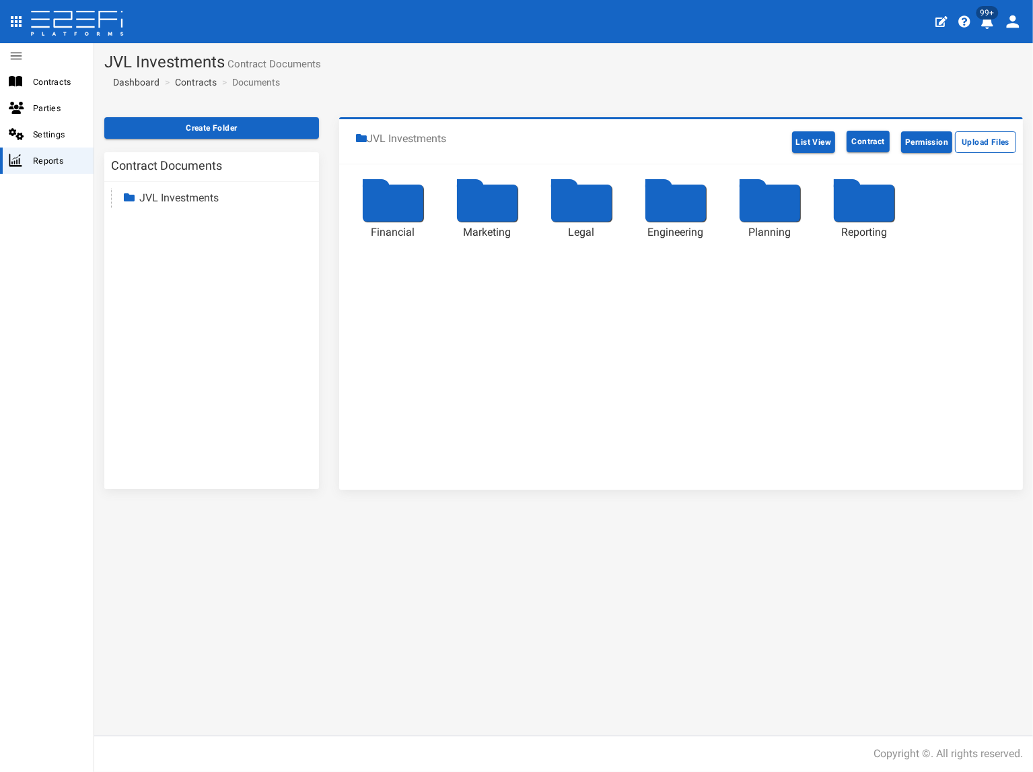
click at [185, 203] on link "JVL Investments" at bounding box center [178, 197] width 79 height 13
click at [175, 316] on link "Reporting" at bounding box center [174, 314] width 46 height 13
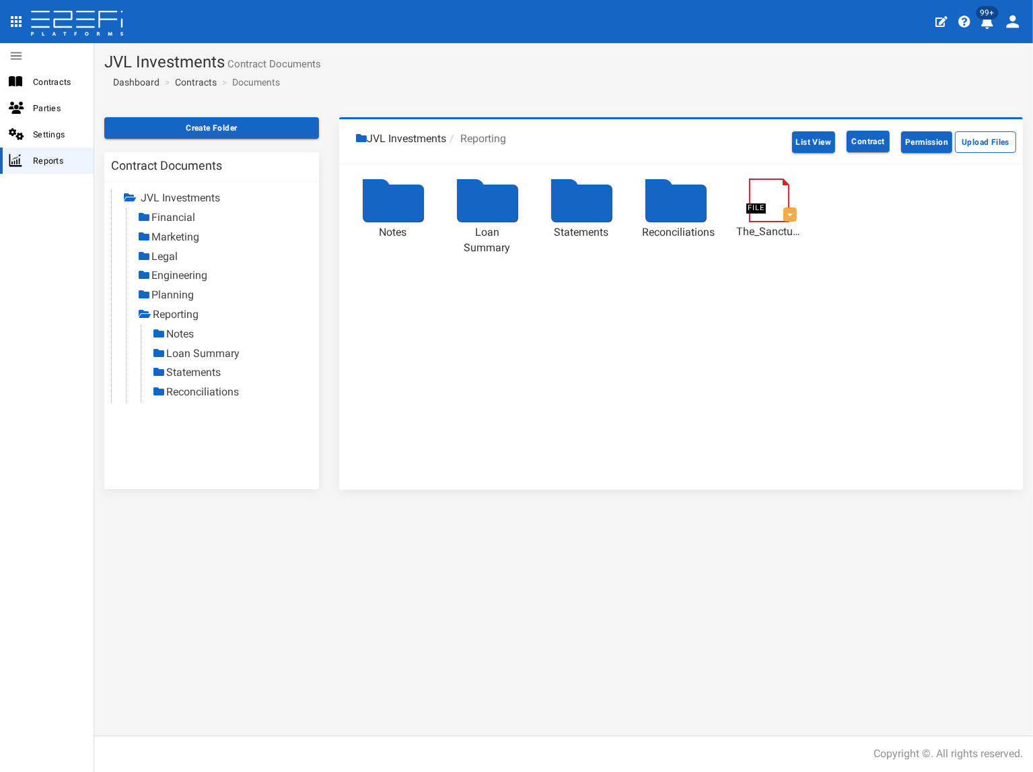
click at [186, 371] on link "Statements" at bounding box center [193, 372] width 55 height 13
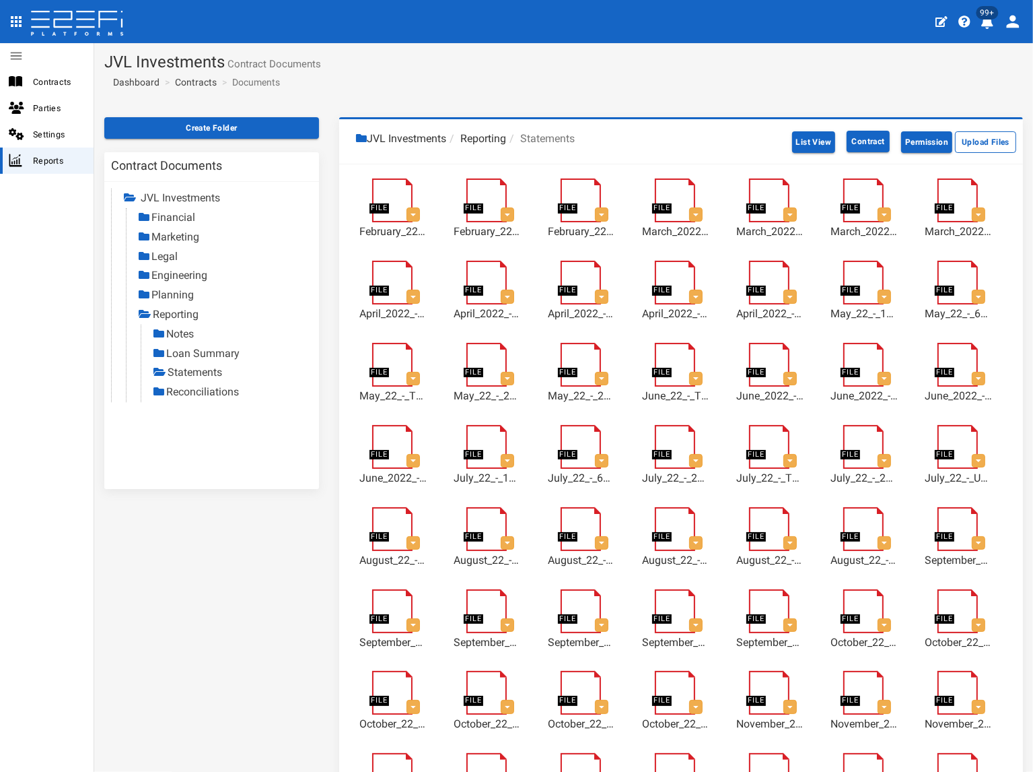
click at [203, 393] on link "Reconciliations" at bounding box center [202, 391] width 73 height 13
click at [205, 86] on link "Contracts" at bounding box center [196, 81] width 42 height 13
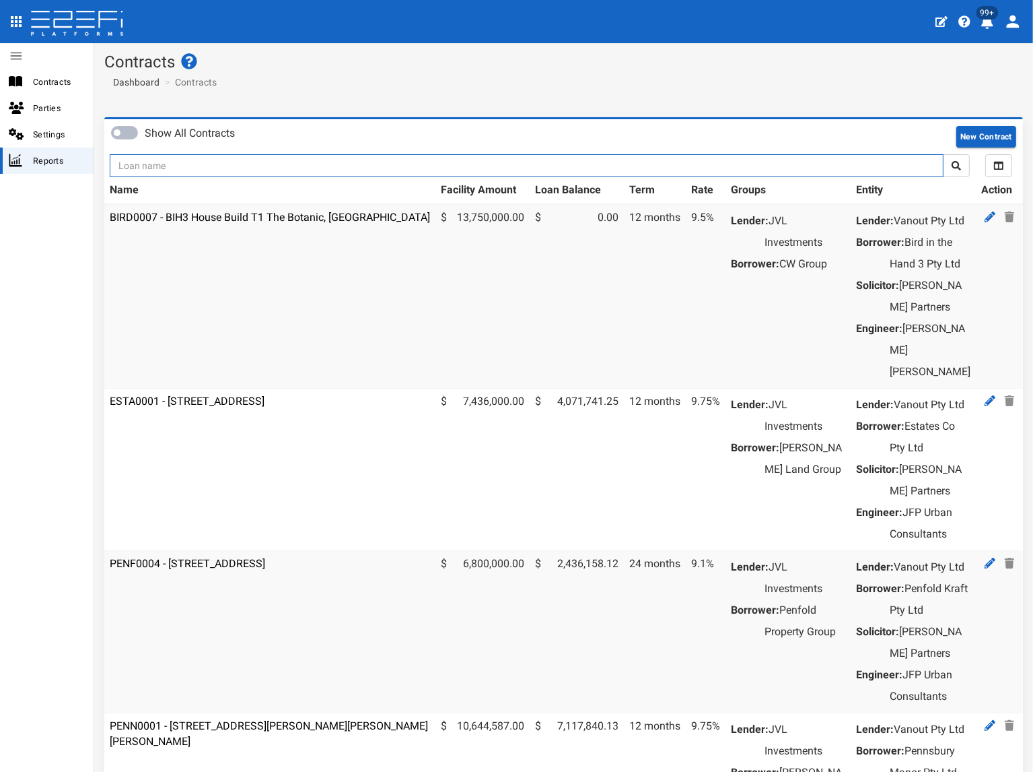
click at [178, 157] on input "text" at bounding box center [527, 165] width 834 height 23
type input "1151"
click at [943, 154] on button "submit" at bounding box center [956, 165] width 27 height 23
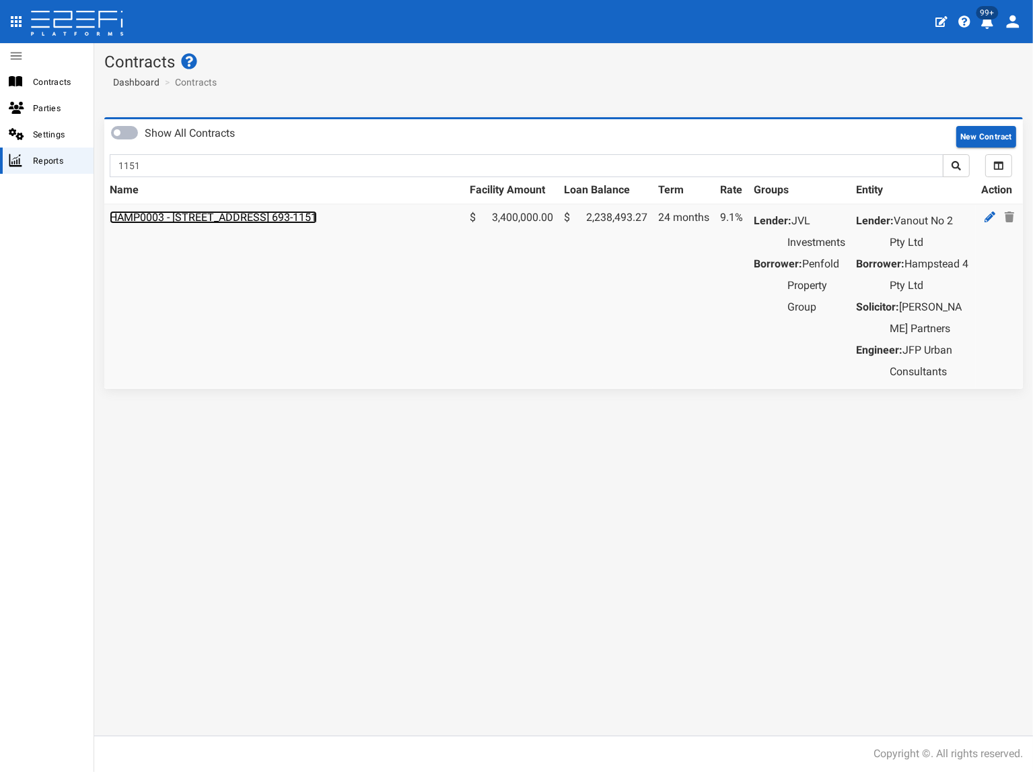
click at [183, 213] on link "HAMP0003 - 15 Aramis Place, Nudgee 4014 693-1151" at bounding box center [213, 217] width 207 height 13
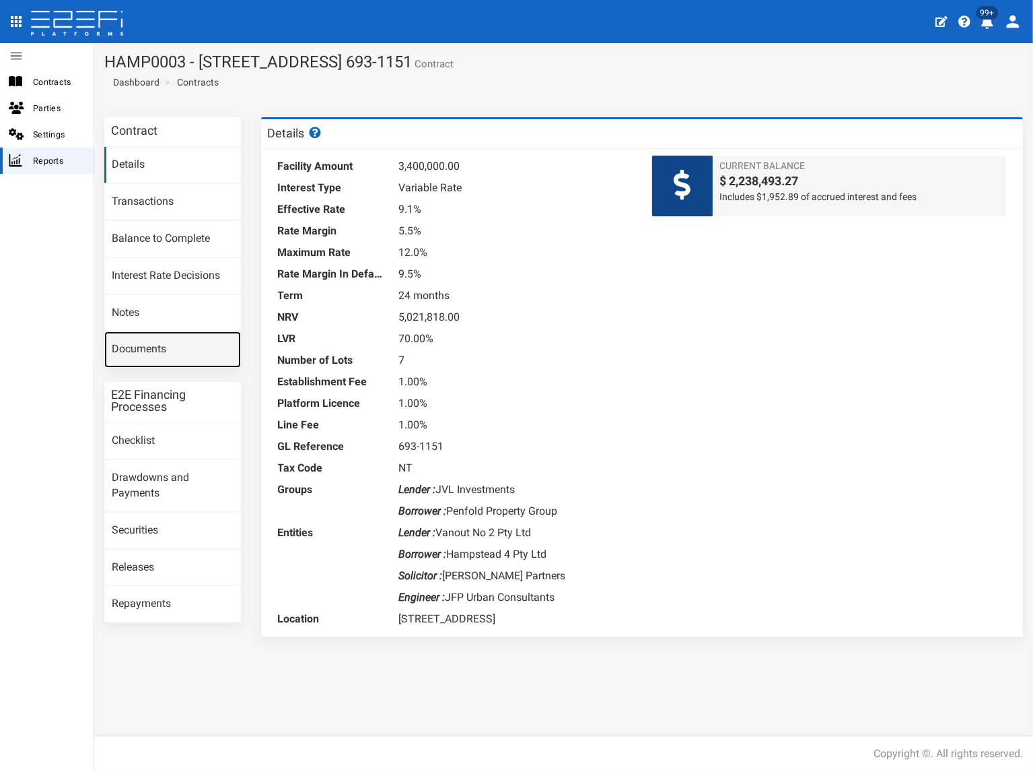
click at [151, 343] on link "Documents" at bounding box center [172, 349] width 137 height 36
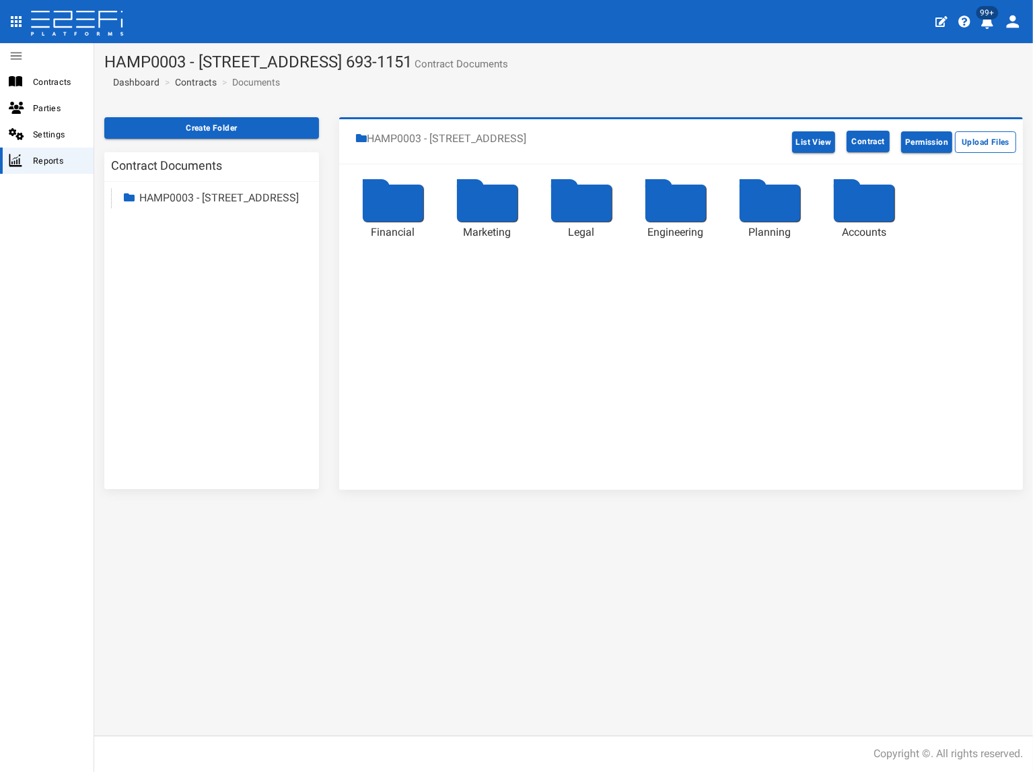
click at [162, 203] on link "HAMP0003 - [STREET_ADDRESS]" at bounding box center [219, 197] width 160 height 13
click at [168, 320] on link "Accounts" at bounding box center [173, 314] width 44 height 13
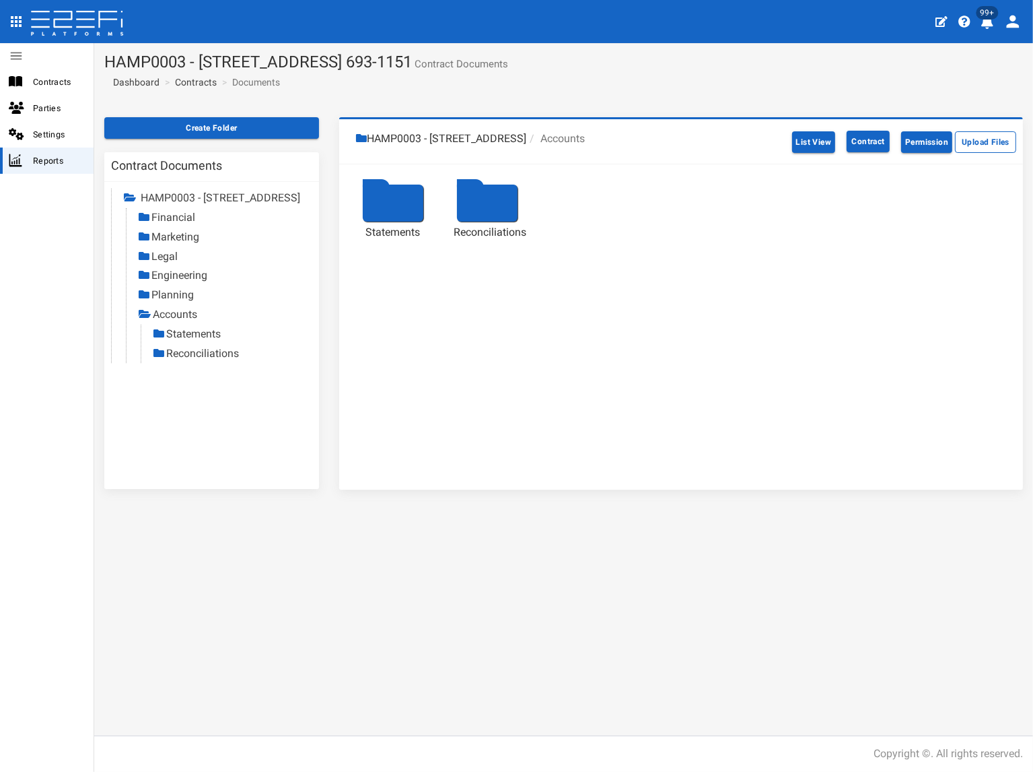
click at [189, 340] on link "Statements" at bounding box center [193, 333] width 55 height 13
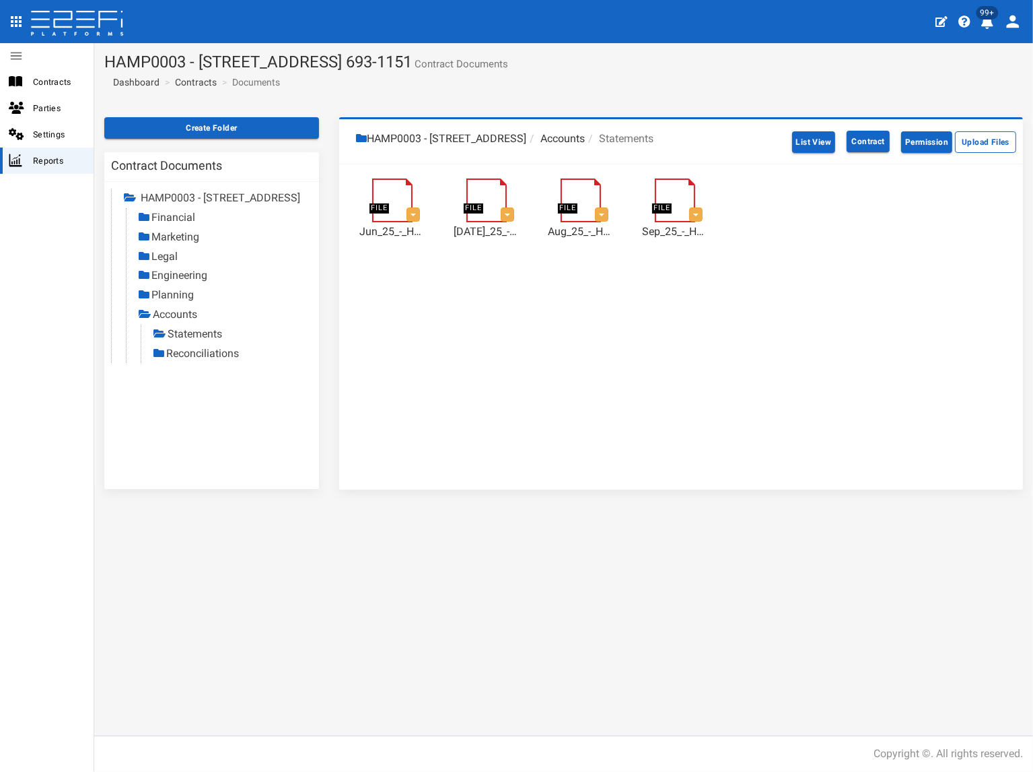
click at [191, 360] on link "Reconciliations" at bounding box center [202, 353] width 73 height 13
click at [205, 83] on link "Contracts" at bounding box center [196, 81] width 42 height 13
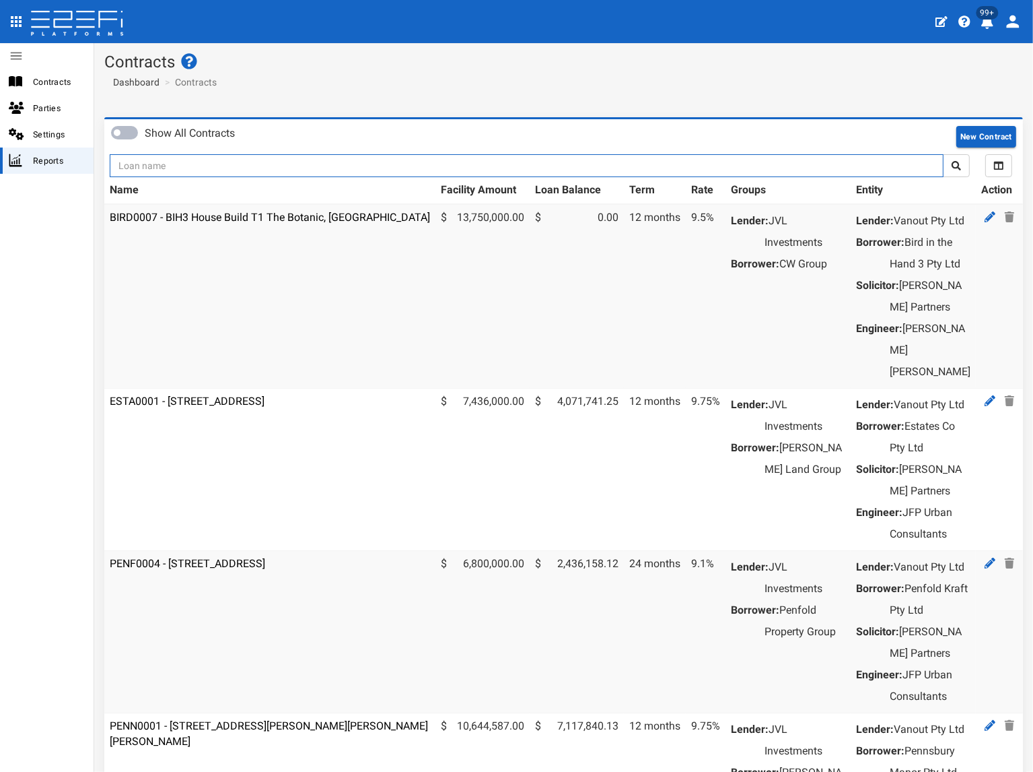
click at [205, 156] on input "text" at bounding box center [527, 165] width 834 height 23
type input "1170"
click at [943, 154] on button "submit" at bounding box center [956, 165] width 27 height 23
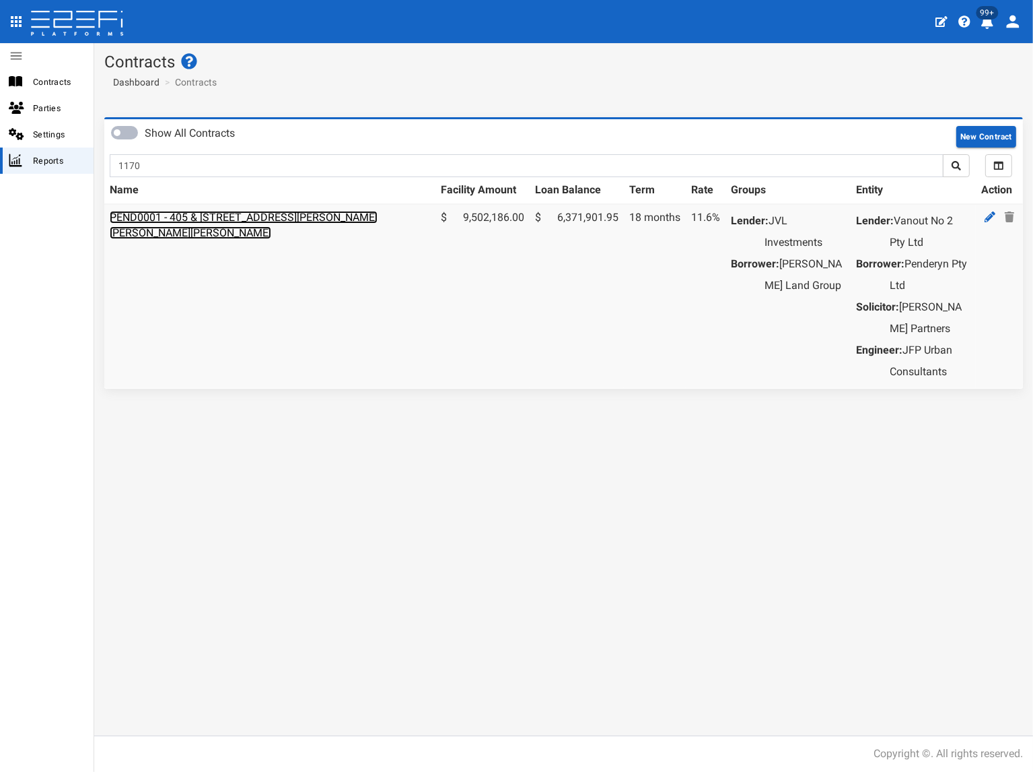
click at [219, 217] on link "PEND0001 - 405 & [STREET_ADDRESS][PERSON_NAME][PERSON_NAME][PERSON_NAME]" at bounding box center [244, 225] width 268 height 28
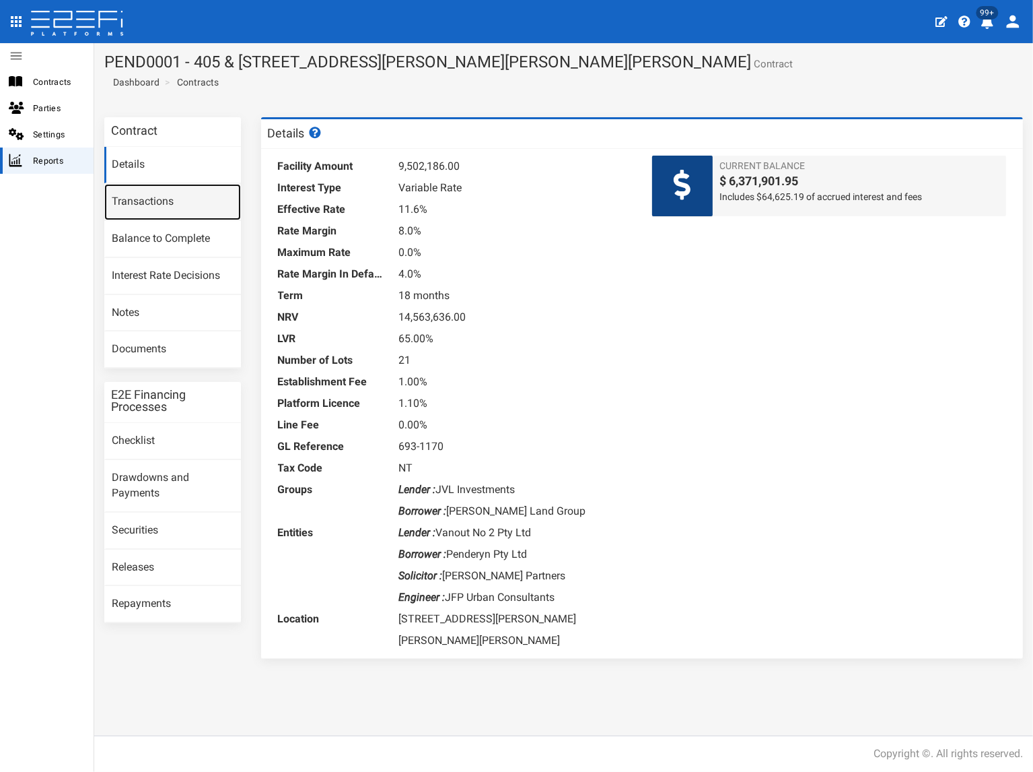
click at [196, 203] on link "Transactions" at bounding box center [172, 202] width 137 height 36
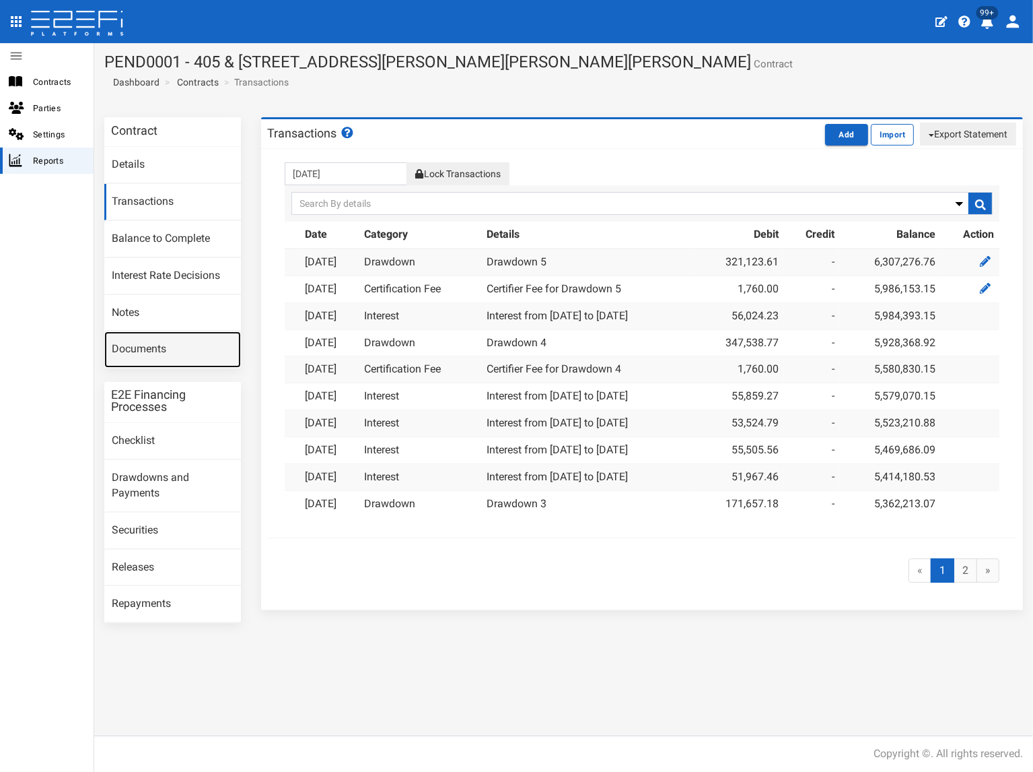
click at [167, 343] on link "Documents" at bounding box center [172, 349] width 137 height 36
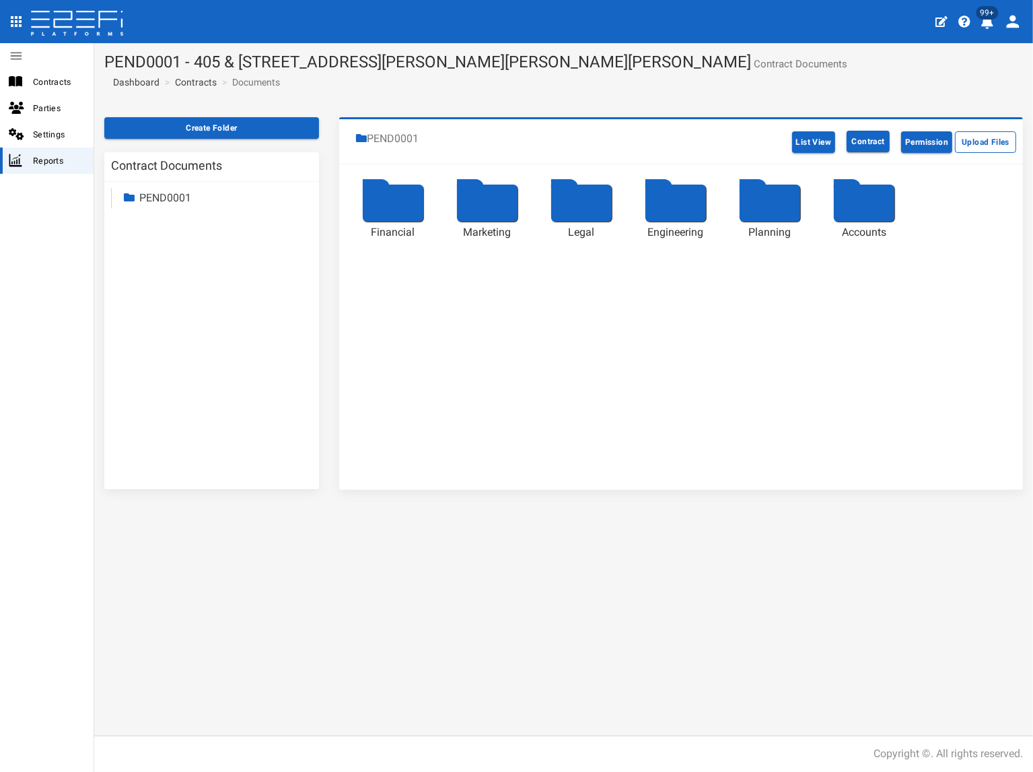
click at [175, 195] on link "PEND0001" at bounding box center [165, 197] width 52 height 13
click at [200, 82] on link "Contracts" at bounding box center [196, 81] width 42 height 13
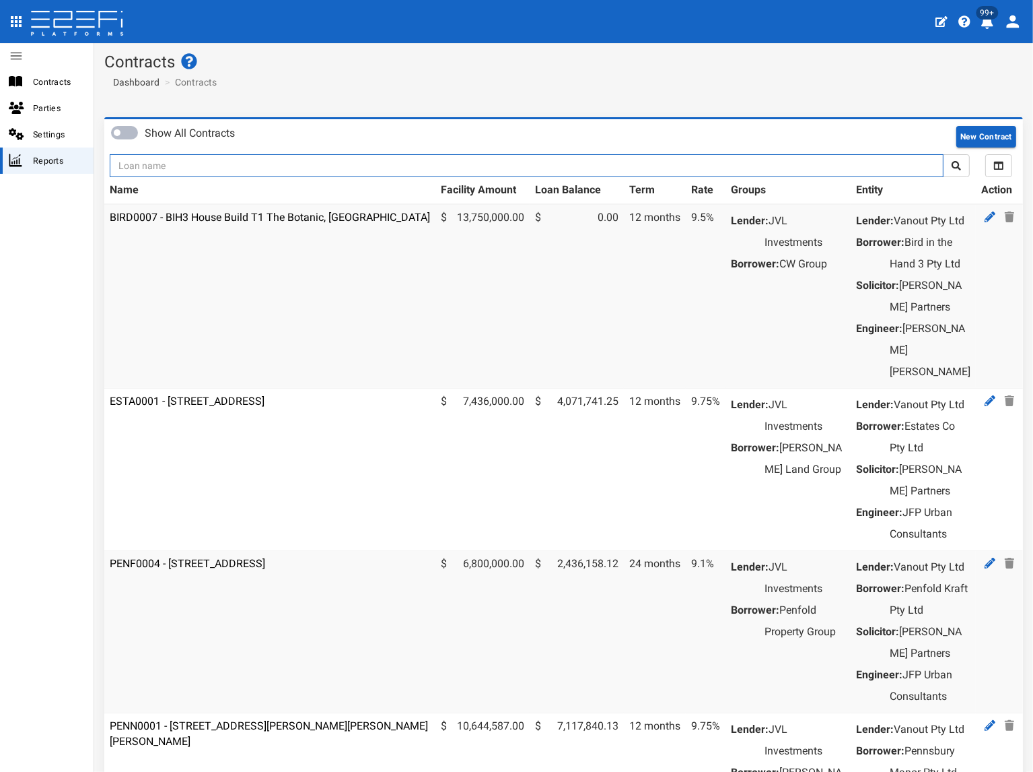
click at [194, 167] on input "text" at bounding box center [527, 165] width 834 height 23
type input "1170"
click at [943, 154] on button "submit" at bounding box center [956, 165] width 27 height 23
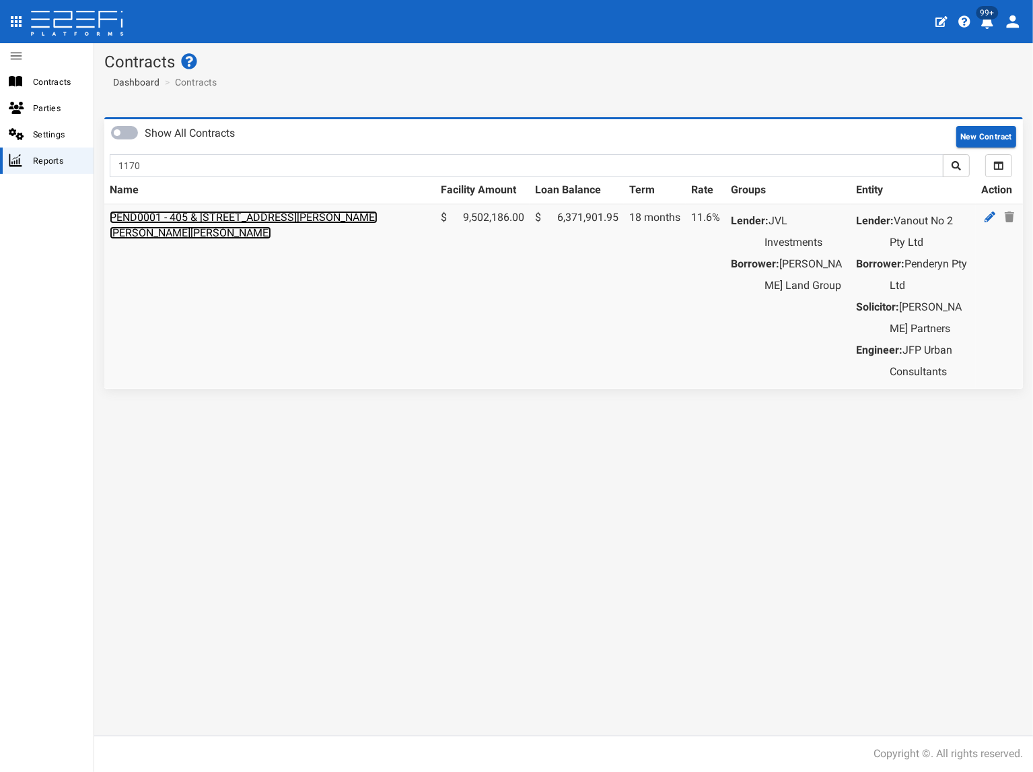
click at [201, 215] on link "PEND0001 - 405 & [STREET_ADDRESS][PERSON_NAME][PERSON_NAME][PERSON_NAME]" at bounding box center [244, 225] width 268 height 28
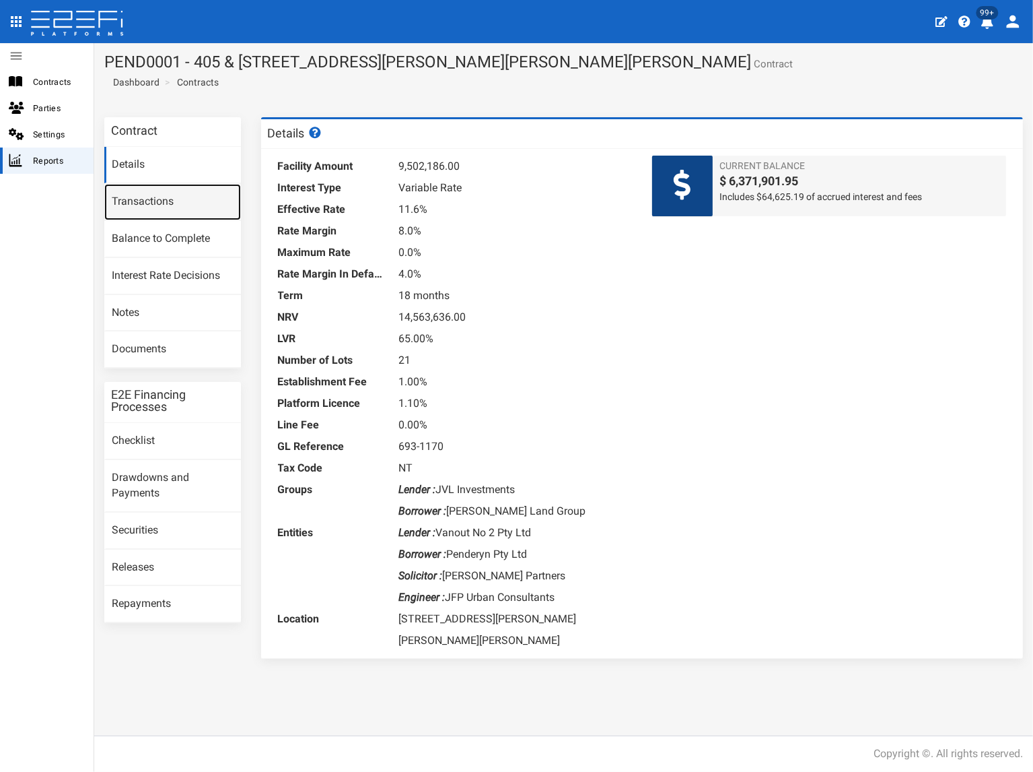
click at [189, 197] on link "Transactions" at bounding box center [172, 202] width 137 height 36
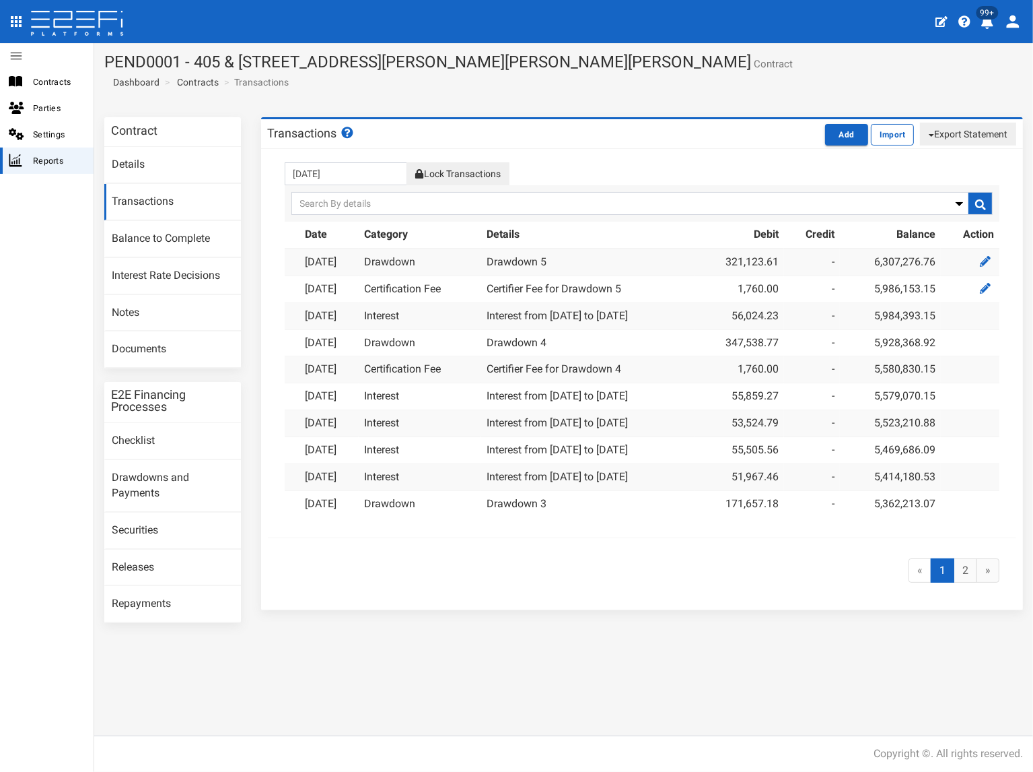
click at [485, 173] on button "Lock Transactions" at bounding box center [458, 173] width 102 height 23
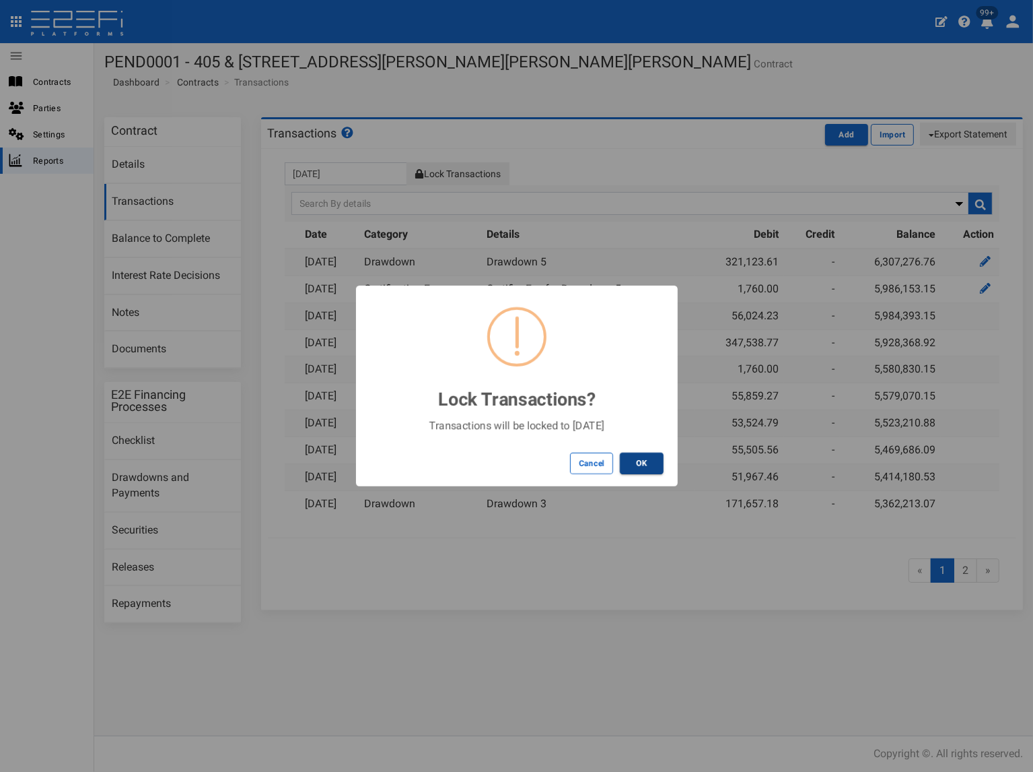
click at [646, 460] on button "OK" at bounding box center [642, 463] width 44 height 22
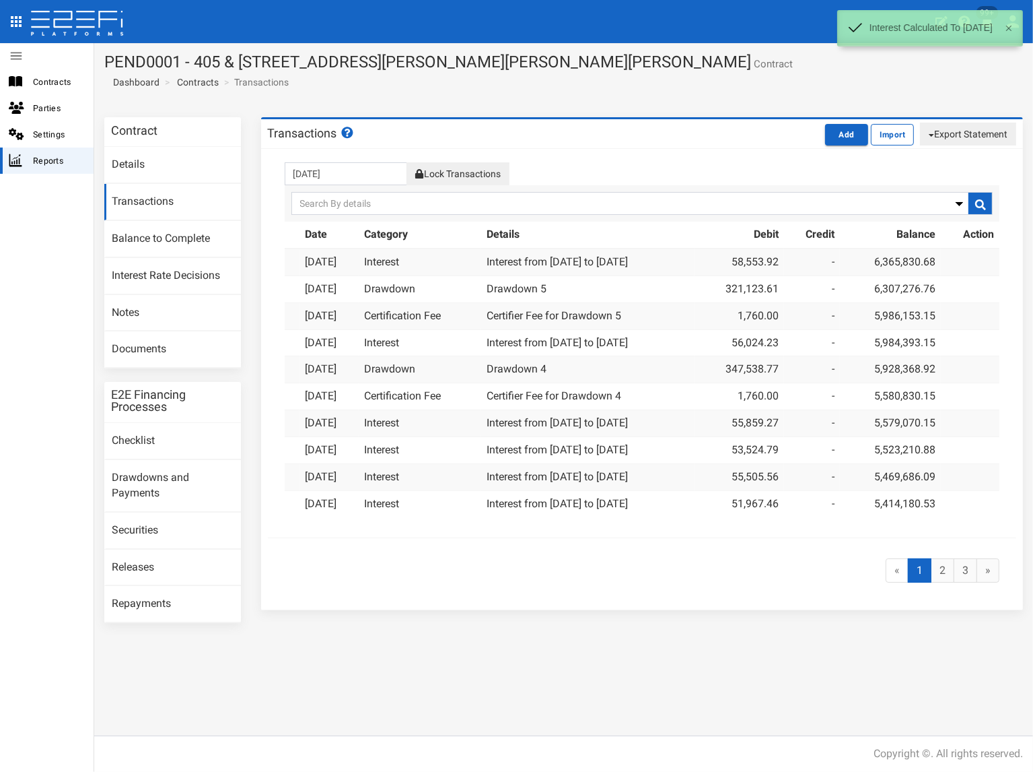
click at [945, 131] on button "Export Statement" at bounding box center [968, 134] width 96 height 23
click at [941, 159] on link "pdf" at bounding box center [963, 160] width 106 height 18
click at [569, 87] on section "PEND0001 - 405 & 407 Beckett Road, Bridgeman Downs - 693-1170 Contract Dashboar…" at bounding box center [563, 75] width 939 height 64
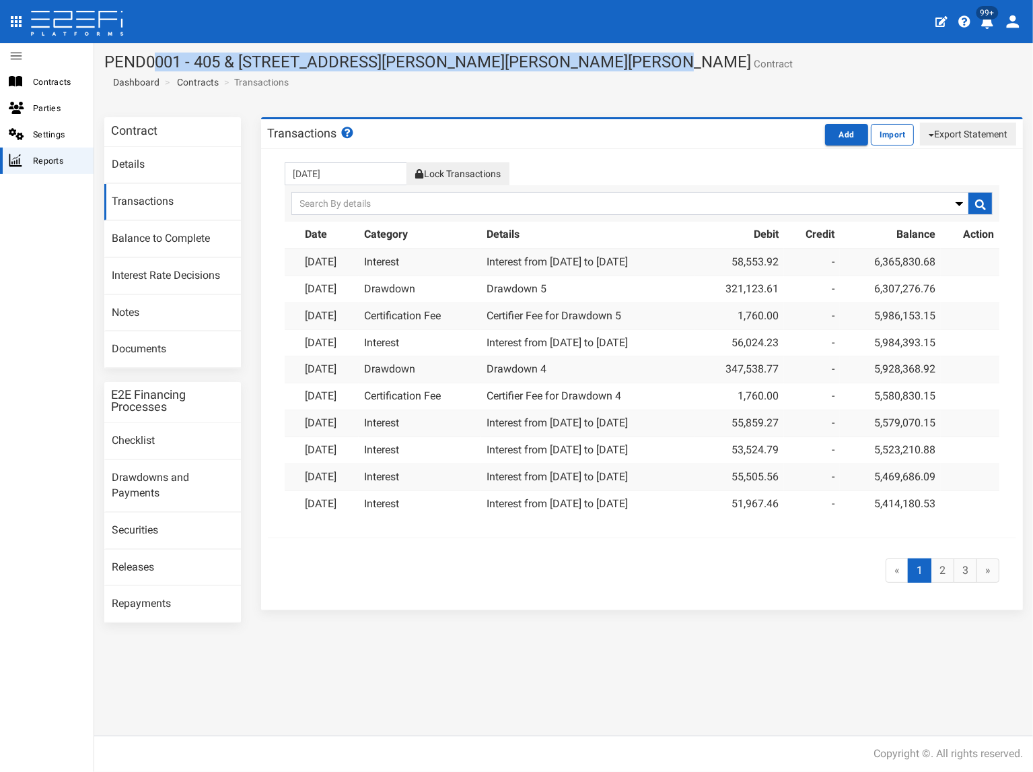
drag, startPoint x: 586, startPoint y: 60, endPoint x: 106, endPoint y: 54, distance: 479.4
click at [106, 54] on h1 "PEND0001 - 405 & 407 Beckett Road, Bridgeman Downs - 693-1170 Contract" at bounding box center [563, 62] width 919 height 18
copy h1 "PEND0001 - 405 & [STREET_ADDRESS][PERSON_NAME][PERSON_NAME][PERSON_NAME]"
click at [137, 345] on link "Documents" at bounding box center [172, 349] width 137 height 36
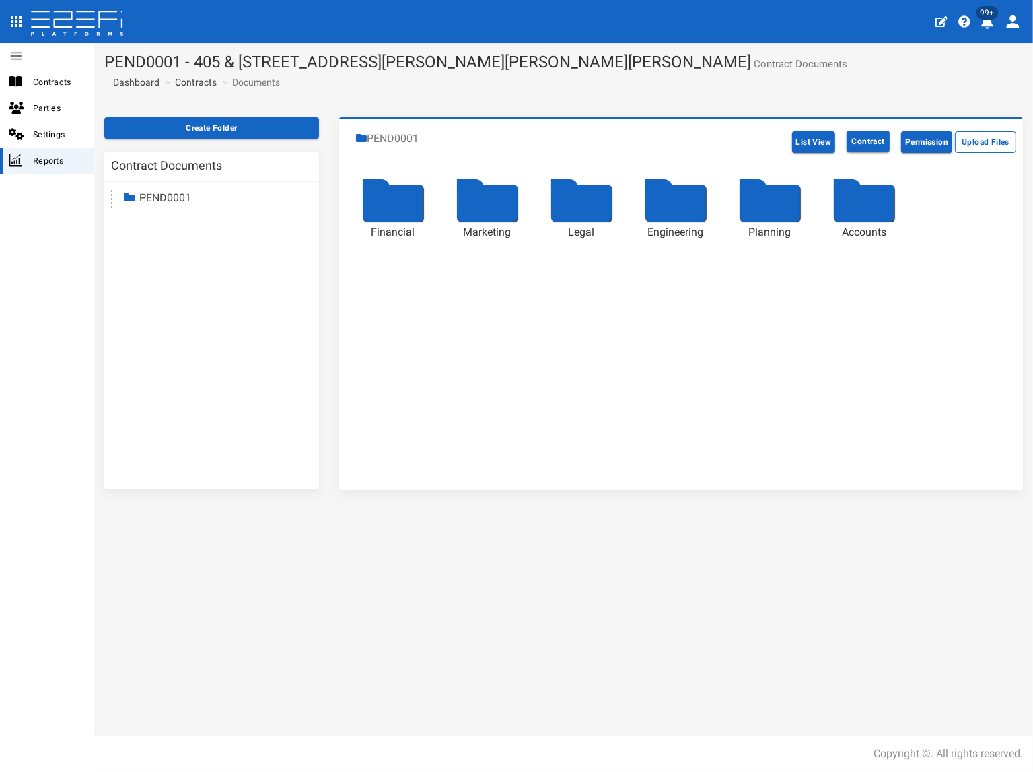
drag, startPoint x: 172, startPoint y: 197, endPoint x: 164, endPoint y: 242, distance: 45.2
click at [172, 195] on link "PEND0001" at bounding box center [165, 197] width 52 height 13
click at [169, 319] on link "Accounts" at bounding box center [173, 314] width 44 height 13
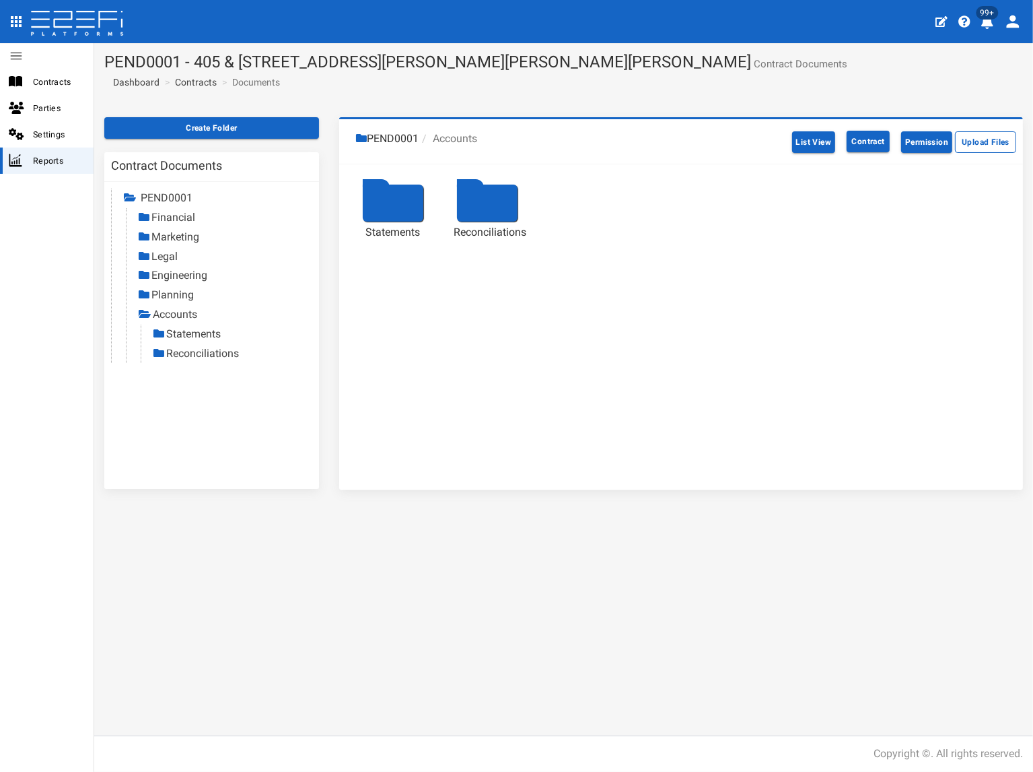
click at [198, 335] on link "Statements" at bounding box center [193, 333] width 55 height 13
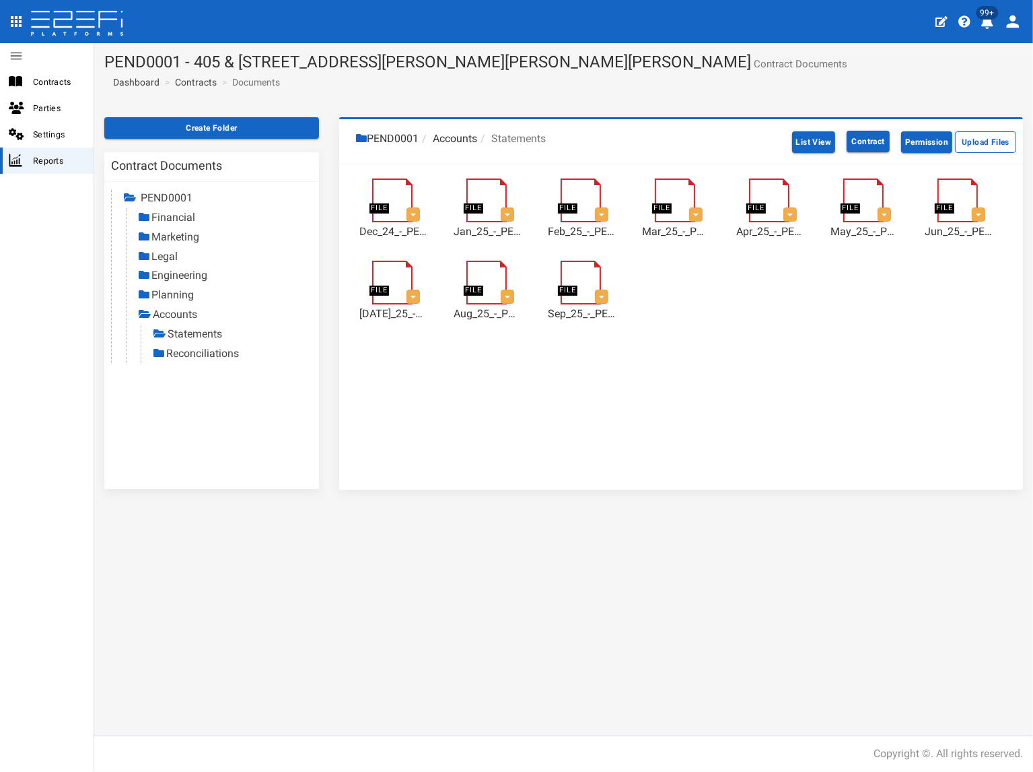
drag, startPoint x: 182, startPoint y: 351, endPoint x: 160, endPoint y: 360, distance: 24.8
click at [182, 351] on link "Reconciliations" at bounding box center [202, 353] width 73 height 13
click at [207, 334] on link "Statements" at bounding box center [195, 333] width 55 height 13
click at [201, 82] on link "Contracts" at bounding box center [196, 81] width 42 height 13
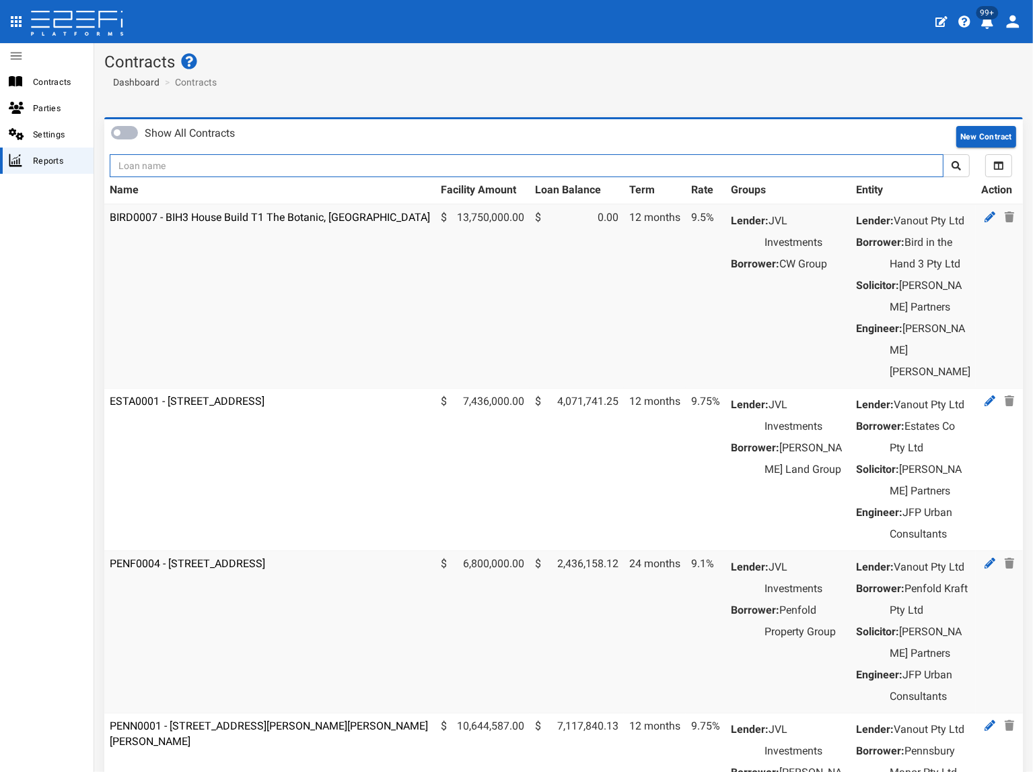
click at [176, 164] on input "text" at bounding box center [527, 165] width 834 height 23
type input "jvl"
click at [943, 154] on button "submit" at bounding box center [956, 165] width 27 height 23
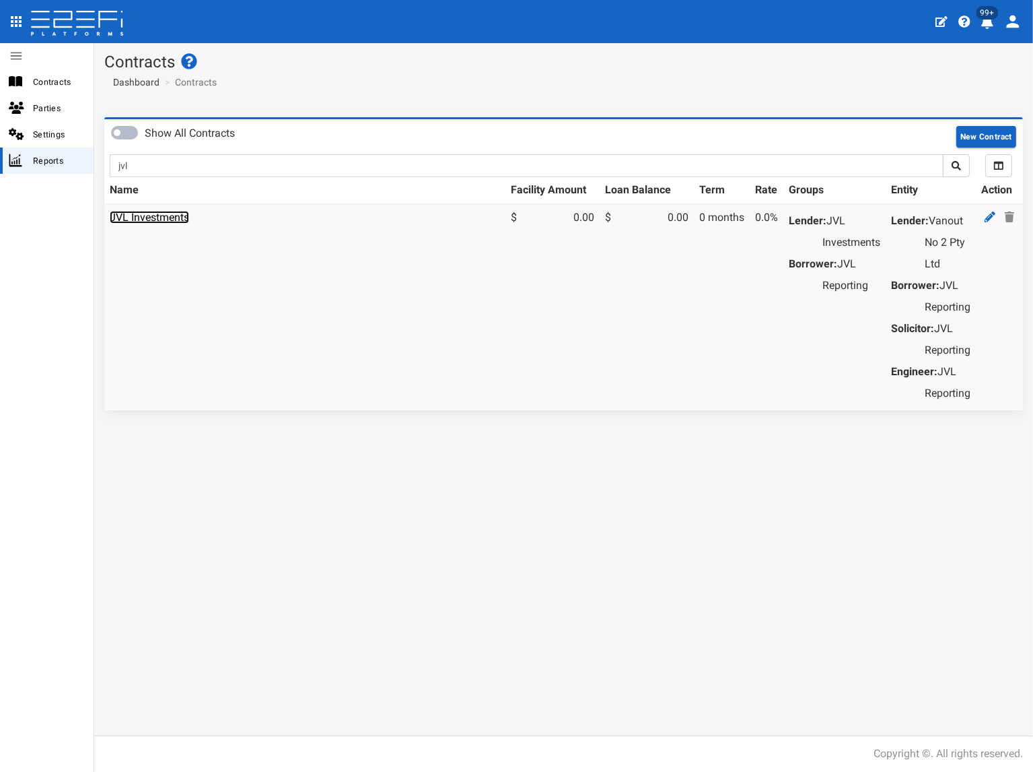
click at [180, 214] on link "JVL Investments" at bounding box center [149, 217] width 79 height 13
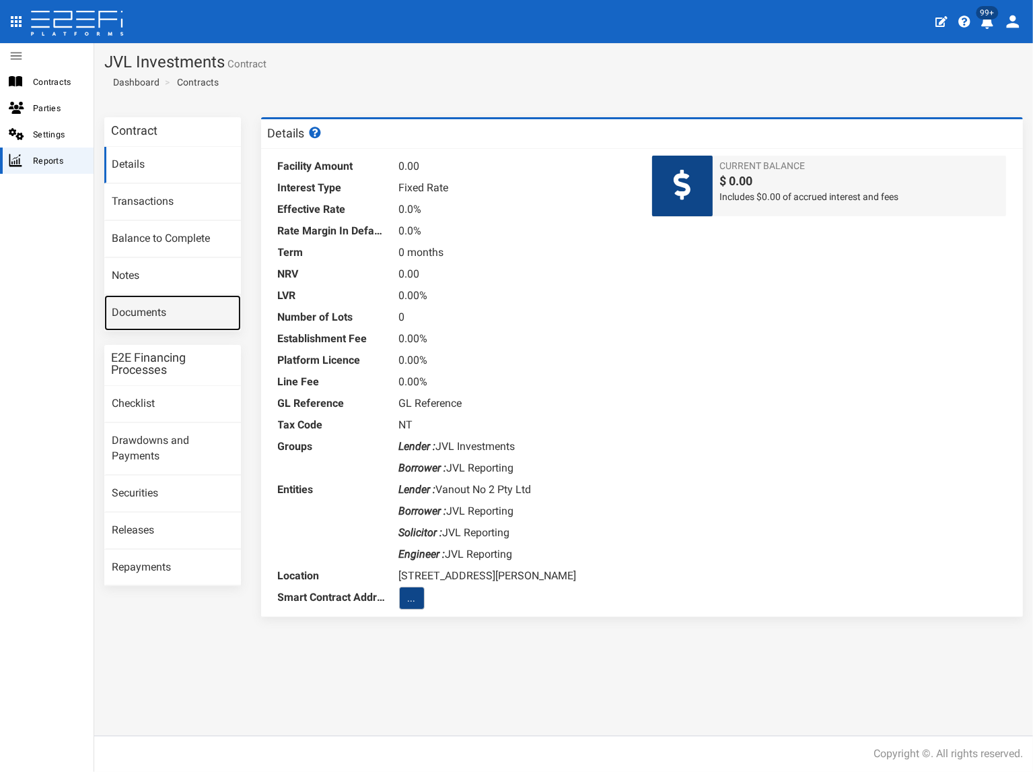
click at [174, 309] on link "Documents" at bounding box center [172, 313] width 137 height 36
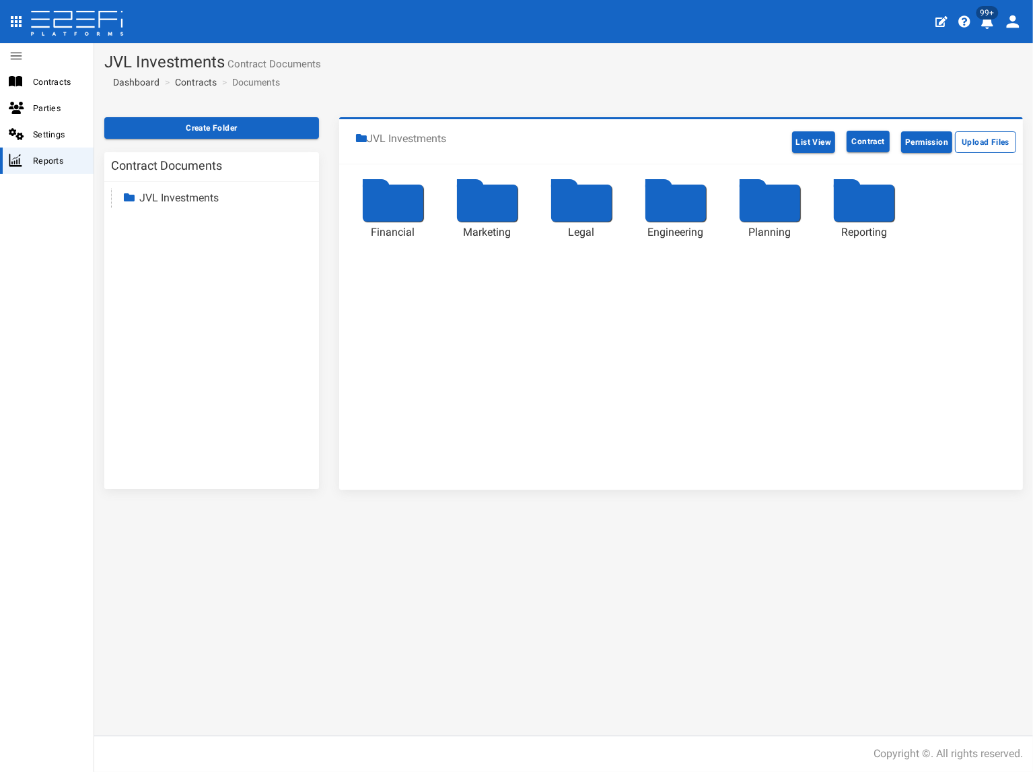
drag, startPoint x: 202, startPoint y: 192, endPoint x: 200, endPoint y: 219, distance: 27.7
click at [202, 192] on link "JVL Investments" at bounding box center [178, 197] width 79 height 13
click at [181, 315] on link "Reporting" at bounding box center [174, 314] width 46 height 13
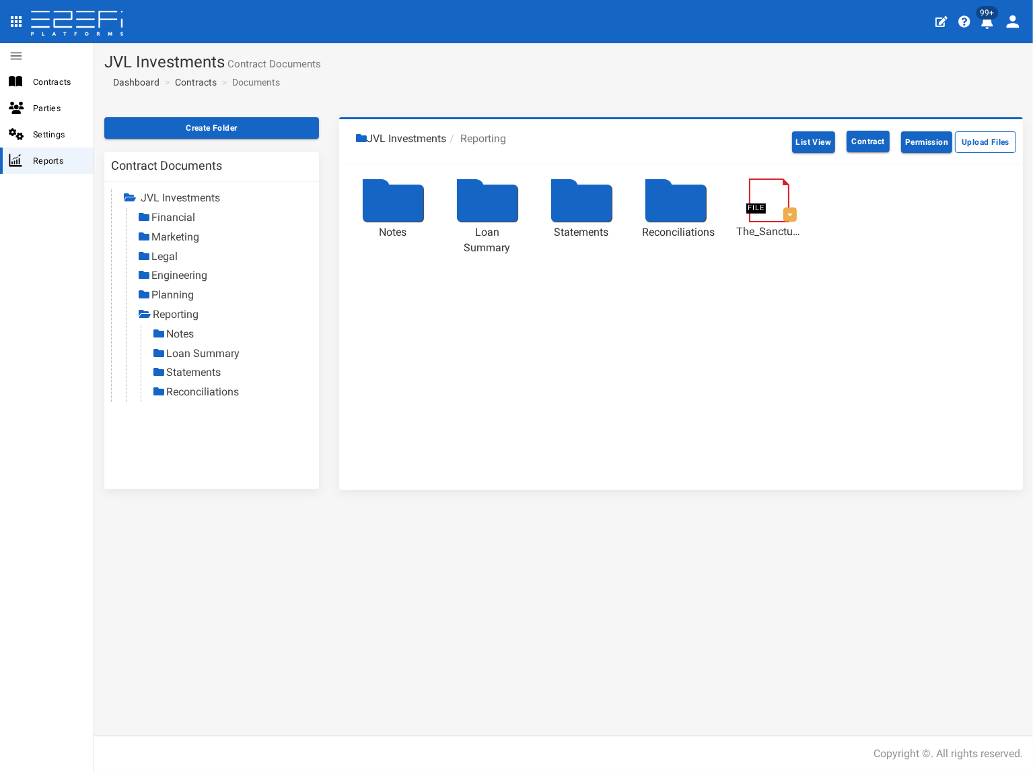
click at [186, 370] on link "Statements" at bounding box center [193, 372] width 55 height 13
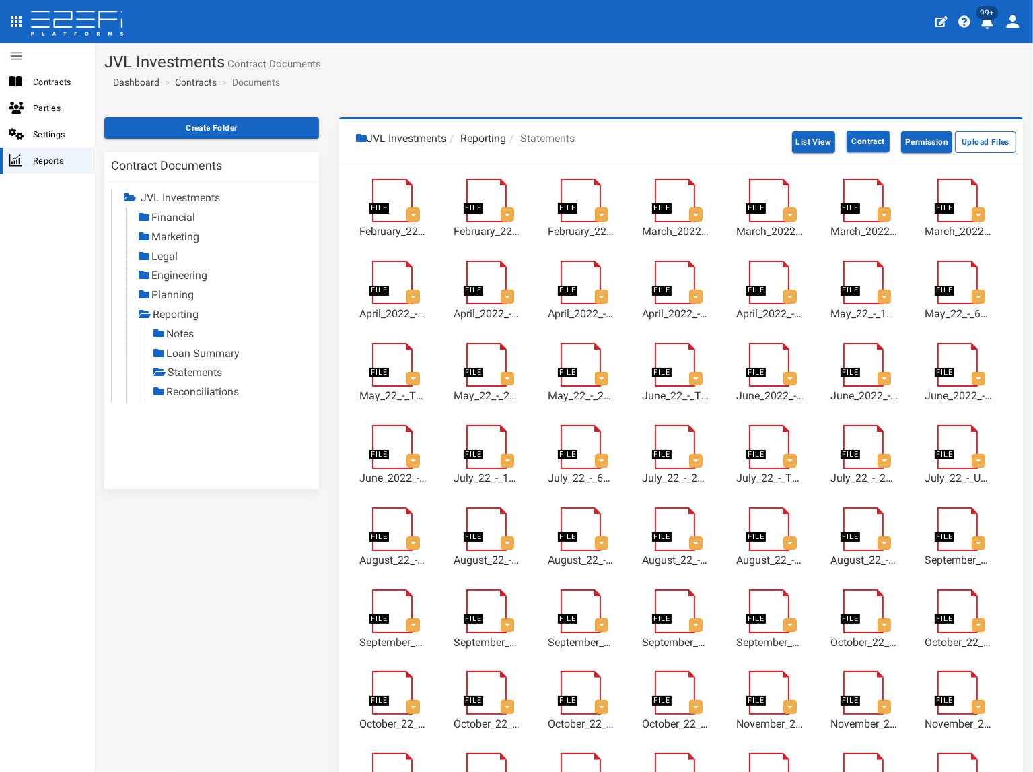
click at [218, 386] on link "Reconciliations" at bounding box center [202, 391] width 73 height 13
click at [195, 81] on link "Contracts" at bounding box center [196, 81] width 42 height 13
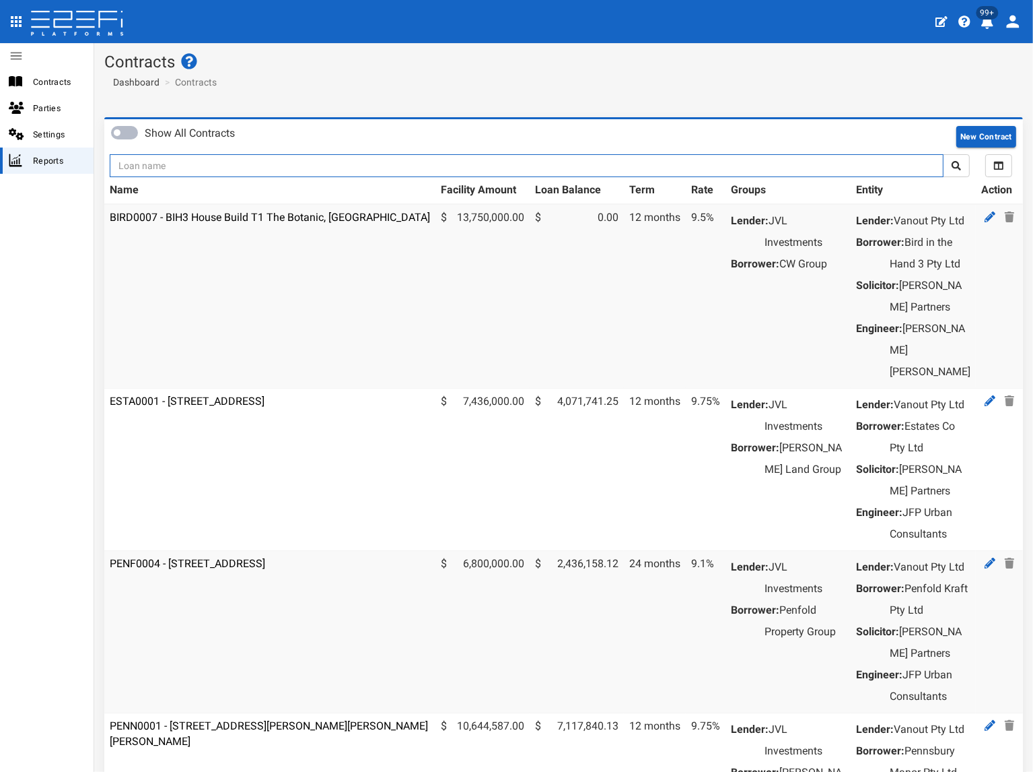
click at [184, 162] on input "text" at bounding box center [527, 165] width 834 height 23
type input "1175"
click at [943, 154] on button "submit" at bounding box center [956, 165] width 27 height 23
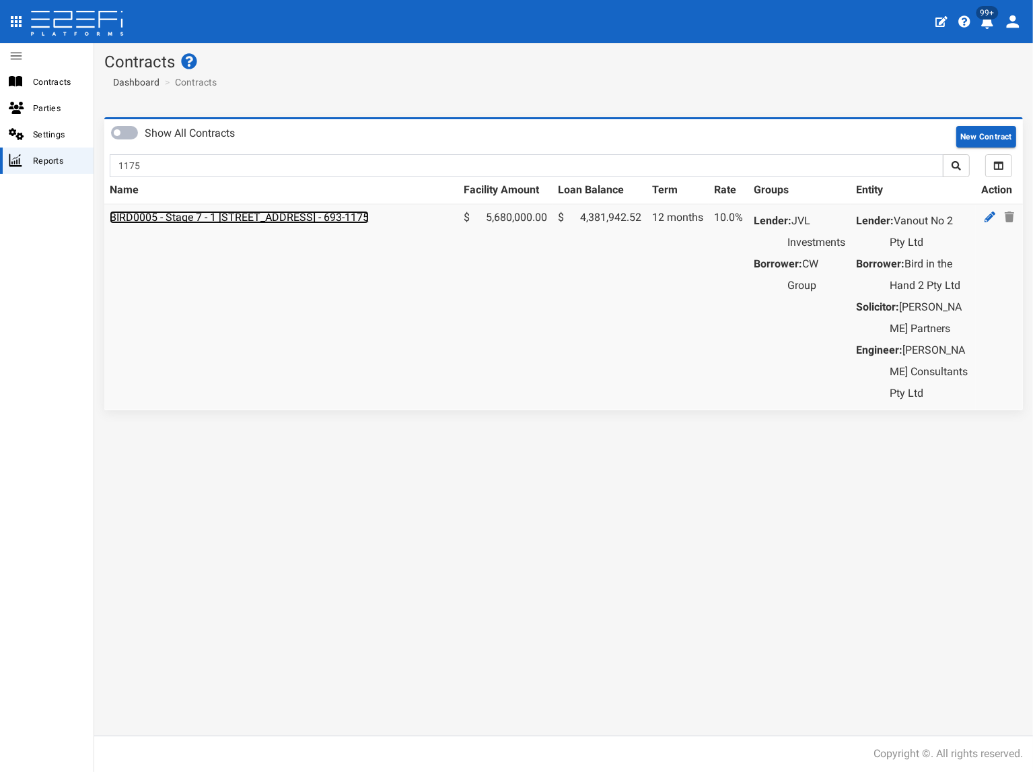
click at [205, 213] on link "BIRD0005 - Stage 7 - 1 [STREET_ADDRESS] - 693-1175" at bounding box center [239, 217] width 259 height 13
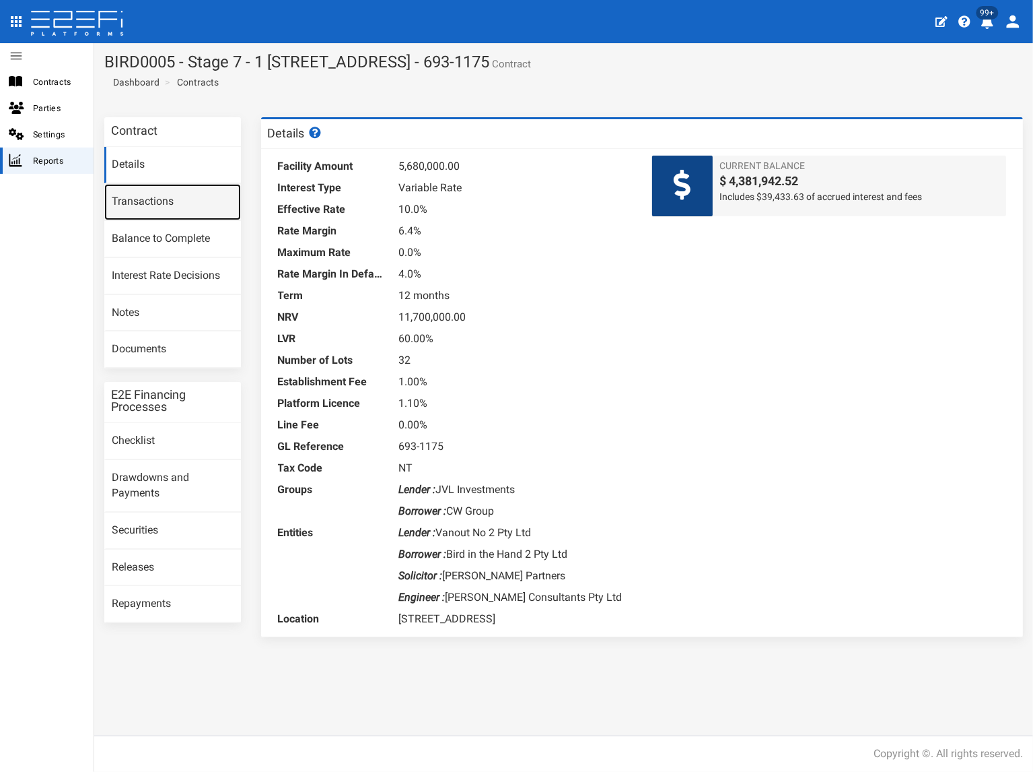
click at [174, 203] on link "Transactions" at bounding box center [172, 202] width 137 height 36
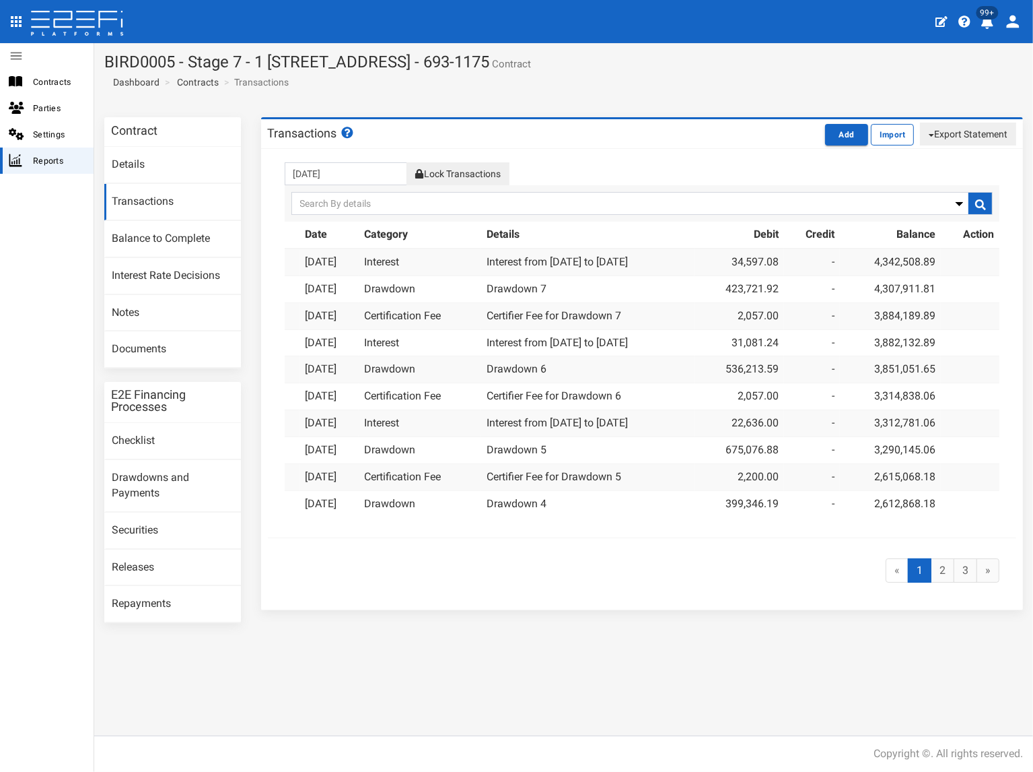
click at [441, 170] on button "Lock Transactions" at bounding box center [458, 173] width 102 height 23
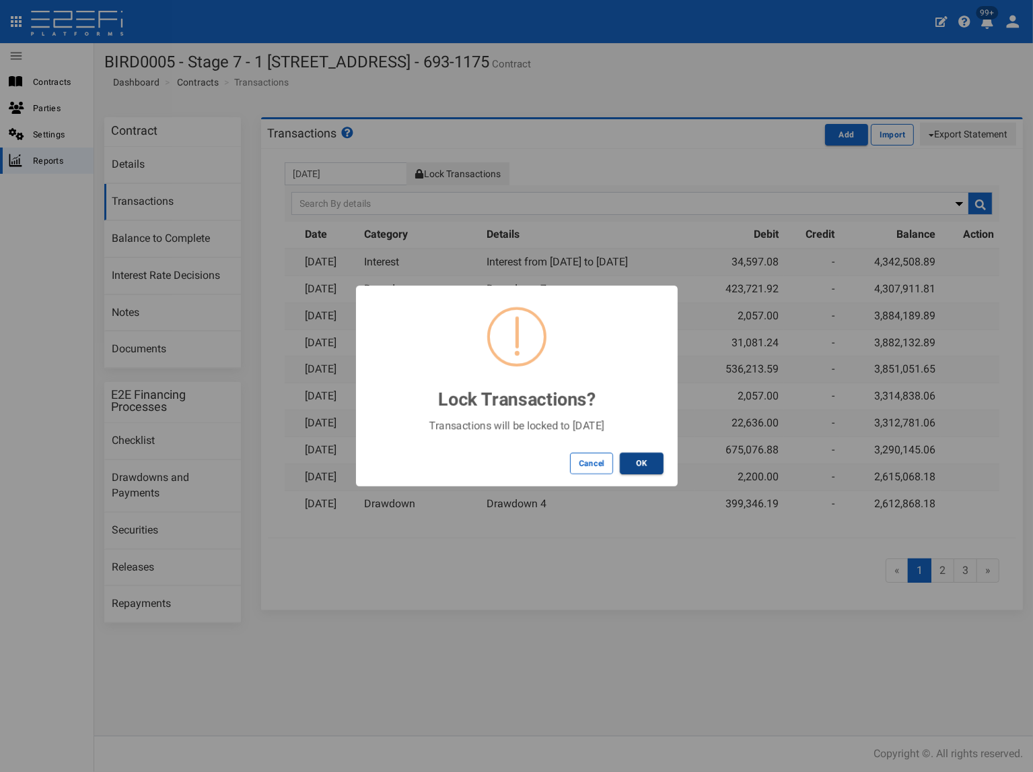
click at [640, 464] on button "OK" at bounding box center [642, 463] width 44 height 22
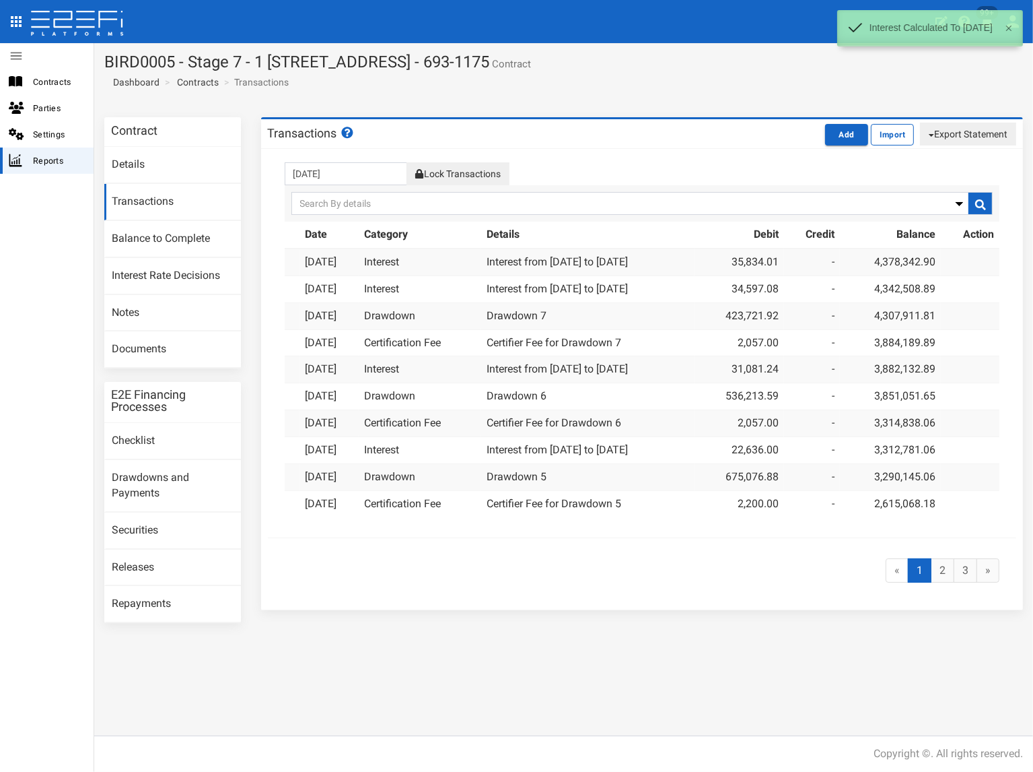
click at [978, 133] on button "Export Statement" at bounding box center [968, 134] width 96 height 23
click at [961, 154] on link "pdf" at bounding box center [963, 160] width 106 height 18
drag, startPoint x: 456, startPoint y: 86, endPoint x: 675, endPoint y: 81, distance: 219.5
click at [459, 86] on section "BIRD0005 - Stage 7 - 1 BRUSH CHERRY Boulevard THRUMSTER NSW 2444 - 693-1175 Con…" at bounding box center [563, 75] width 939 height 64
drag, startPoint x: 718, startPoint y: 63, endPoint x: 105, endPoint y: 57, distance: 613.4
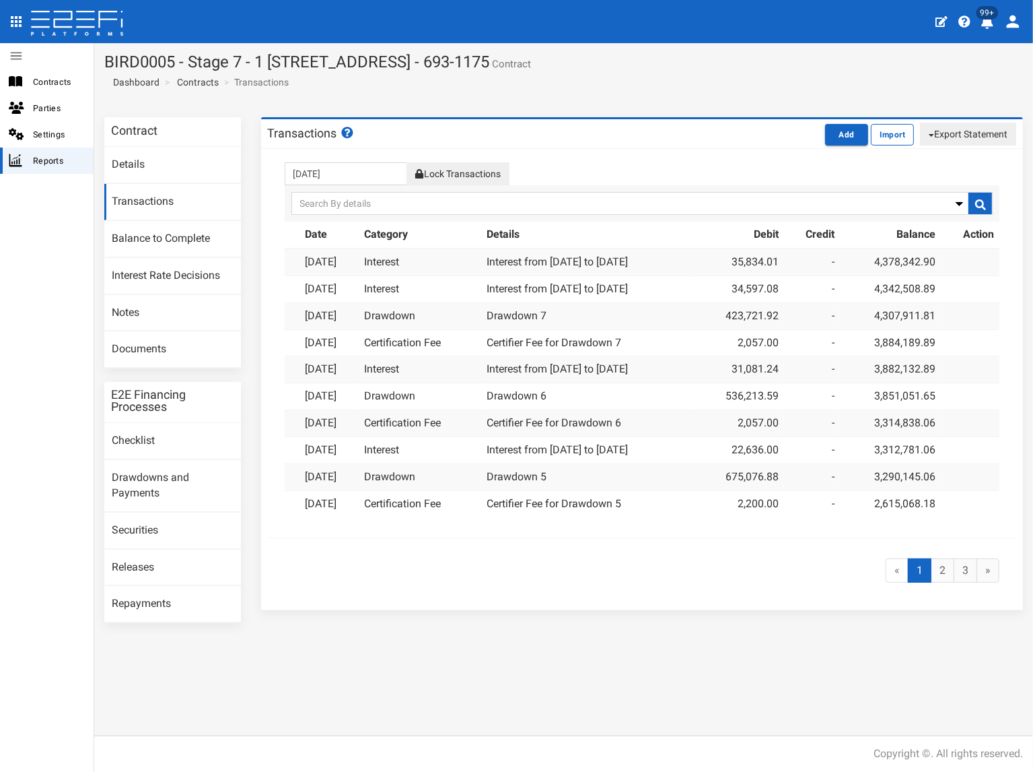
click at [105, 57] on h1 "BIRD0005 - Stage 7 - 1 BRUSH CHERRY Boulevard THRUMSTER NSW 2444 - 693-1175 Con…" at bounding box center [563, 62] width 919 height 18
copy h1 "BIRD0005 - Stage 7 - 1 [STREET_ADDRESS] - 693-1175"
click at [191, 348] on link "Documents" at bounding box center [172, 349] width 137 height 36
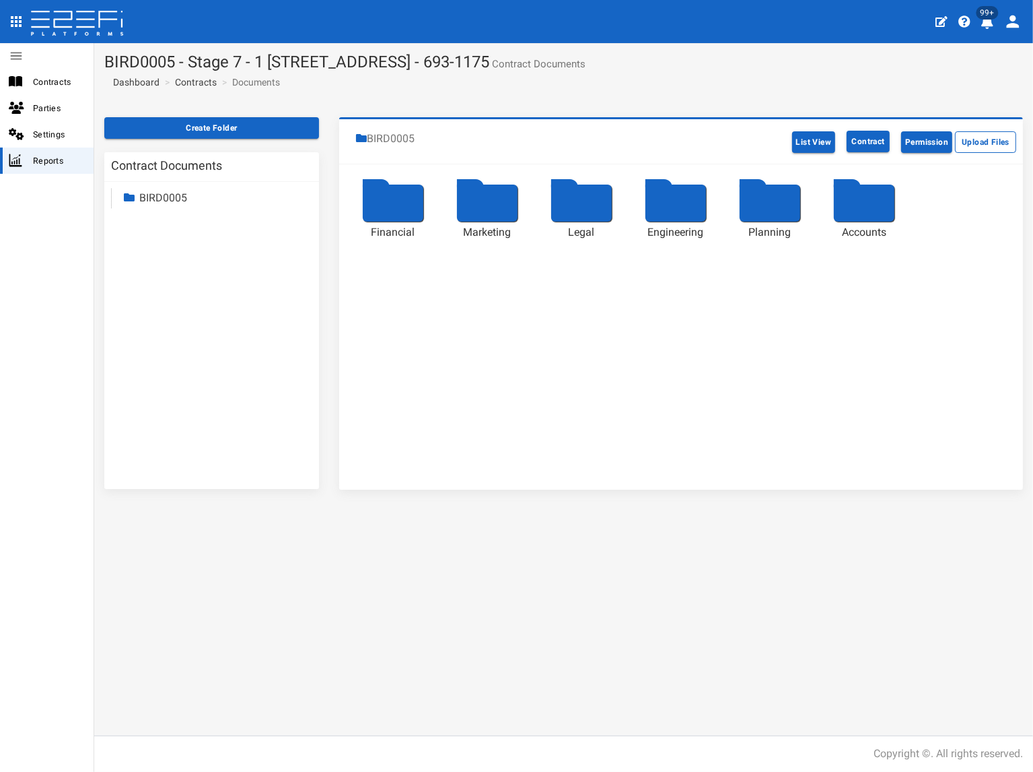
click at [176, 197] on link "BIRD0005" at bounding box center [163, 197] width 48 height 13
click at [185, 314] on link "Accounts" at bounding box center [173, 314] width 44 height 13
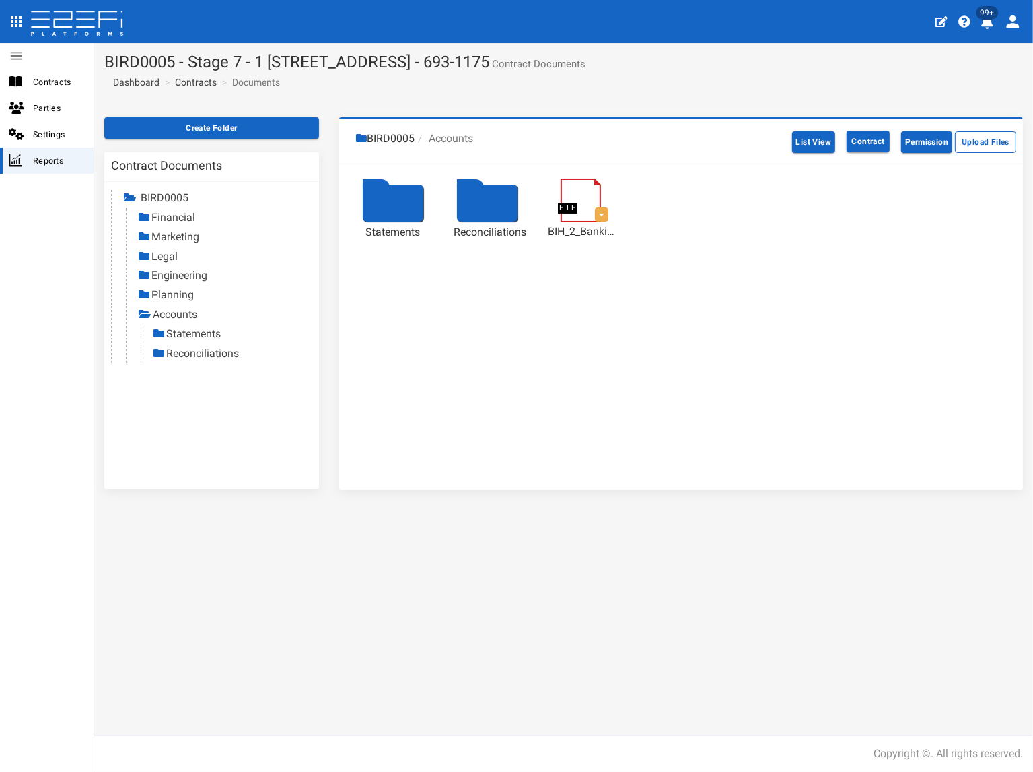
click at [186, 333] on link "Statements" at bounding box center [193, 333] width 55 height 13
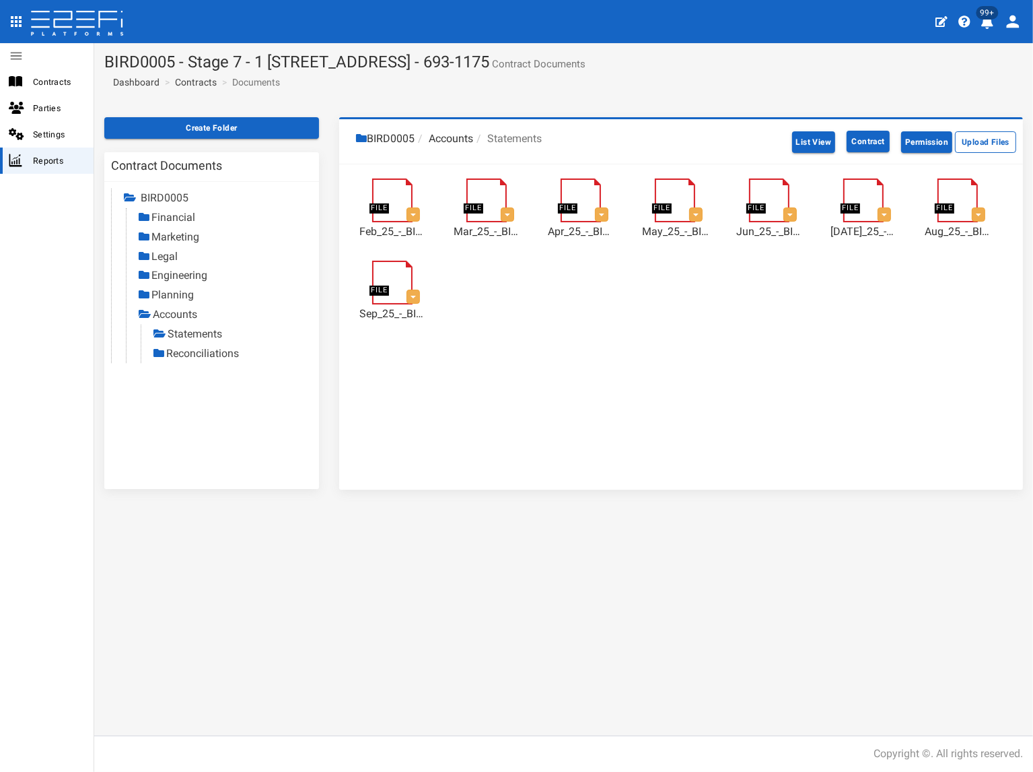
drag, startPoint x: 217, startPoint y: 354, endPoint x: 166, endPoint y: 362, distance: 51.7
click at [217, 354] on link "Reconciliations" at bounding box center [202, 353] width 73 height 13
click at [205, 82] on link "Contracts" at bounding box center [196, 81] width 42 height 13
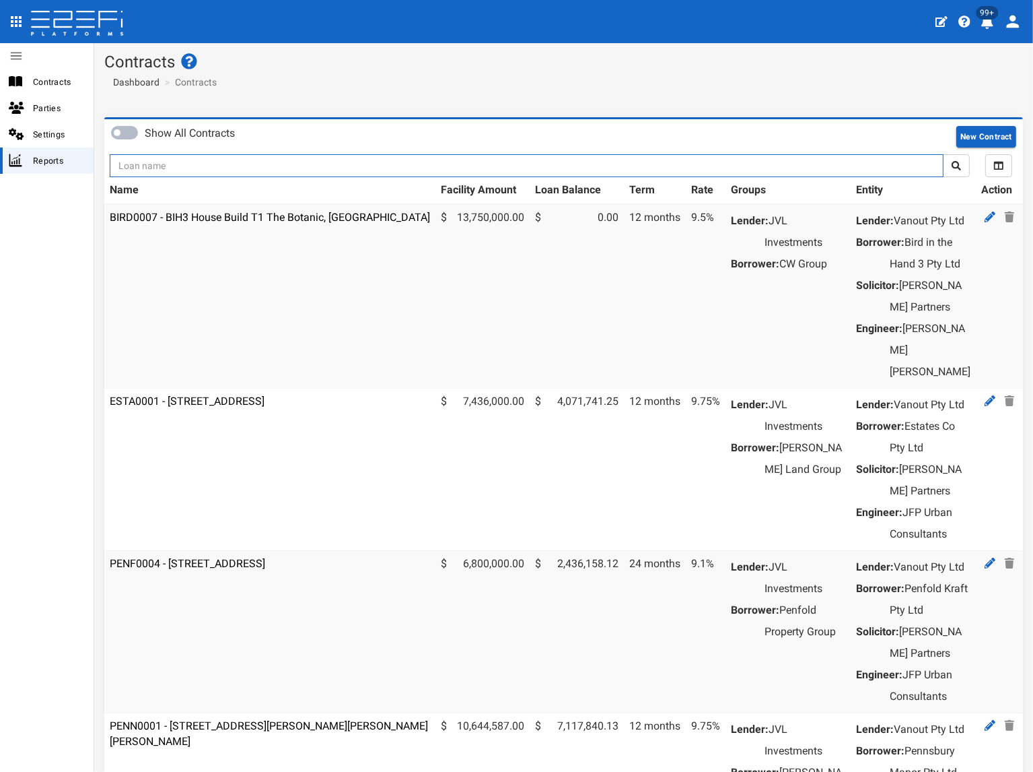
click at [178, 174] on input "text" at bounding box center [527, 165] width 834 height 23
type input "jvl"
click at [943, 154] on button "submit" at bounding box center [956, 165] width 27 height 23
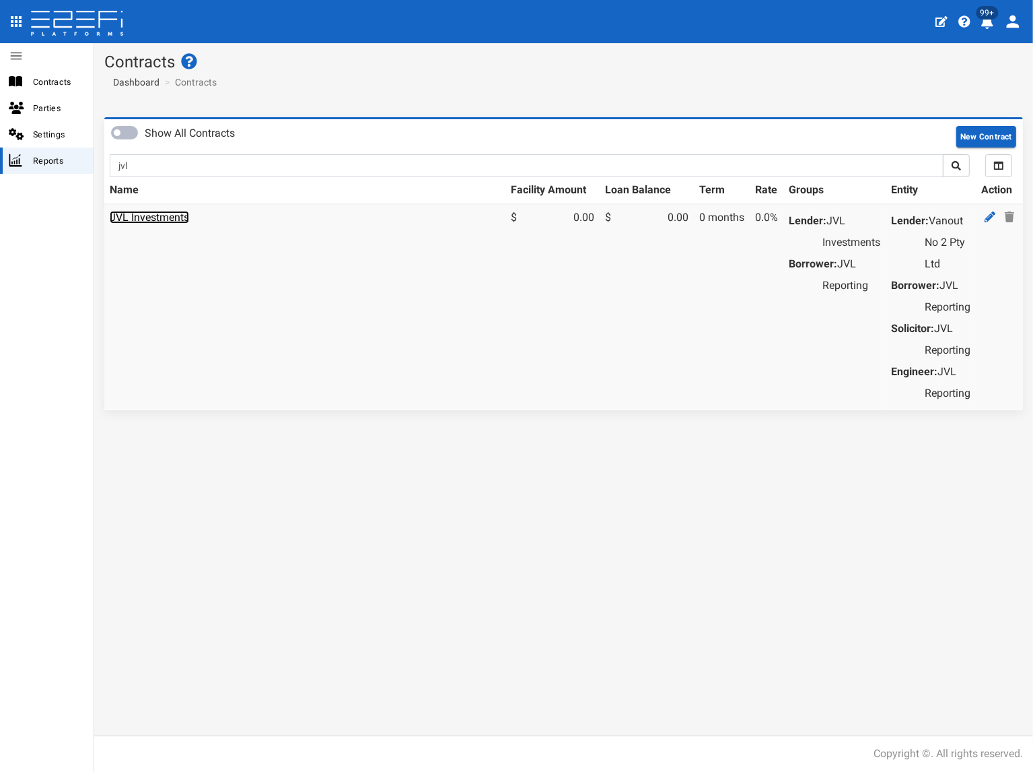
click at [179, 217] on link "JVL Investments" at bounding box center [149, 217] width 79 height 13
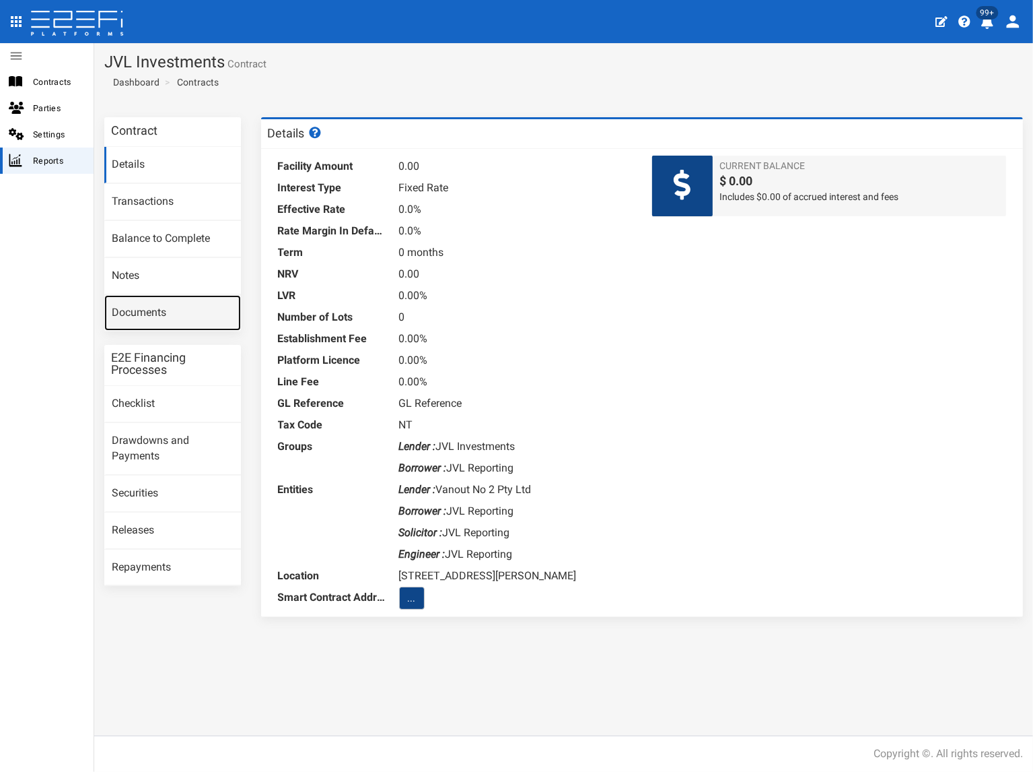
click at [170, 327] on link "Documents" at bounding box center [172, 313] width 137 height 36
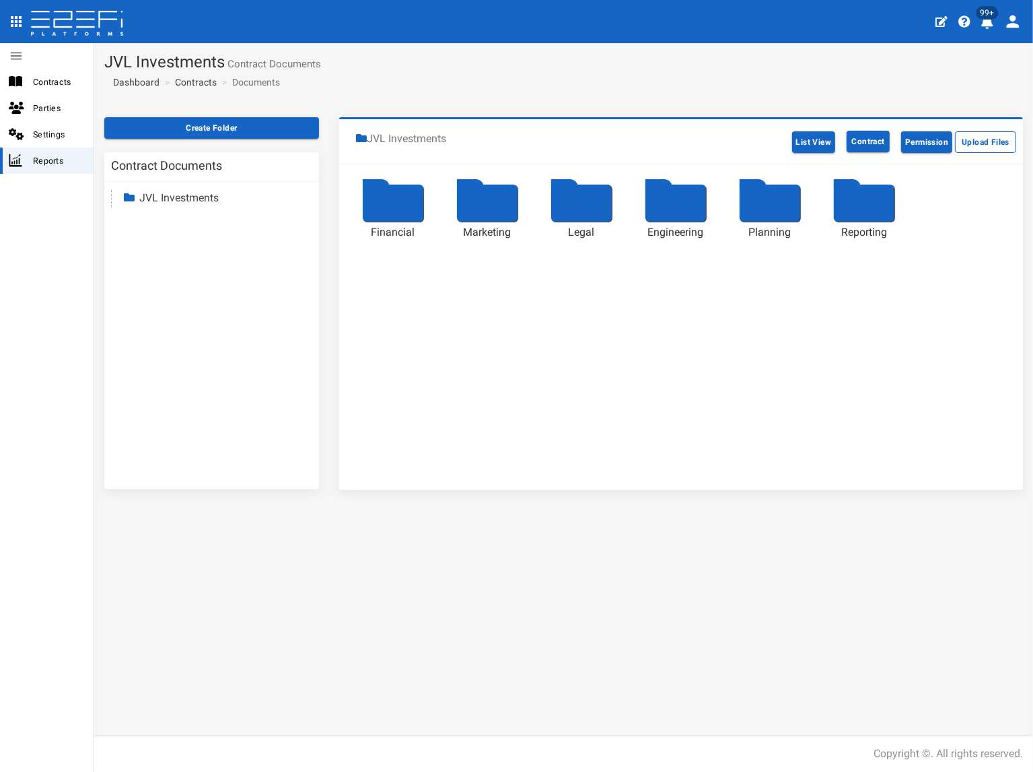
click at [189, 193] on link "JVL Investments" at bounding box center [178, 197] width 79 height 13
click at [191, 310] on link "Reporting" at bounding box center [174, 314] width 46 height 13
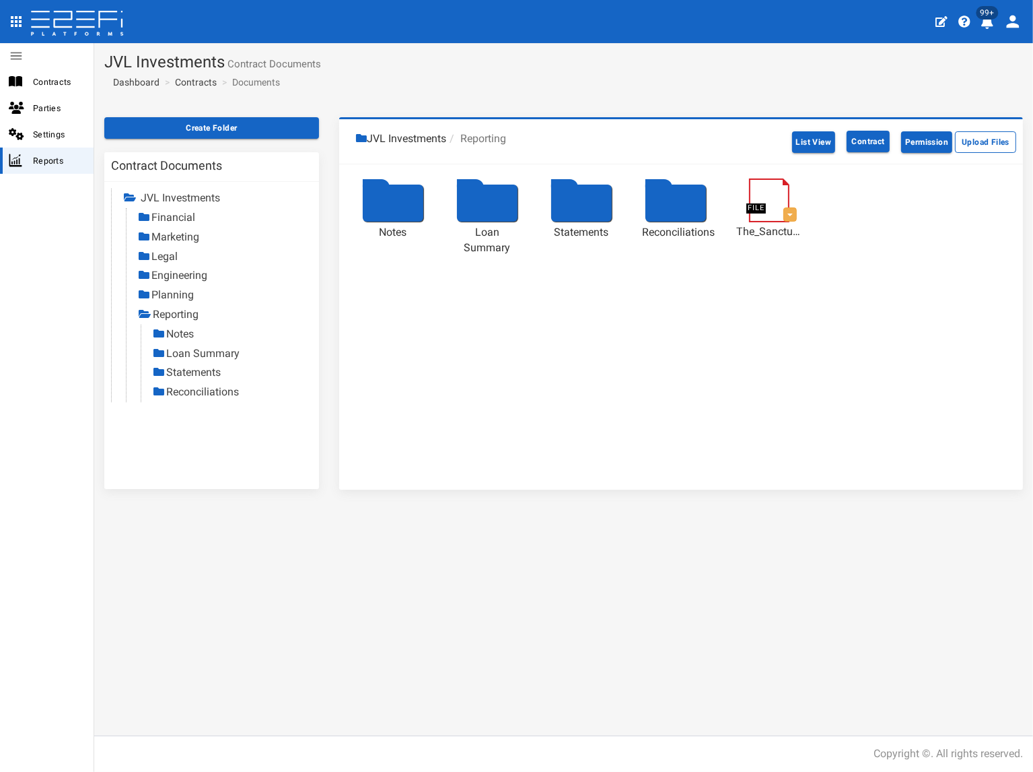
click at [191, 368] on link "Statements" at bounding box center [193, 372] width 55 height 13
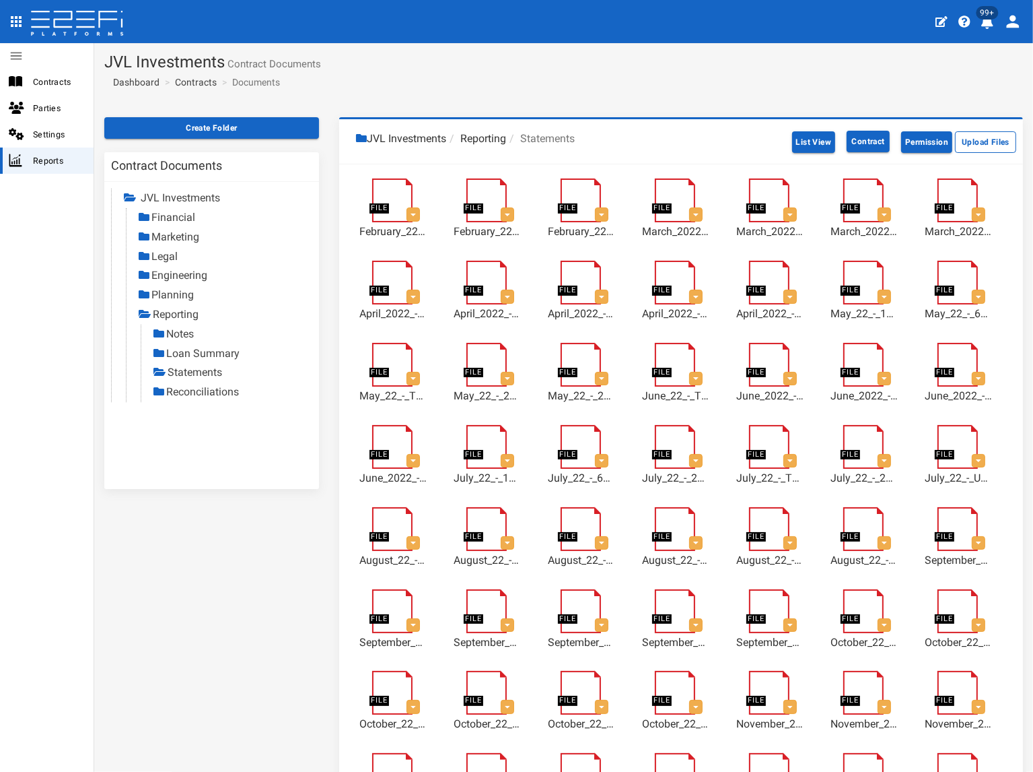
click at [205, 393] on link "Reconciliations" at bounding box center [202, 391] width 73 height 13
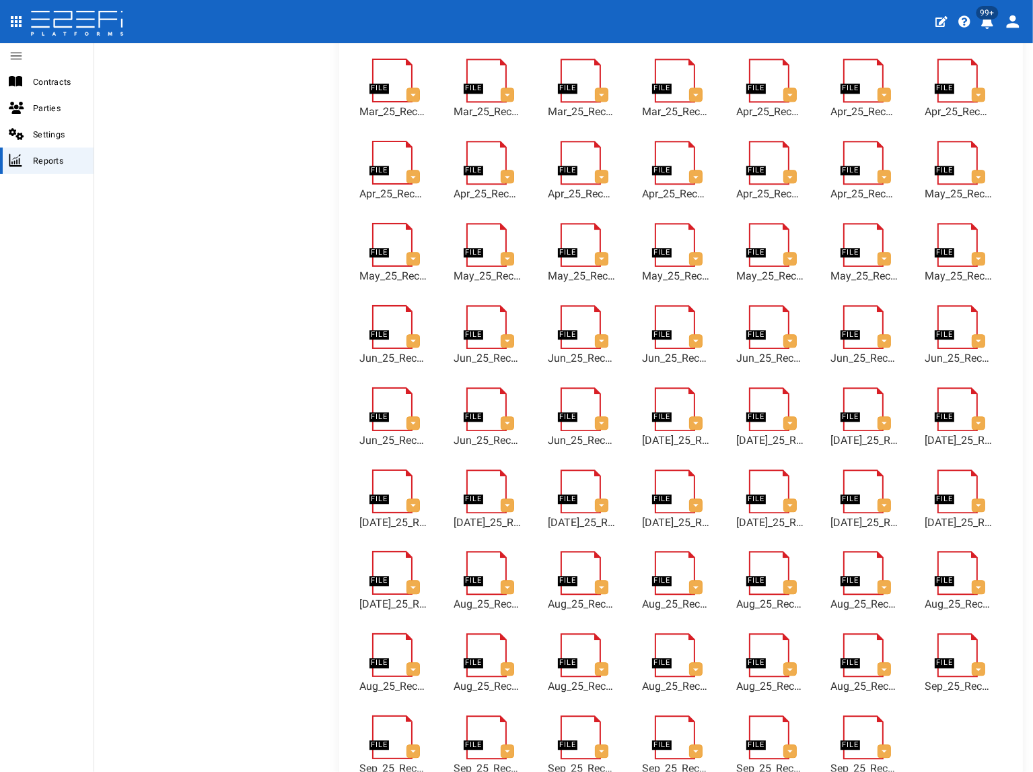
scroll to position [3403, 0]
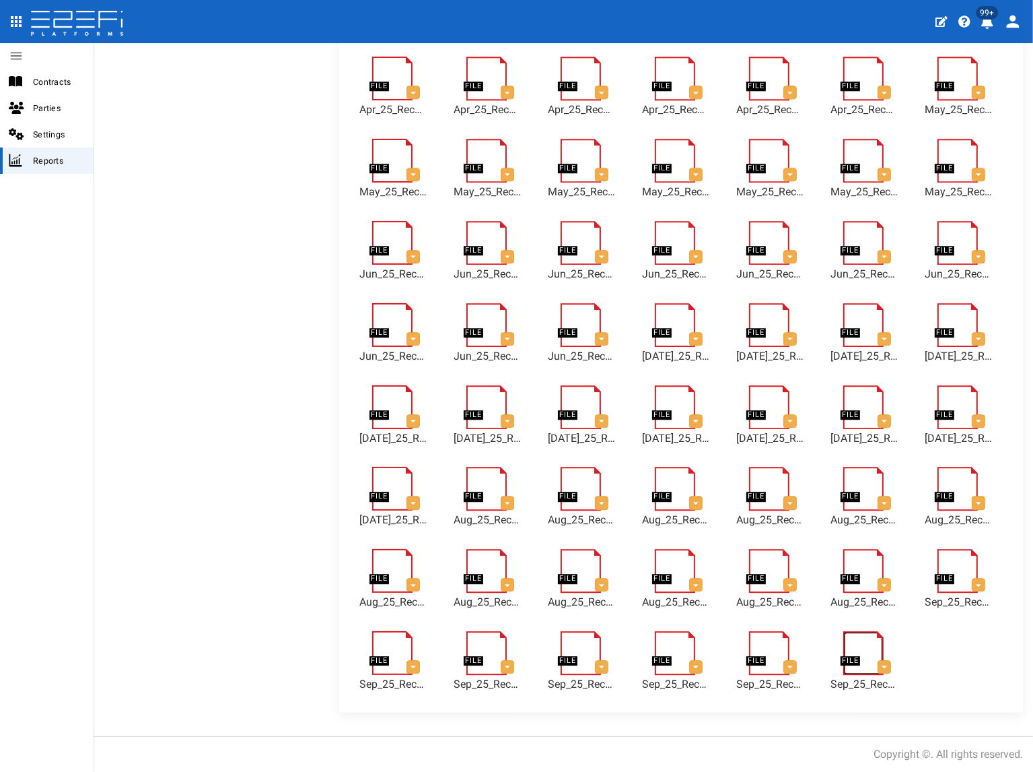
click at [870, 637] on link at bounding box center [871, 637] width 55 height 0
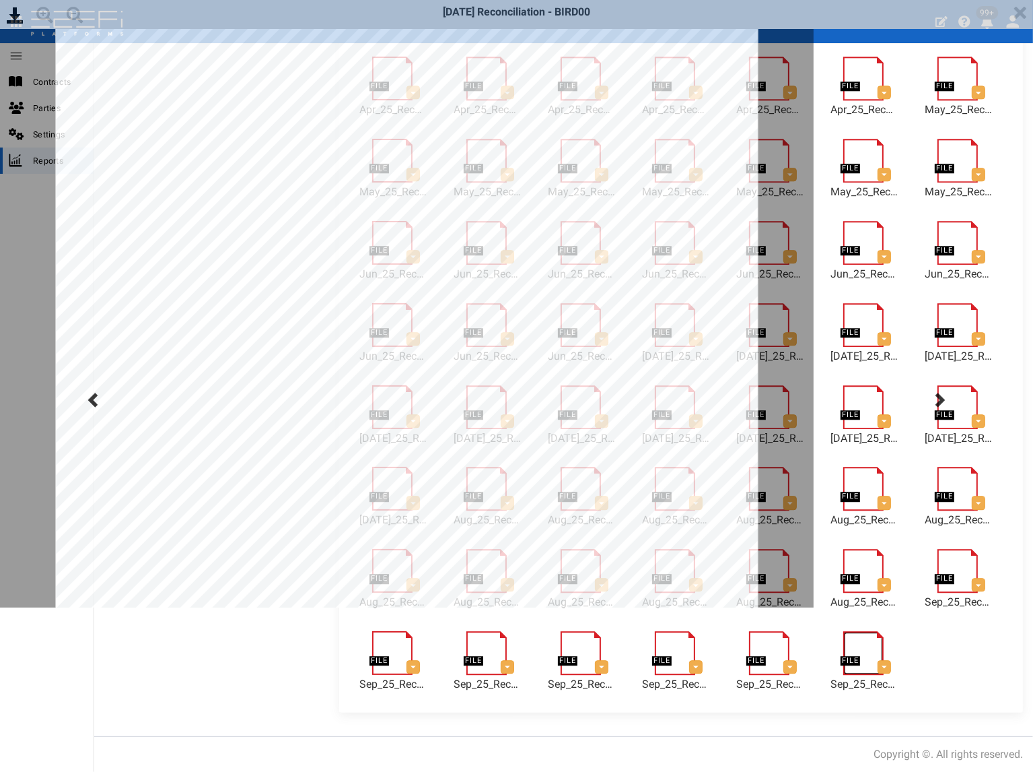
scroll to position [0, 0]
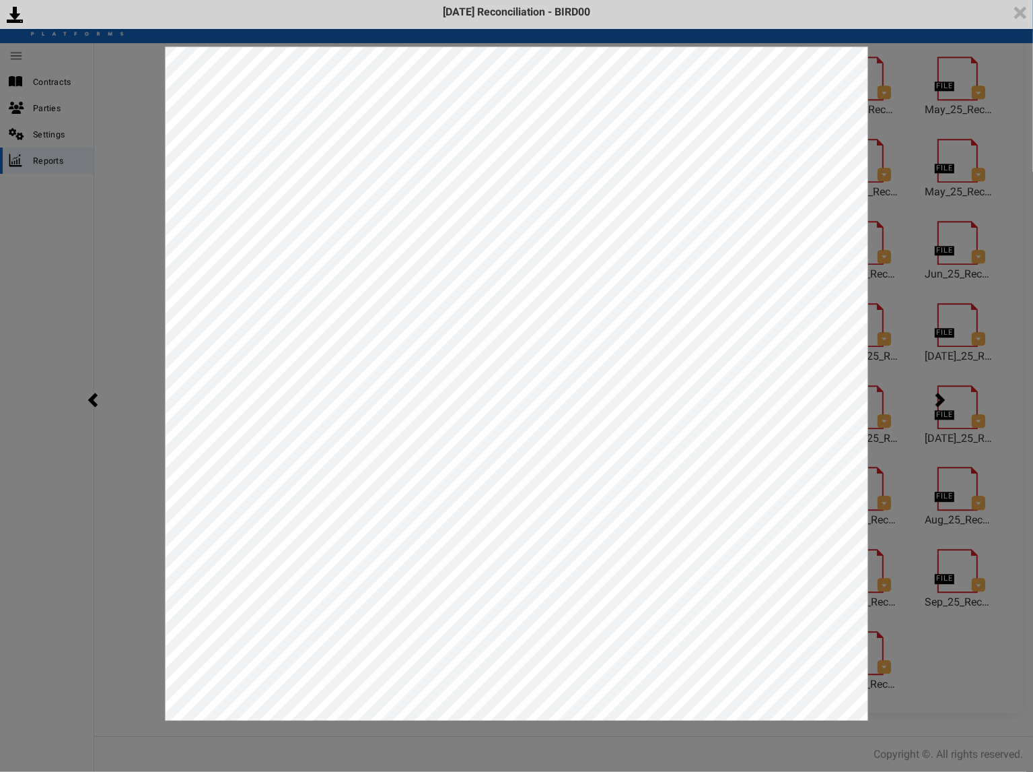
click at [94, 467] on div "<p>Your browser does not support iframes.</p><script type="text/javascript">ale…" at bounding box center [516, 386] width 1033 height 772
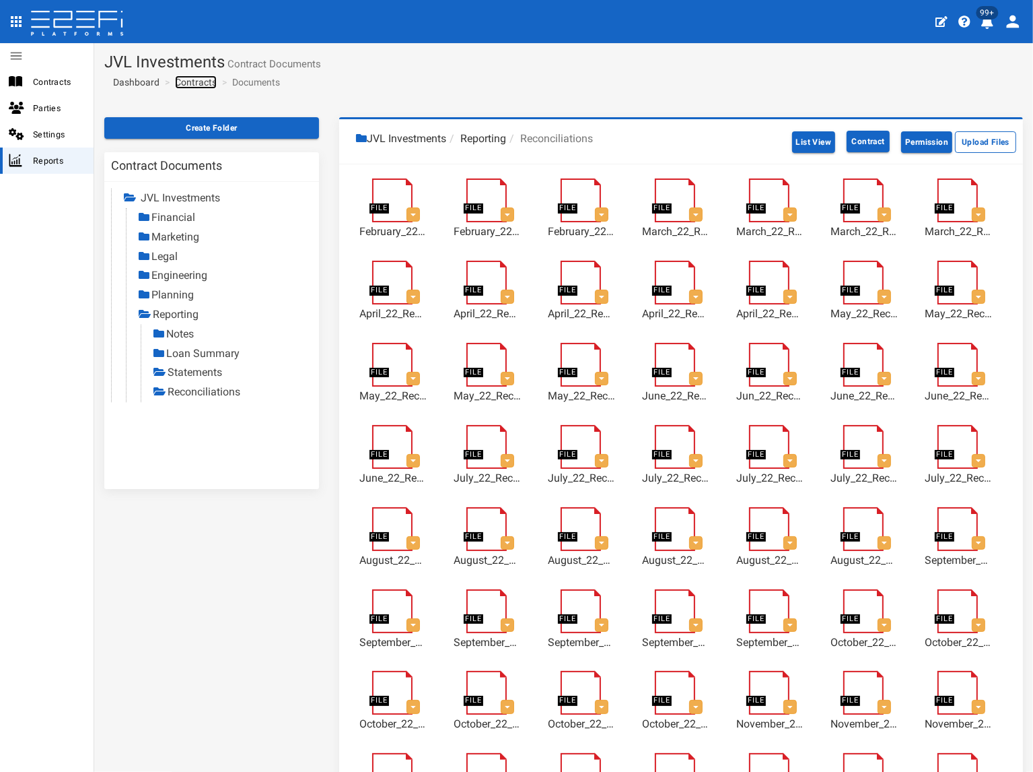
click at [196, 81] on link "Contracts" at bounding box center [196, 81] width 42 height 13
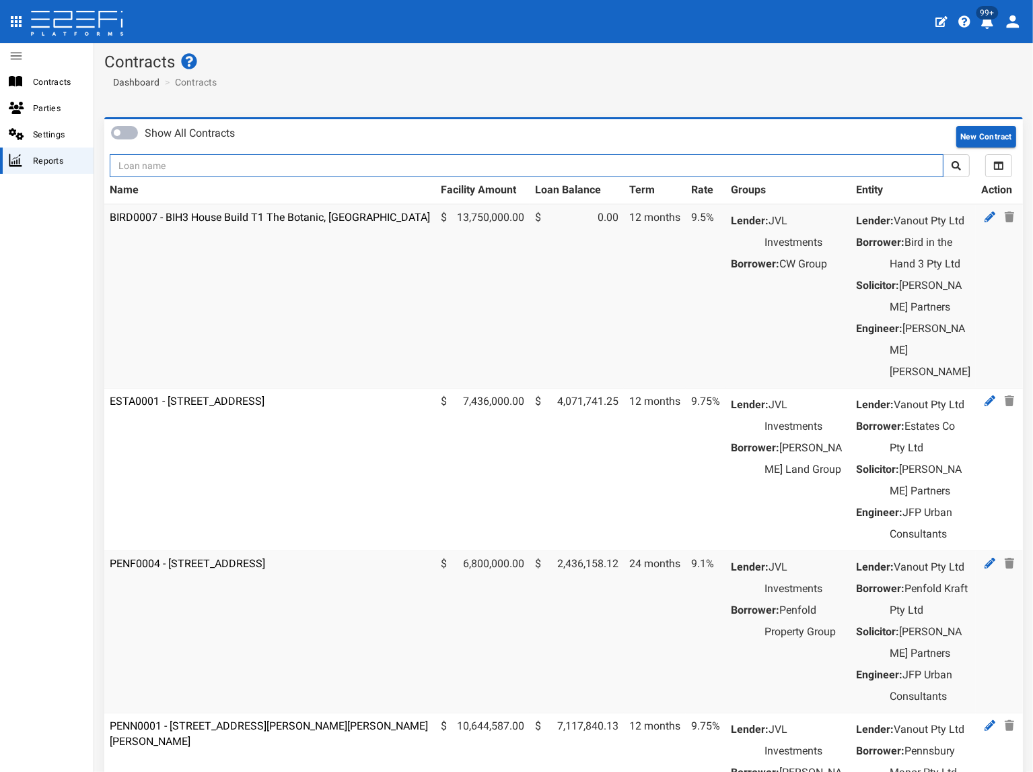
click at [172, 162] on input "text" at bounding box center [527, 165] width 834 height 23
type input "1175"
click at [943, 154] on button "submit" at bounding box center [956, 165] width 27 height 23
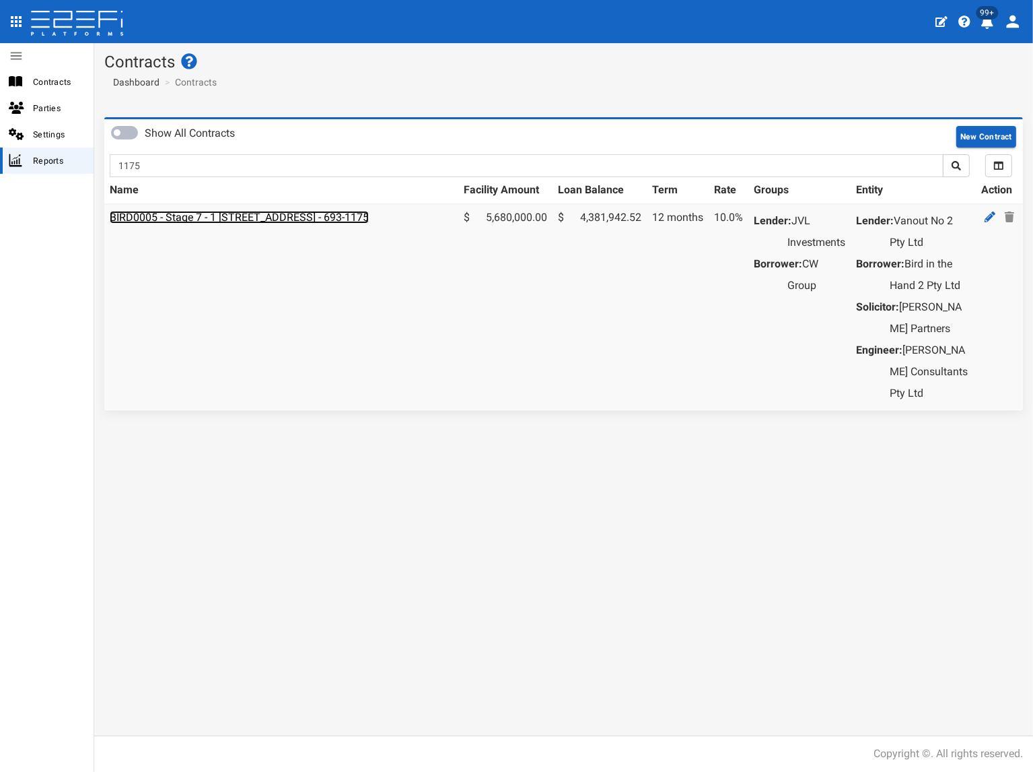
click at [209, 211] on link "BIRD0005 - Stage 7 - 1 [STREET_ADDRESS] - 693-1175" at bounding box center [239, 217] width 259 height 13
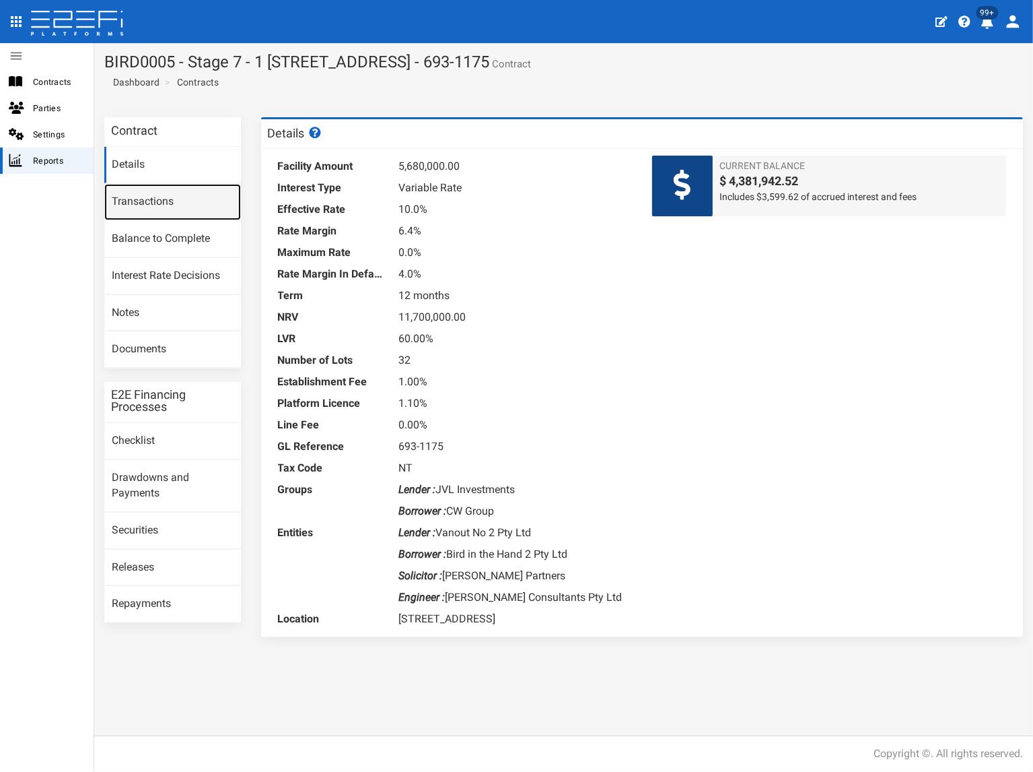
click at [180, 203] on link "Transactions" at bounding box center [172, 202] width 137 height 36
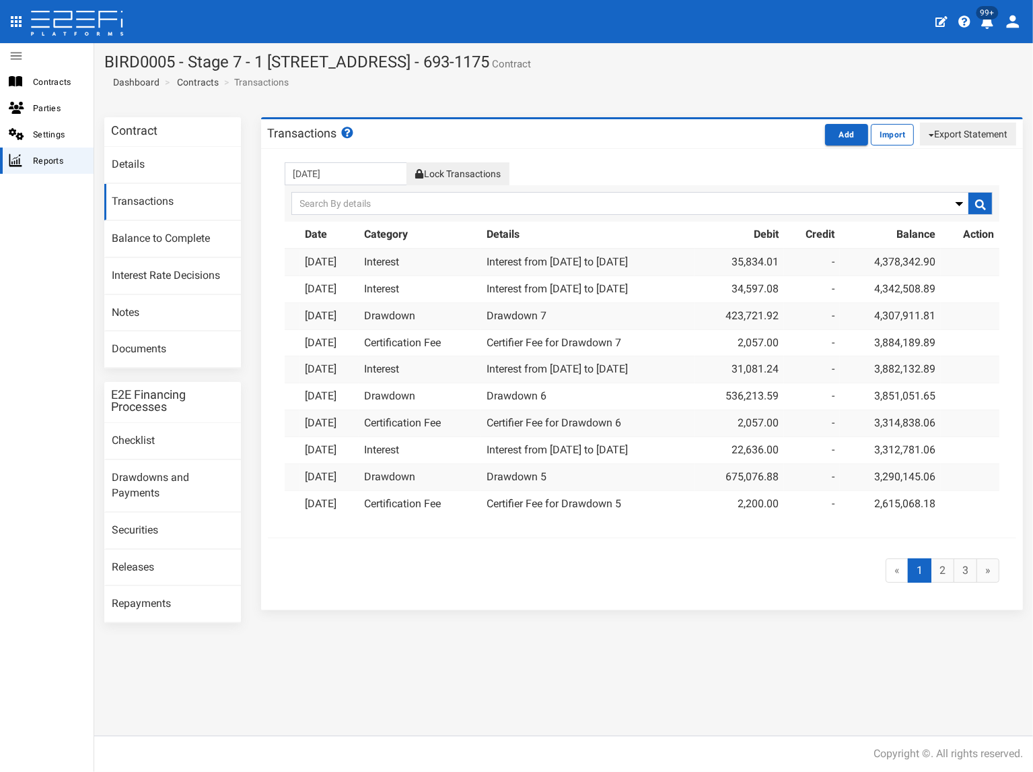
click at [918, 261] on td "4,378,342.90" at bounding box center [890, 261] width 101 height 27
copy td "4,378,342.90"
click at [205, 79] on link "Contracts" at bounding box center [198, 81] width 42 height 13
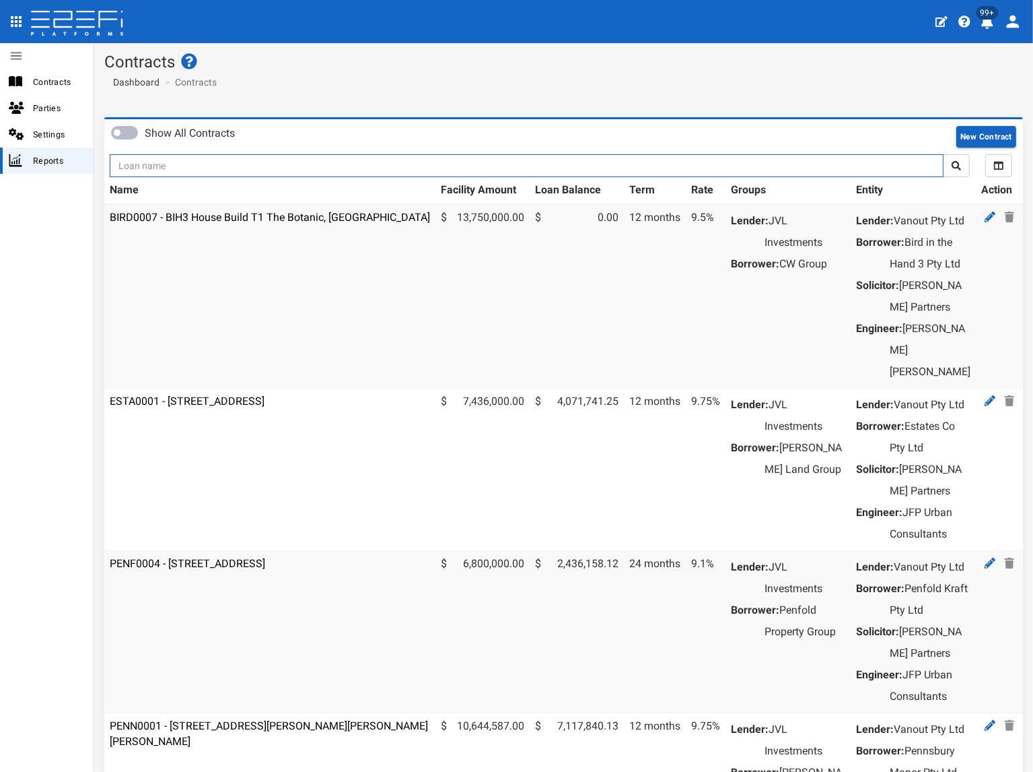
click at [186, 158] on input "text" at bounding box center [527, 165] width 834 height 23
type input "1193"
click at [943, 154] on button "submit" at bounding box center [956, 165] width 27 height 23
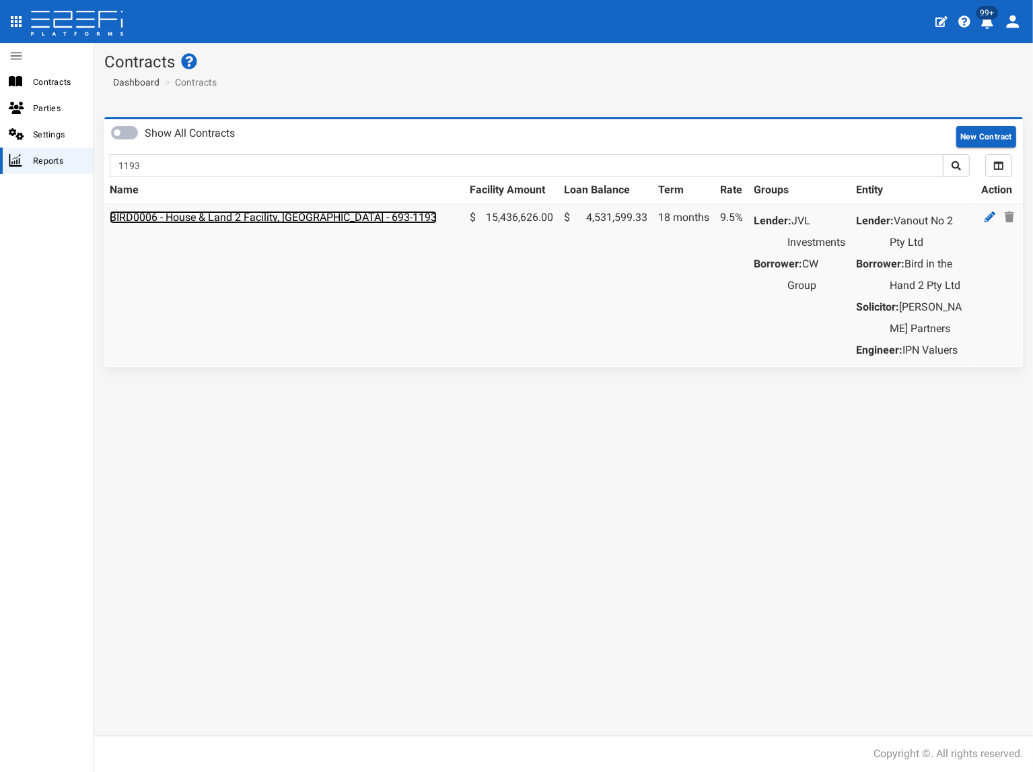
click at [239, 213] on link "BIRD0006 - House & Land 2 Facility, [GEOGRAPHIC_DATA] - 693-1193" at bounding box center [273, 217] width 327 height 13
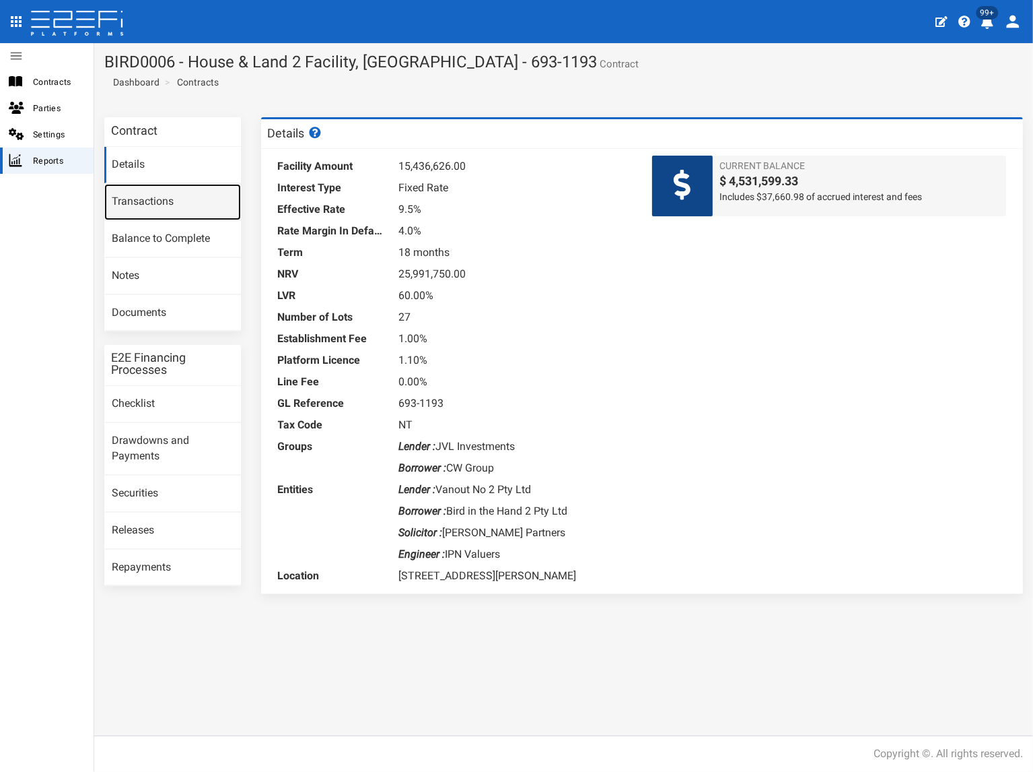
click at [189, 207] on link "Transactions" at bounding box center [172, 202] width 137 height 36
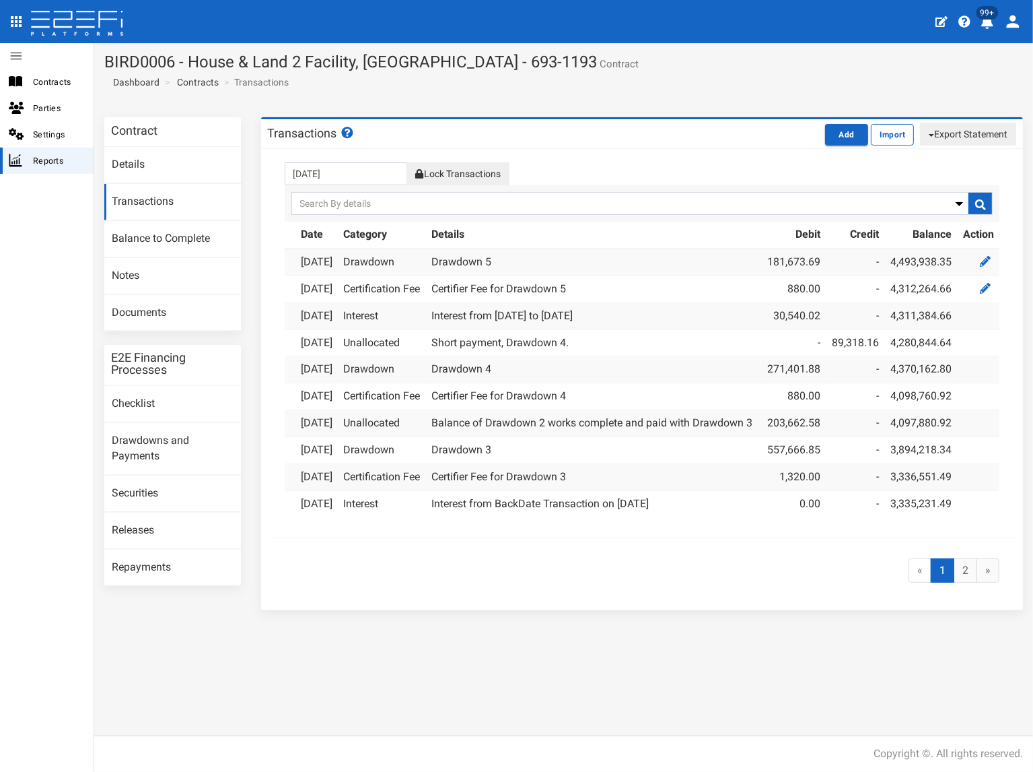
click at [463, 172] on button "Lock Transactions" at bounding box center [458, 173] width 102 height 23
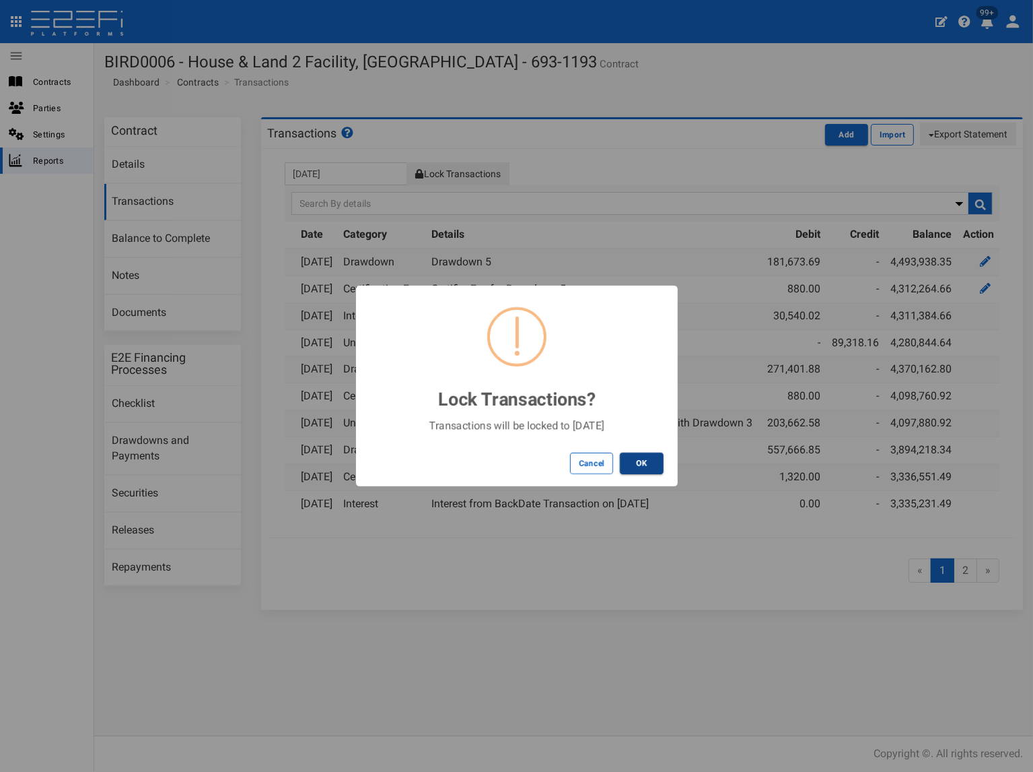
click at [647, 459] on button "OK" at bounding box center [642, 463] width 44 height 22
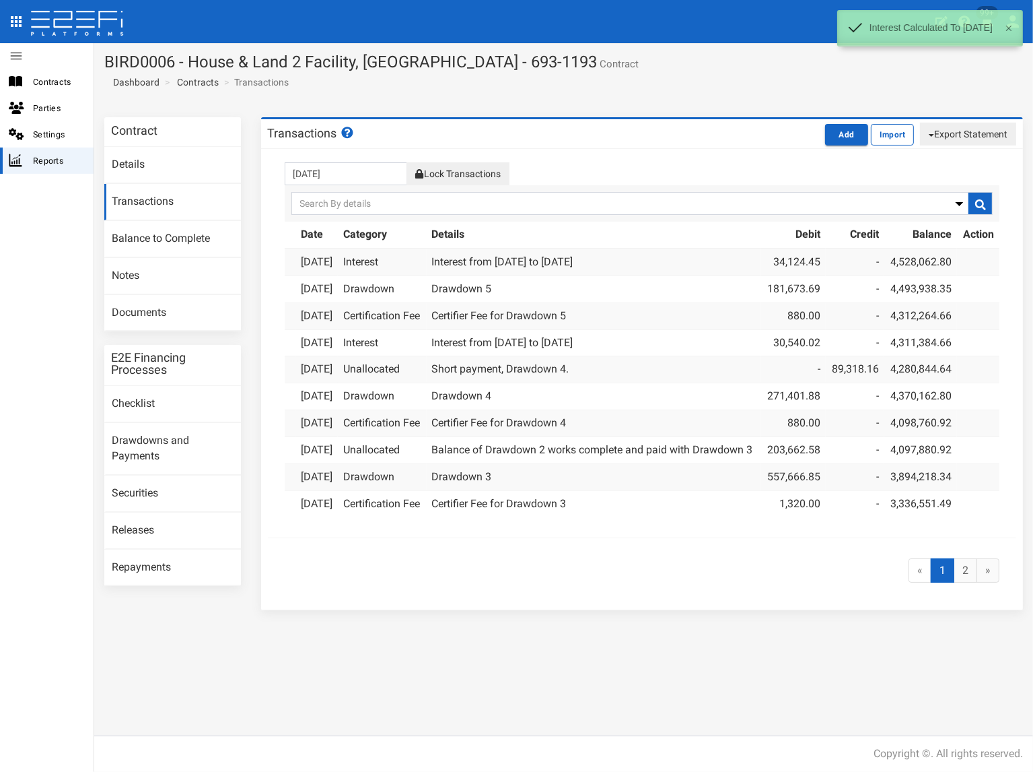
click at [971, 135] on button "Export Statement" at bounding box center [968, 134] width 96 height 23
click at [937, 159] on link "pdf" at bounding box center [963, 160] width 106 height 18
drag, startPoint x: 471, startPoint y: 87, endPoint x: 481, endPoint y: 84, distance: 9.8
click at [472, 87] on section "BIRD0006 - House & Land 2 Facility, Port Macquarie - 693-1193 Contract Dashboar…" at bounding box center [563, 75] width 939 height 64
drag, startPoint x: 554, startPoint y: 65, endPoint x: 107, endPoint y: 64, distance: 447.1
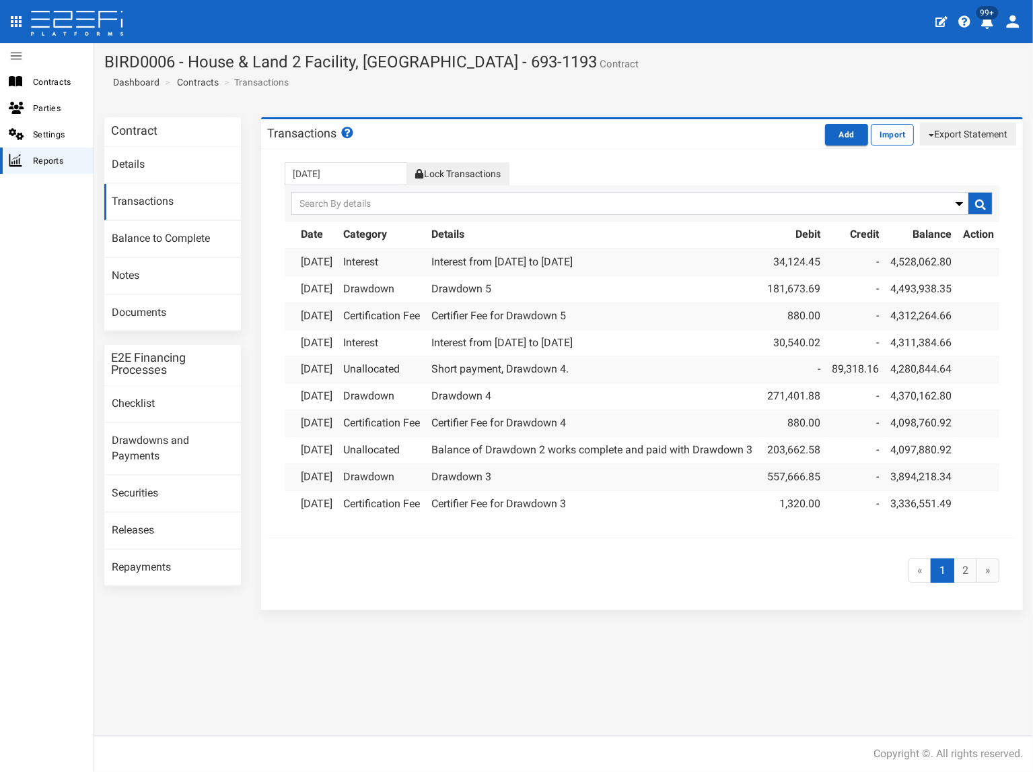
click at [107, 64] on h1 "BIRD0006 - House & Land 2 Facility, Port Macquarie - 693-1193 Contract" at bounding box center [563, 62] width 919 height 18
copy h1 "BIRD0006 - House & Land 2 Facility, [GEOGRAPHIC_DATA] - 693-1193"
click at [166, 308] on link "Documents" at bounding box center [172, 313] width 137 height 36
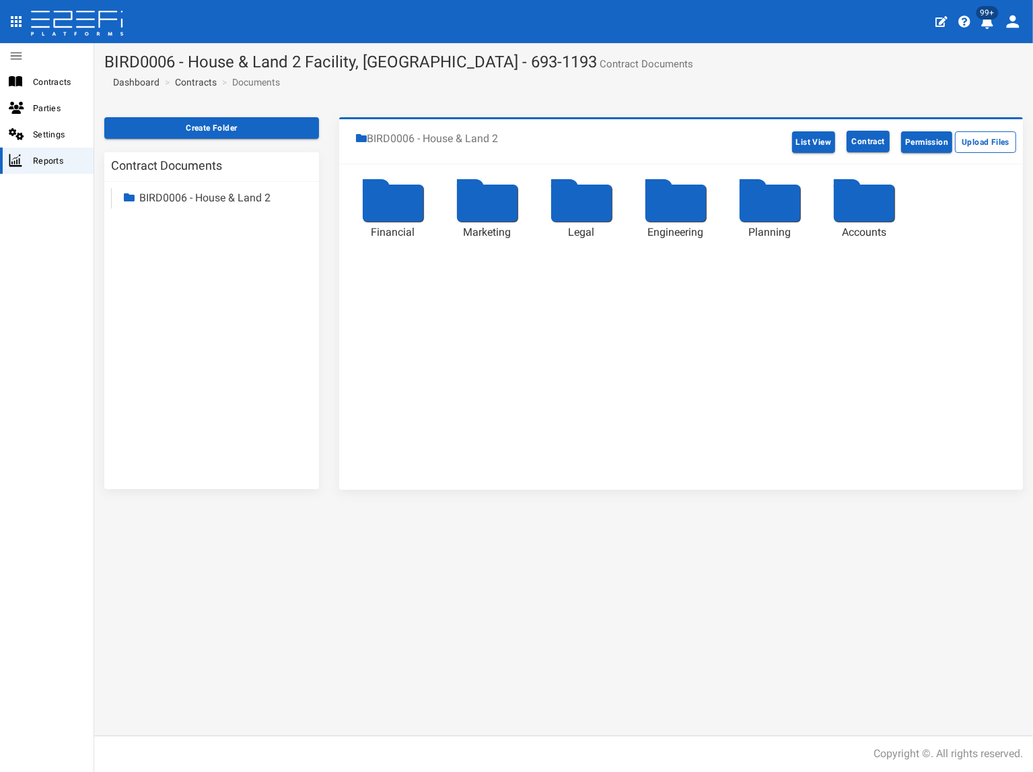
click at [191, 199] on link "BIRD0006 - House & Land 2" at bounding box center [204, 197] width 131 height 13
click at [188, 316] on link "Accounts" at bounding box center [173, 314] width 44 height 13
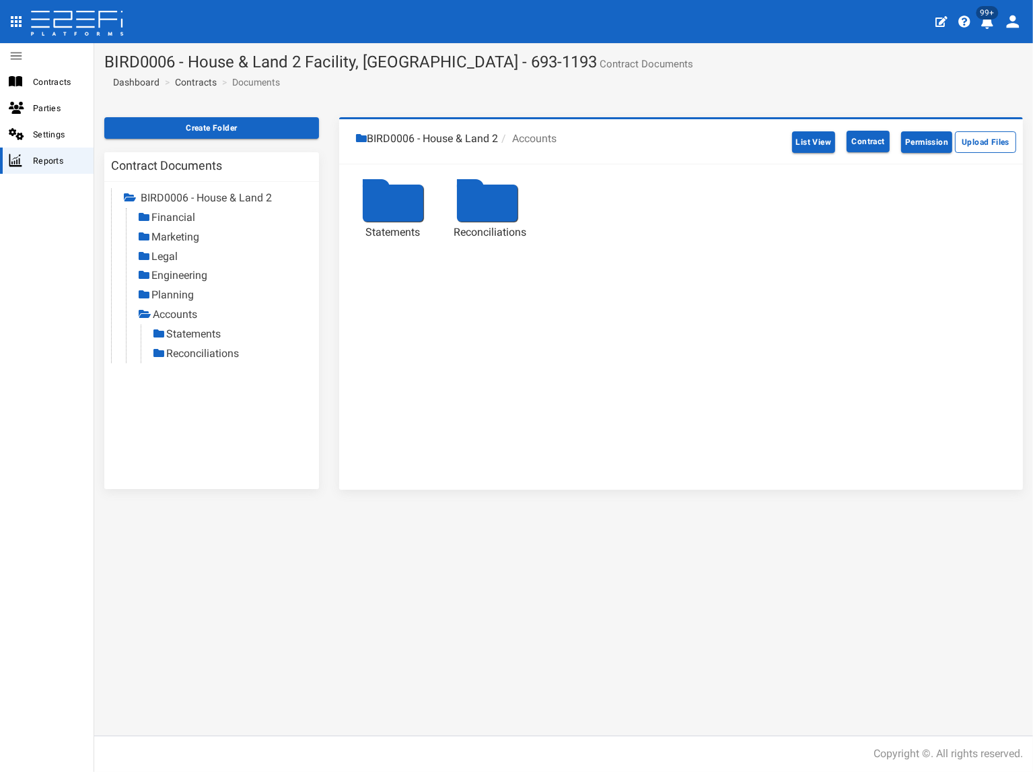
click at [194, 337] on link "Statements" at bounding box center [193, 333] width 55 height 13
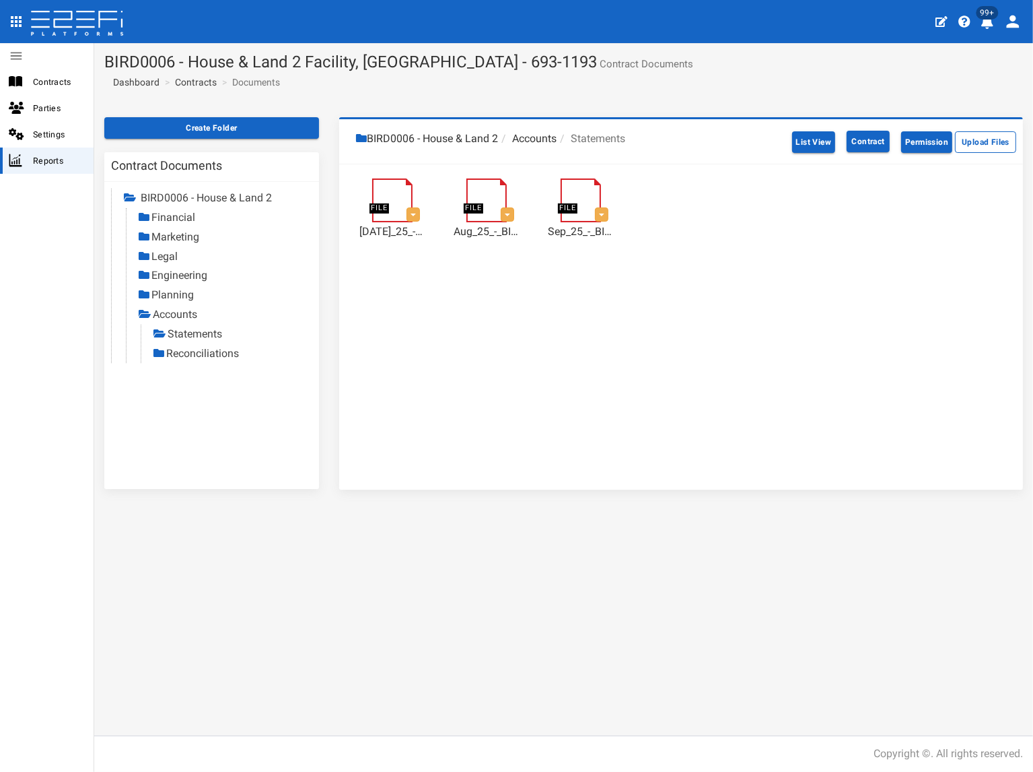
click at [222, 352] on link "Reconciliations" at bounding box center [202, 353] width 73 height 13
click at [204, 83] on link "Contracts" at bounding box center [196, 81] width 42 height 13
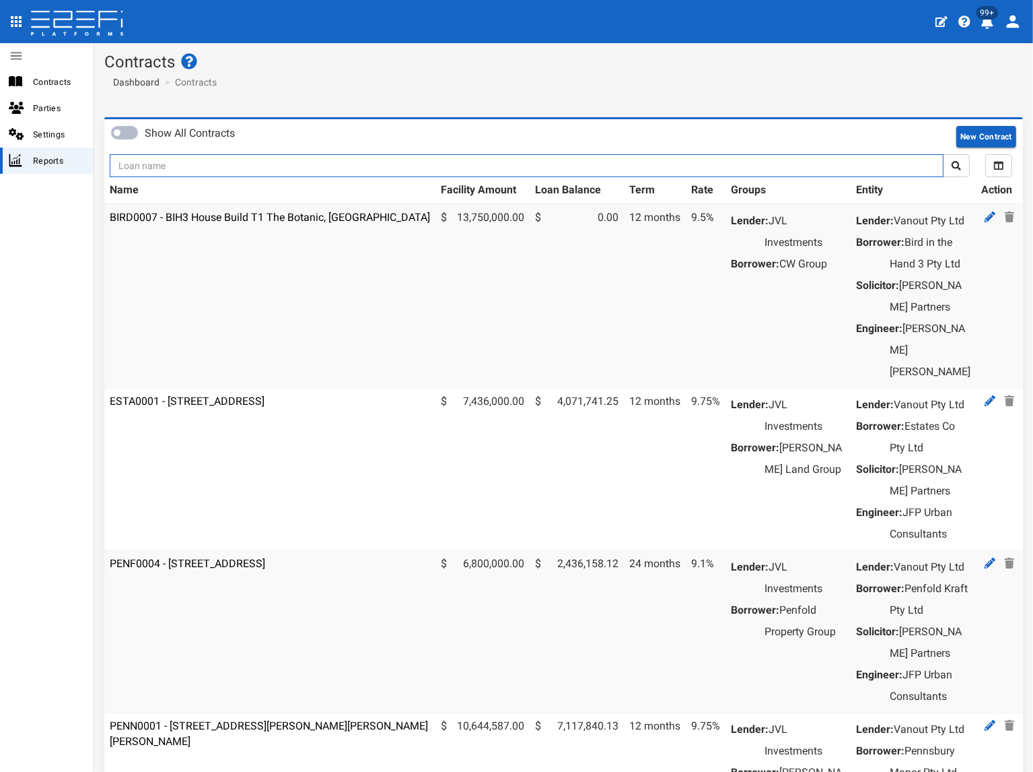
click at [191, 168] on input "text" at bounding box center [527, 165] width 834 height 23
type input "jvl"
click at [943, 154] on button "submit" at bounding box center [956, 165] width 27 height 23
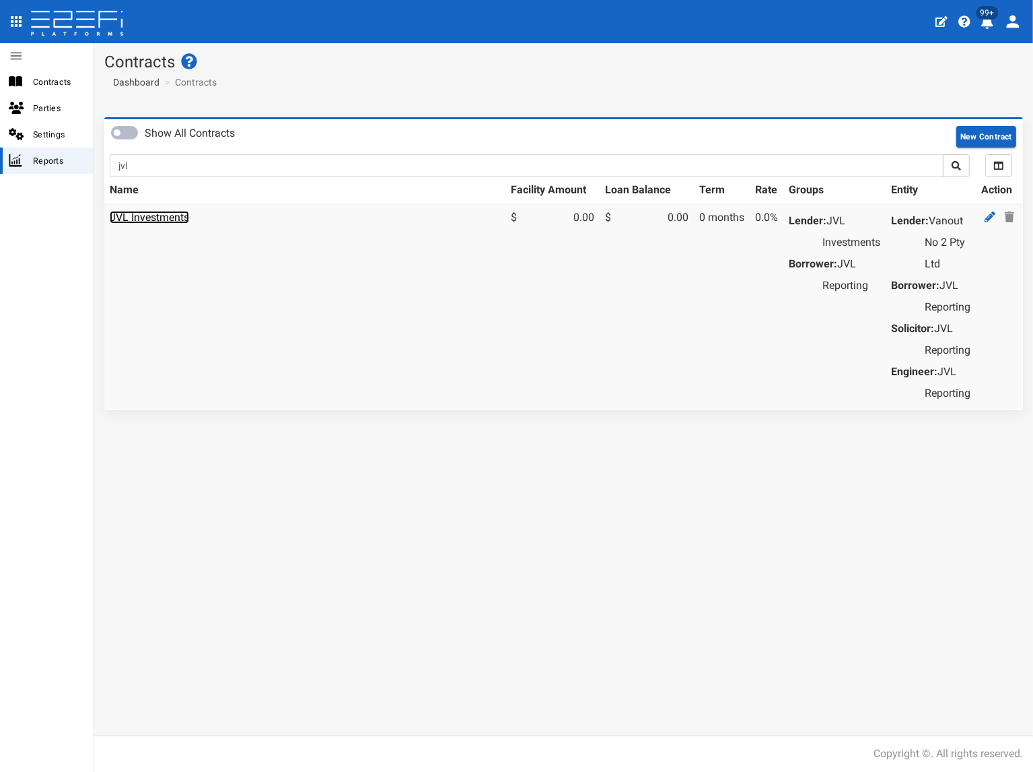
click at [167, 213] on link "JVL Investments" at bounding box center [149, 217] width 79 height 13
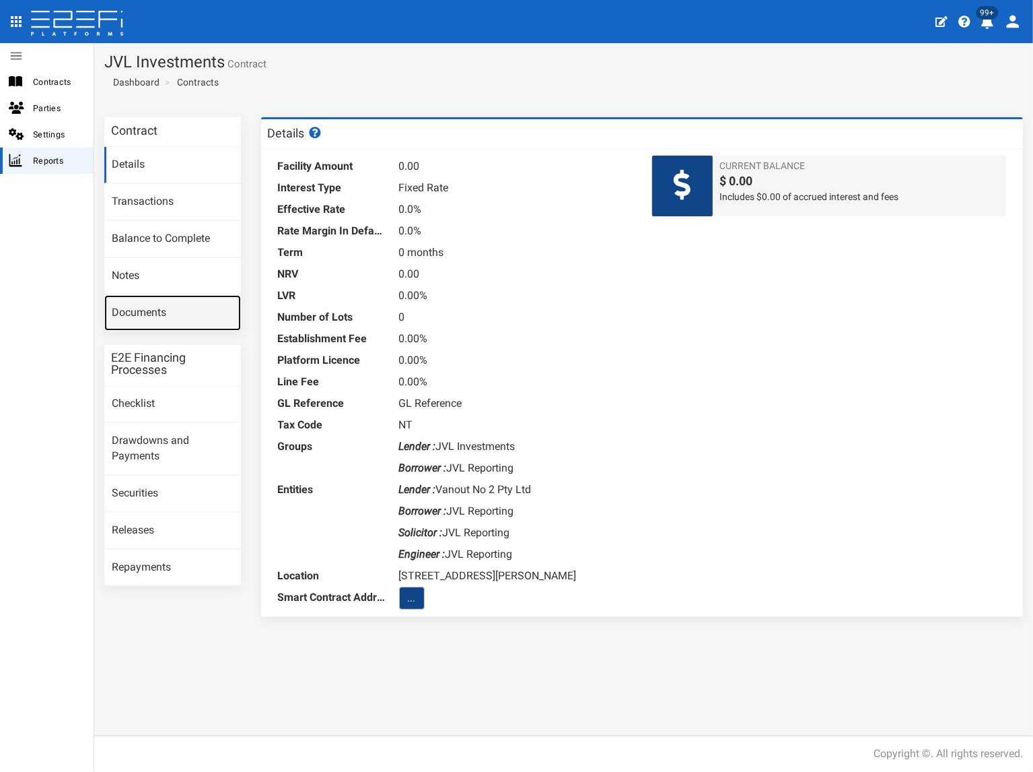
click at [197, 308] on link "Documents" at bounding box center [172, 313] width 137 height 36
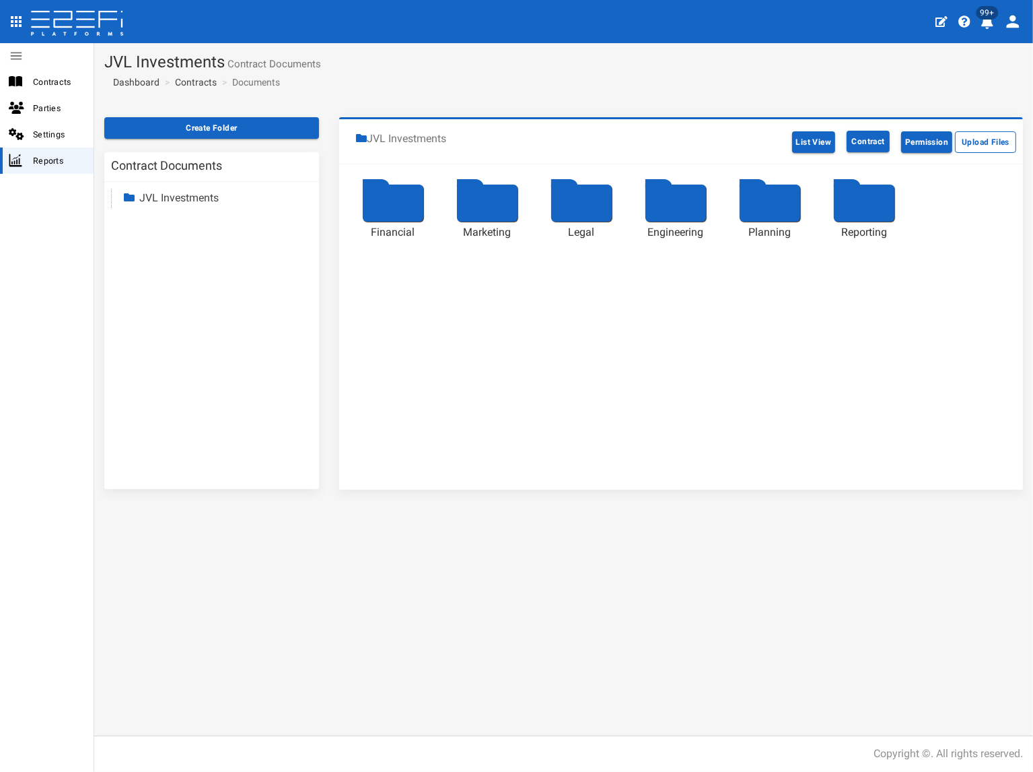
click at [191, 201] on link "JVL Investments" at bounding box center [178, 197] width 79 height 13
click at [176, 314] on link "Reporting" at bounding box center [174, 314] width 46 height 13
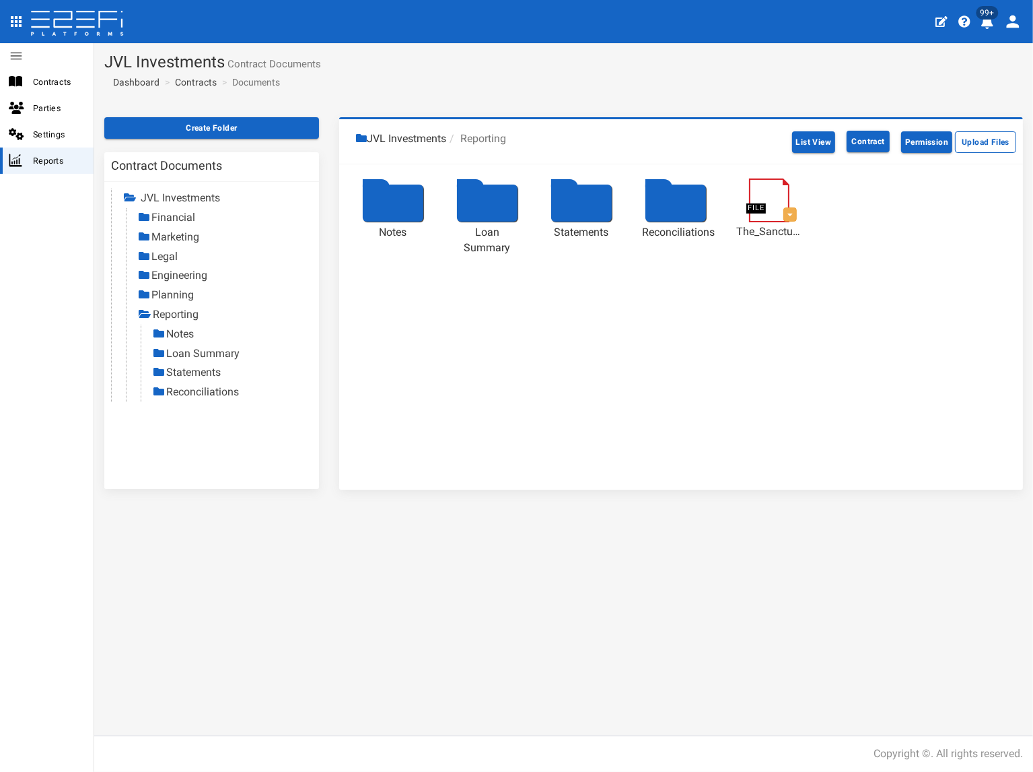
click at [184, 372] on link "Statements" at bounding box center [193, 372] width 55 height 13
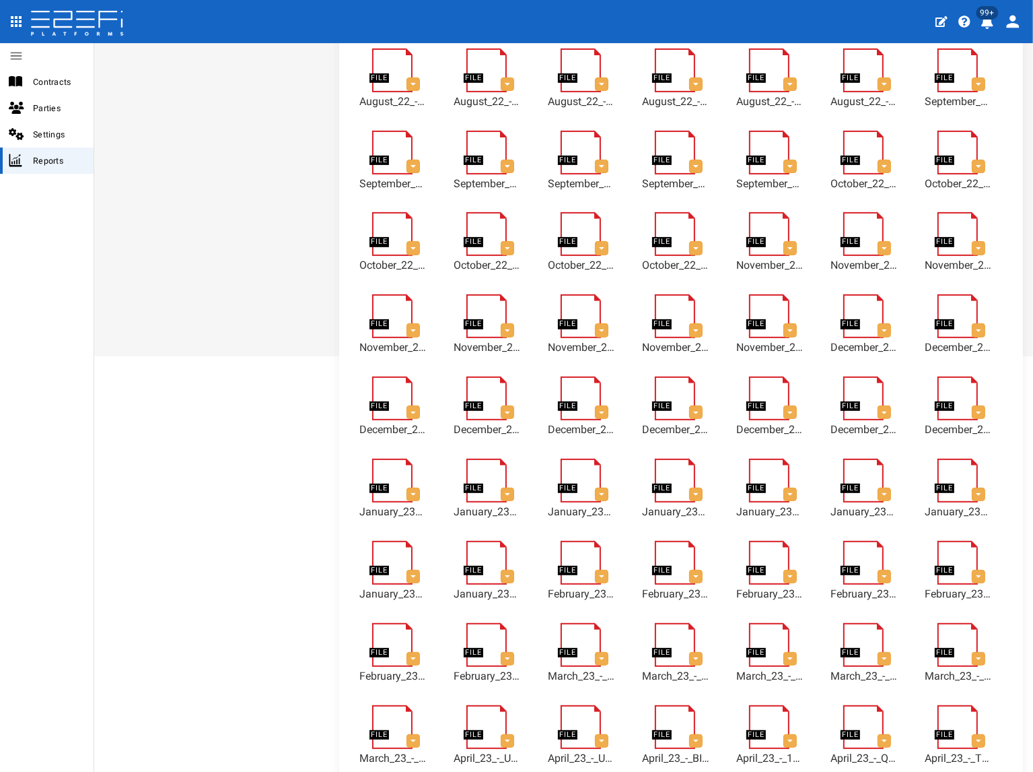
scroll to position [253, 0]
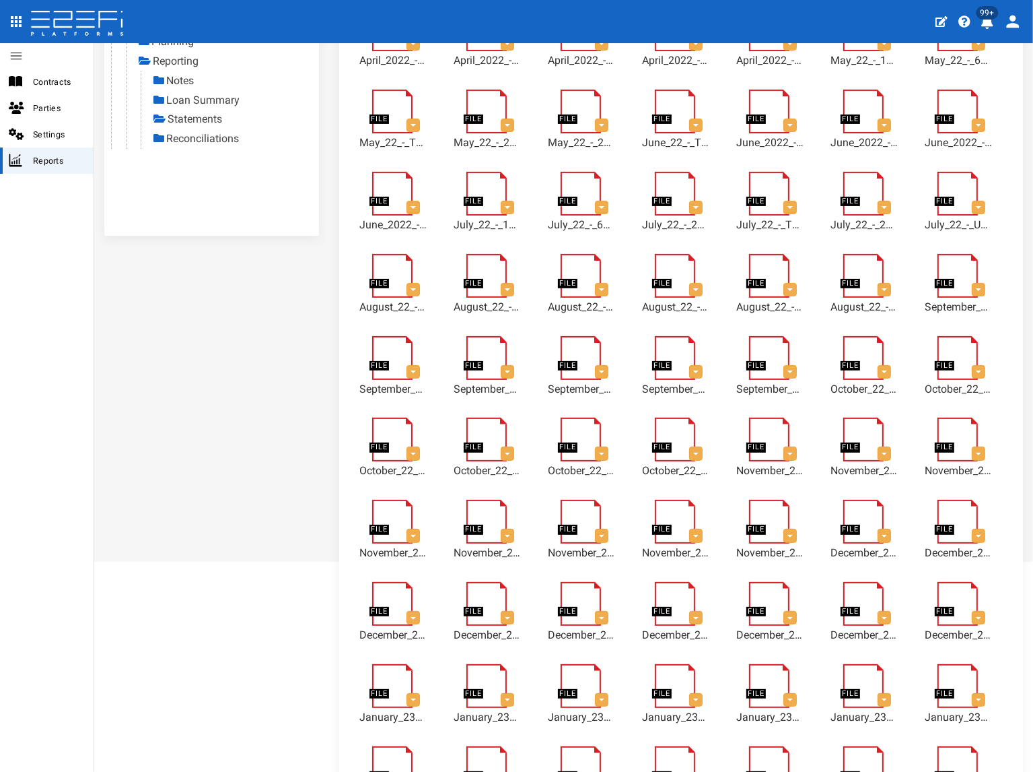
click at [224, 138] on link "Reconciliations" at bounding box center [202, 138] width 73 height 13
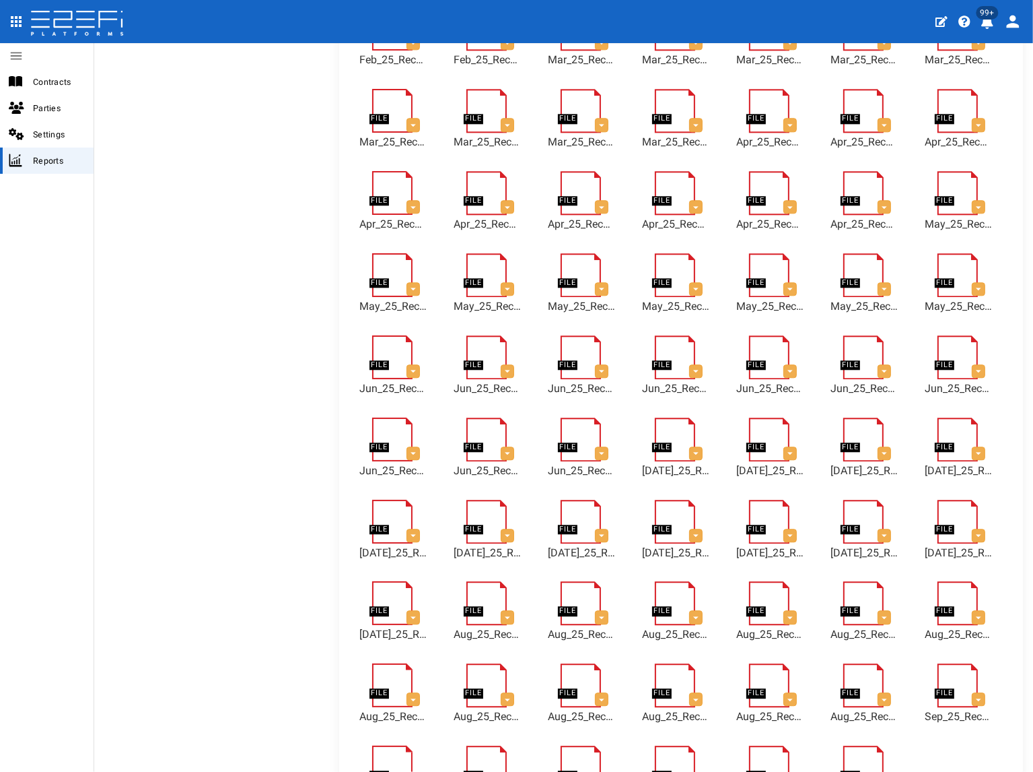
scroll to position [3403, 0]
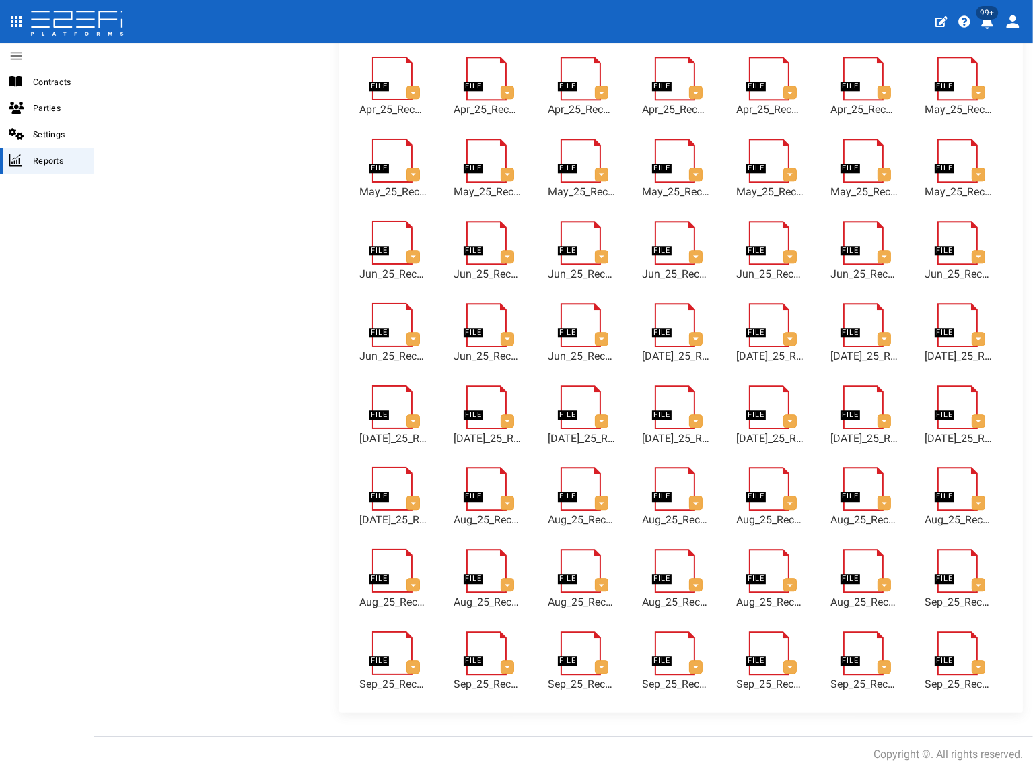
drag, startPoint x: 108, startPoint y: 300, endPoint x: 105, endPoint y: 258, distance: 41.8
click at [42, 158] on span "Reports" at bounding box center [58, 160] width 50 height 15
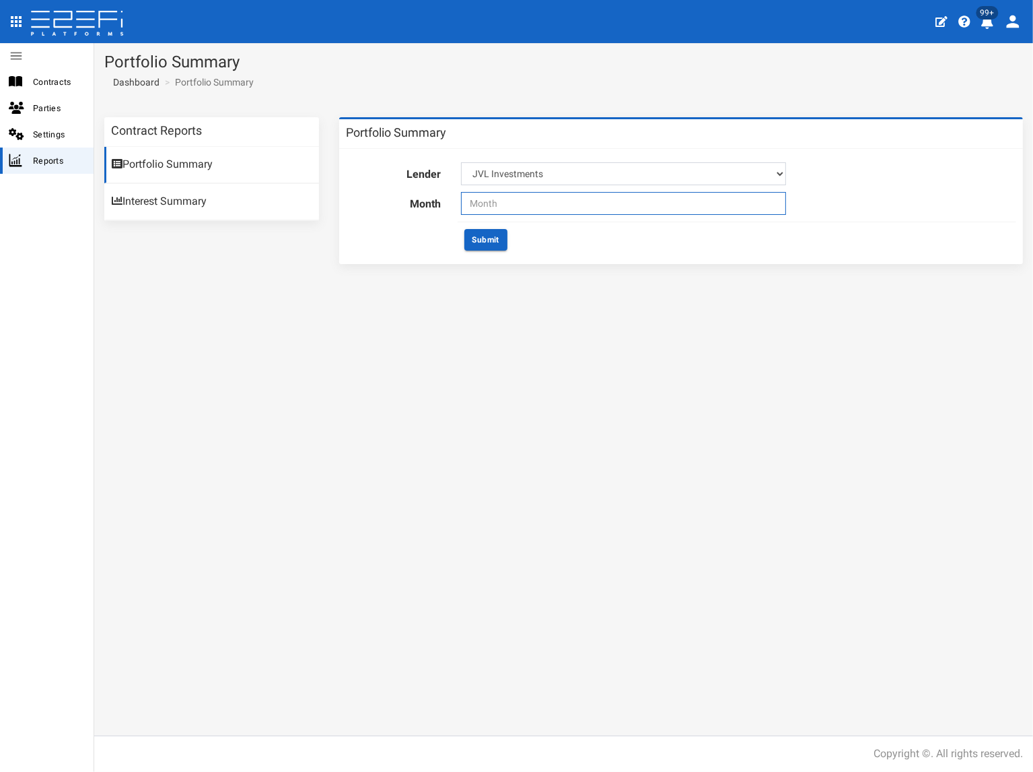
drag, startPoint x: 0, startPoint y: 0, endPoint x: 510, endPoint y: 195, distance: 545.5
click at [510, 195] on input "text" at bounding box center [623, 203] width 325 height 23
click at [481, 337] on span "Sep" at bounding box center [480, 339] width 30 height 36
type input "09-2025"
click at [485, 240] on button "Submit" at bounding box center [486, 240] width 43 height 22
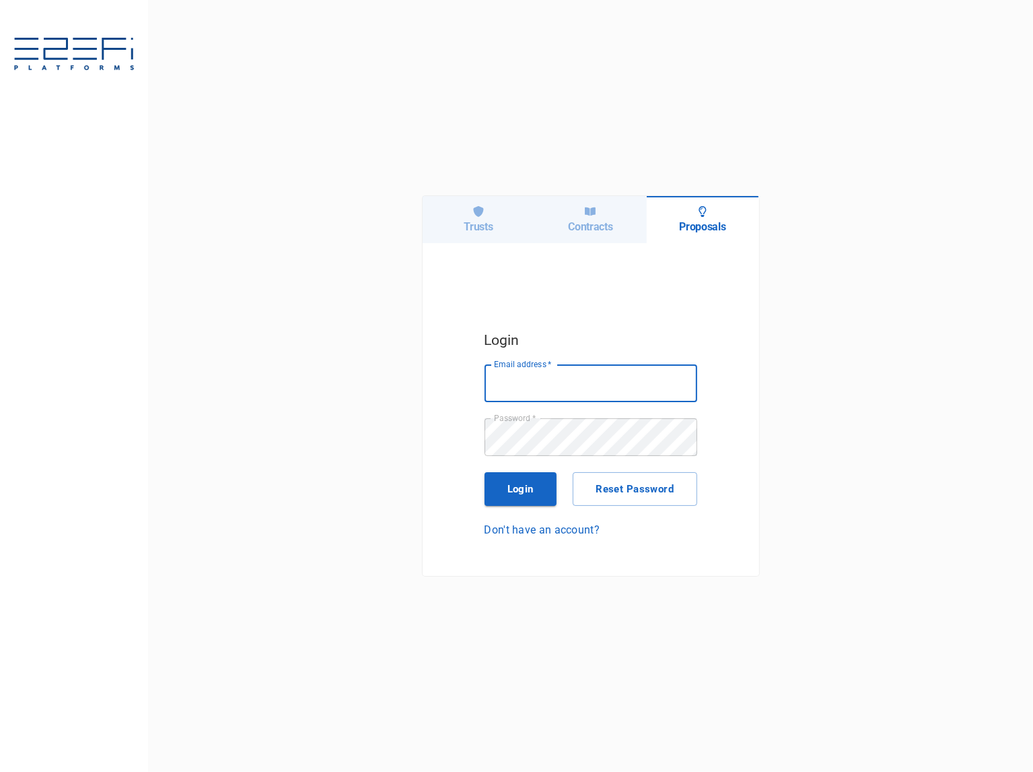
type input "[PERSON_NAME][EMAIL_ADDRESS][PERSON_NAME][DOMAIN_NAME]"
